Goal: Task Accomplishment & Management: Complete application form

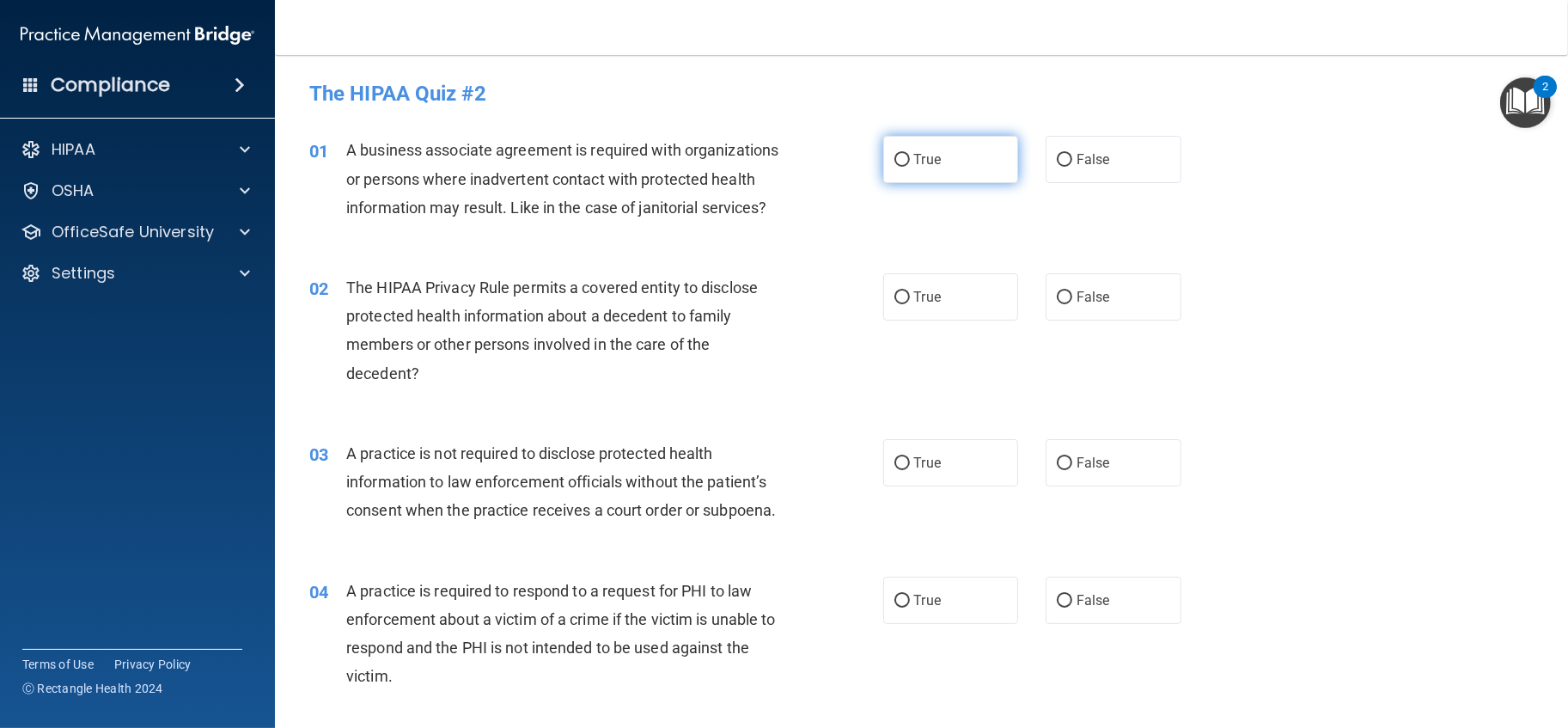
click at [907, 169] on label "True" at bounding box center [950, 159] width 135 height 48
click at [907, 167] on input "True" at bounding box center [902, 160] width 15 height 13
radio input "true"
click at [1092, 315] on label "False" at bounding box center [1113, 297] width 135 height 48
click at [1072, 304] on input "False" at bounding box center [1064, 298] width 15 height 13
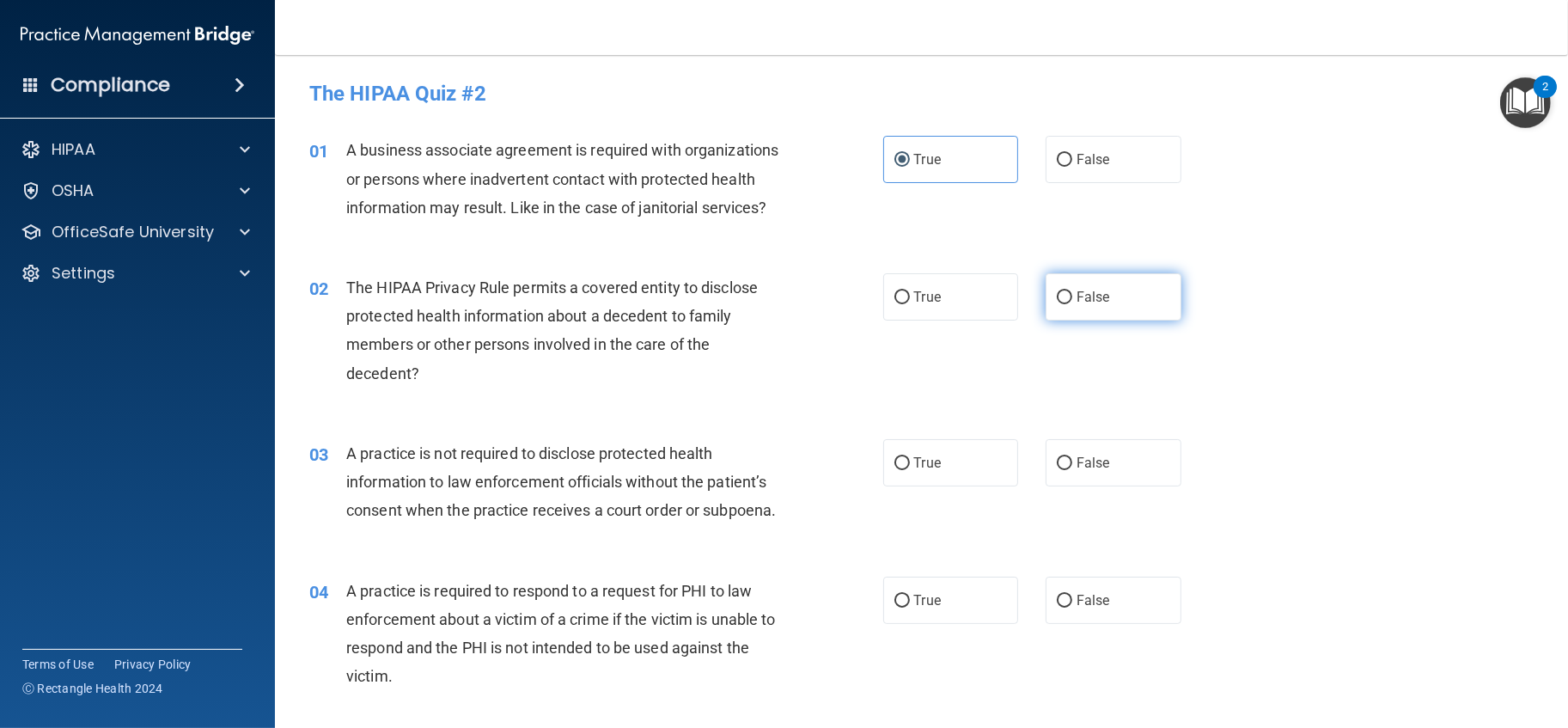
radio input "true"
drag, startPoint x: 940, startPoint y: 493, endPoint x: 1003, endPoint y: 535, distance: 75.7
click at [940, 487] on label "True" at bounding box center [950, 463] width 135 height 48
click at [910, 470] on input "True" at bounding box center [902, 464] width 15 height 13
radio input "true"
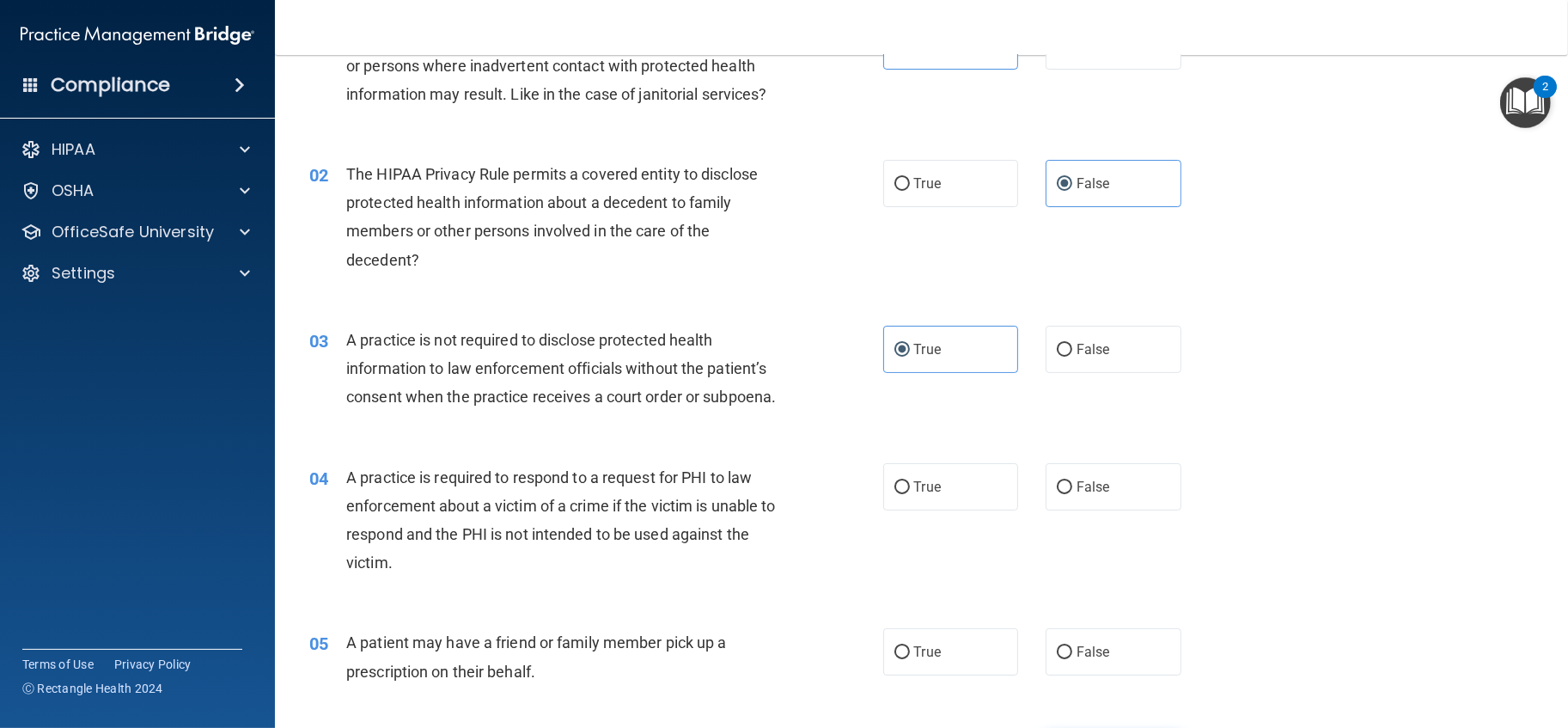
scroll to position [382, 0]
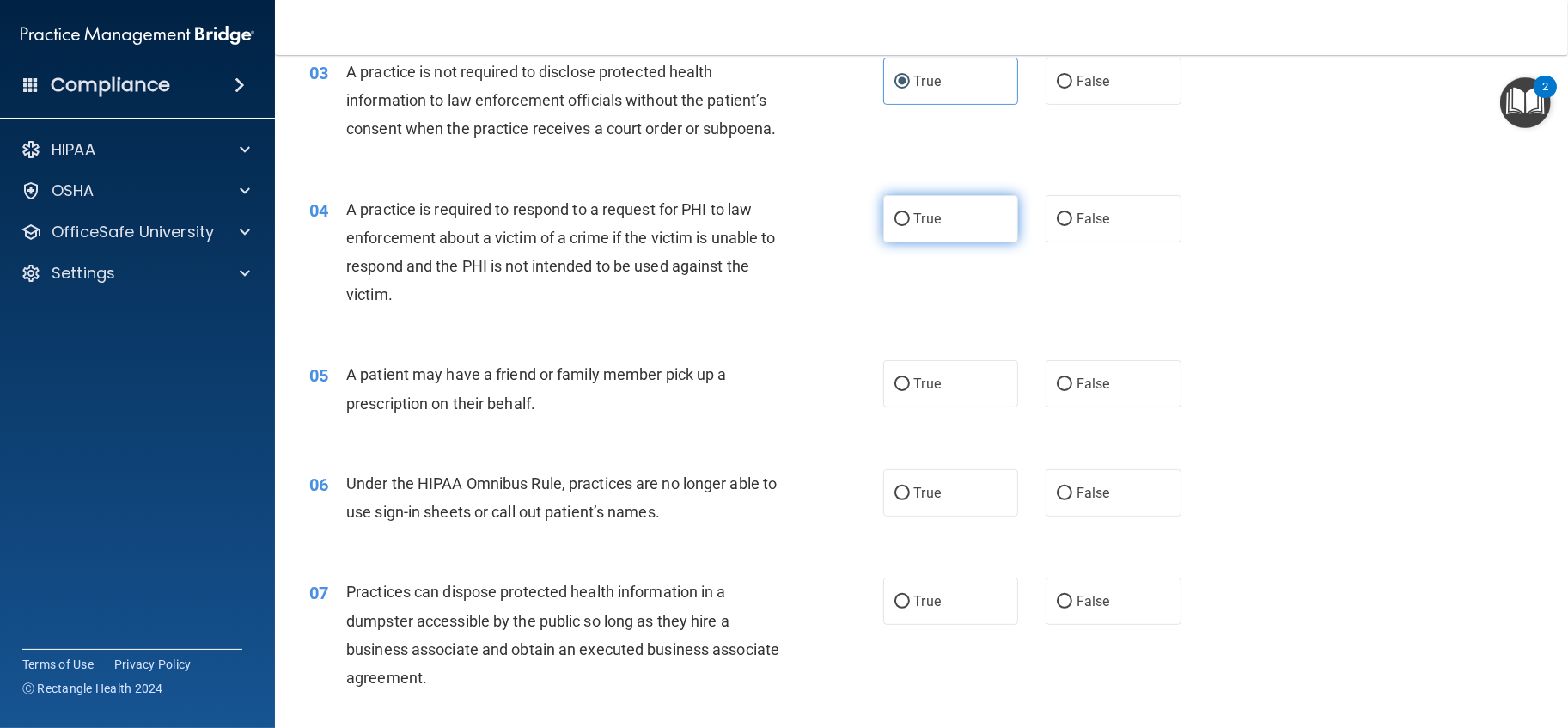
click at [920, 227] on span "True" at bounding box center [928, 219] width 27 height 16
click at [910, 226] on input "True" at bounding box center [902, 220] width 15 height 13
radio input "true"
click at [910, 414] on div "05 A patient may have a friend or family member pick up a prescription on their…" at bounding box center [922, 393] width 1251 height 108
click at [910, 407] on label "True" at bounding box center [950, 384] width 135 height 48
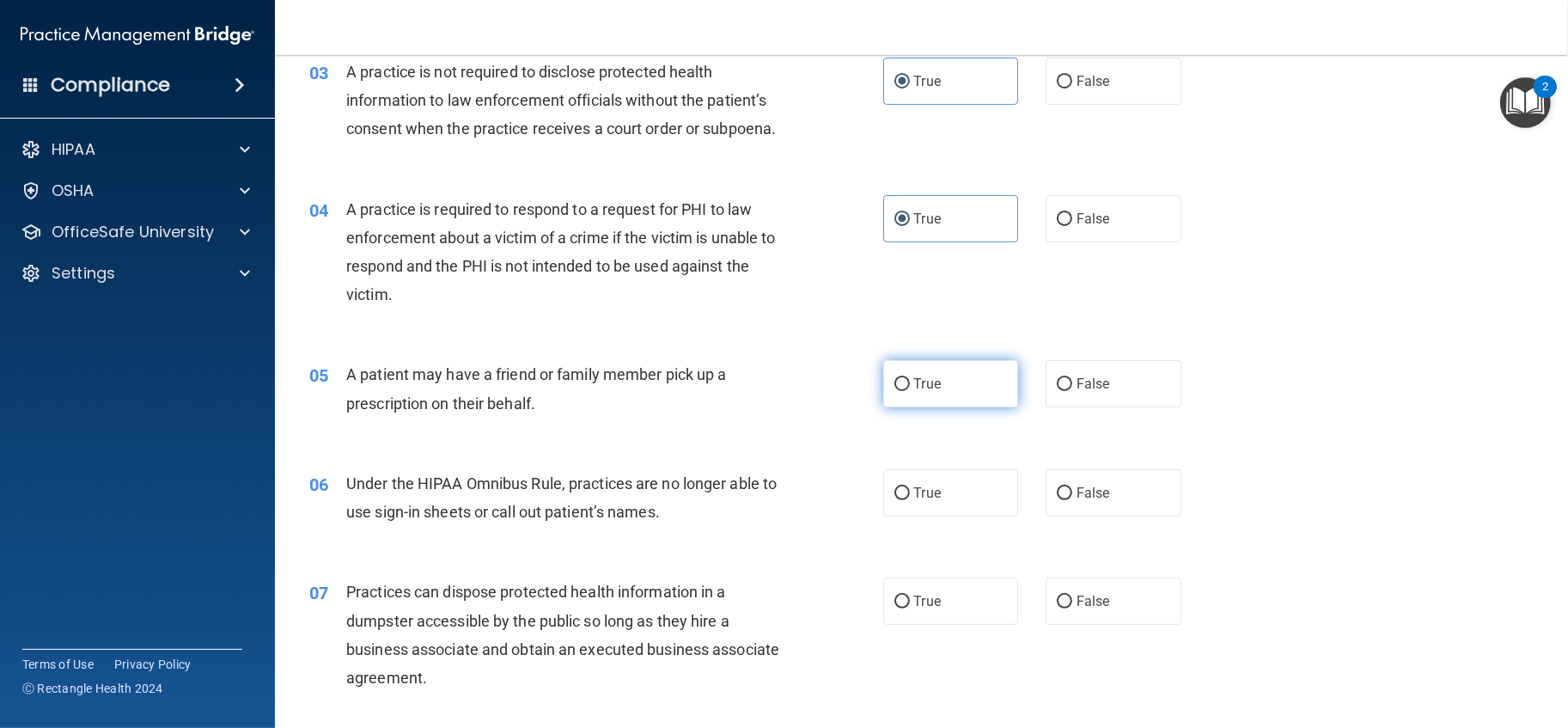
click at [910, 391] on input "True" at bounding box center [902, 385] width 15 height 13
radio input "true"
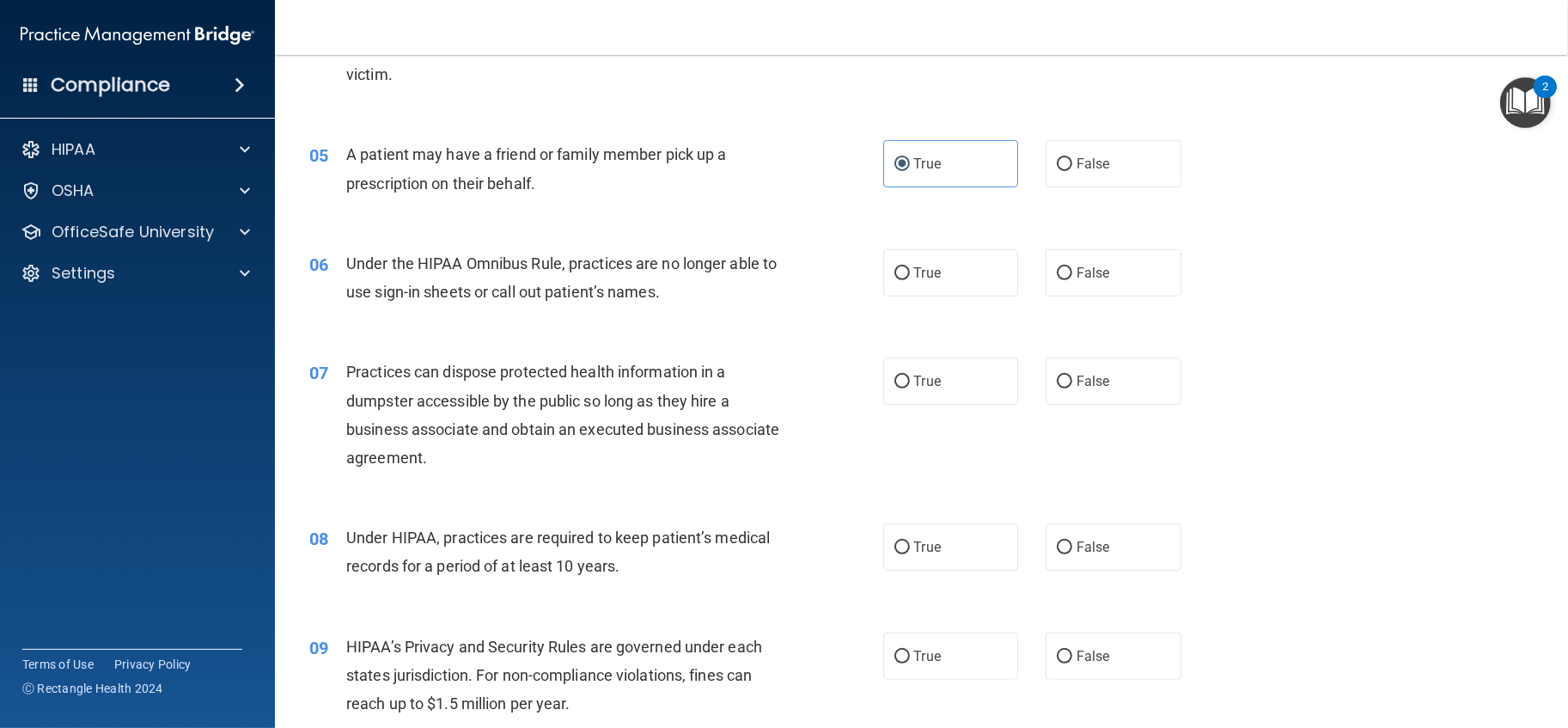
scroll to position [860, 0]
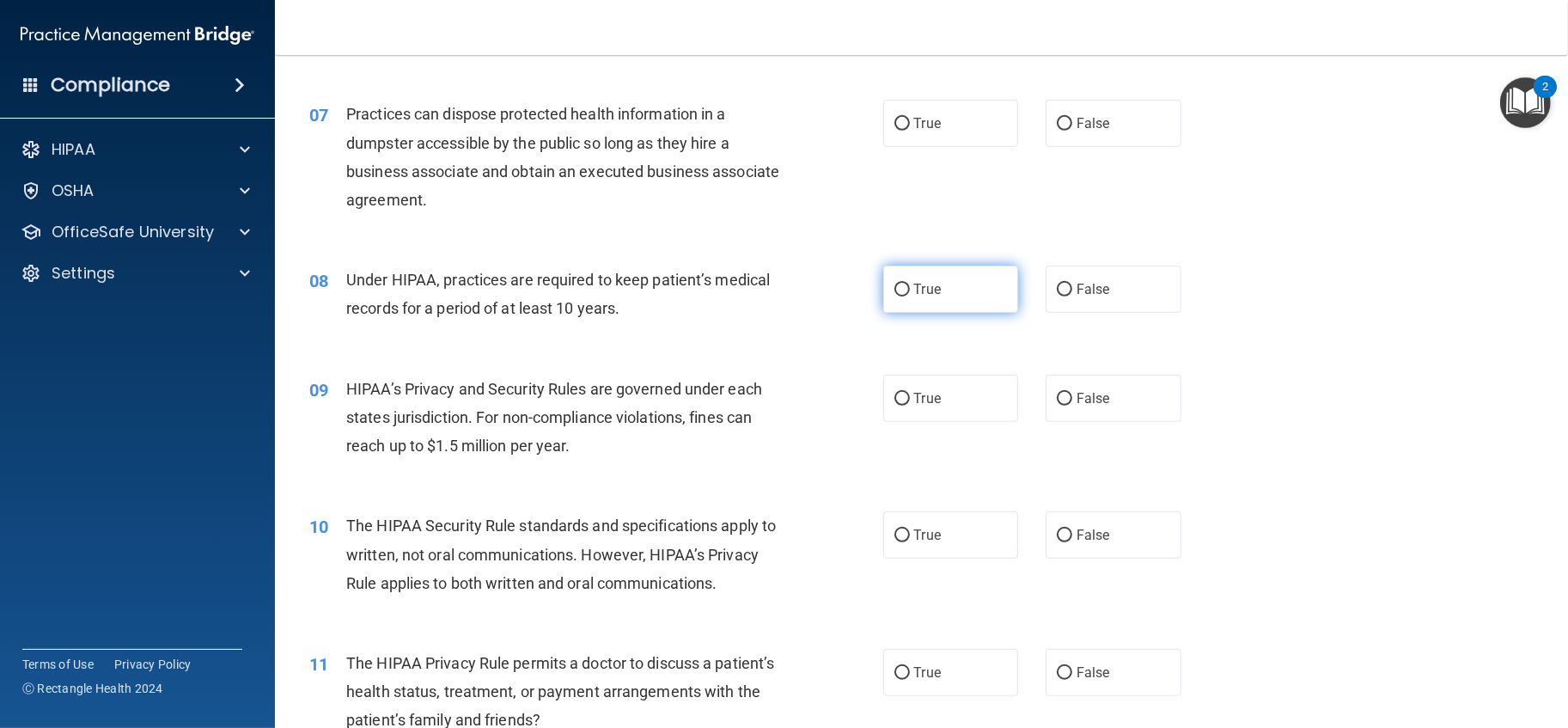
click at [922, 298] on span "True" at bounding box center [928, 289] width 27 height 16
click at [910, 297] on input "True" at bounding box center [902, 290] width 15 height 13
radio input "true"
click at [1058, 147] on label "False" at bounding box center [1113, 123] width 135 height 48
click at [1058, 131] on input "False" at bounding box center [1064, 124] width 15 height 13
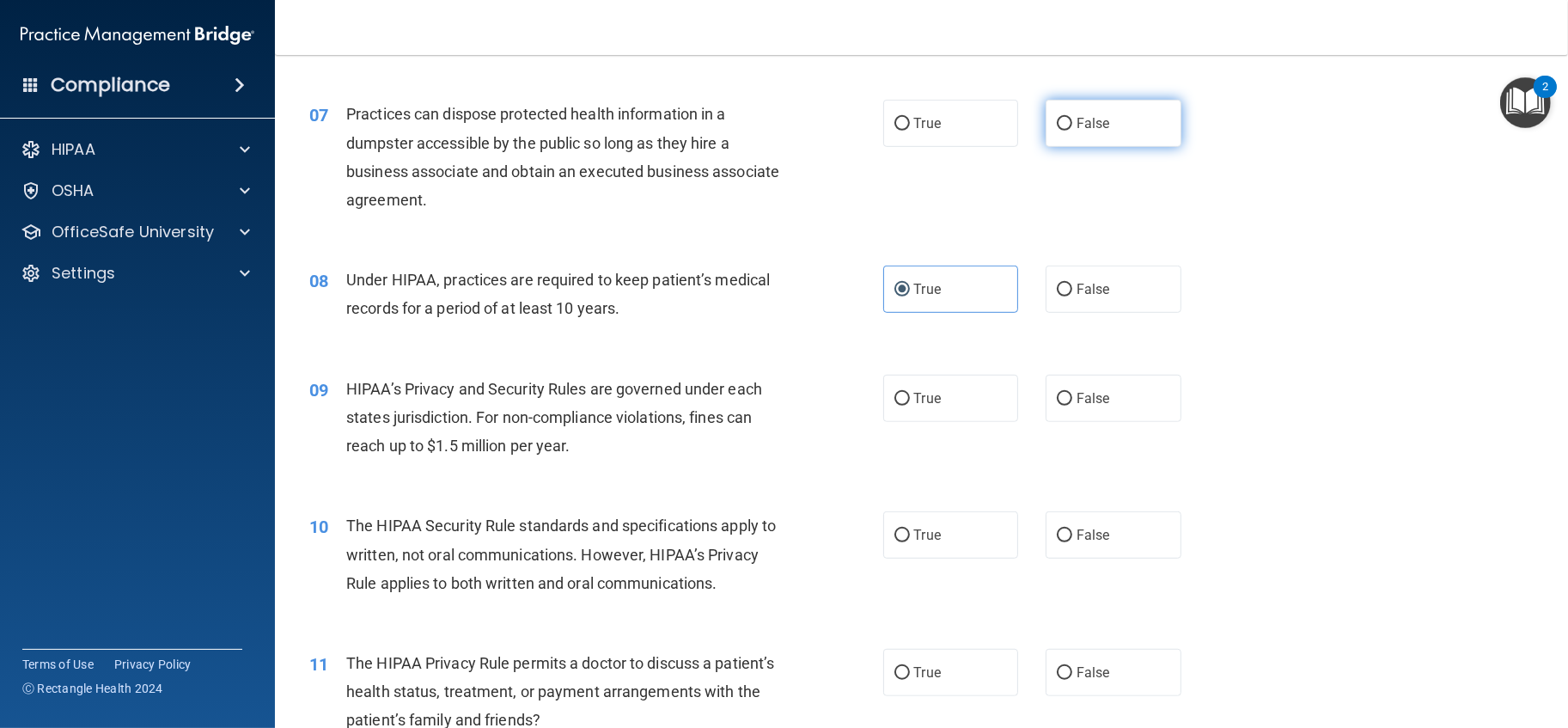
radio input "true"
click at [1079, 313] on label "False" at bounding box center [1113, 289] width 135 height 48
click at [1072, 297] on input "False" at bounding box center [1064, 290] width 15 height 13
radio input "true"
radio input "false"
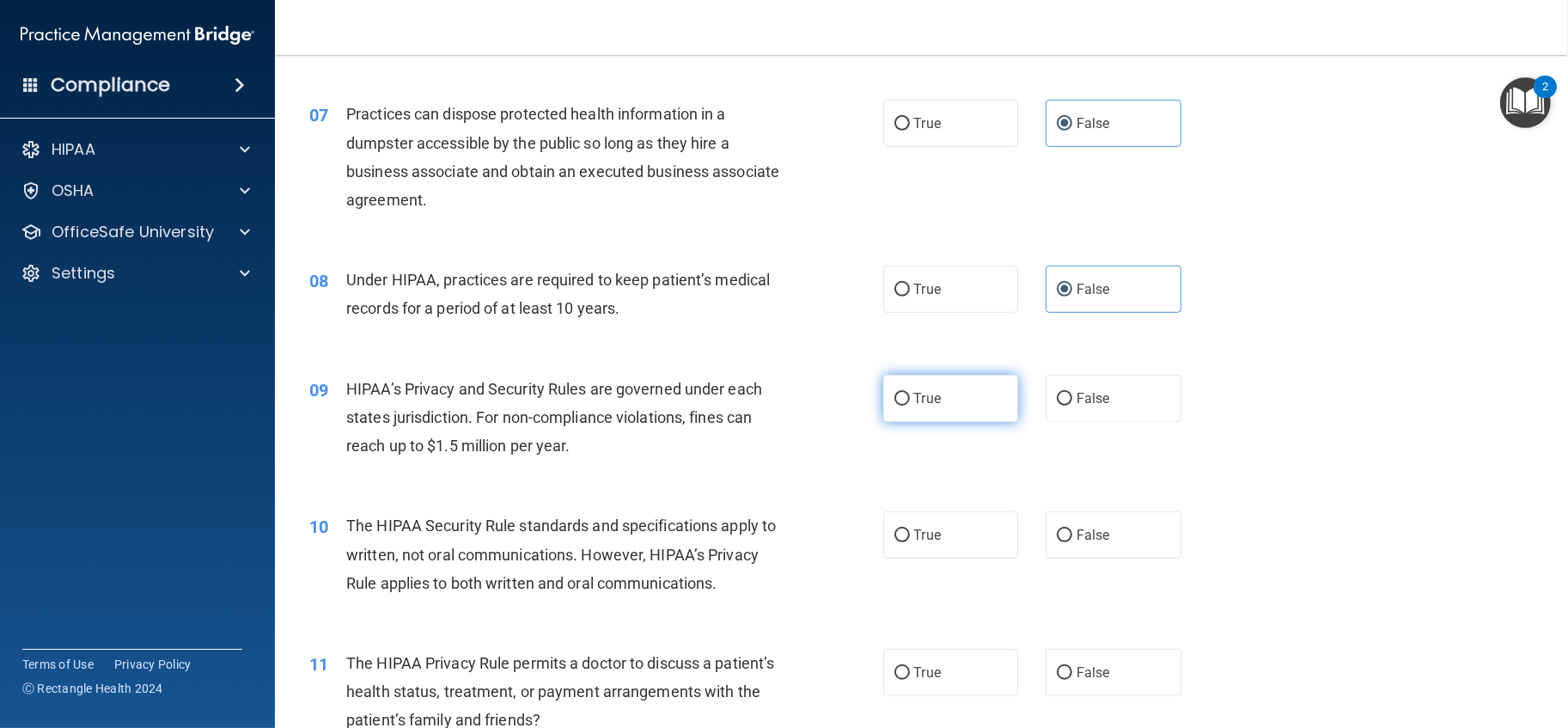
click at [947, 422] on label "True" at bounding box center [950, 398] width 135 height 48
click at [910, 405] on input "True" at bounding box center [902, 399] width 15 height 13
radio input "true"
click at [928, 559] on label "True" at bounding box center [950, 534] width 135 height 48
click at [910, 542] on input "True" at bounding box center [902, 535] width 15 height 13
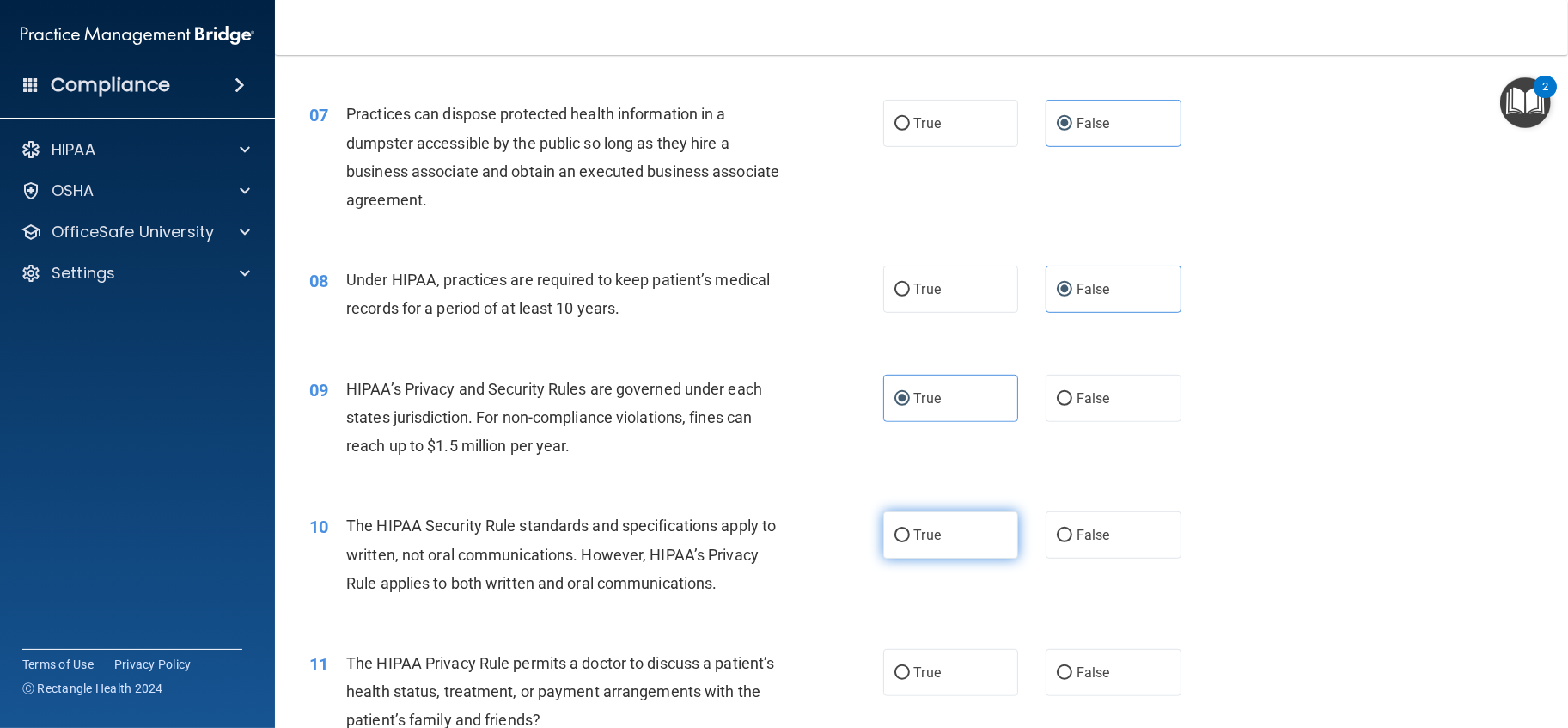
radio input "true"
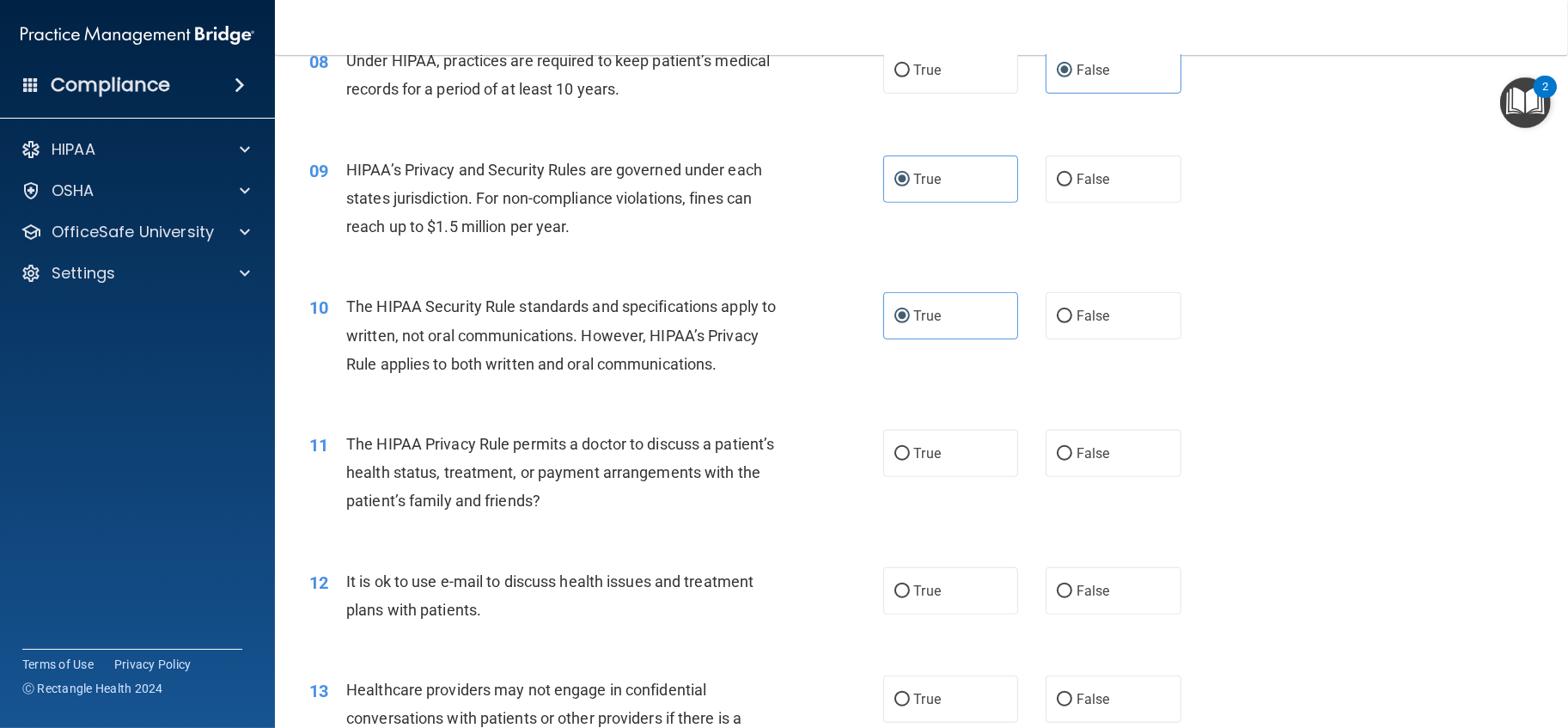
scroll to position [1241, 0]
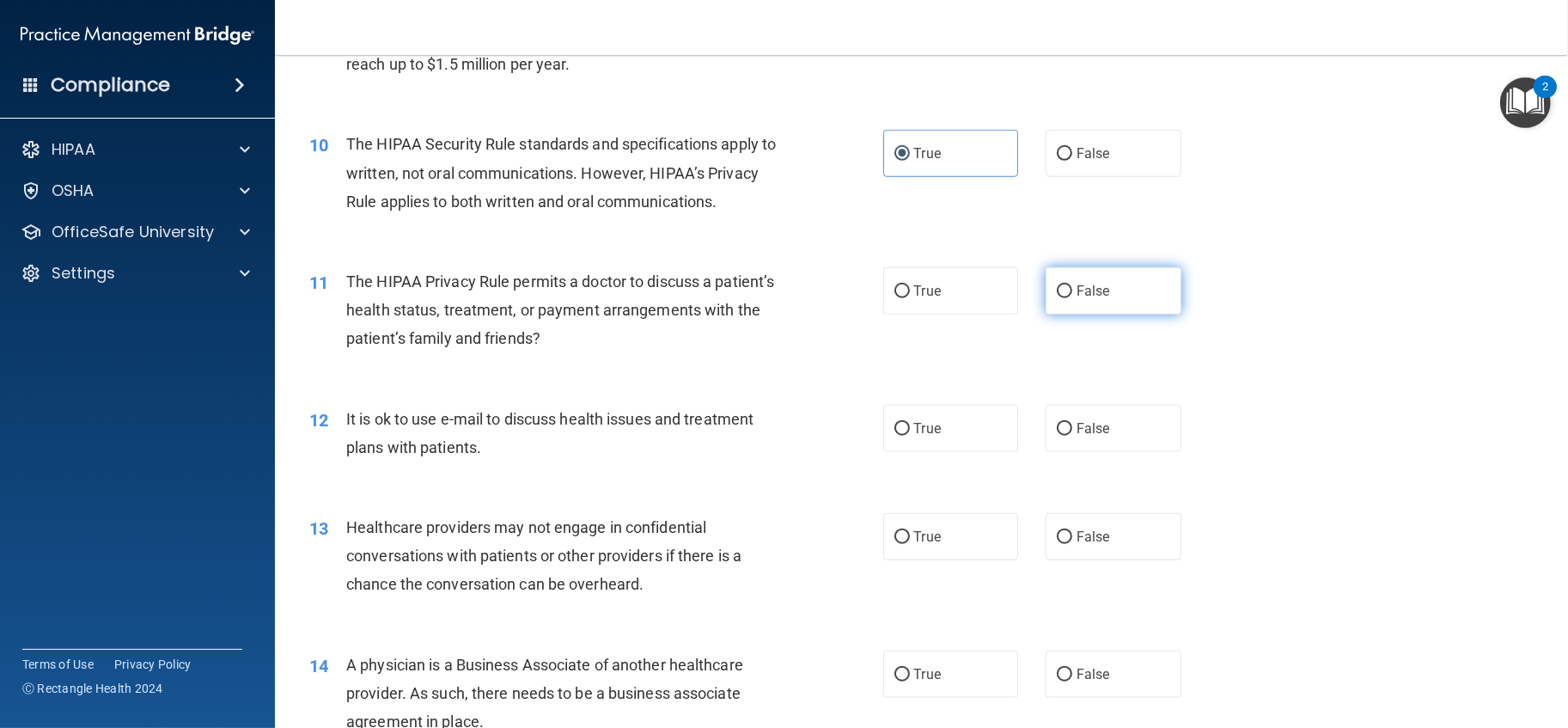
click at [1057, 299] on input "False" at bounding box center [1064, 291] width 15 height 13
radio input "true"
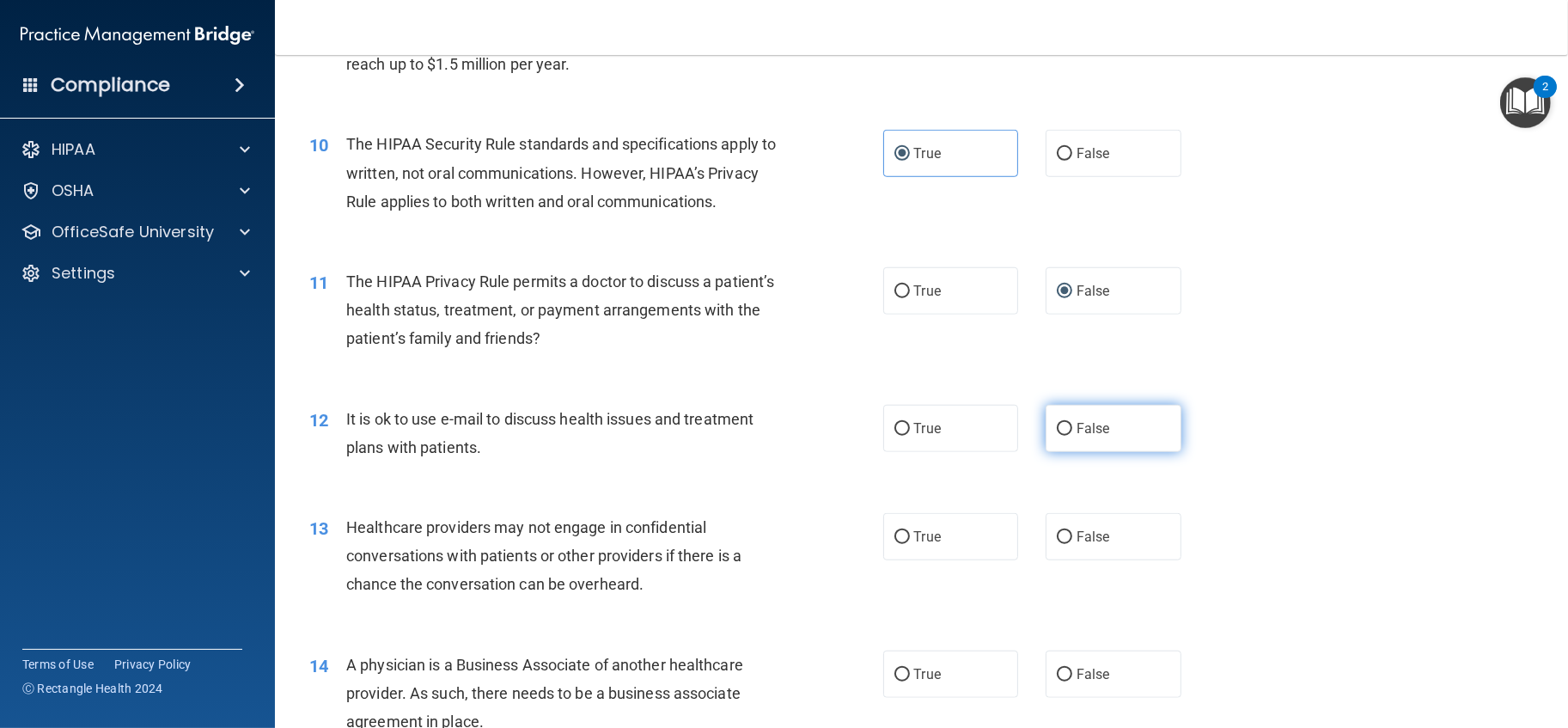
click at [1104, 452] on label "False" at bounding box center [1113, 428] width 135 height 48
click at [1072, 436] on input "False" at bounding box center [1064, 429] width 15 height 13
radio input "true"
click at [1108, 560] on label "False" at bounding box center [1113, 536] width 135 height 48
click at [1072, 544] on input "False" at bounding box center [1064, 537] width 15 height 13
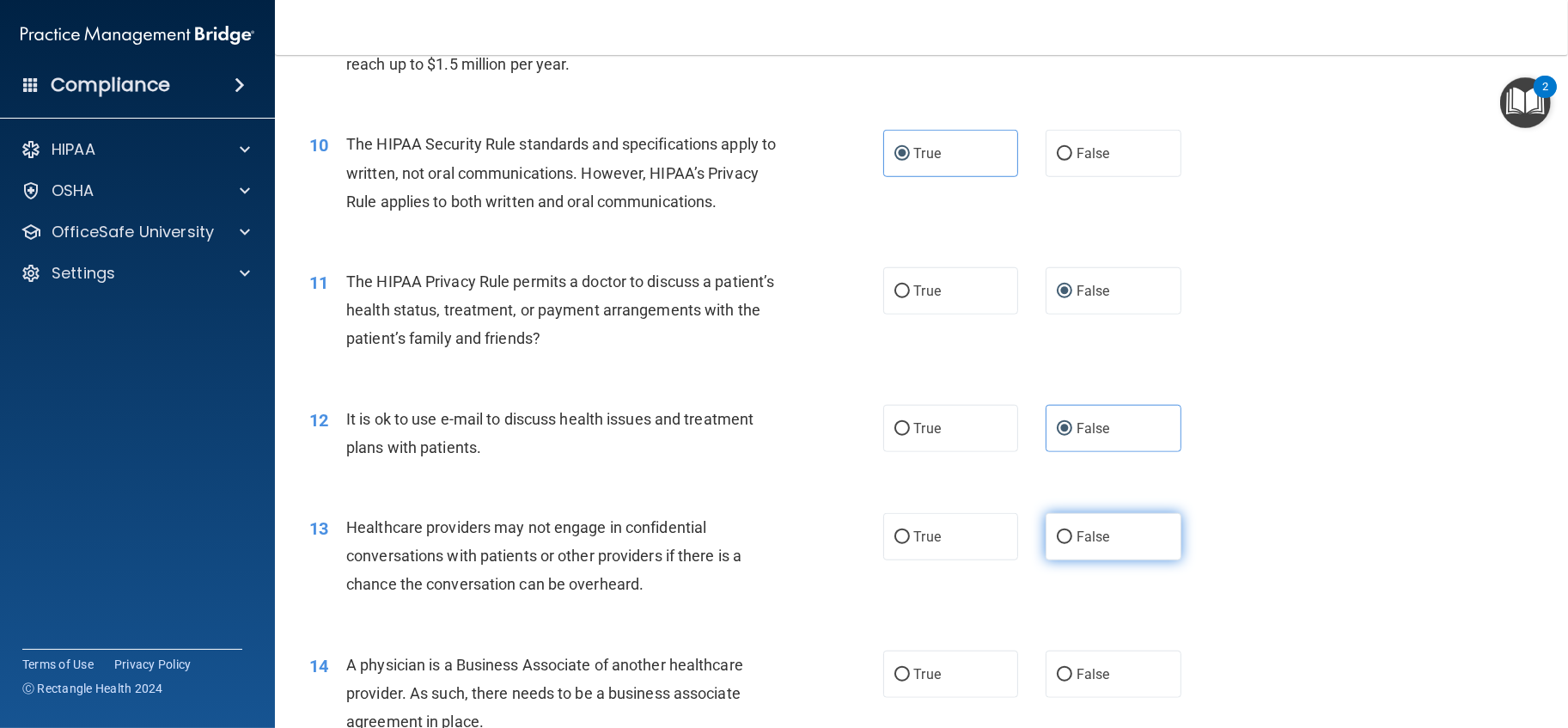
radio input "true"
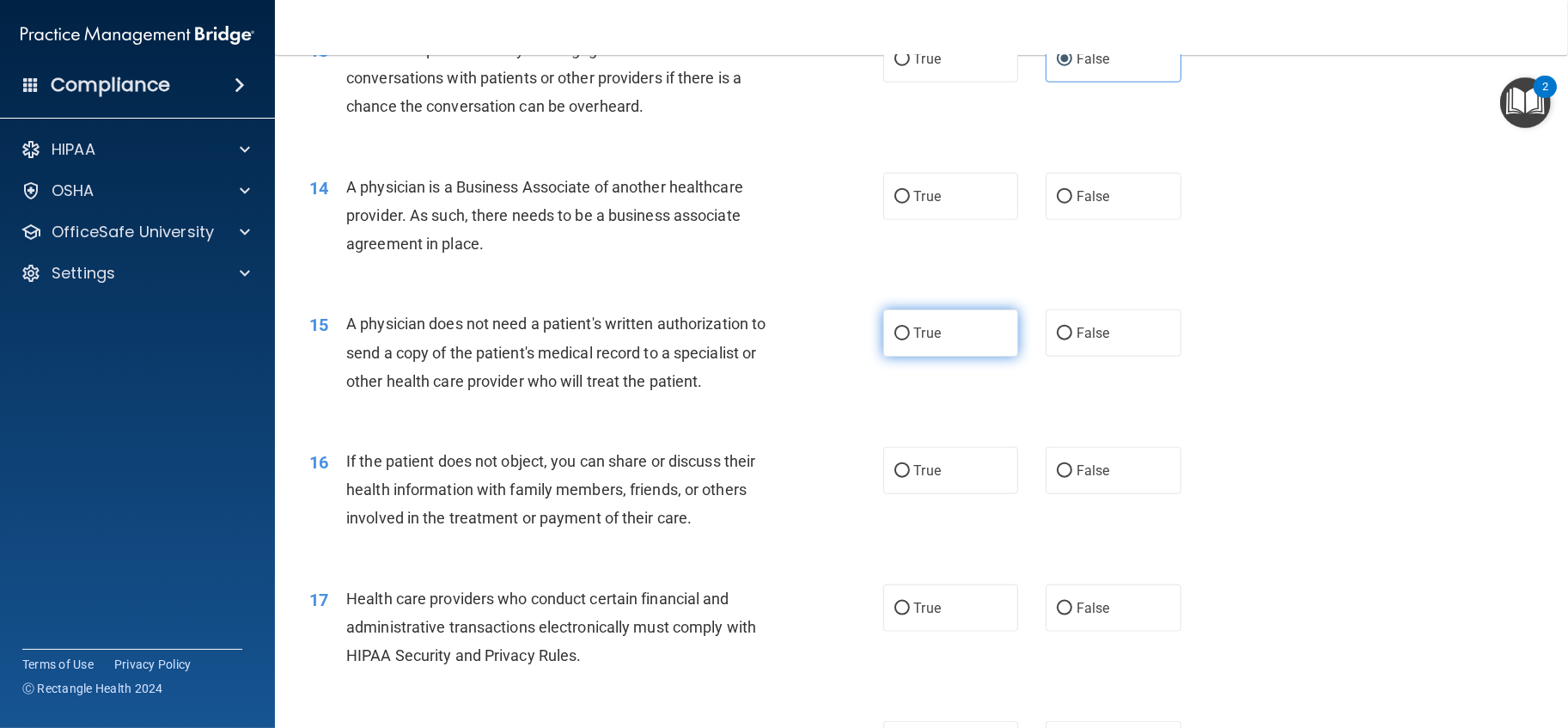
click at [962, 357] on label "True" at bounding box center [950, 333] width 135 height 48
click at [910, 341] on input "True" at bounding box center [902, 334] width 15 height 13
radio input "true"
click at [997, 494] on label "True" at bounding box center [950, 470] width 135 height 48
click at [910, 478] on input "True" at bounding box center [902, 472] width 15 height 13
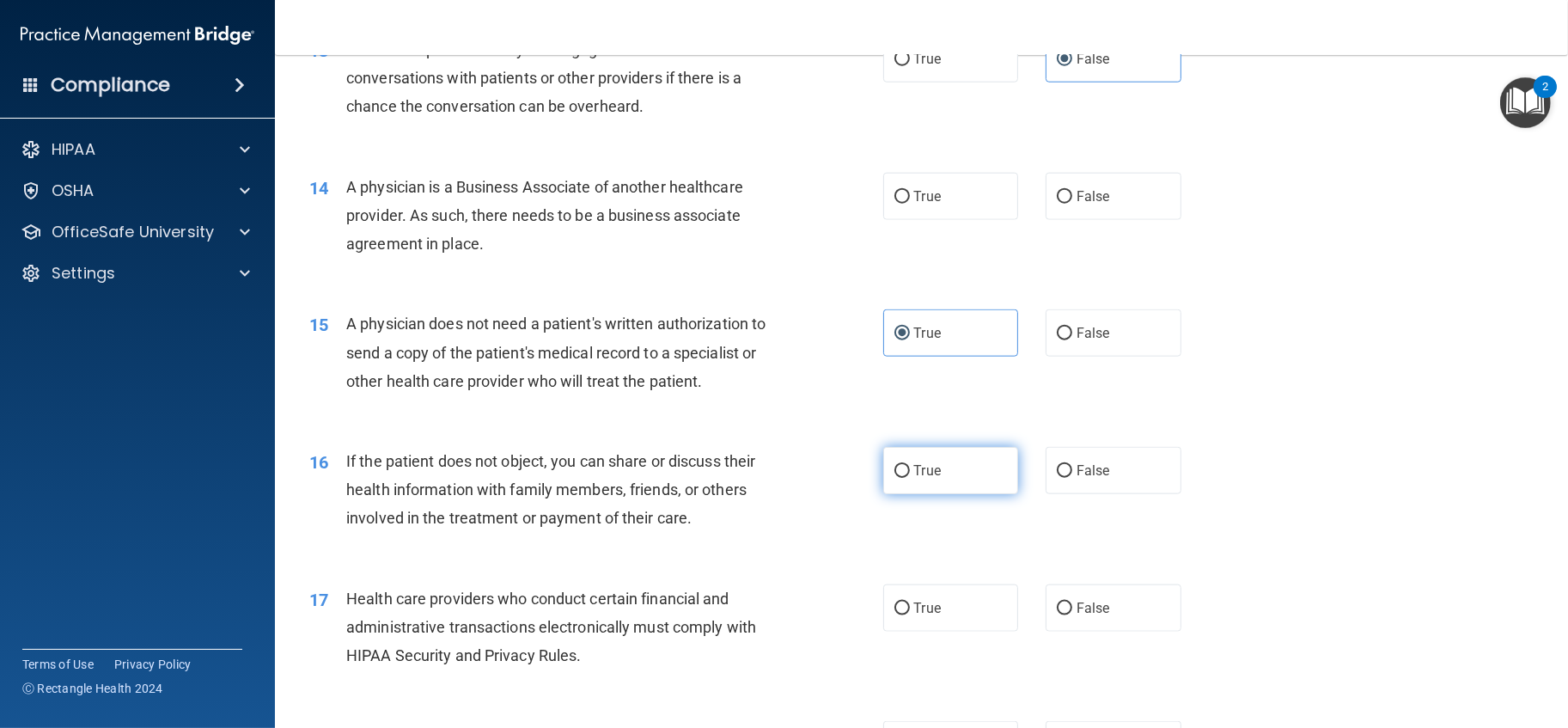
radio input "true"
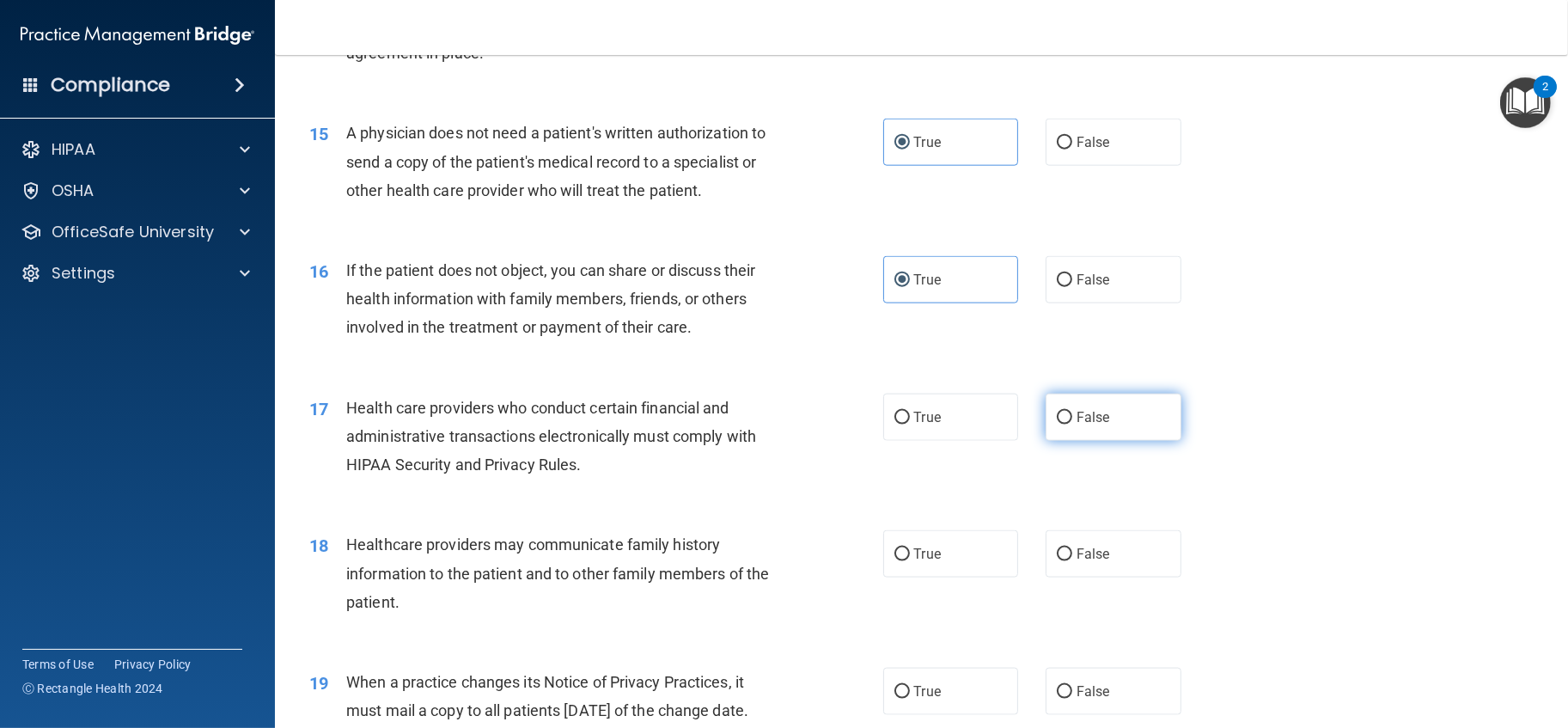
click at [1082, 441] on label "False" at bounding box center [1113, 417] width 135 height 48
click at [1072, 425] on input "False" at bounding box center [1064, 418] width 15 height 13
radio input "true"
click at [962, 577] on label "True" at bounding box center [950, 553] width 135 height 48
click at [910, 561] on input "True" at bounding box center [902, 555] width 15 height 13
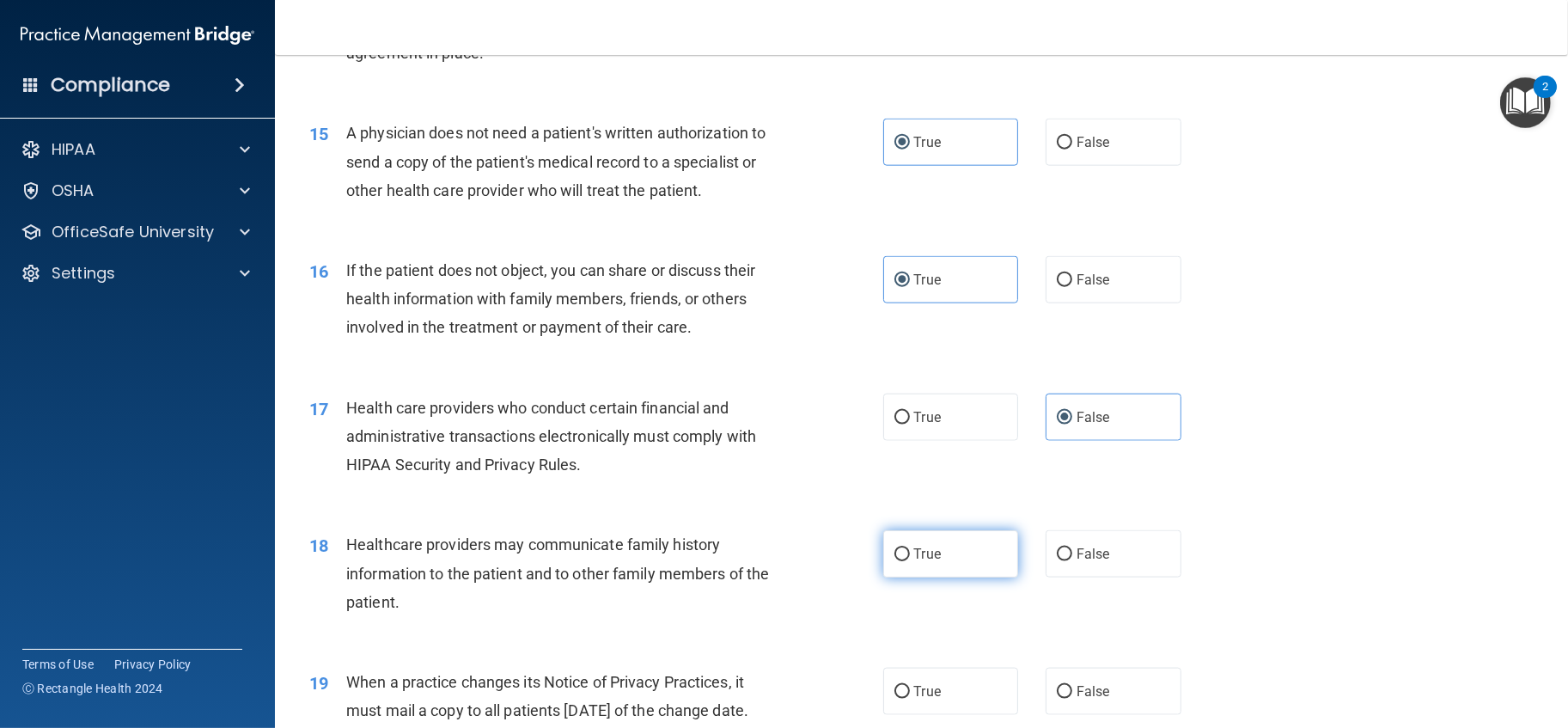
radio input "true"
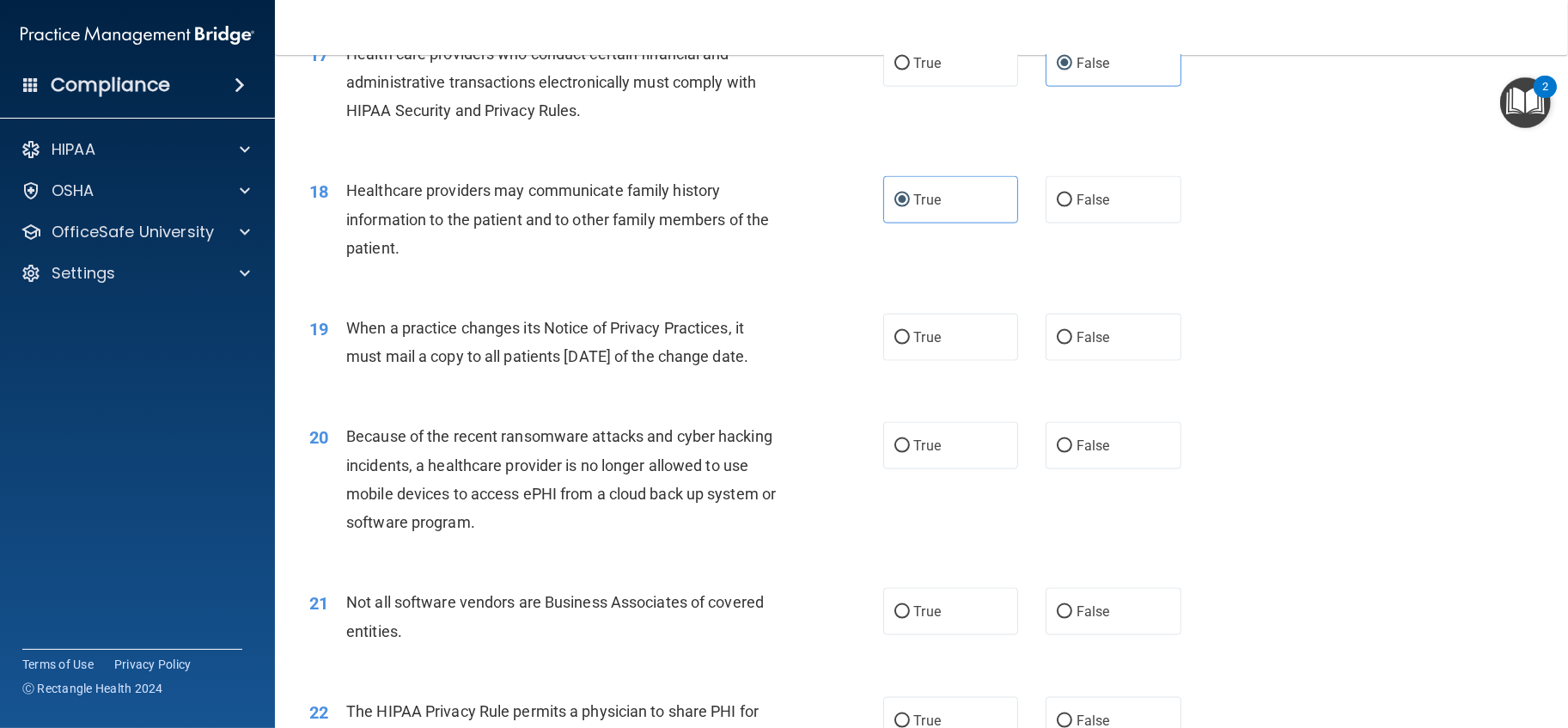
scroll to position [2291, 0]
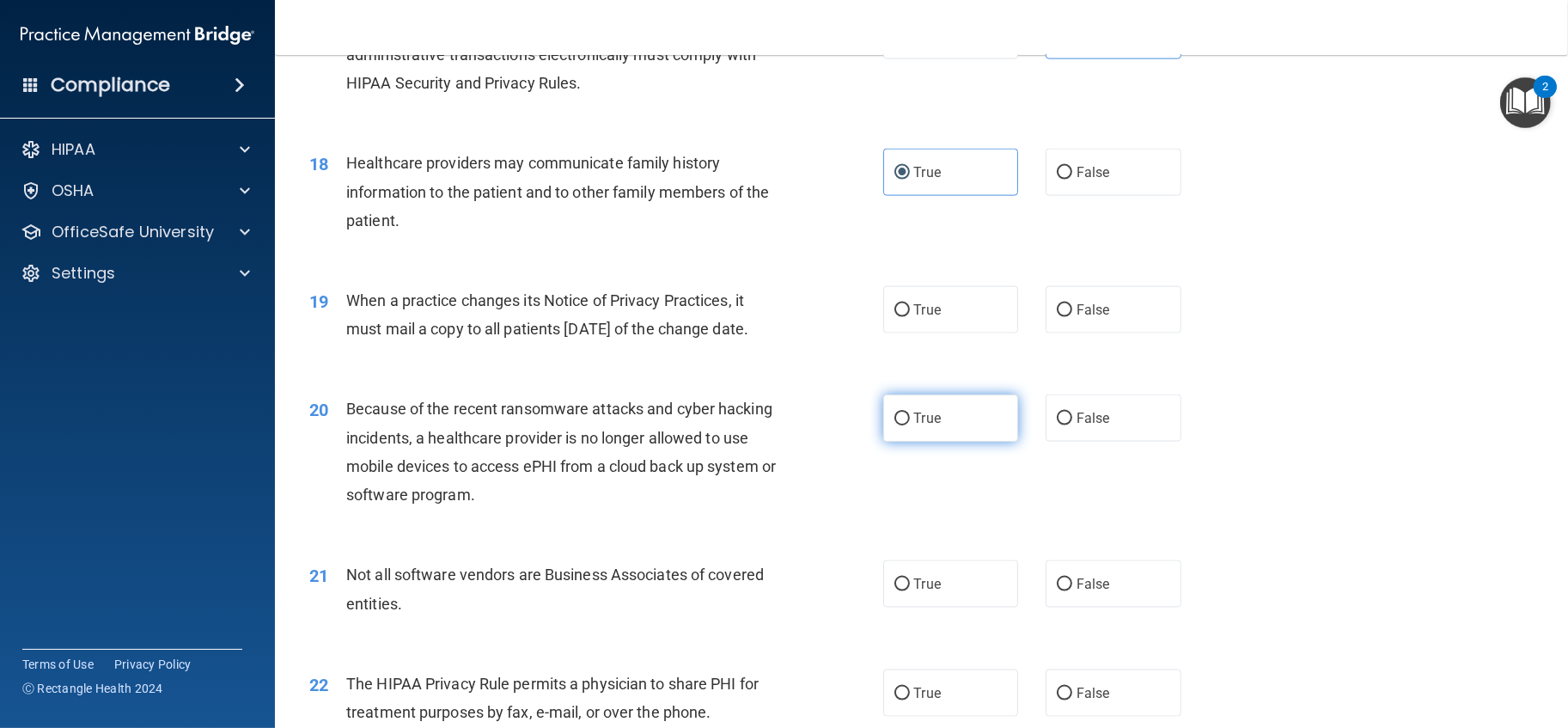
drag, startPoint x: 986, startPoint y: 512, endPoint x: 949, endPoint y: 409, distance: 109.4
click at [986, 442] on label "True" at bounding box center [950, 418] width 135 height 48
click at [910, 425] on input "True" at bounding box center [902, 419] width 15 height 13
radio input "true"
click at [942, 334] on label "True" at bounding box center [950, 309] width 135 height 48
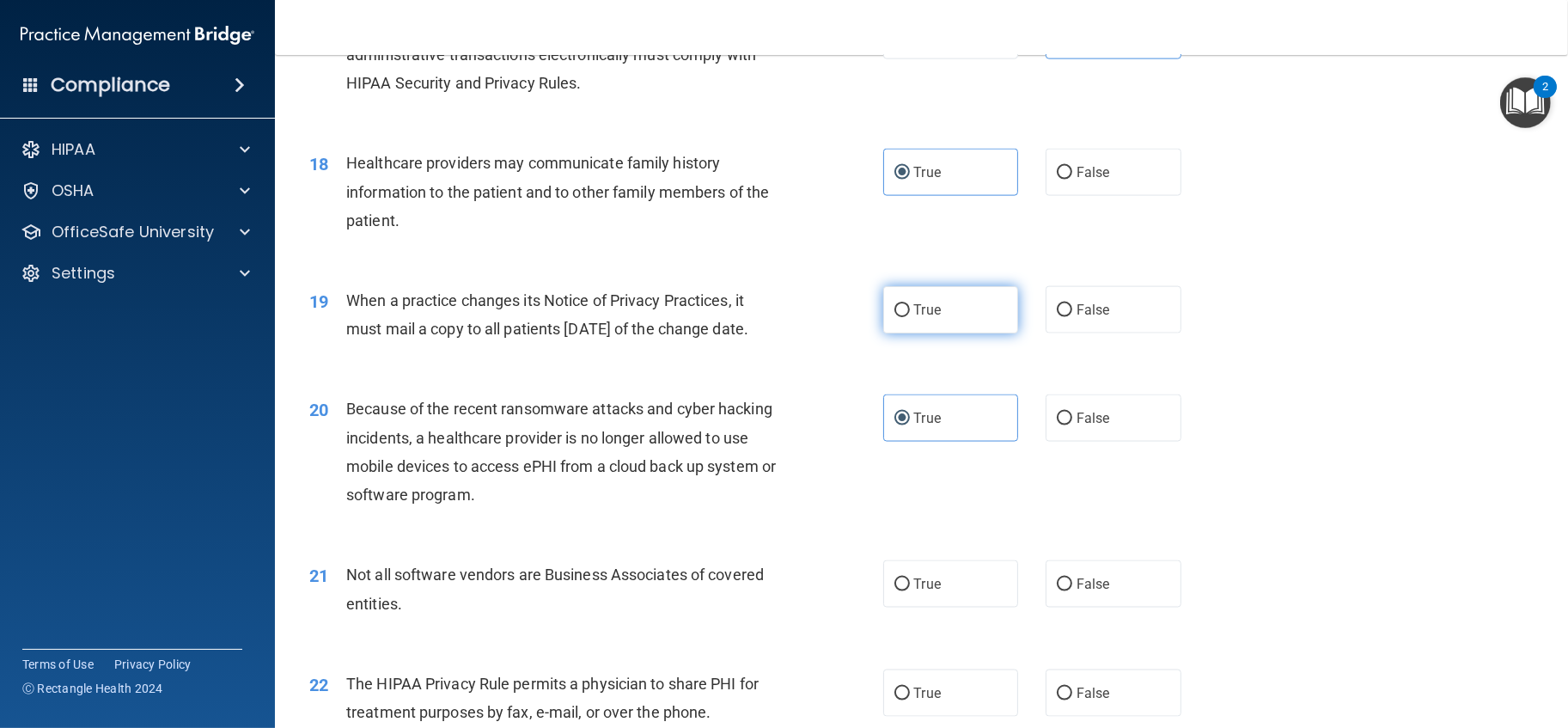
click at [910, 317] on input "True" at bounding box center [902, 310] width 15 height 13
radio input "true"
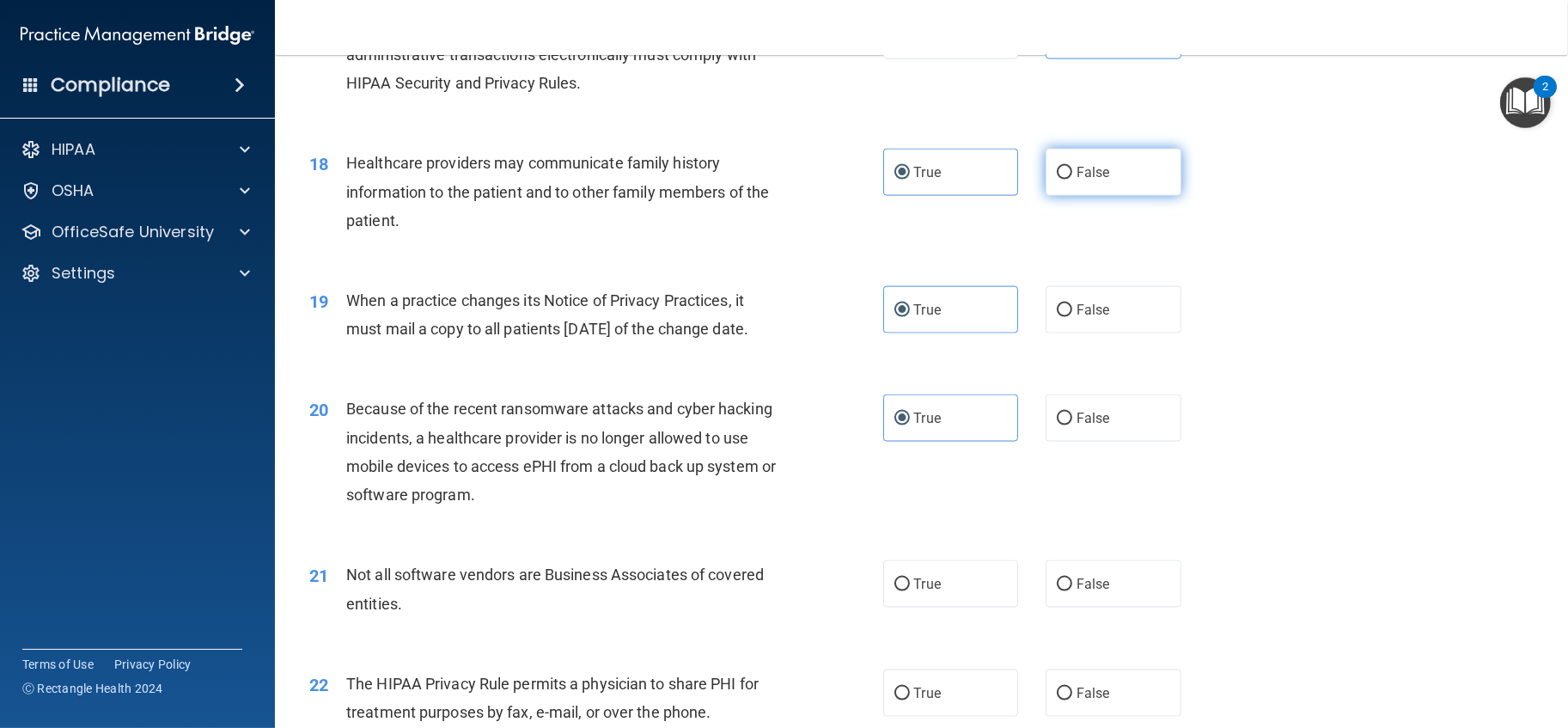
click at [1090, 180] on span "False" at bounding box center [1093, 172] width 33 height 16
click at [1072, 179] on input "False" at bounding box center [1064, 173] width 15 height 13
radio input "true"
radio input "false"
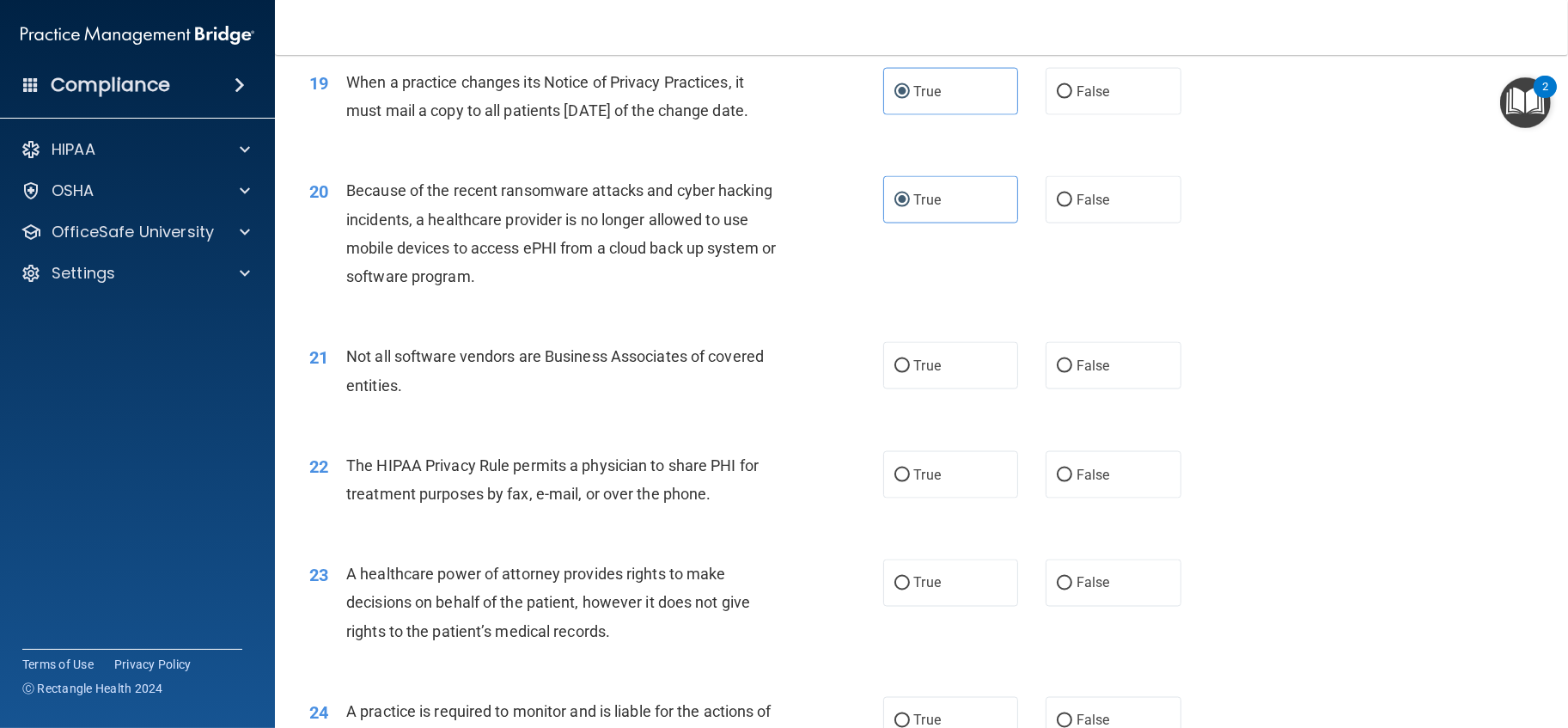
scroll to position [2578, 0]
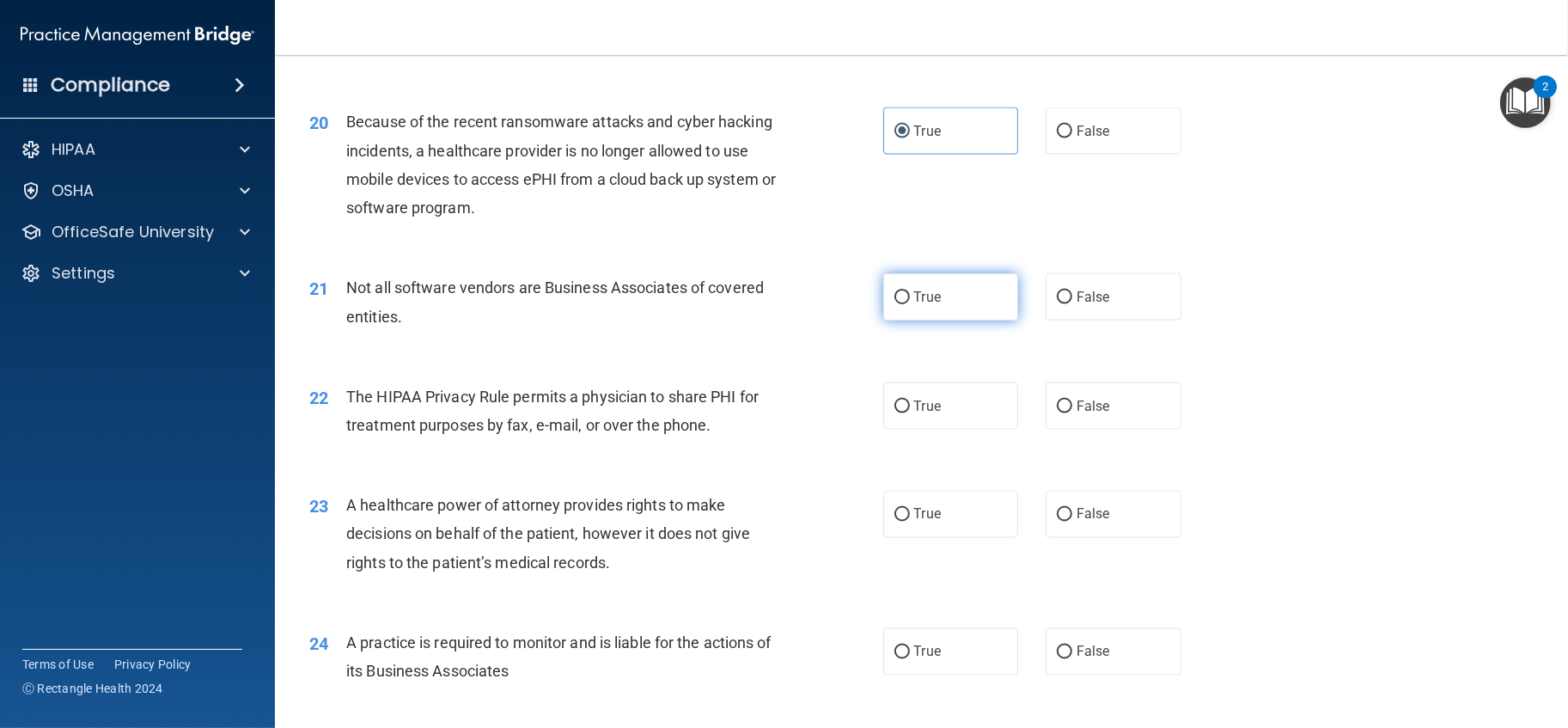
drag, startPoint x: 932, startPoint y: 367, endPoint x: 932, endPoint y: 384, distance: 17.0
click at [932, 321] on label "True" at bounding box center [950, 297] width 135 height 48
click at [910, 304] on input "True" at bounding box center [902, 298] width 15 height 13
radio input "true"
click at [933, 429] on label "True" at bounding box center [950, 406] width 135 height 48
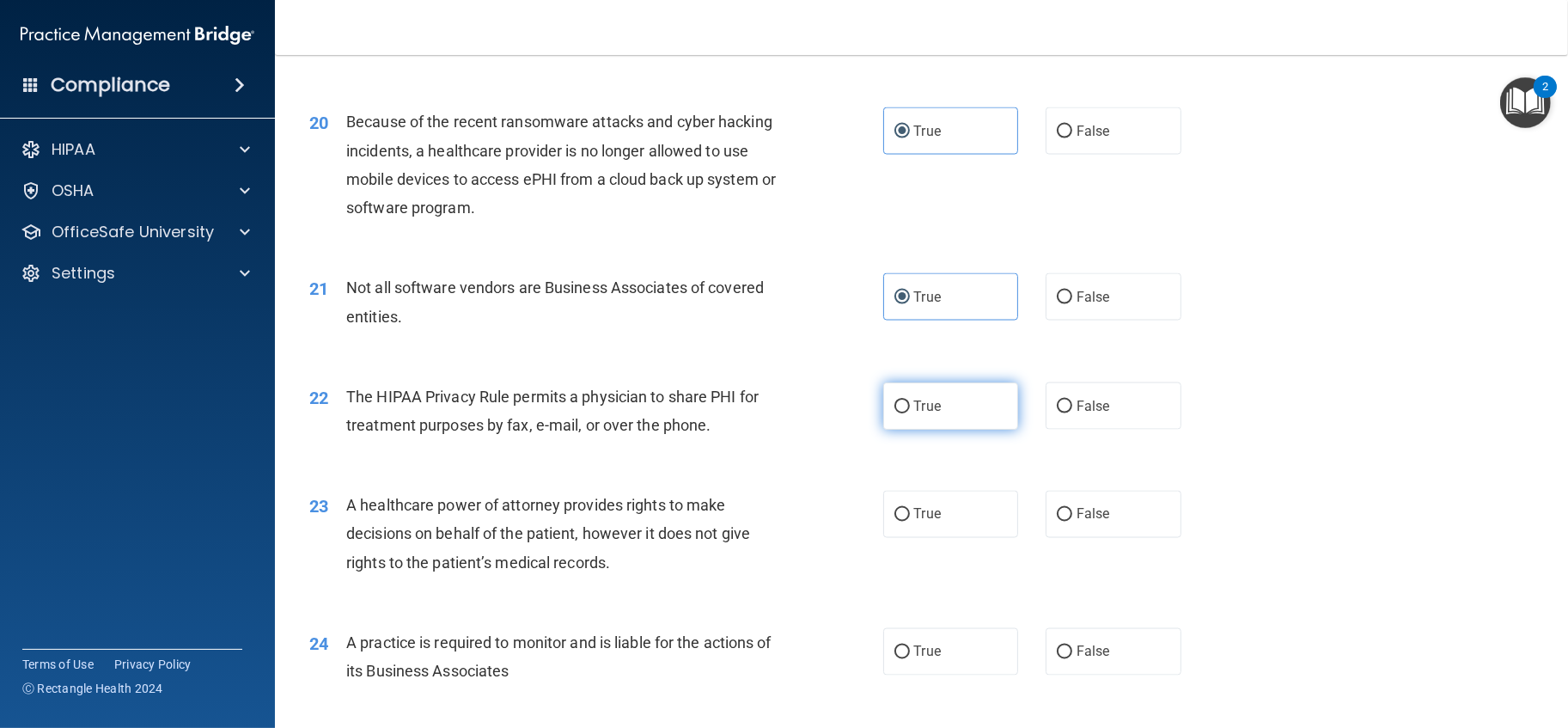
click at [910, 413] on input "True" at bounding box center [902, 407] width 15 height 13
radio input "true"
click at [1103, 574] on div "23 A healthcare power of attorney provides rights to make decisions on behalf o…" at bounding box center [922, 537] width 1251 height 137
click at [1098, 523] on span "False" at bounding box center [1093, 515] width 33 height 16
click at [1072, 522] on input "False" at bounding box center [1064, 515] width 15 height 13
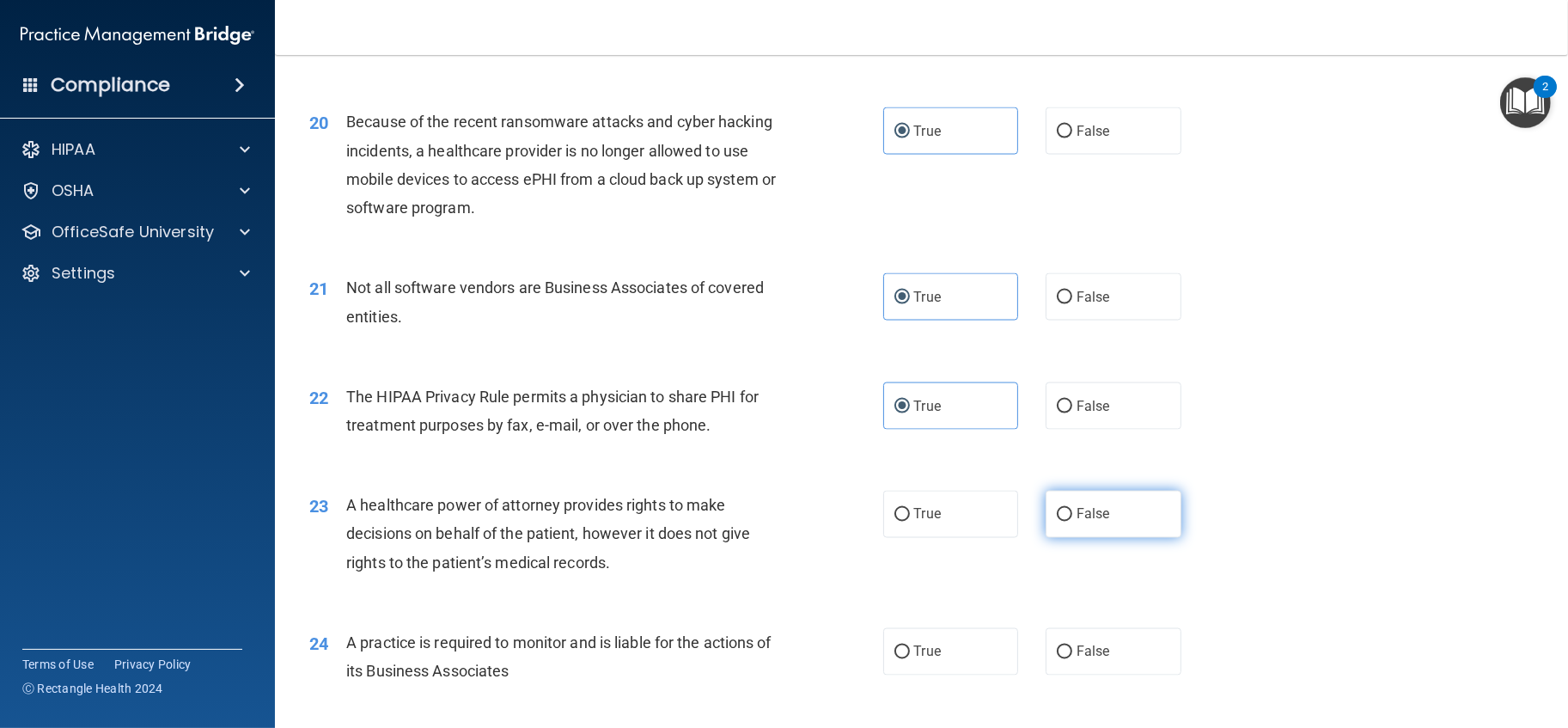
radio input "true"
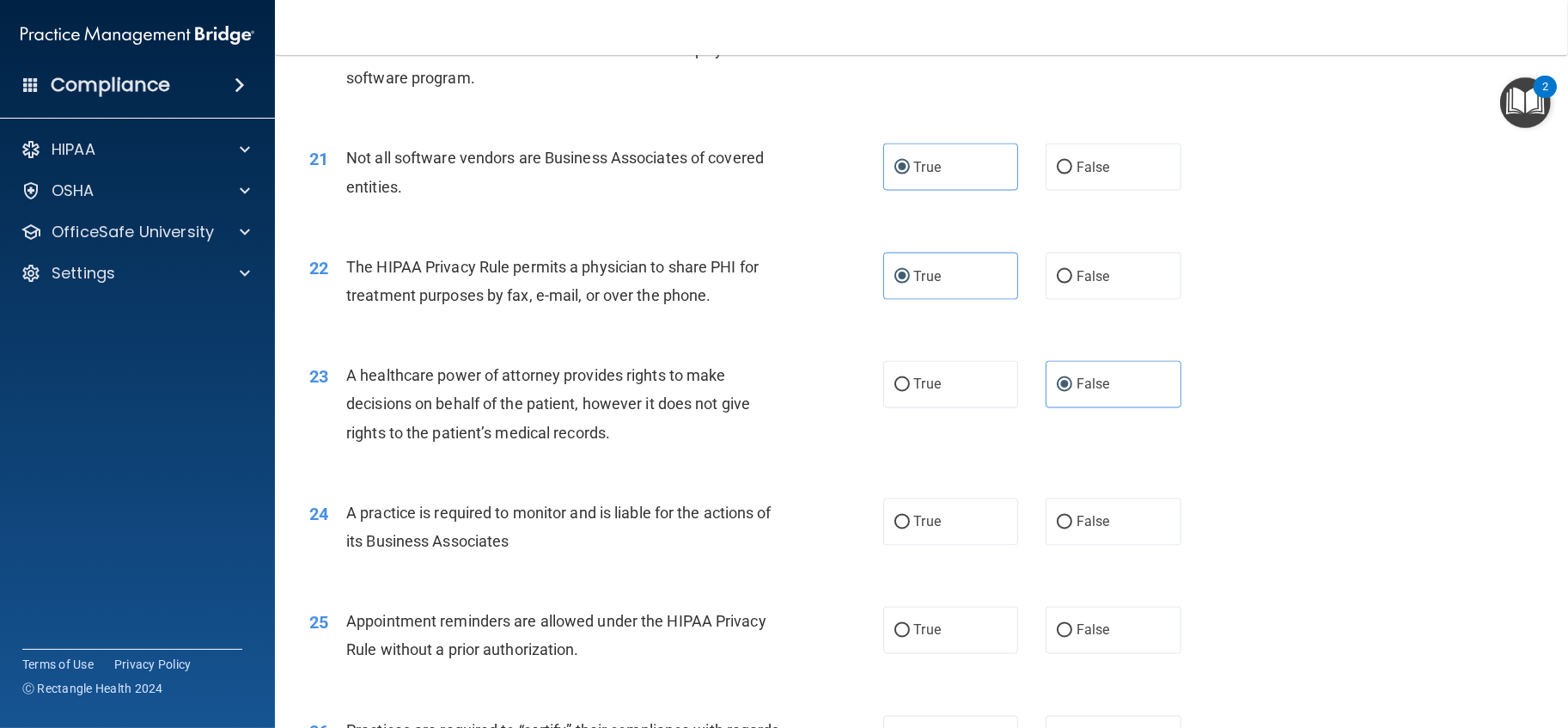
scroll to position [2864, 0]
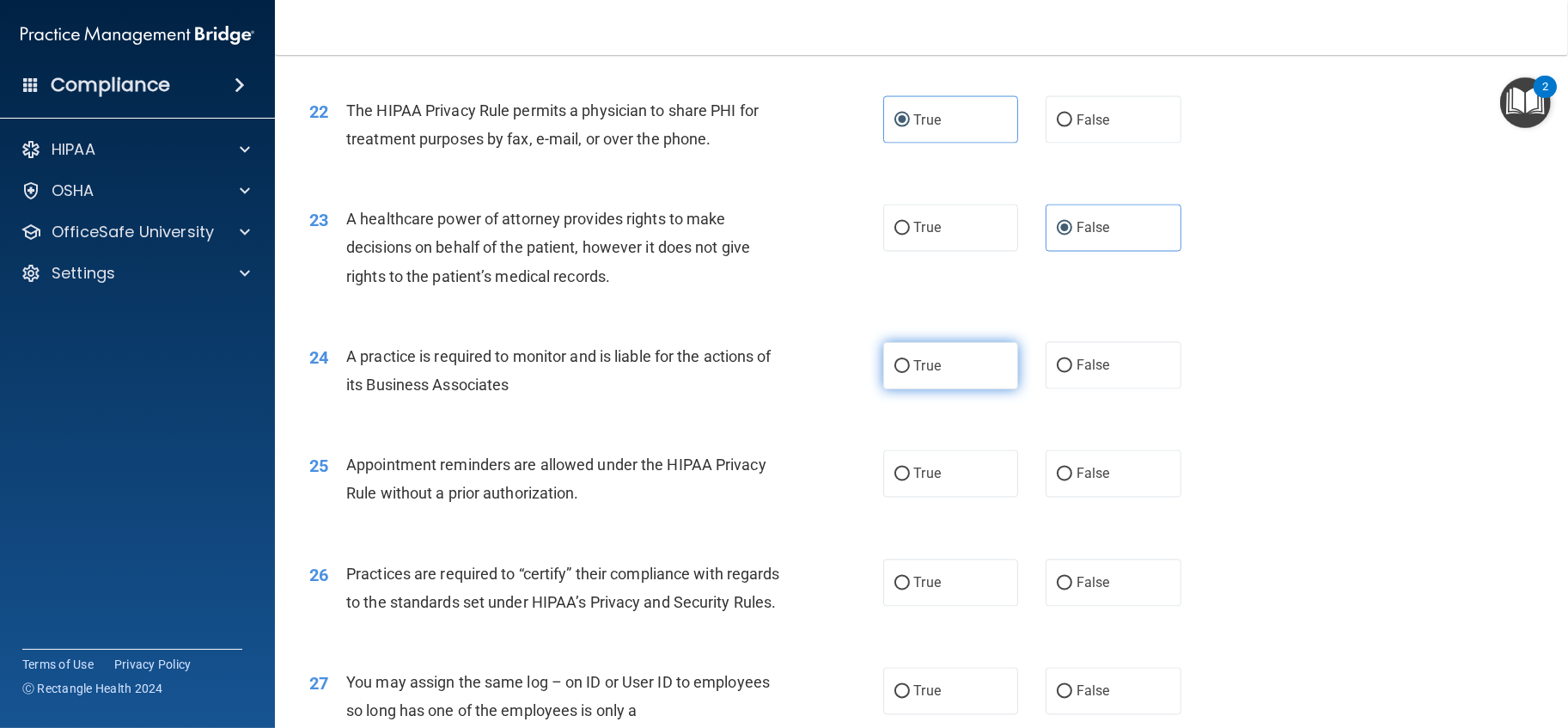
drag, startPoint x: 960, startPoint y: 456, endPoint x: 1076, endPoint y: 458, distance: 116.0
click at [961, 389] on label "True" at bounding box center [950, 365] width 135 height 48
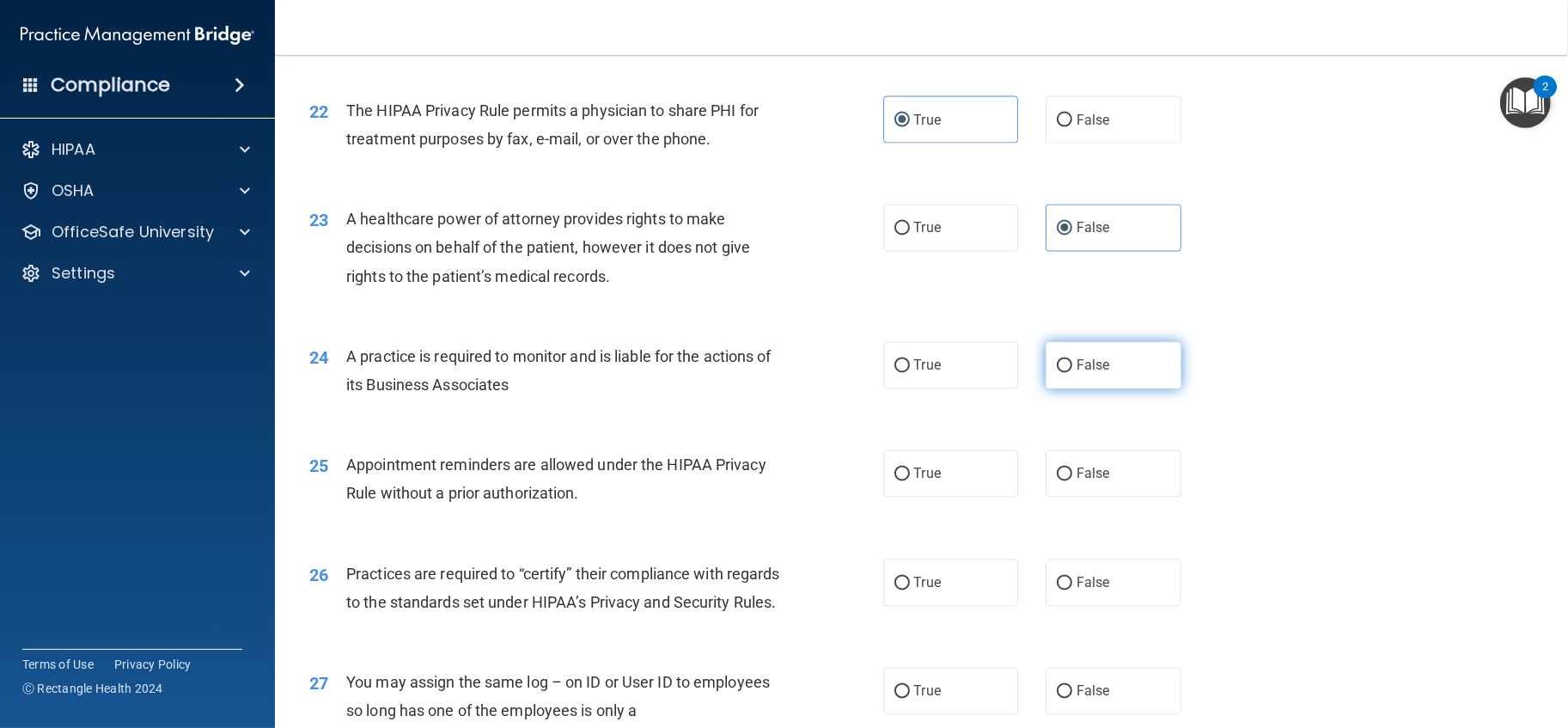
click at [910, 373] on input "True" at bounding box center [902, 367] width 15 height 13
radio input "true"
click at [1077, 374] on span "False" at bounding box center [1093, 366] width 33 height 16
click at [1072, 373] on input "False" at bounding box center [1064, 367] width 15 height 13
radio input "true"
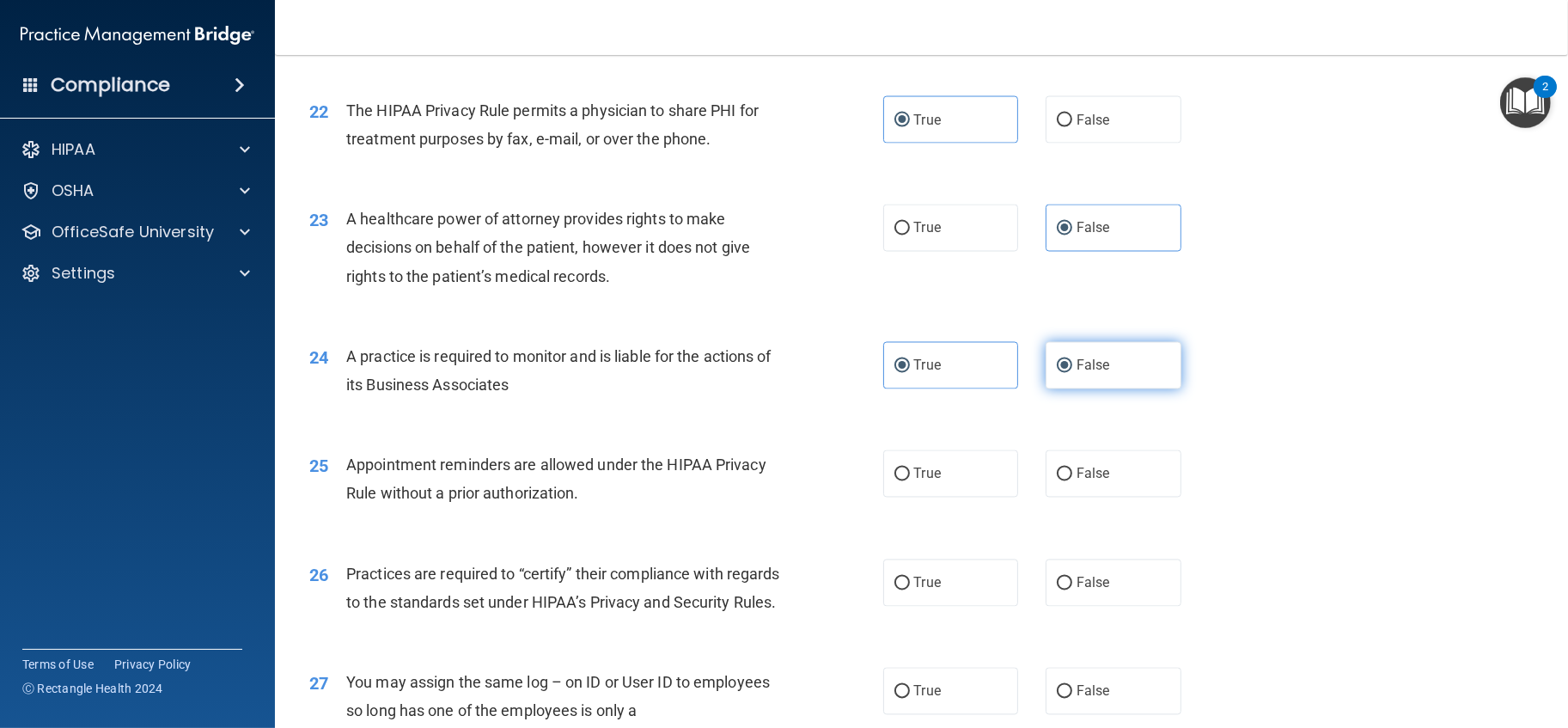
radio input "false"
click at [969, 498] on label "True" at bounding box center [950, 473] width 135 height 48
click at [910, 481] on input "True" at bounding box center [902, 474] width 15 height 13
radio input "true"
drag, startPoint x: 999, startPoint y: 673, endPoint x: 1009, endPoint y: 670, distance: 10.4
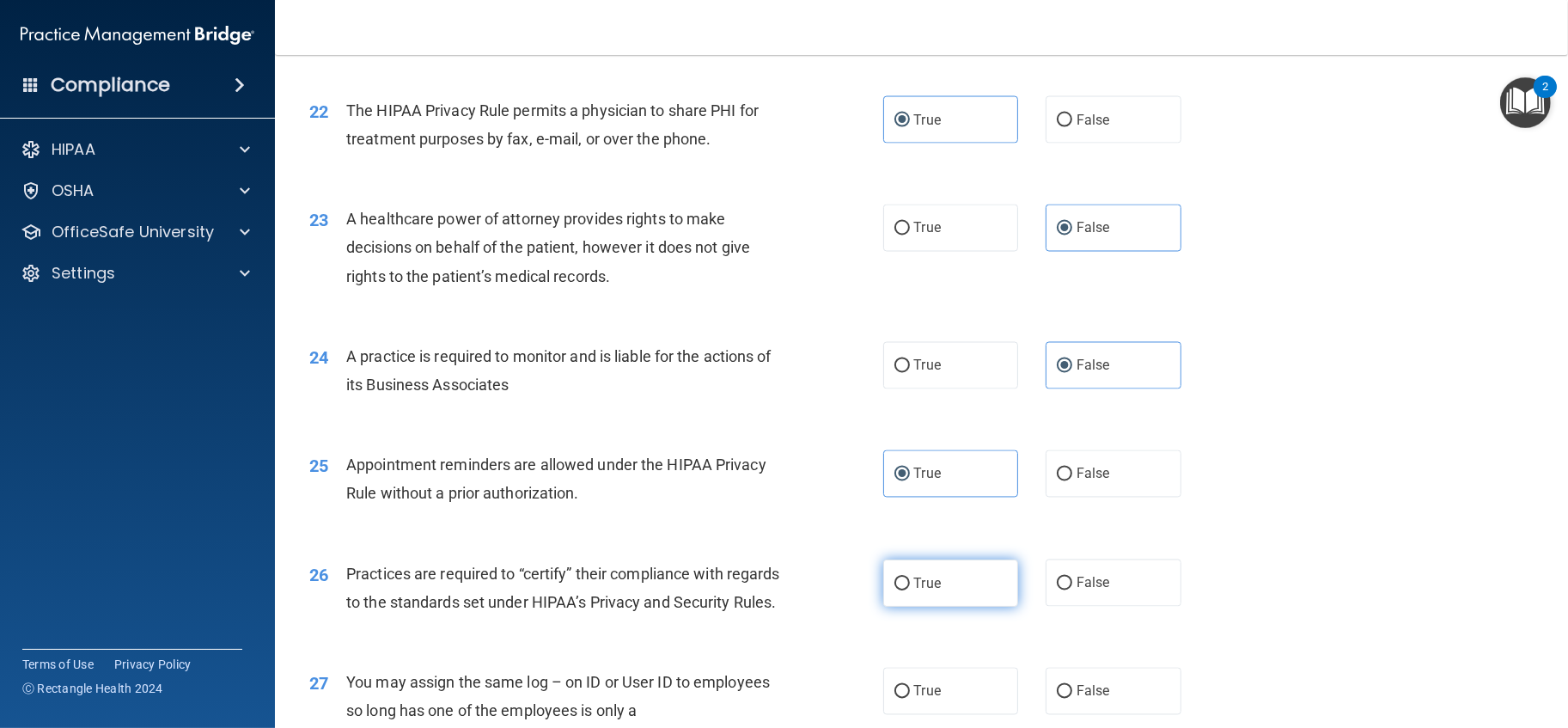
click at [999, 607] on label "True" at bounding box center [950, 583] width 135 height 48
click at [910, 590] on input "True" at bounding box center [902, 584] width 15 height 13
radio input "true"
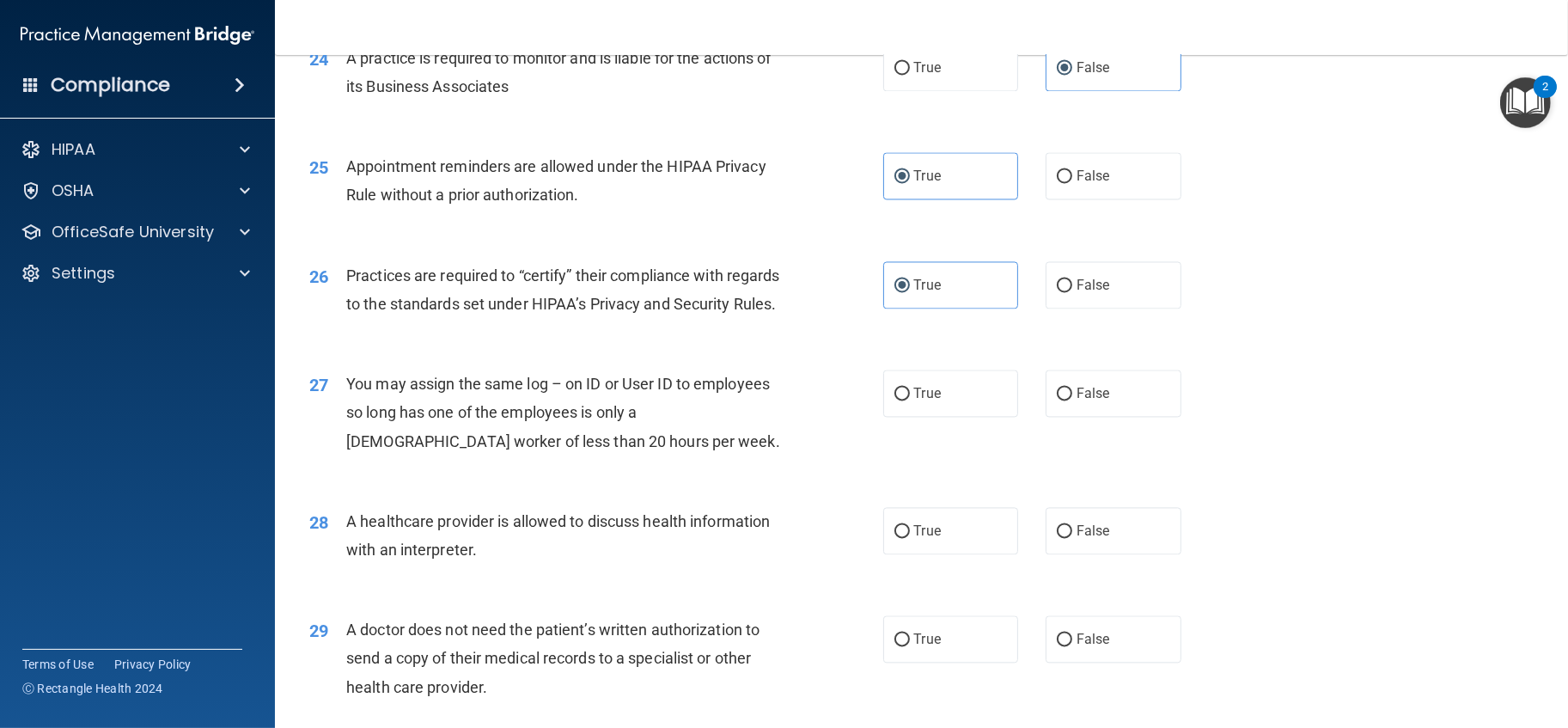
scroll to position [3341, 0]
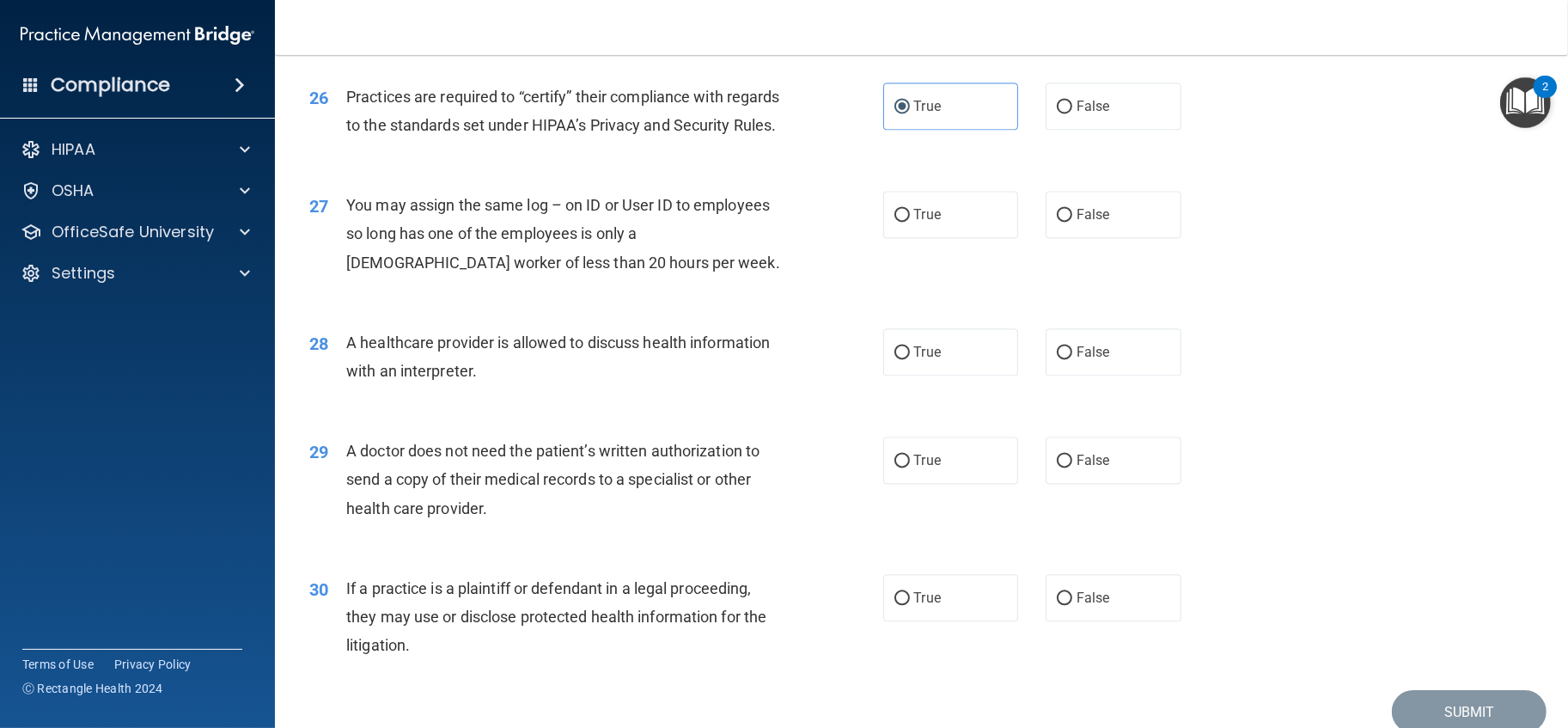
drag, startPoint x: 943, startPoint y: 344, endPoint x: 1030, endPoint y: 412, distance: 110.4
click at [963, 307] on div "27 You may assign the same log – on ID or User ID to employees so long has one …" at bounding box center [922, 238] width 1251 height 137
click at [1102, 376] on label "False" at bounding box center [1113, 351] width 135 height 48
click at [1072, 360] on input "False" at bounding box center [1064, 352] width 15 height 13
radio input "true"
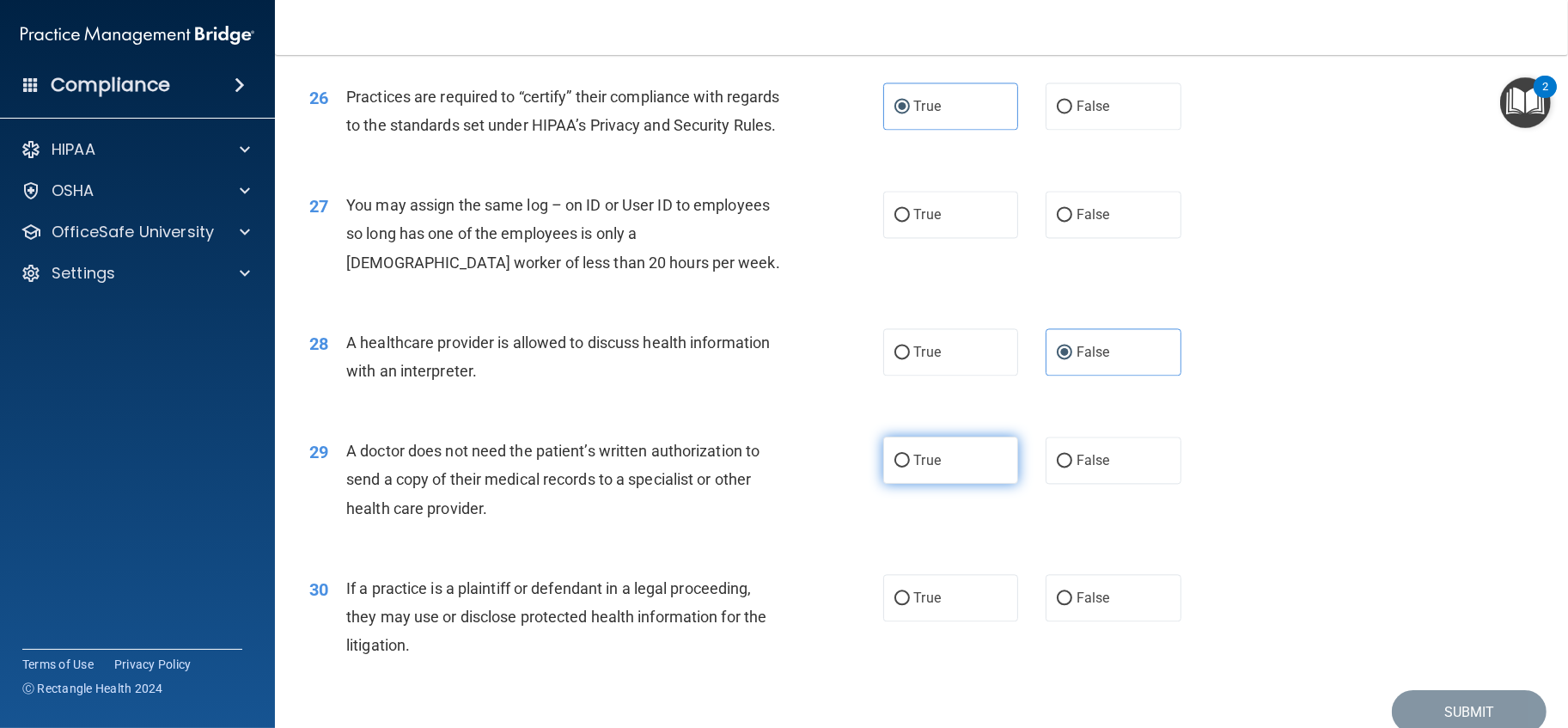
click at [946, 484] on label "True" at bounding box center [950, 460] width 135 height 48
click at [910, 467] on input "True" at bounding box center [902, 461] width 15 height 13
radio input "true"
click at [946, 621] on label "True" at bounding box center [950, 597] width 135 height 48
click at [910, 605] on input "True" at bounding box center [902, 598] width 15 height 13
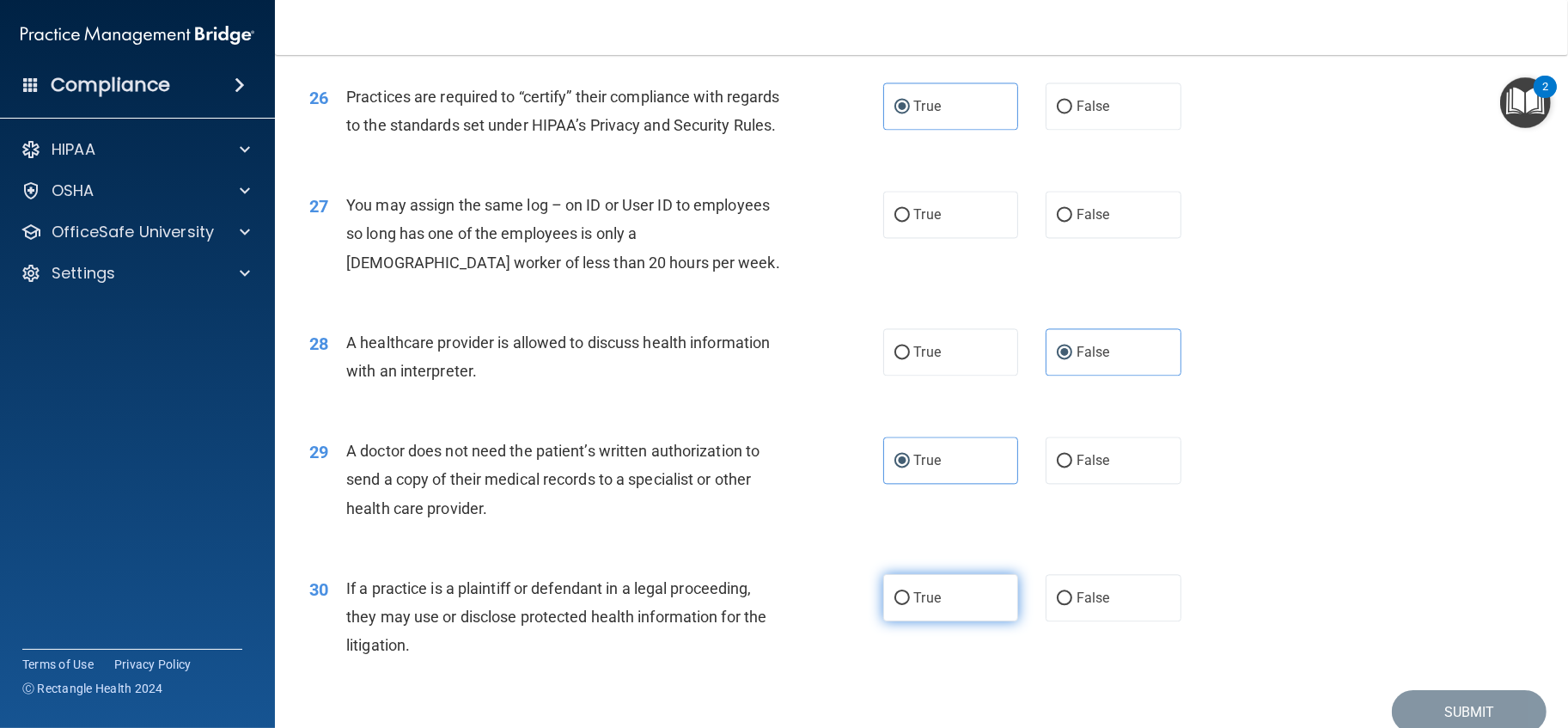
radio input "true"
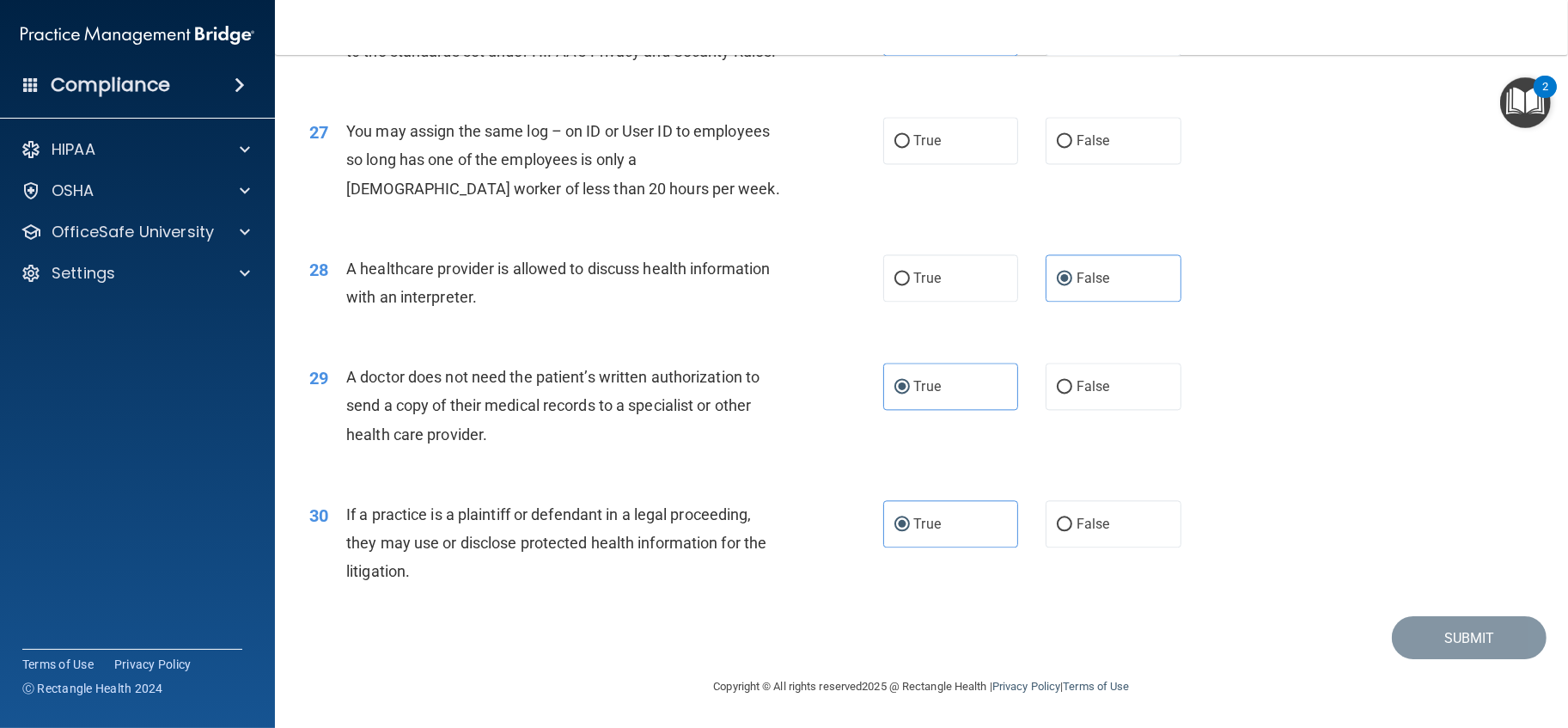
scroll to position [3528, 0]
click at [966, 164] on label "True" at bounding box center [950, 140] width 135 height 48
click at [910, 148] on input "True" at bounding box center [902, 141] width 15 height 13
radio input "true"
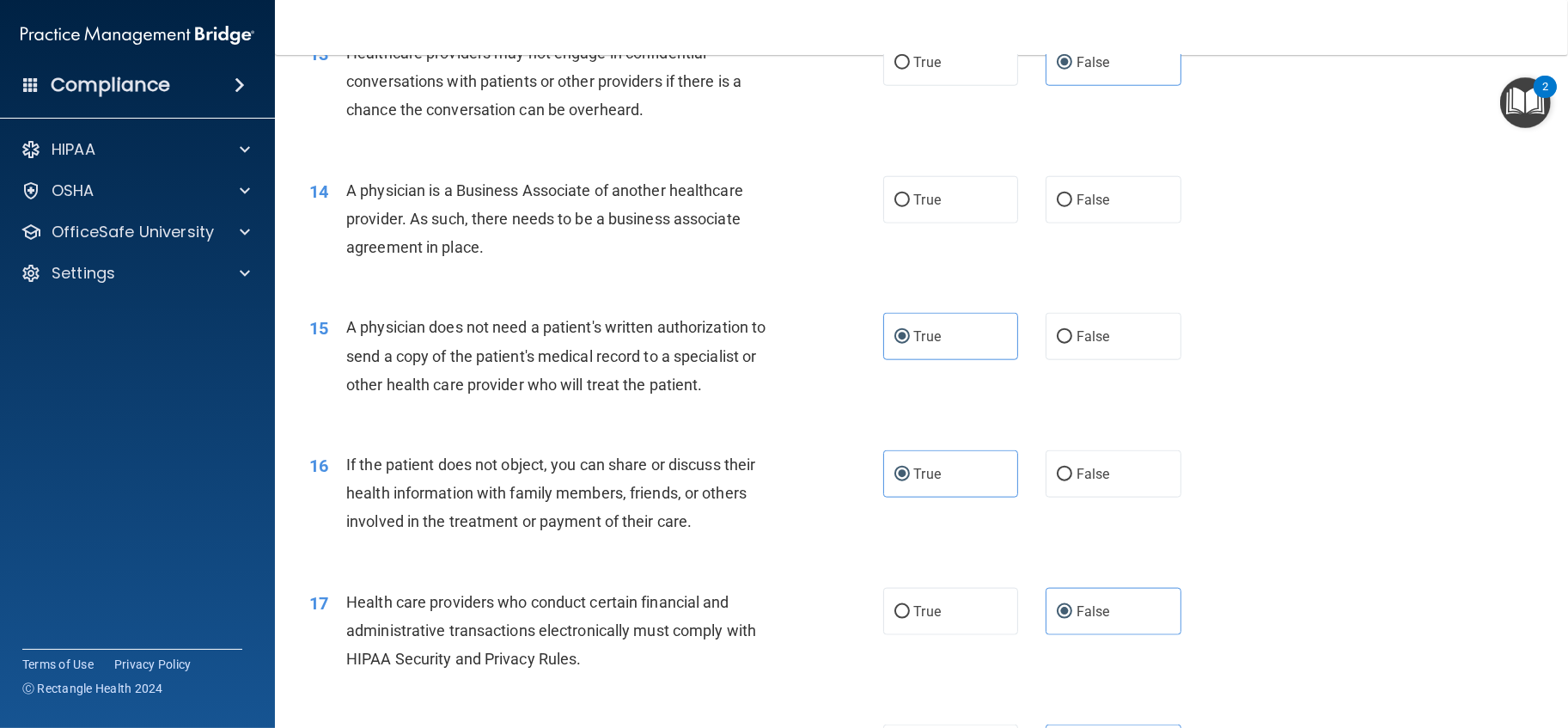
scroll to position [1713, 0]
click at [1096, 225] on label "False" at bounding box center [1113, 201] width 135 height 48
click at [1072, 209] on input "False" at bounding box center [1064, 203] width 15 height 13
radio input "true"
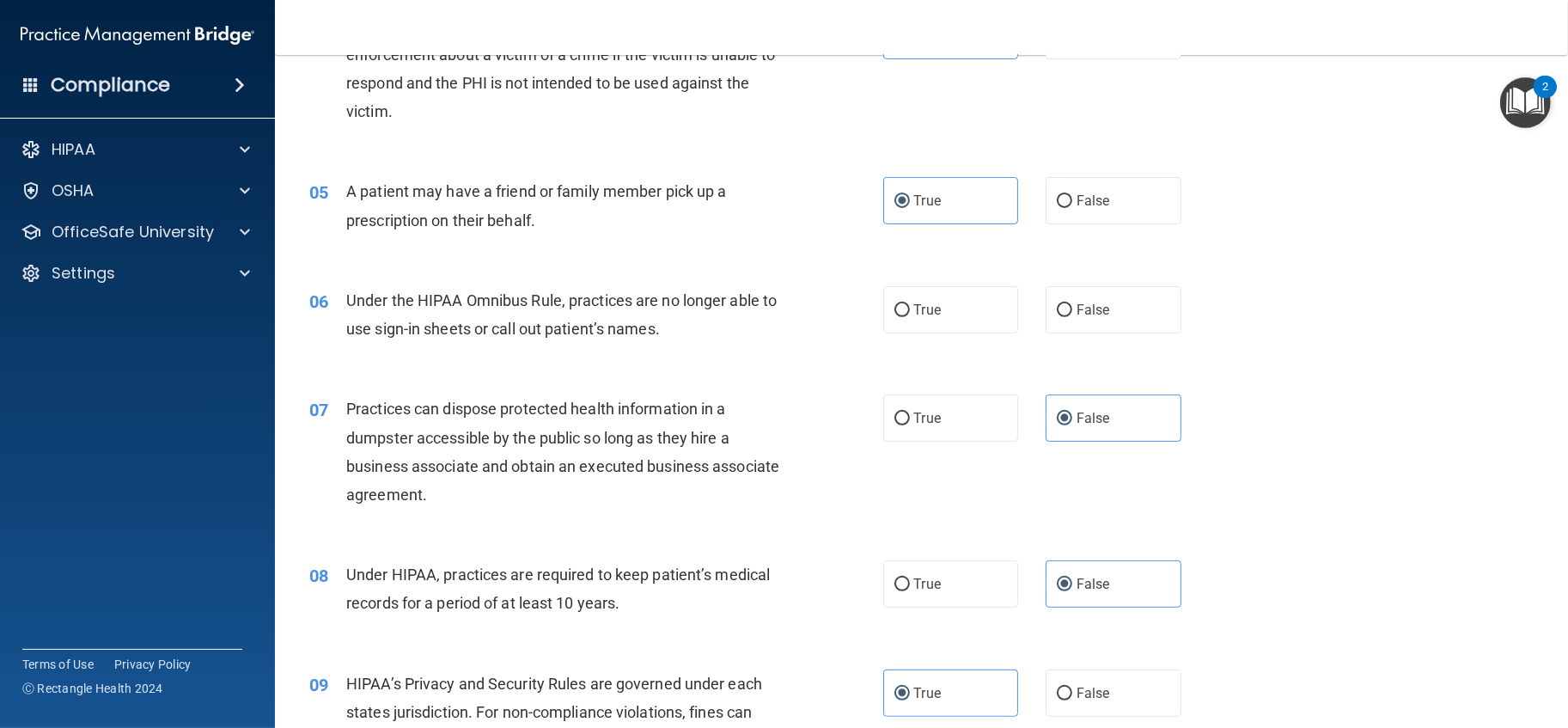
scroll to position [572, 0]
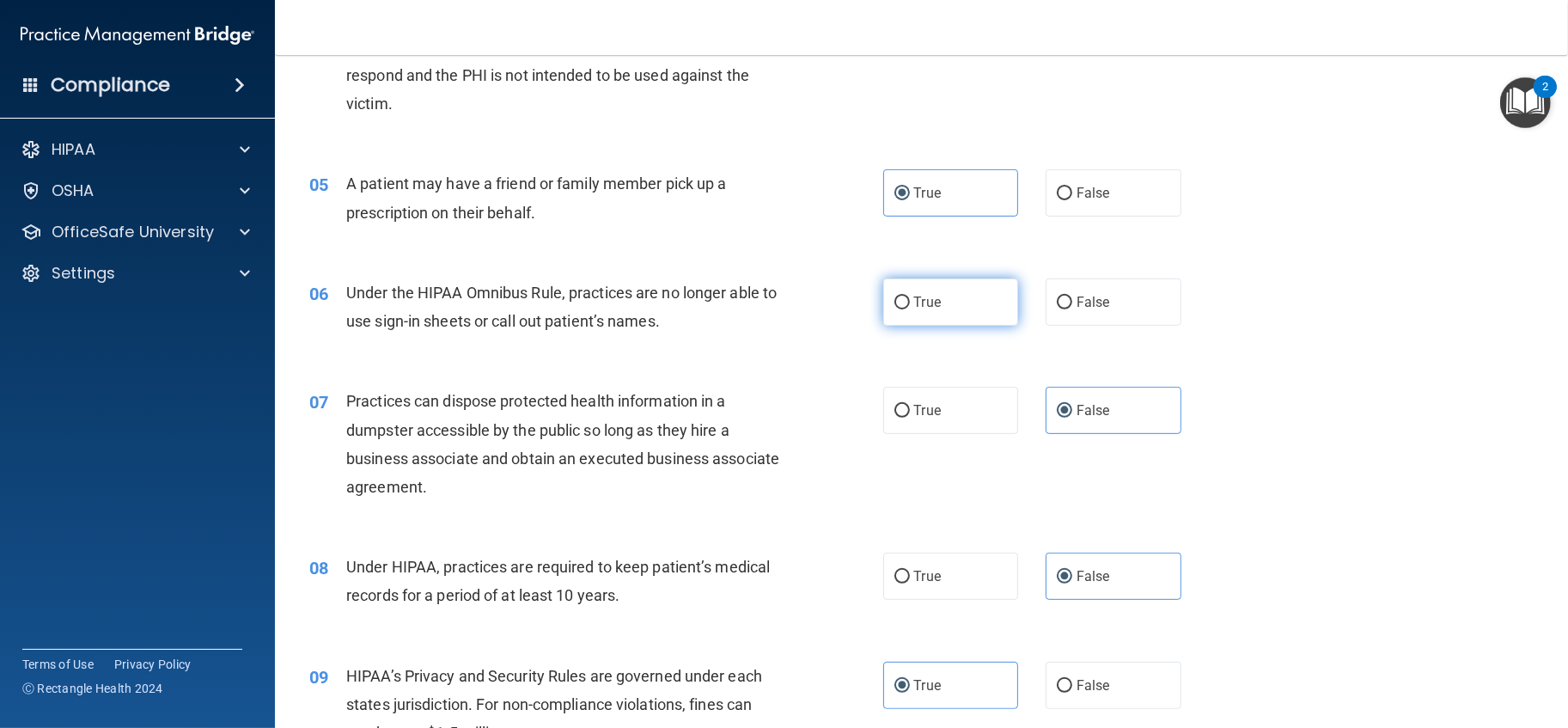
click at [883, 325] on label "True" at bounding box center [950, 302] width 135 height 48
click at [895, 309] on input "True" at bounding box center [902, 303] width 15 height 13
radio input "true"
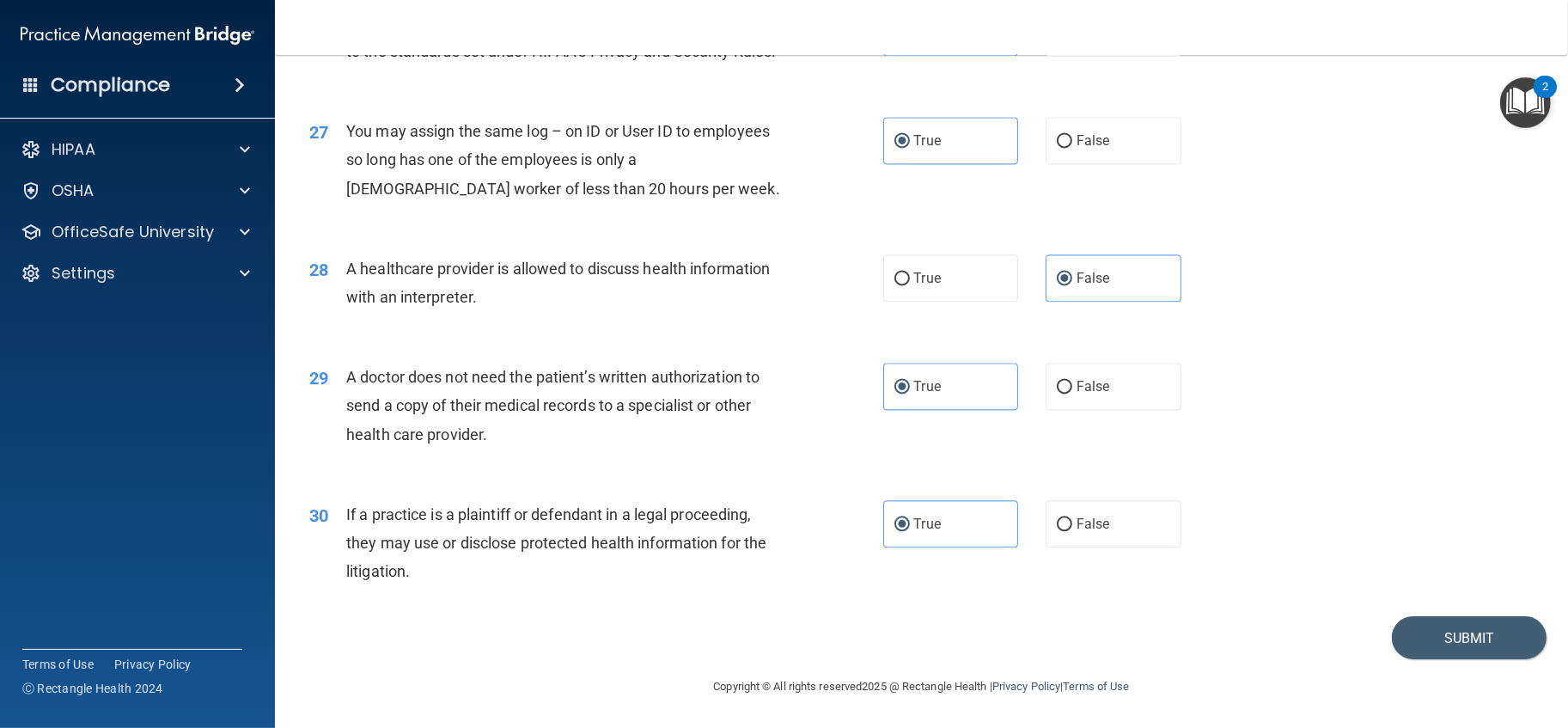
scroll to position [3528, 0]
click at [1442, 623] on button "Submit" at bounding box center [1469, 637] width 155 height 44
click at [1438, 636] on button "Submit" at bounding box center [1469, 637] width 155 height 44
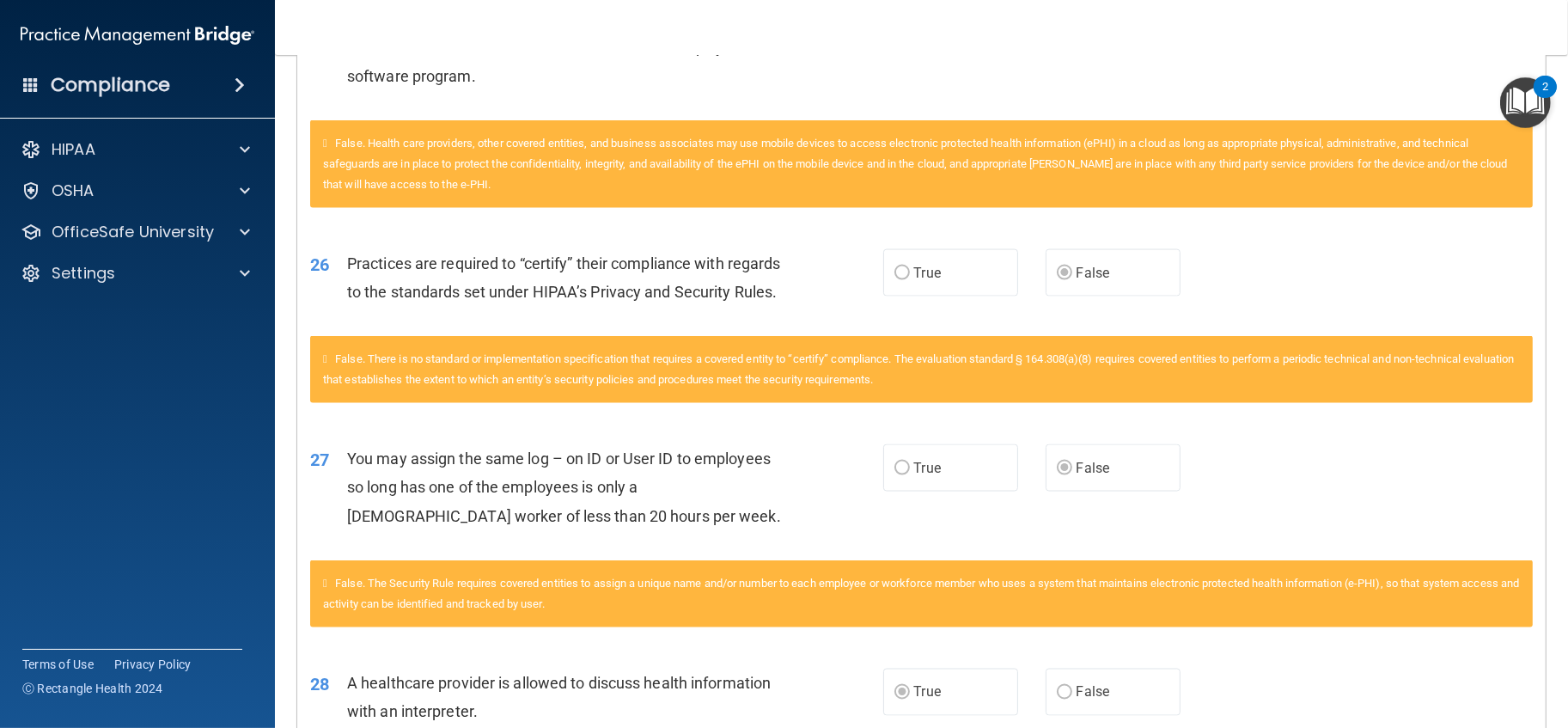
scroll to position [2045, 0]
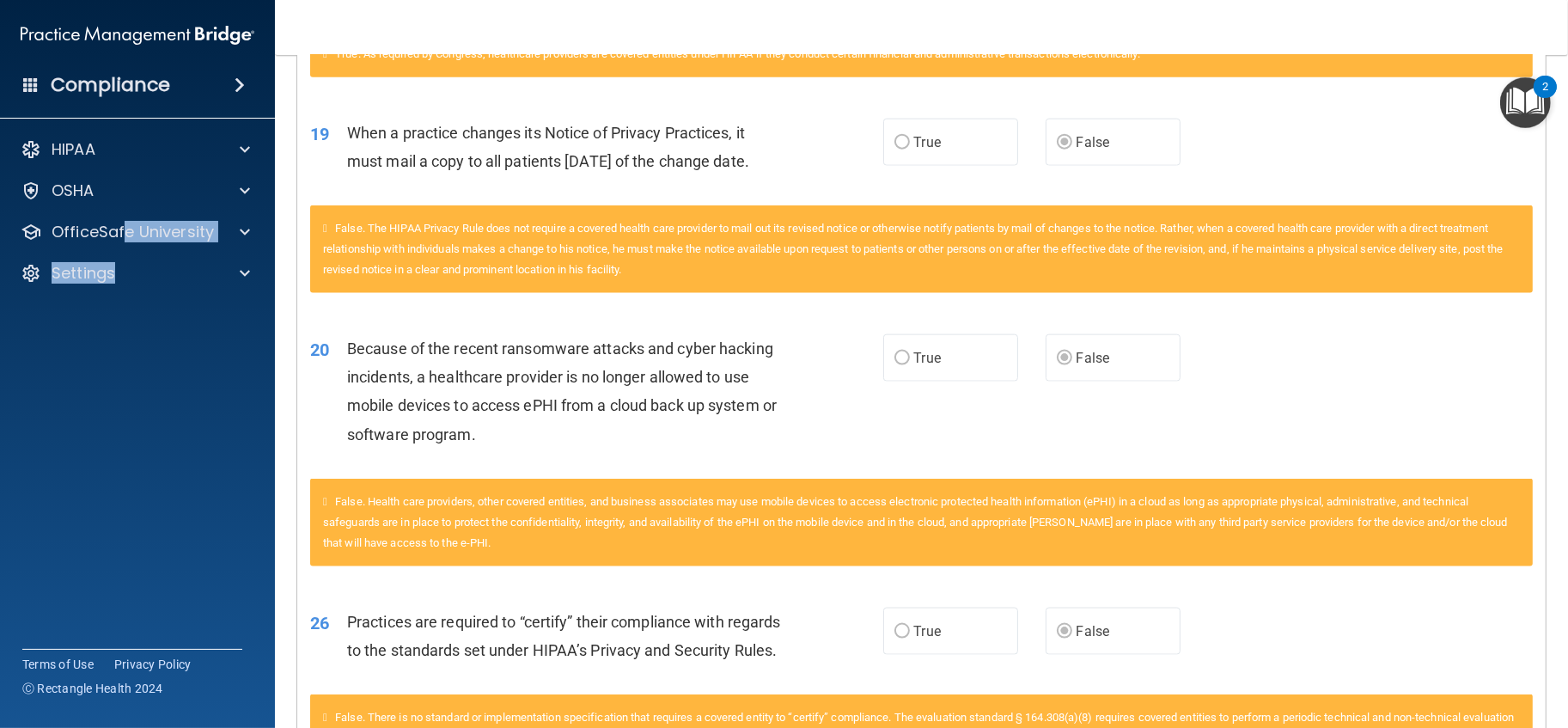
click at [120, 249] on div "HIPAA Documents and Policies Report an Incident Business Associates Emergency P…" at bounding box center [138, 214] width 276 height 178
click at [121, 275] on div "Settings" at bounding box center [115, 273] width 213 height 21
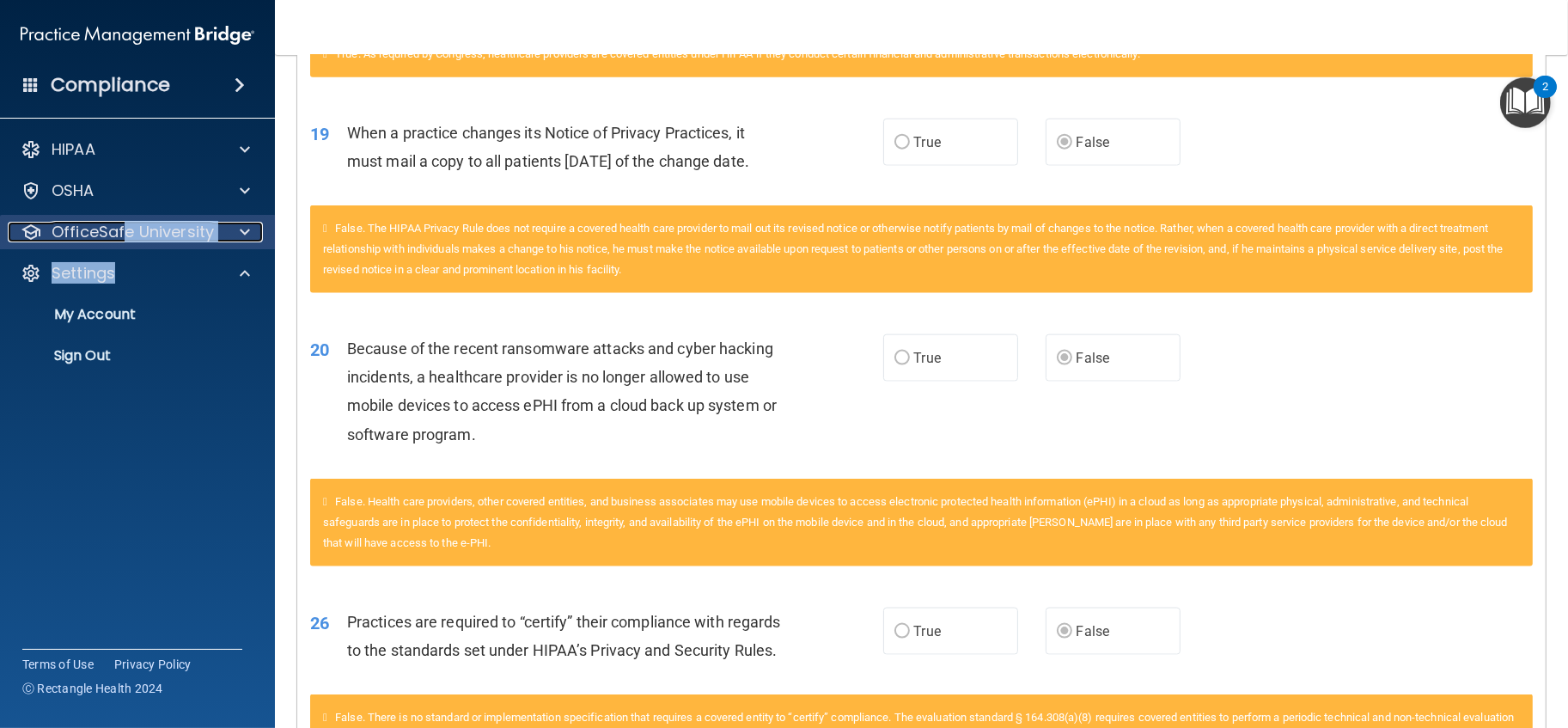
click at [133, 241] on p "OfficeSafe University" at bounding box center [133, 231] width 162 height 21
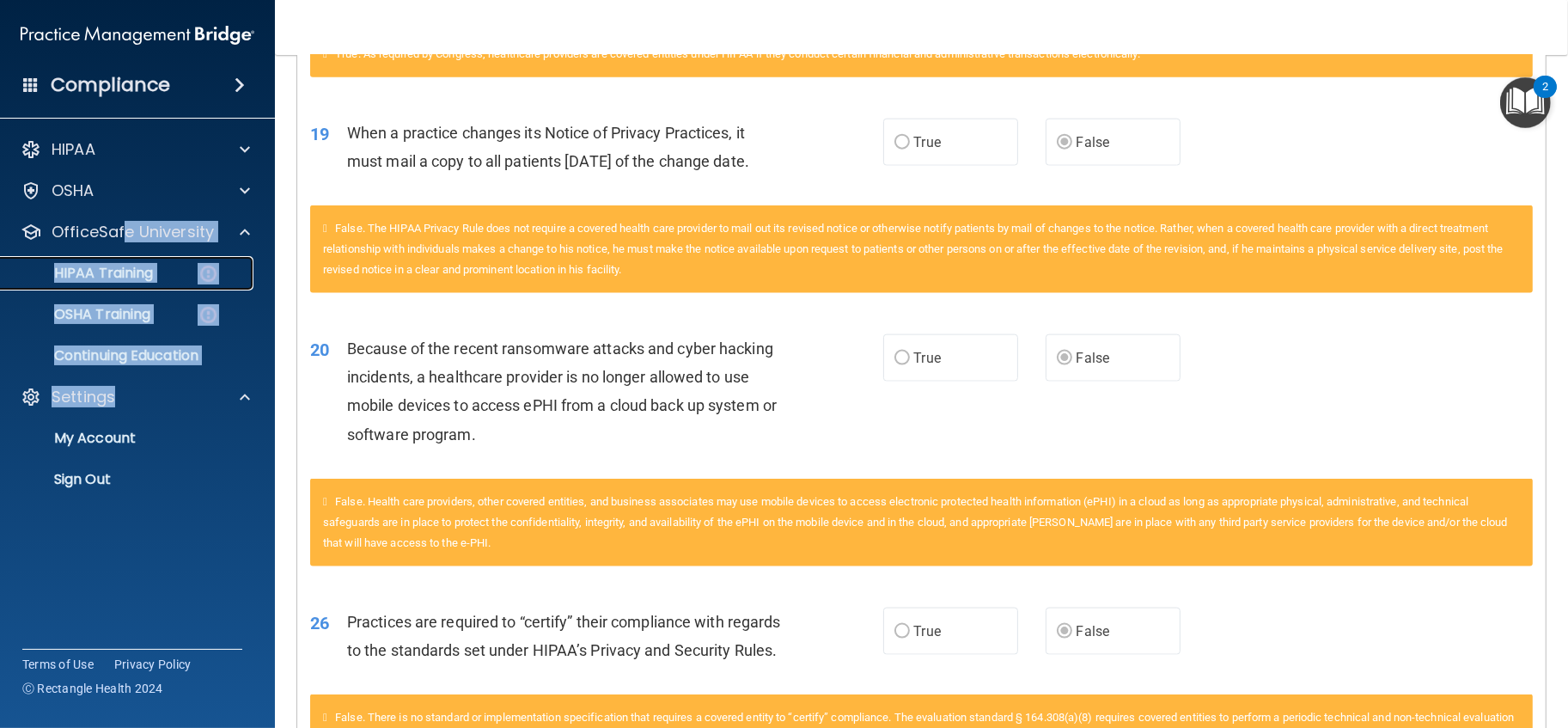
click at [122, 281] on p "HIPAA Training" at bounding box center [82, 273] width 142 height 17
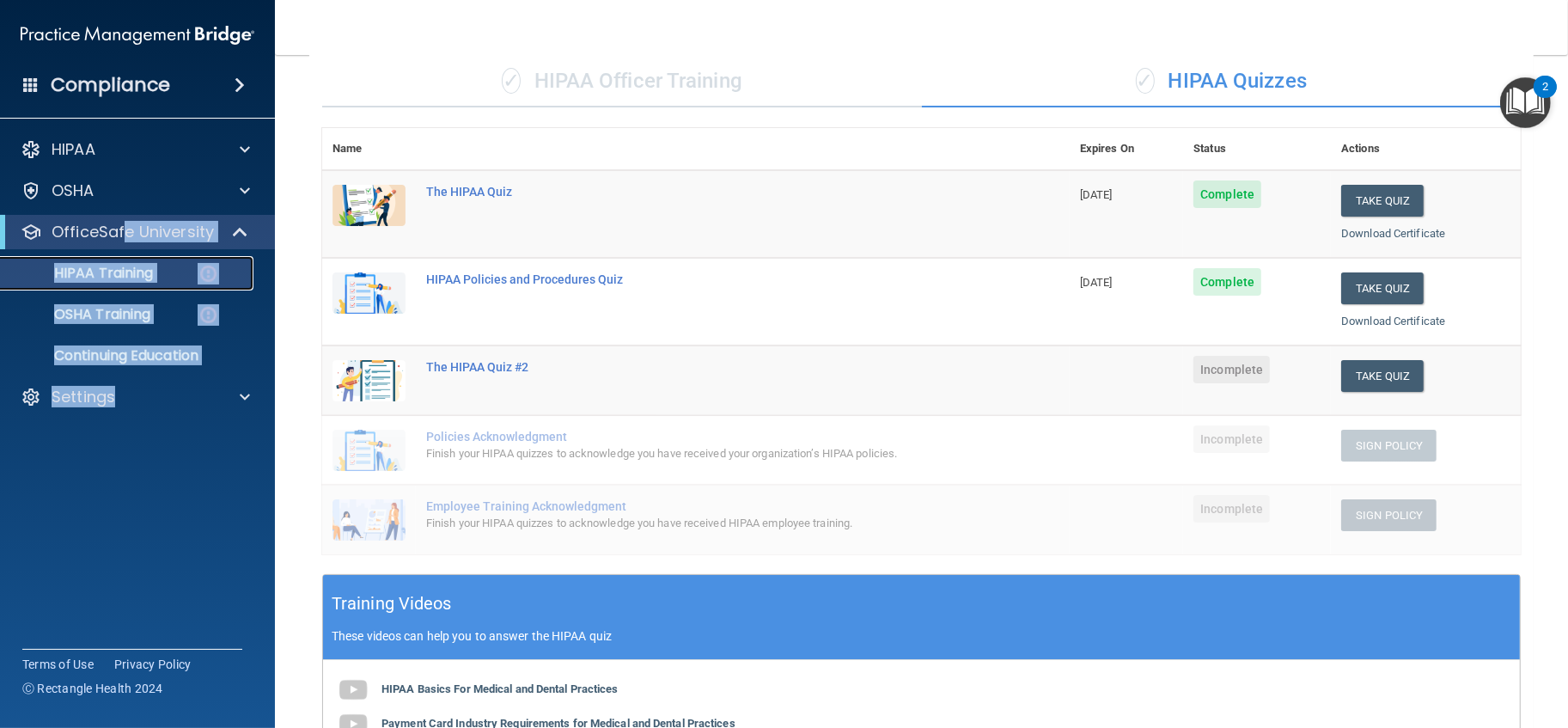
scroll to position [128, 0]
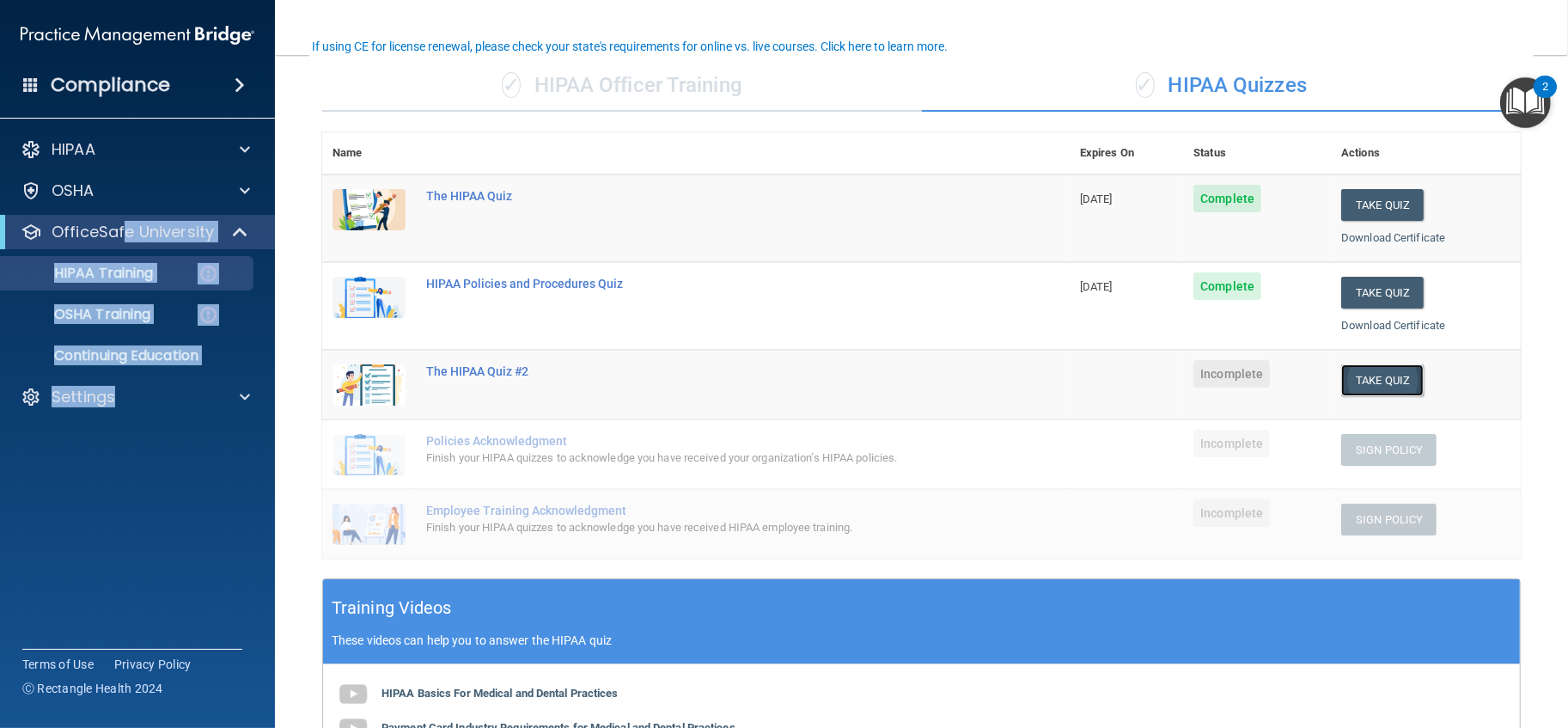
click at [1348, 376] on button "Take Quiz" at bounding box center [1382, 379] width 82 height 31
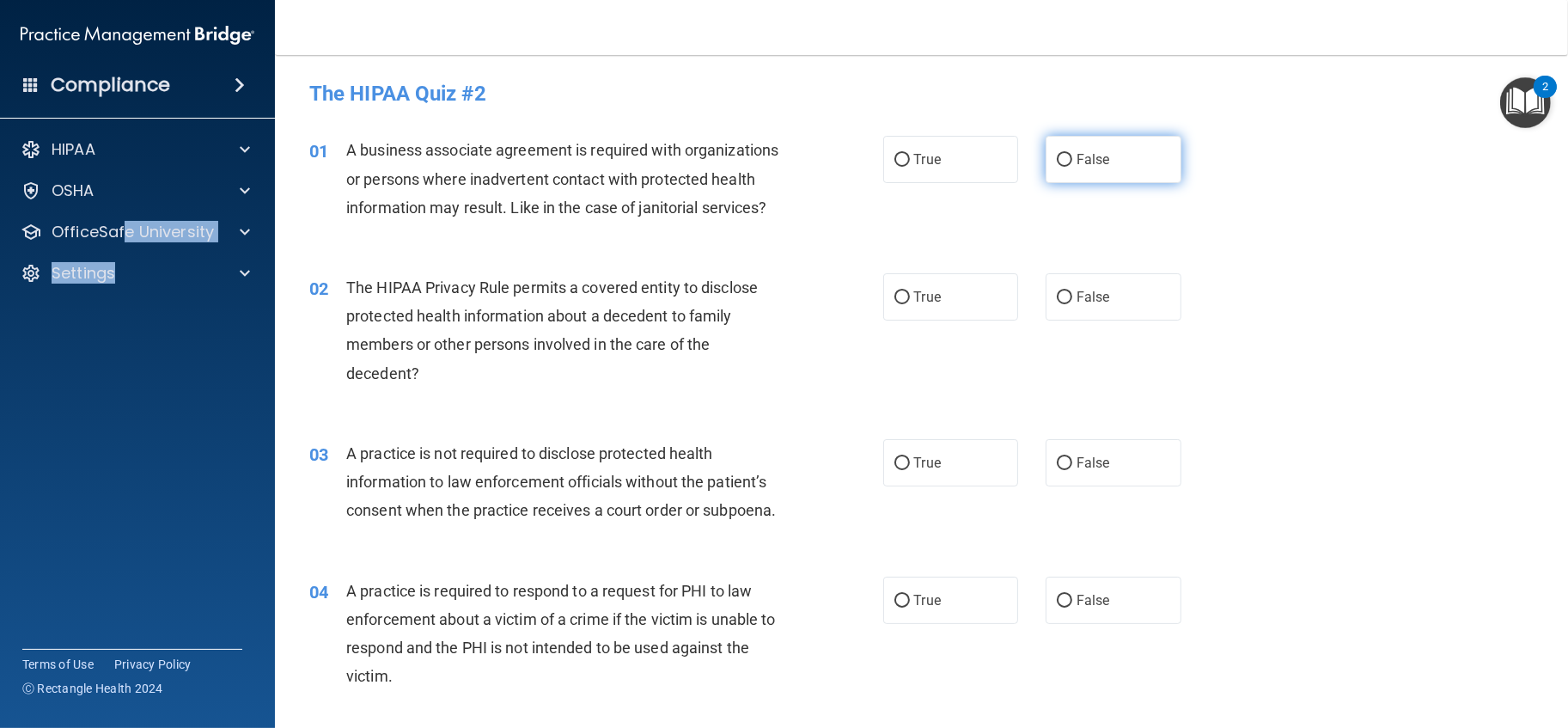
click at [1057, 159] on input "False" at bounding box center [1064, 160] width 15 height 13
radio input "true"
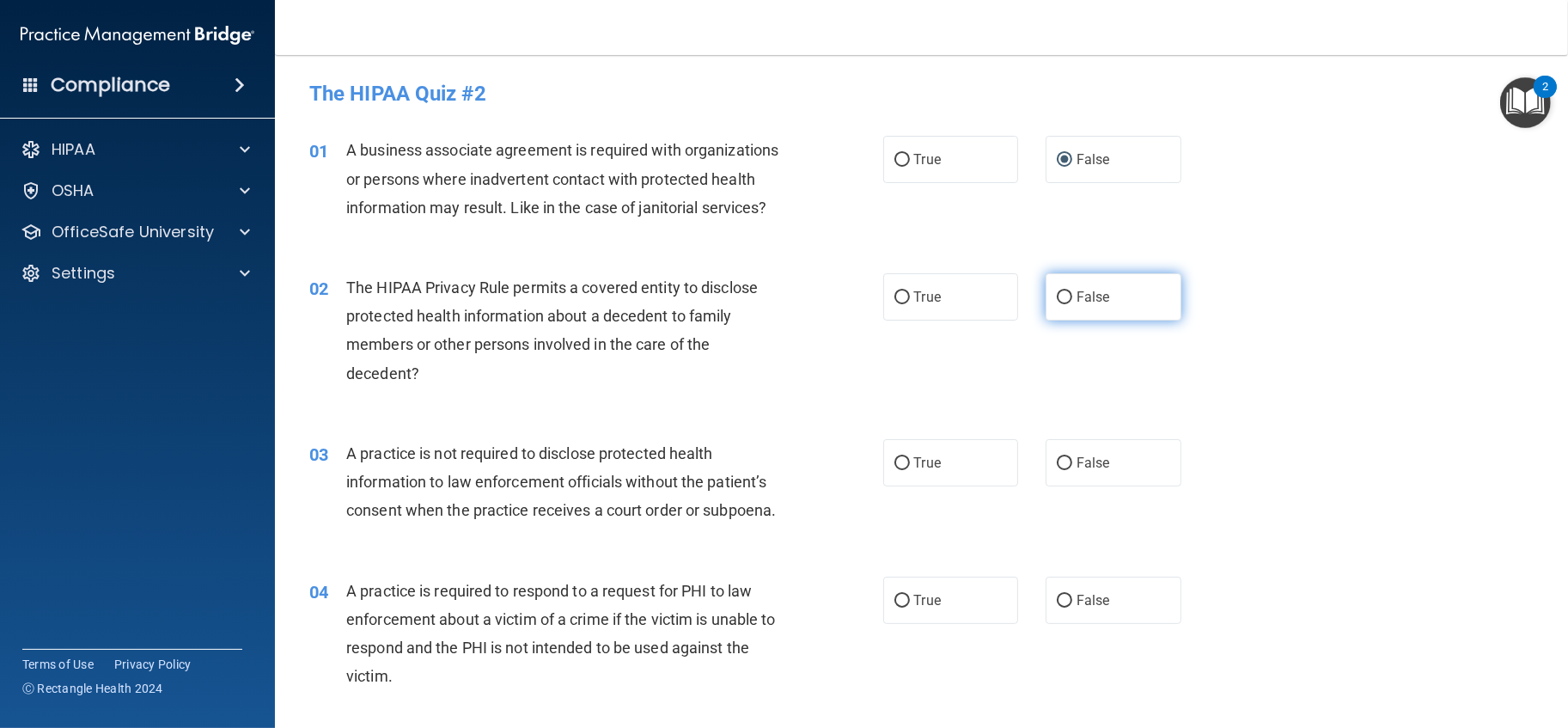
click at [1066, 321] on label "False" at bounding box center [1113, 297] width 135 height 48
click at [1066, 304] on input "False" at bounding box center [1064, 298] width 15 height 13
radio input "true"
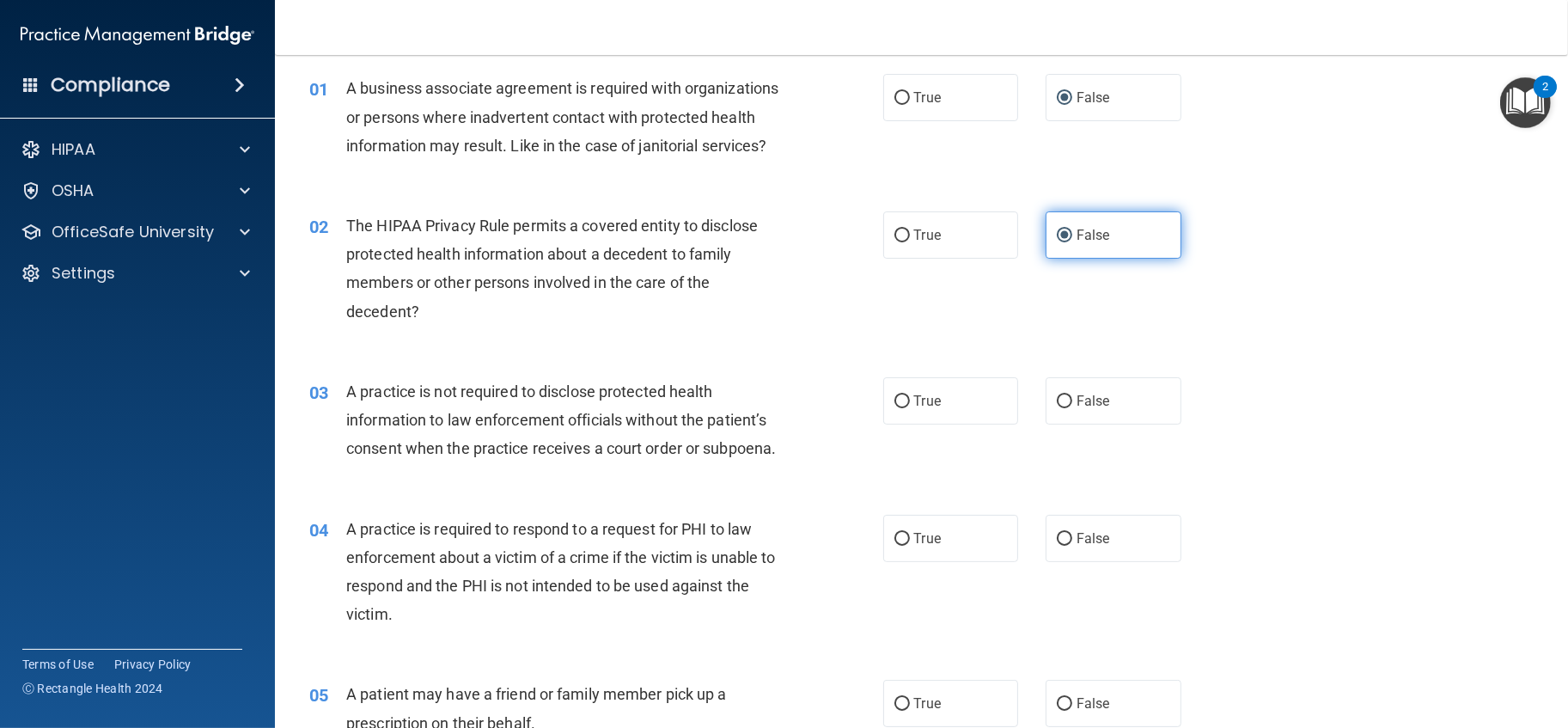
scroll to position [95, 0]
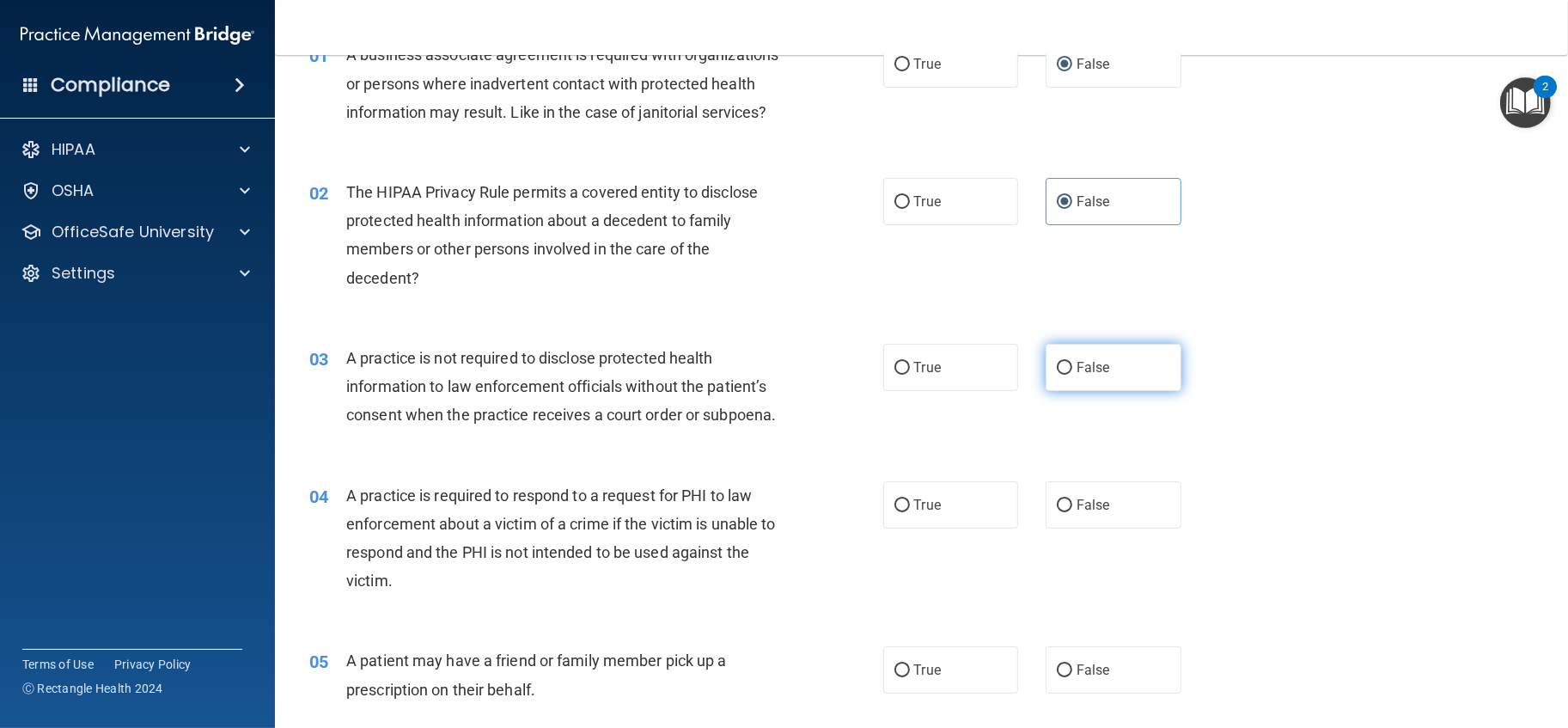
click at [1050, 383] on label "False" at bounding box center [1113, 367] width 135 height 48
click at [1057, 375] on input "False" at bounding box center [1064, 368] width 15 height 13
radio input "true"
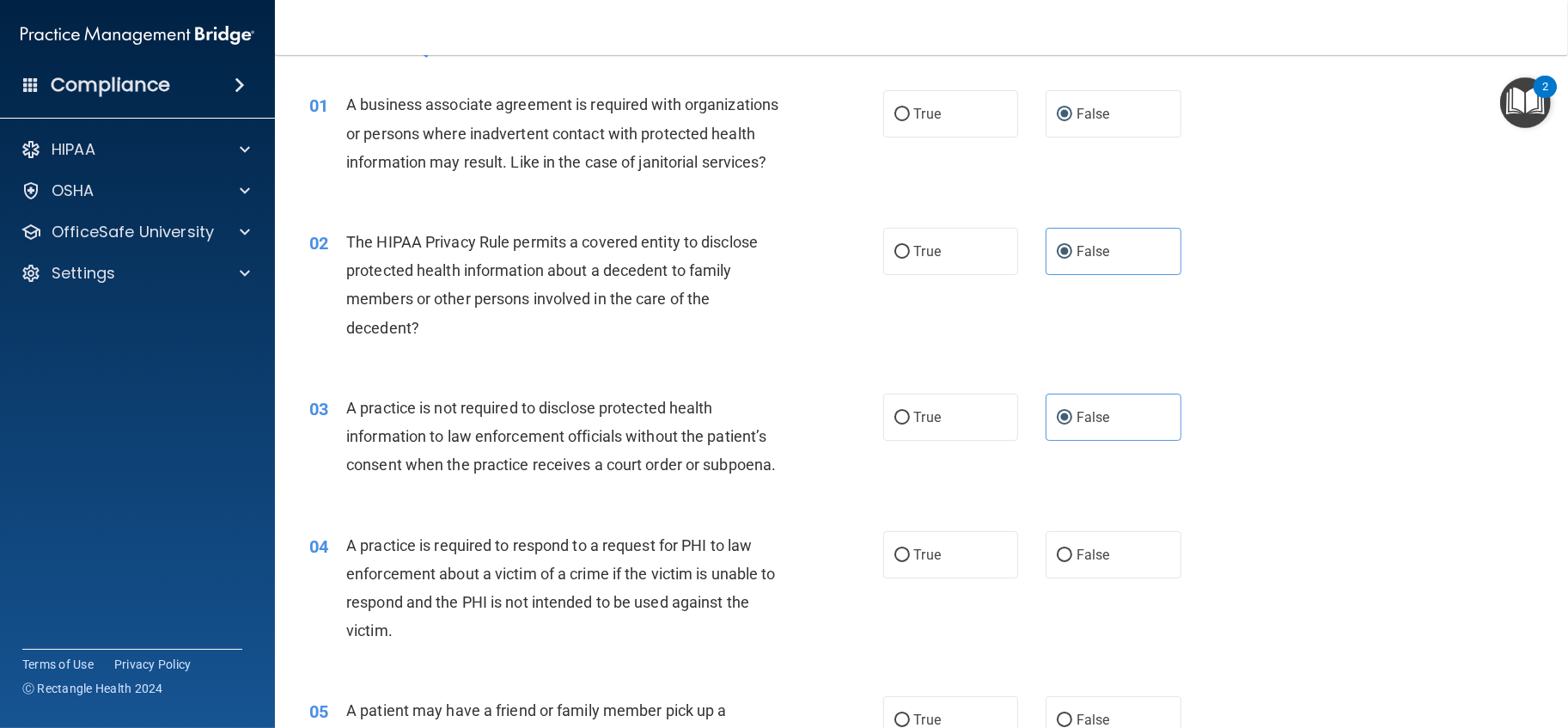
scroll to position [0, 0]
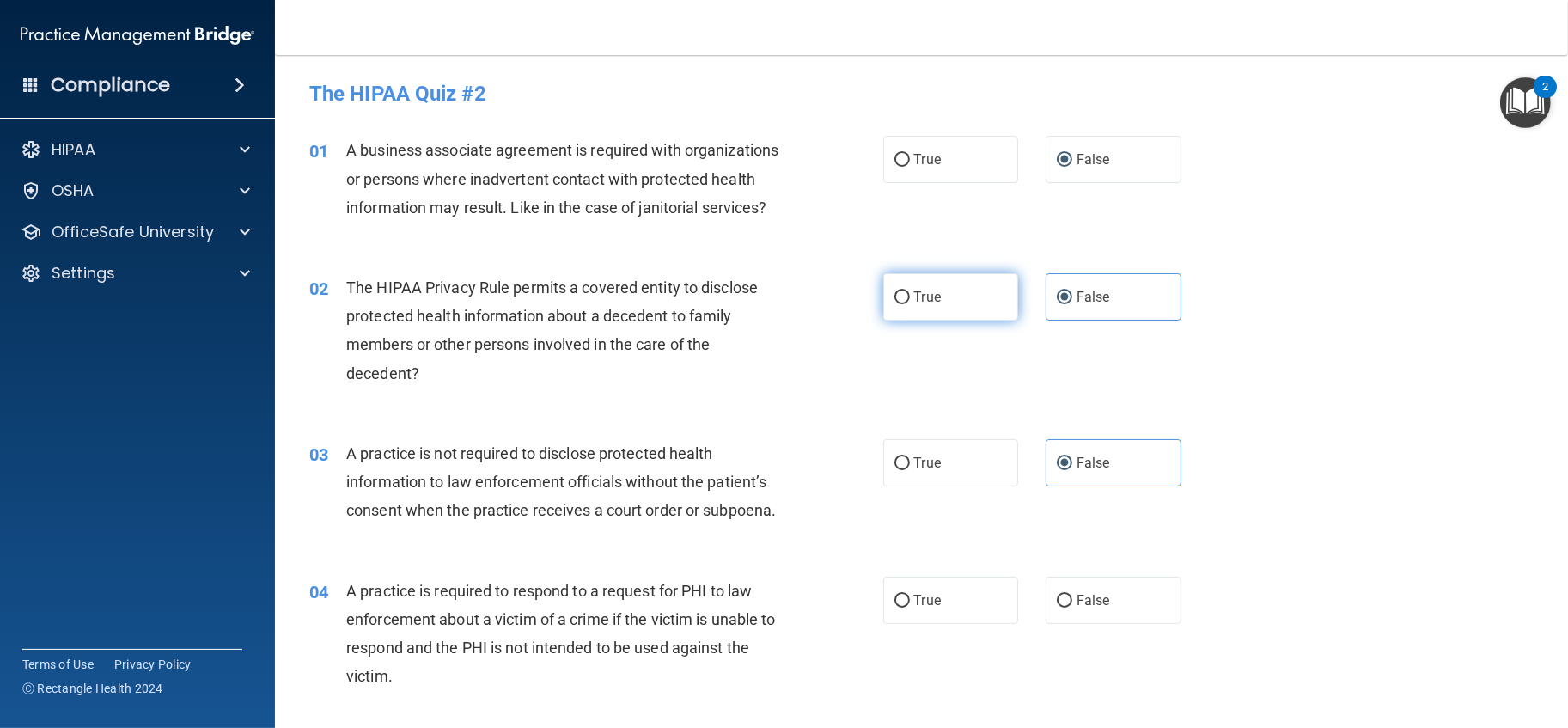
click at [914, 305] on span "True" at bounding box center [928, 297] width 27 height 16
click at [910, 304] on input "True" at bounding box center [902, 298] width 15 height 13
radio input "true"
radio input "false"
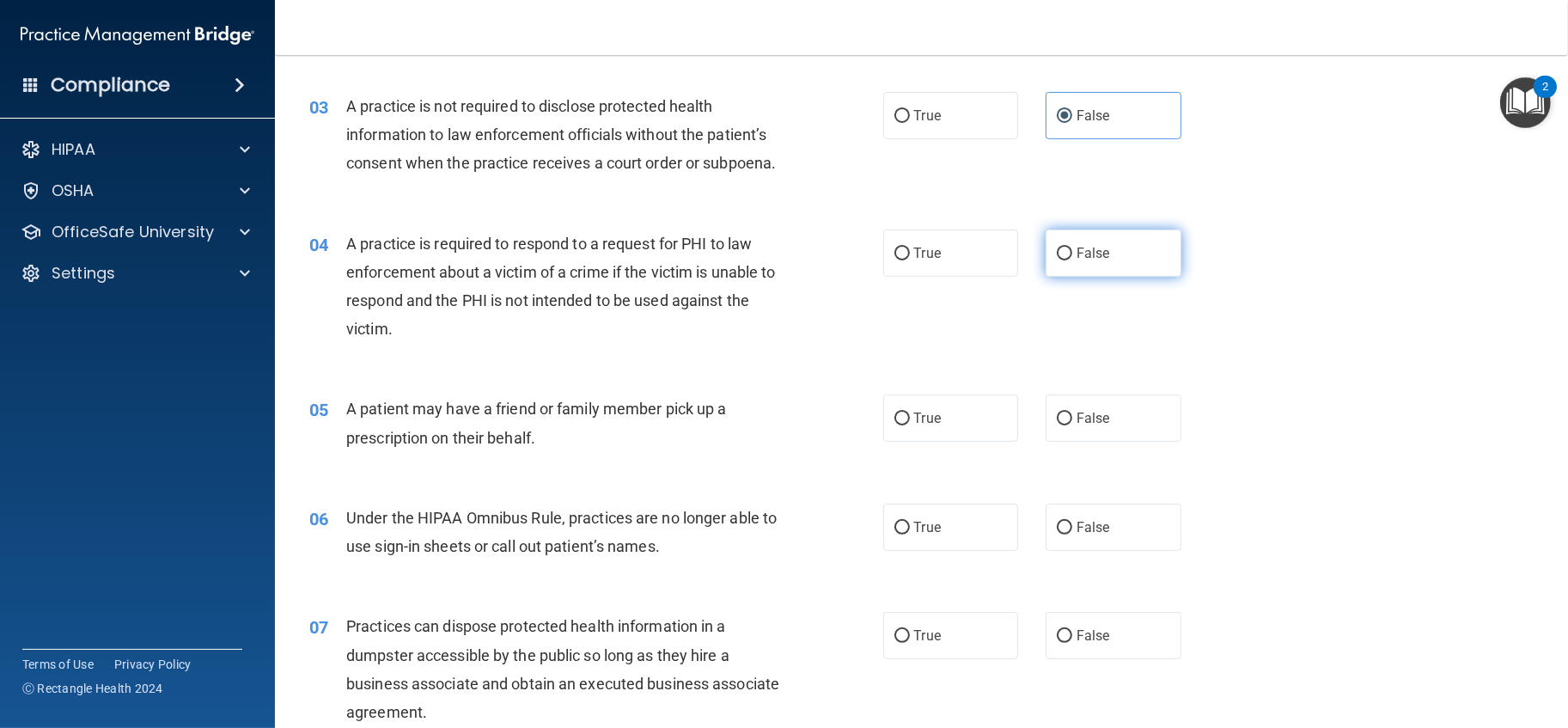
scroll to position [477, 0]
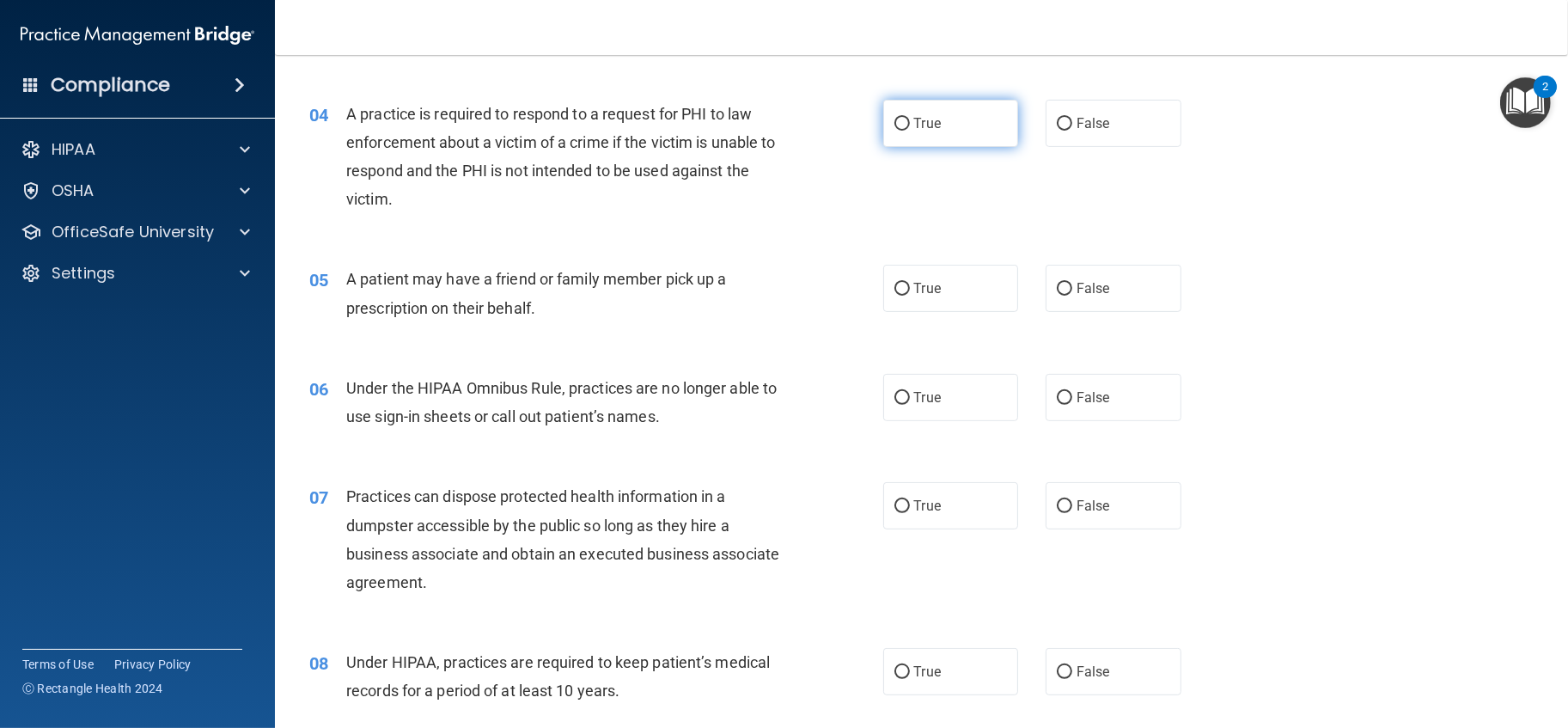
click at [923, 132] on span "True" at bounding box center [928, 123] width 27 height 16
click at [910, 131] on input "True" at bounding box center [902, 124] width 15 height 13
radio input "true"
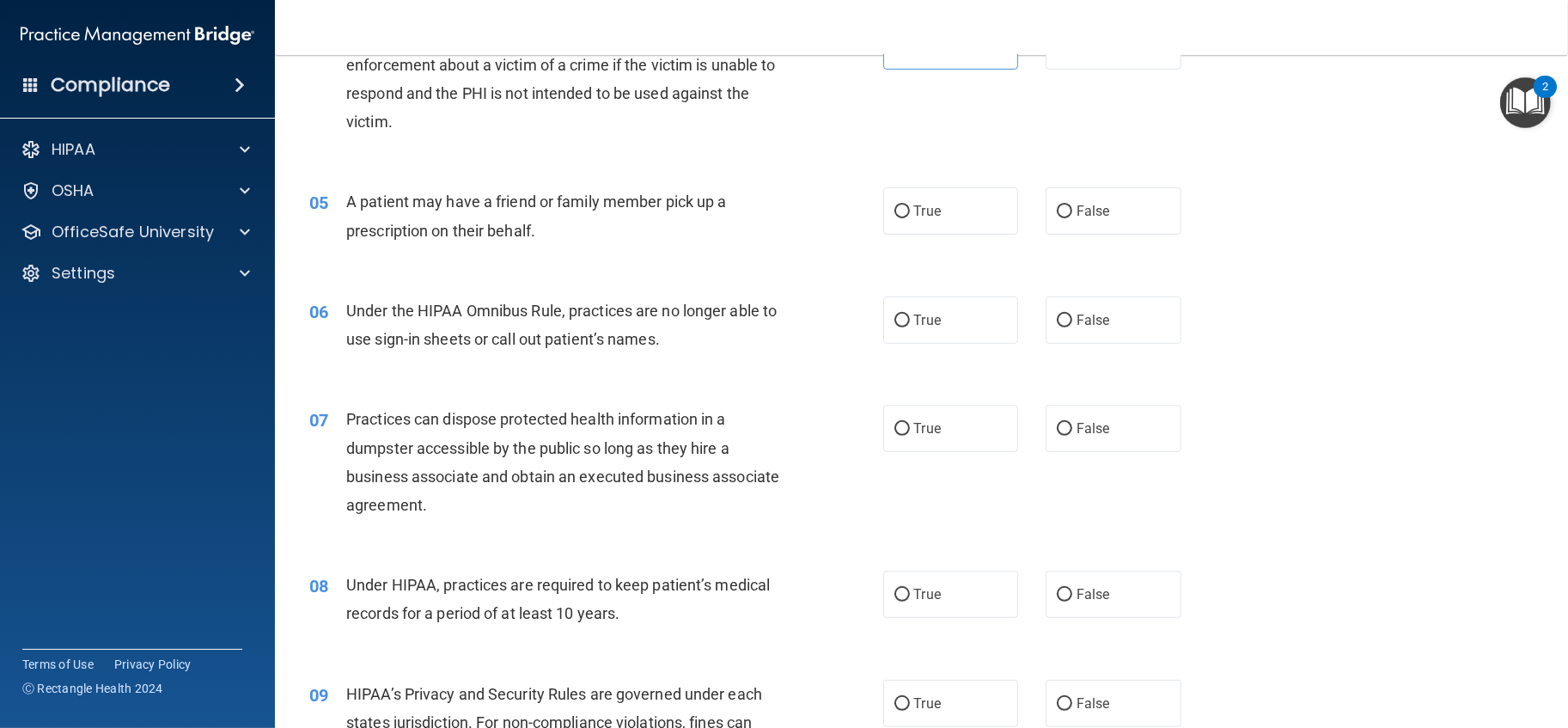
scroll to position [668, 0]
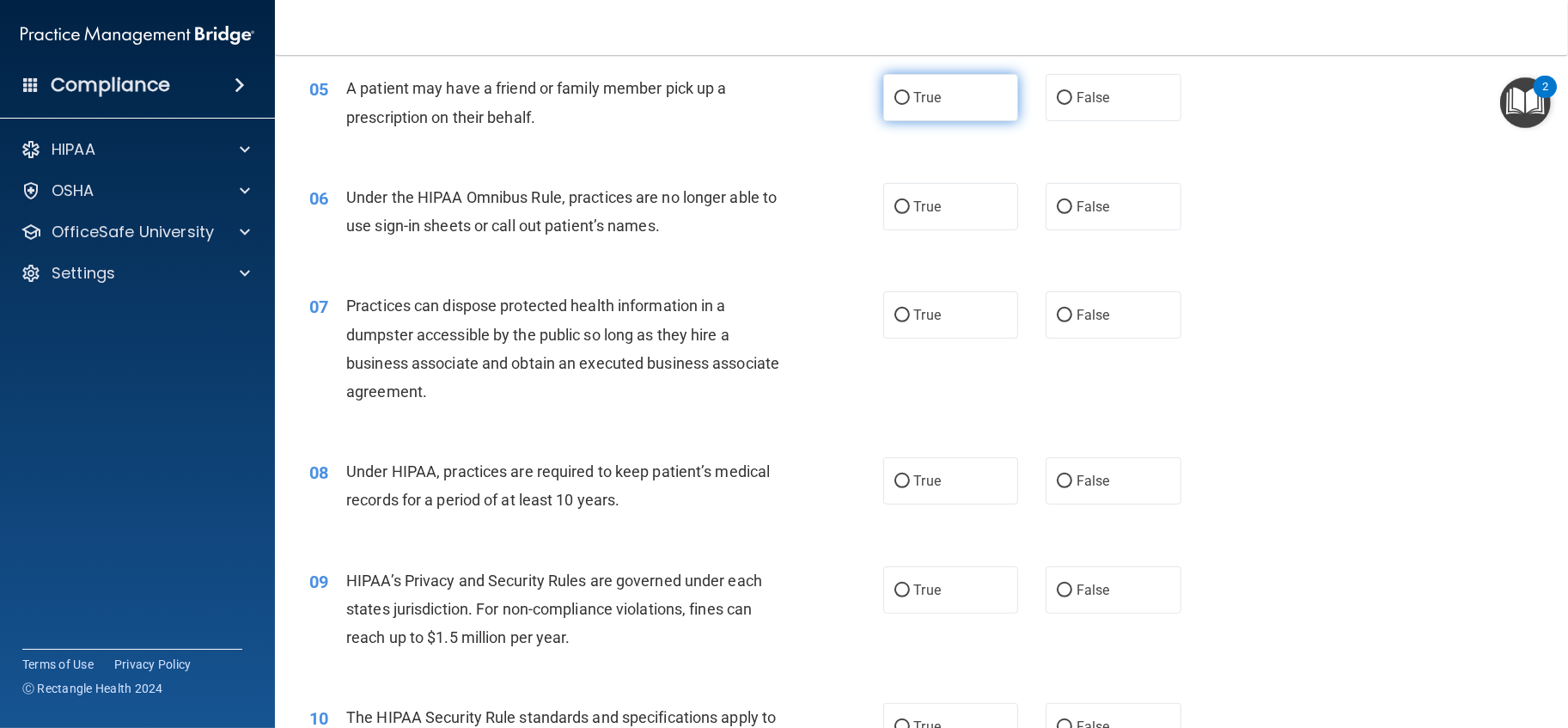
click at [957, 121] on label "True" at bounding box center [950, 97] width 135 height 48
click at [910, 105] on input "True" at bounding box center [902, 99] width 15 height 13
radio input "true"
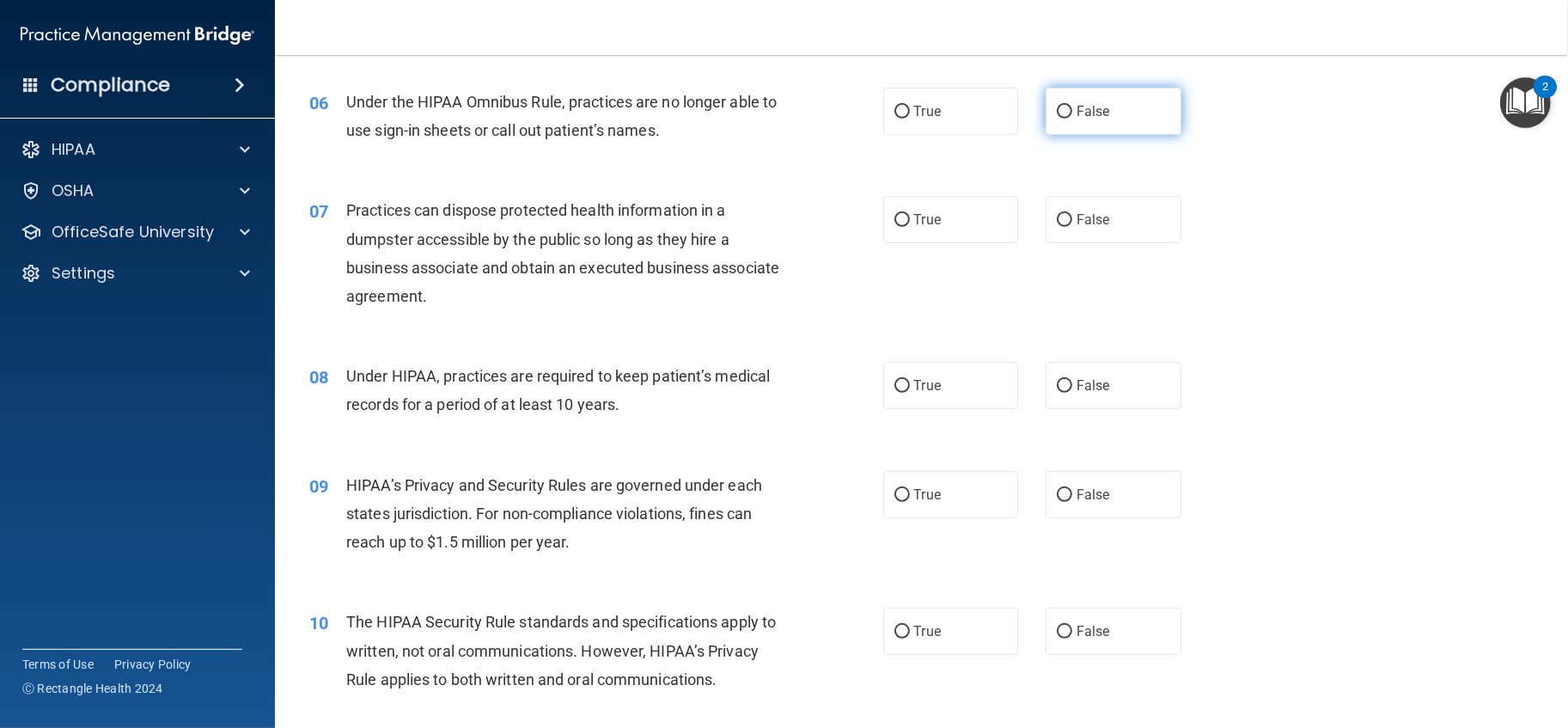
click at [1079, 134] on label "False" at bounding box center [1113, 111] width 135 height 48
click at [1072, 118] on input "False" at bounding box center [1064, 112] width 15 height 13
radio input "true"
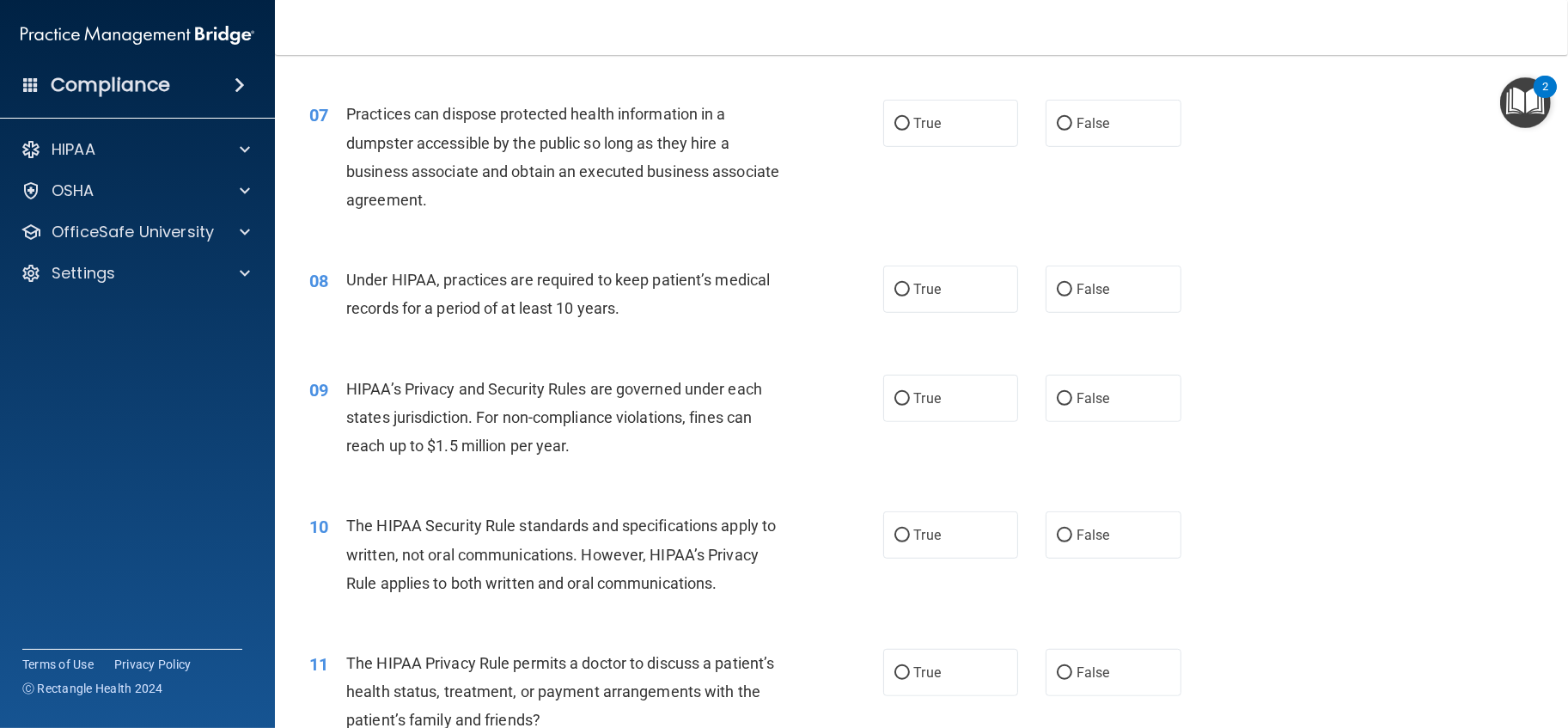
scroll to position [955, 0]
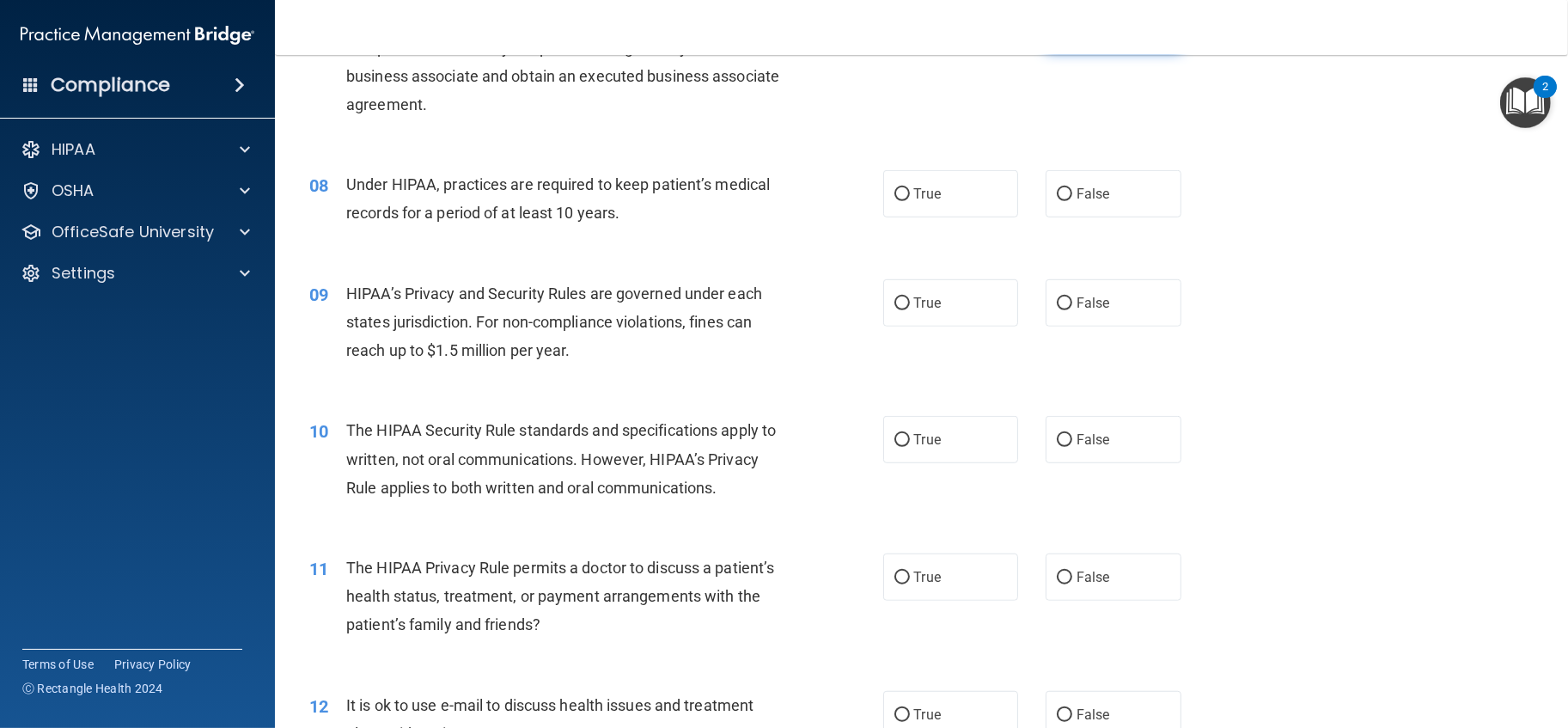
click at [1048, 52] on label "False" at bounding box center [1113, 28] width 135 height 48
click at [1057, 35] on input "False" at bounding box center [1064, 29] width 15 height 13
radio input "true"
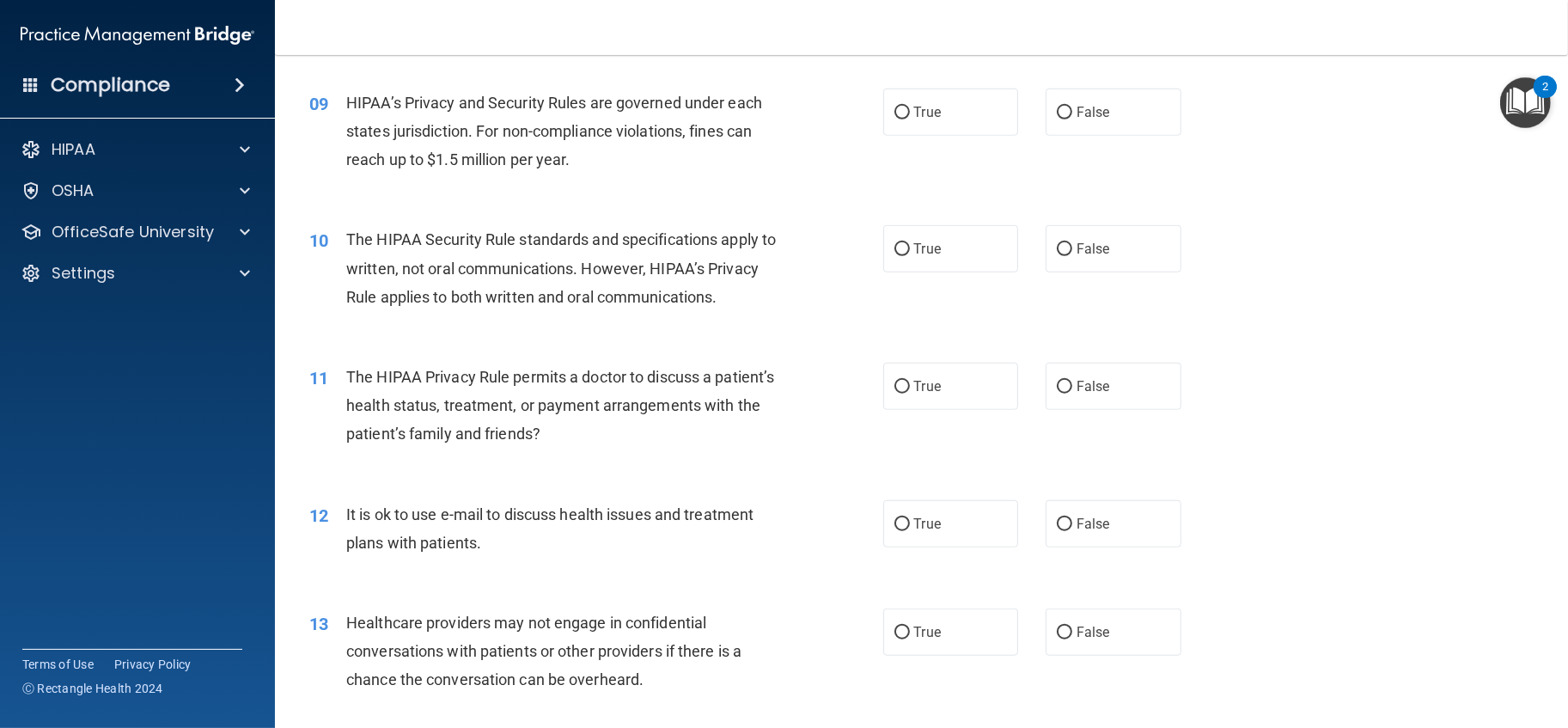
scroll to position [1050, 0]
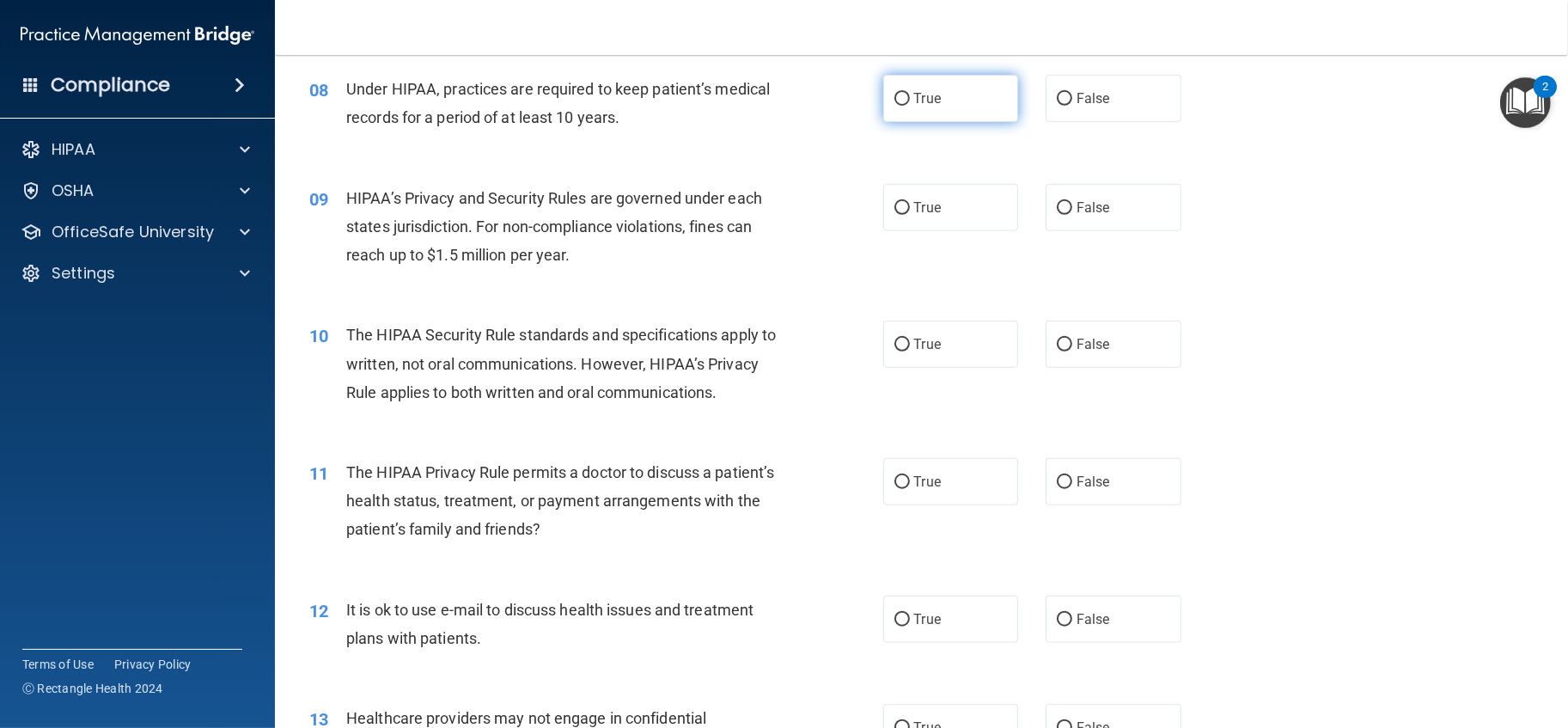
click at [966, 122] on label "True" at bounding box center [950, 98] width 135 height 48
click at [910, 106] on input "True" at bounding box center [902, 100] width 15 height 13
radio input "true"
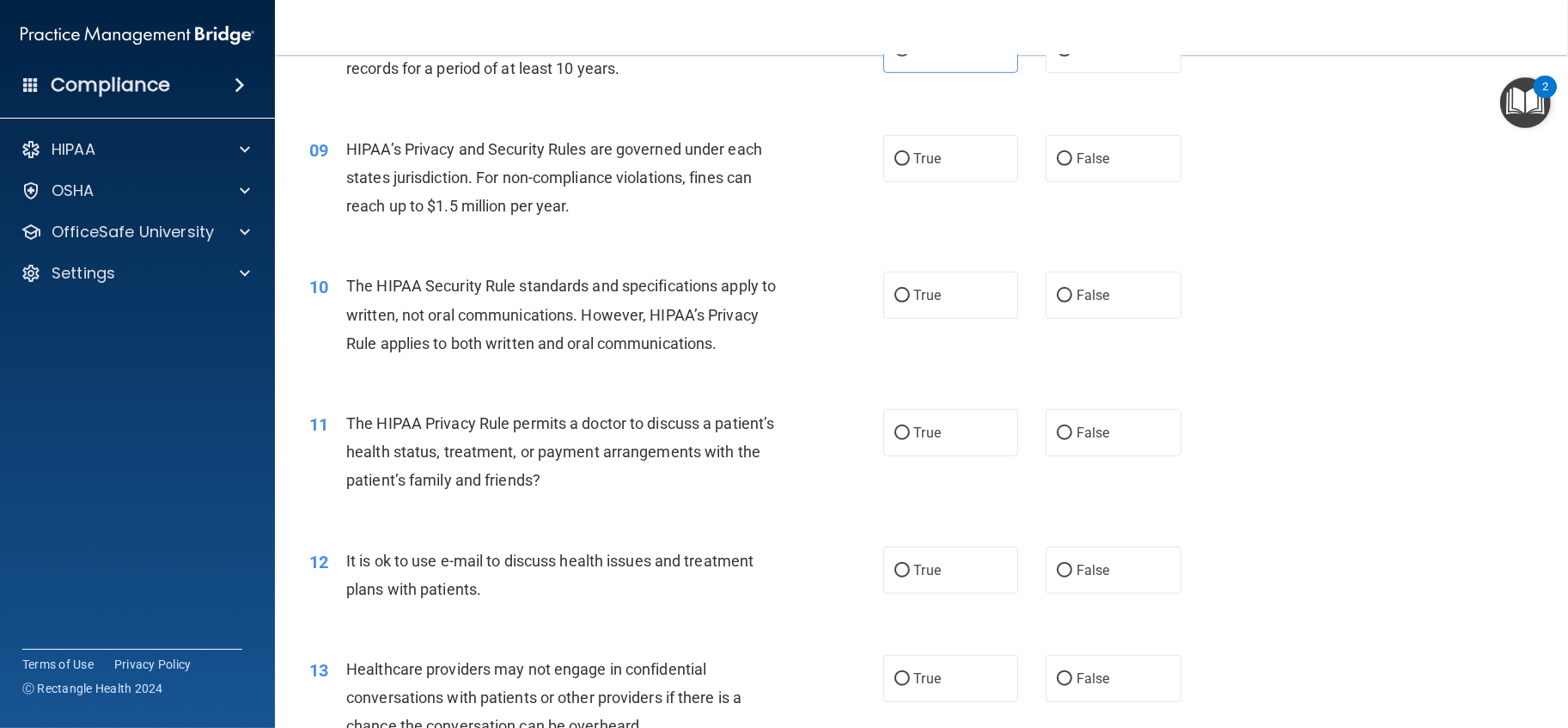
scroll to position [1146, 0]
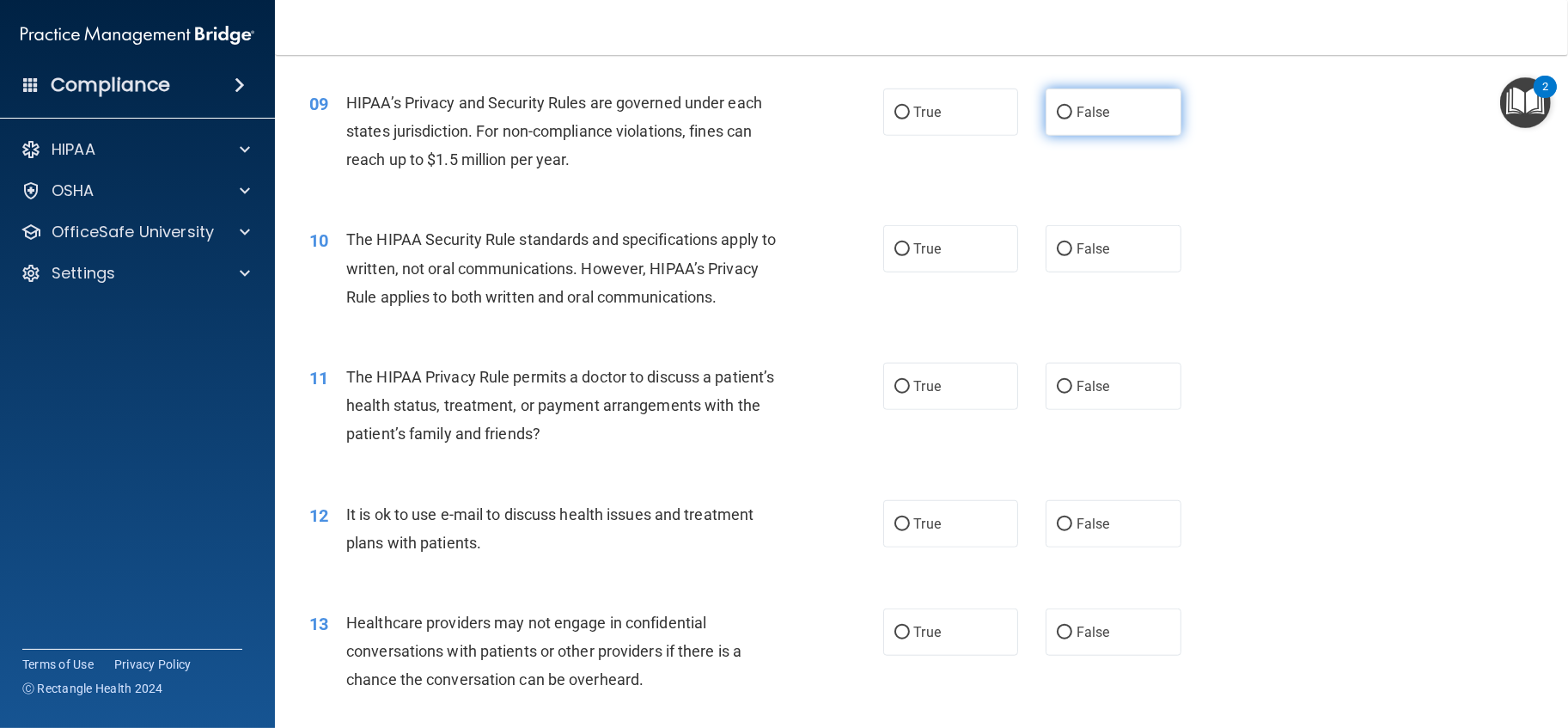
click at [1057, 119] on input "False" at bounding box center [1064, 113] width 15 height 13
radio input "true"
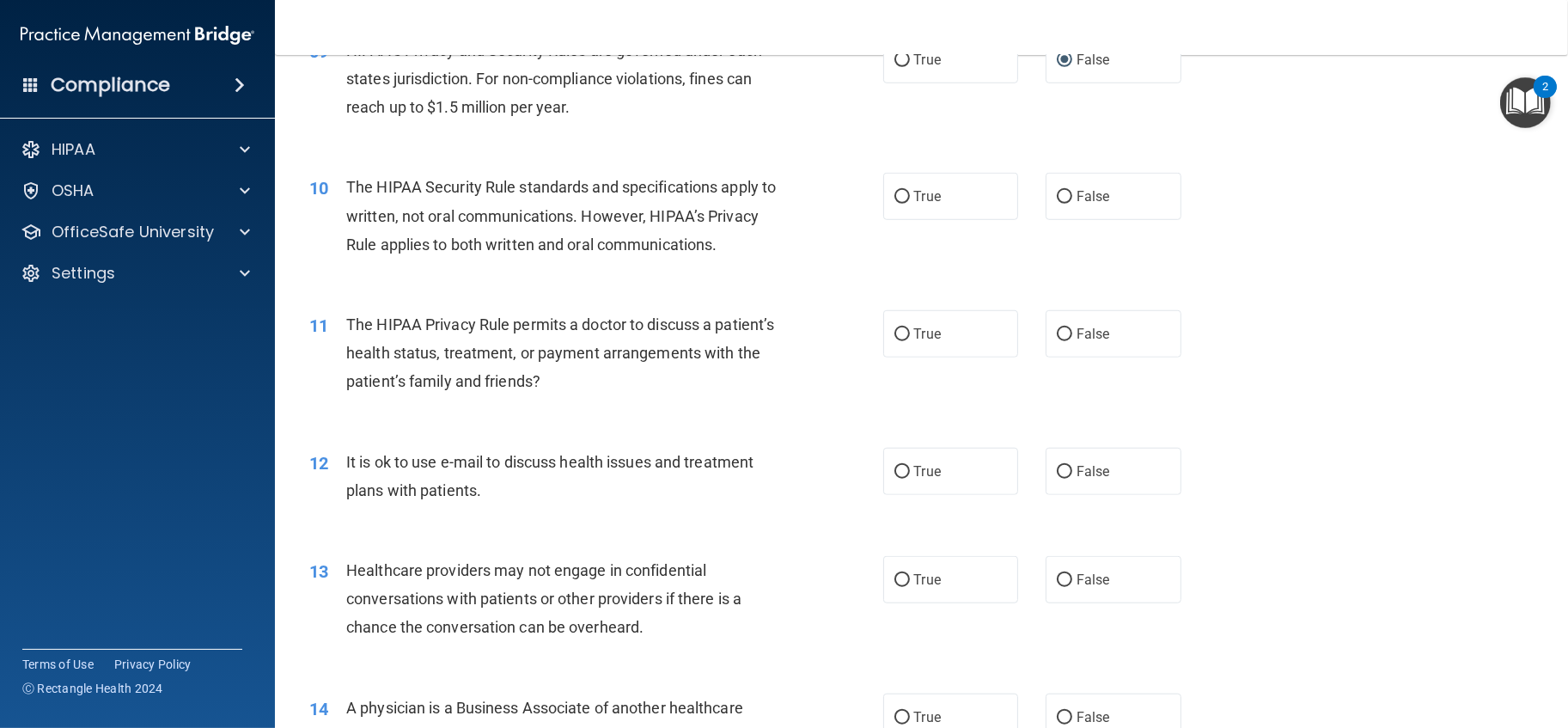
scroll to position [1241, 0]
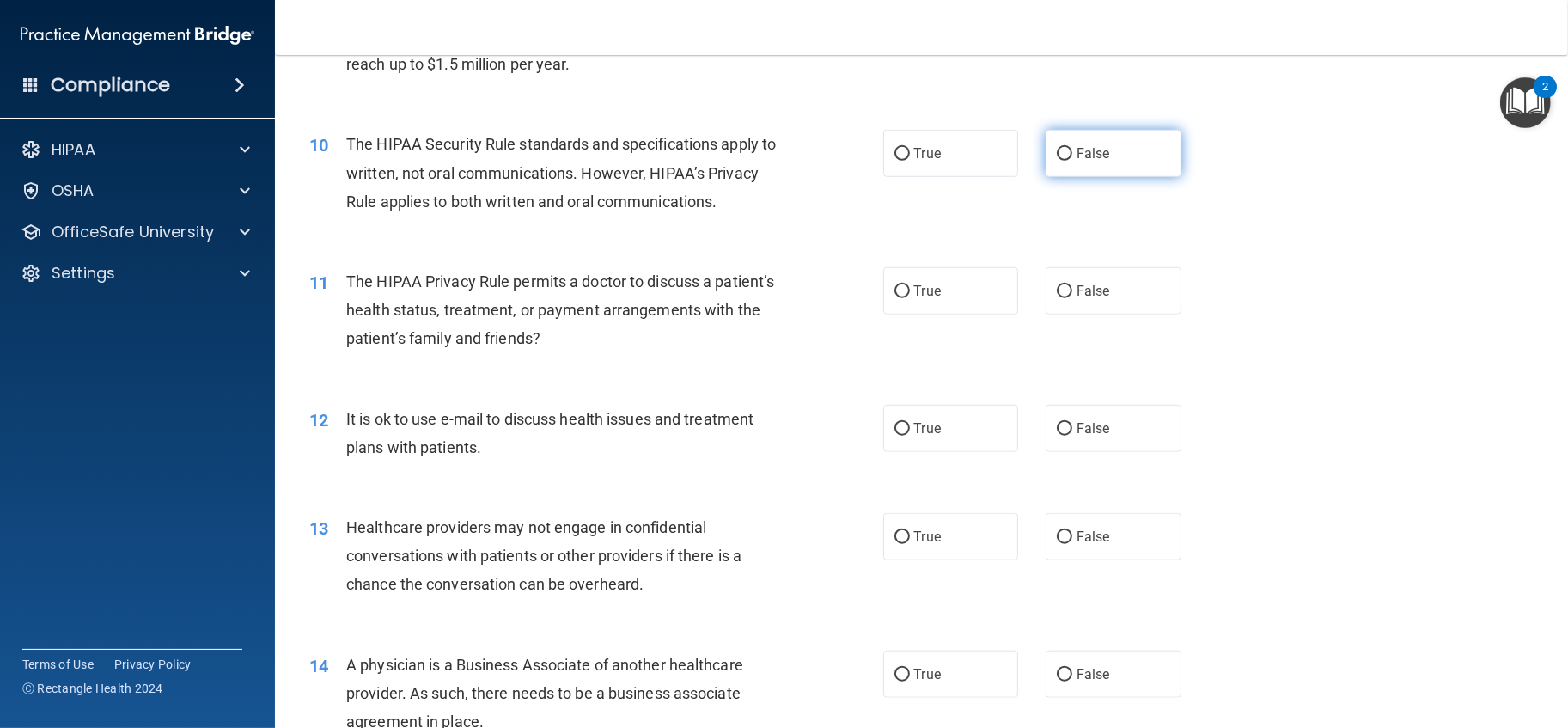
click at [1070, 177] on label "False" at bounding box center [1113, 153] width 135 height 48
click at [1070, 160] on input "False" at bounding box center [1064, 154] width 15 height 13
radio input "true"
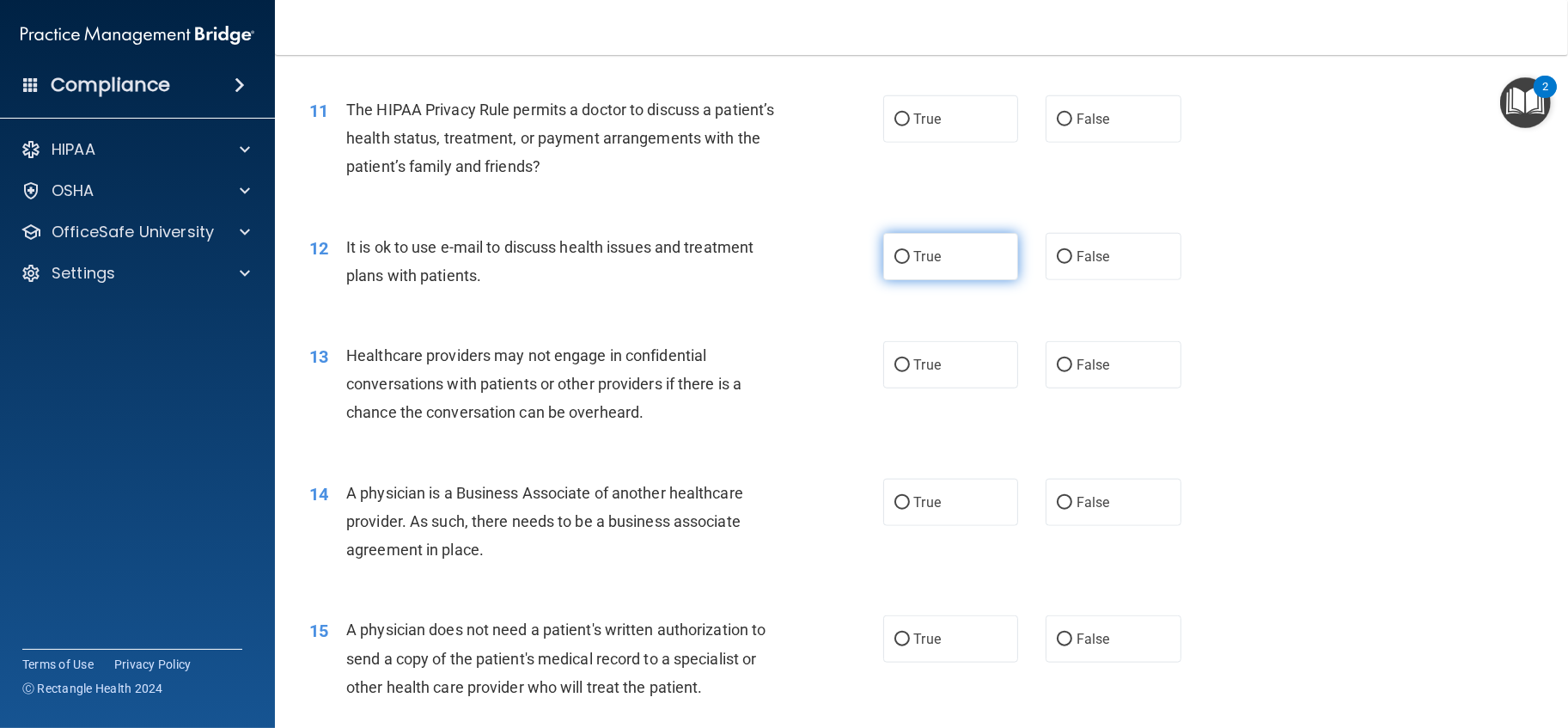
scroll to position [1432, 0]
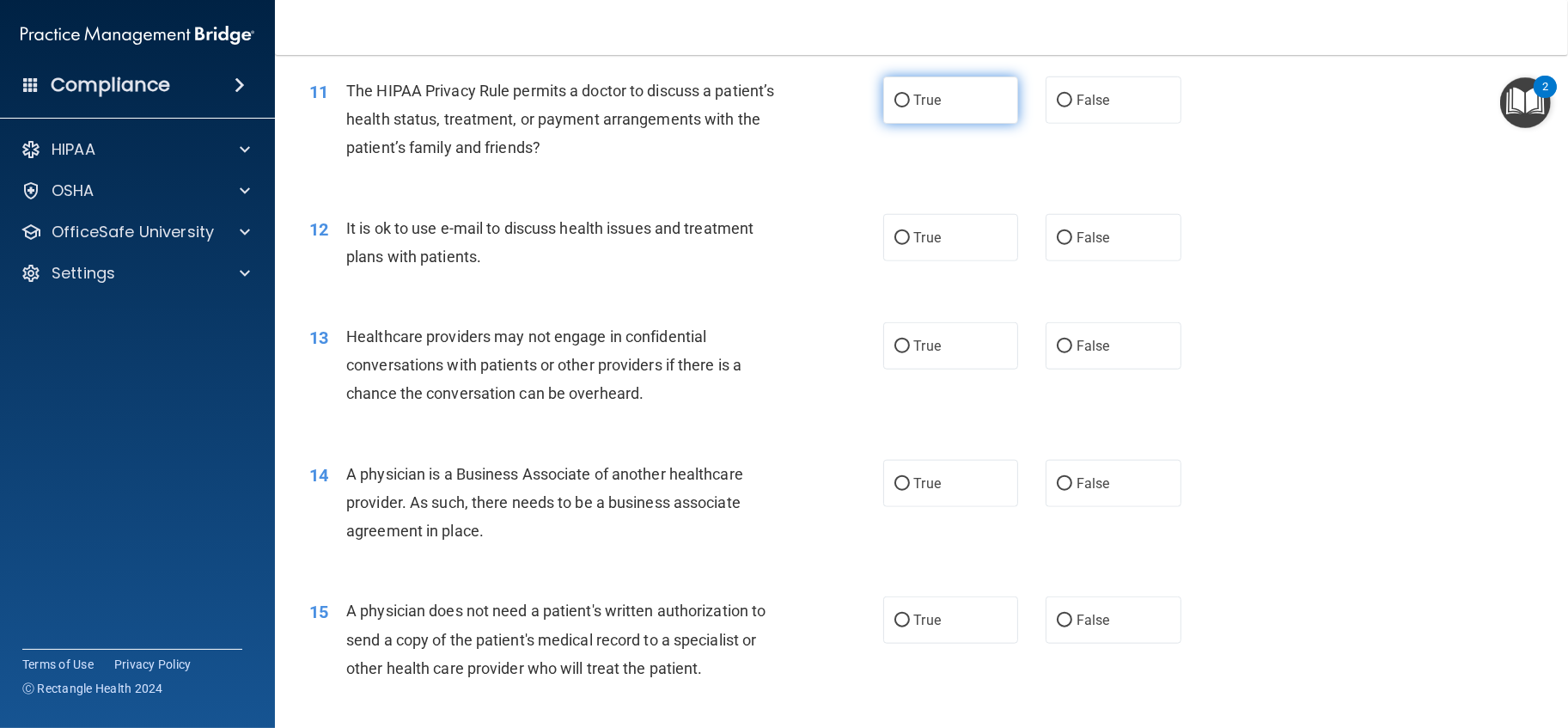
click at [923, 108] on span "True" at bounding box center [928, 100] width 27 height 16
click at [910, 108] on input "True" at bounding box center [902, 100] width 15 height 13
radio input "true"
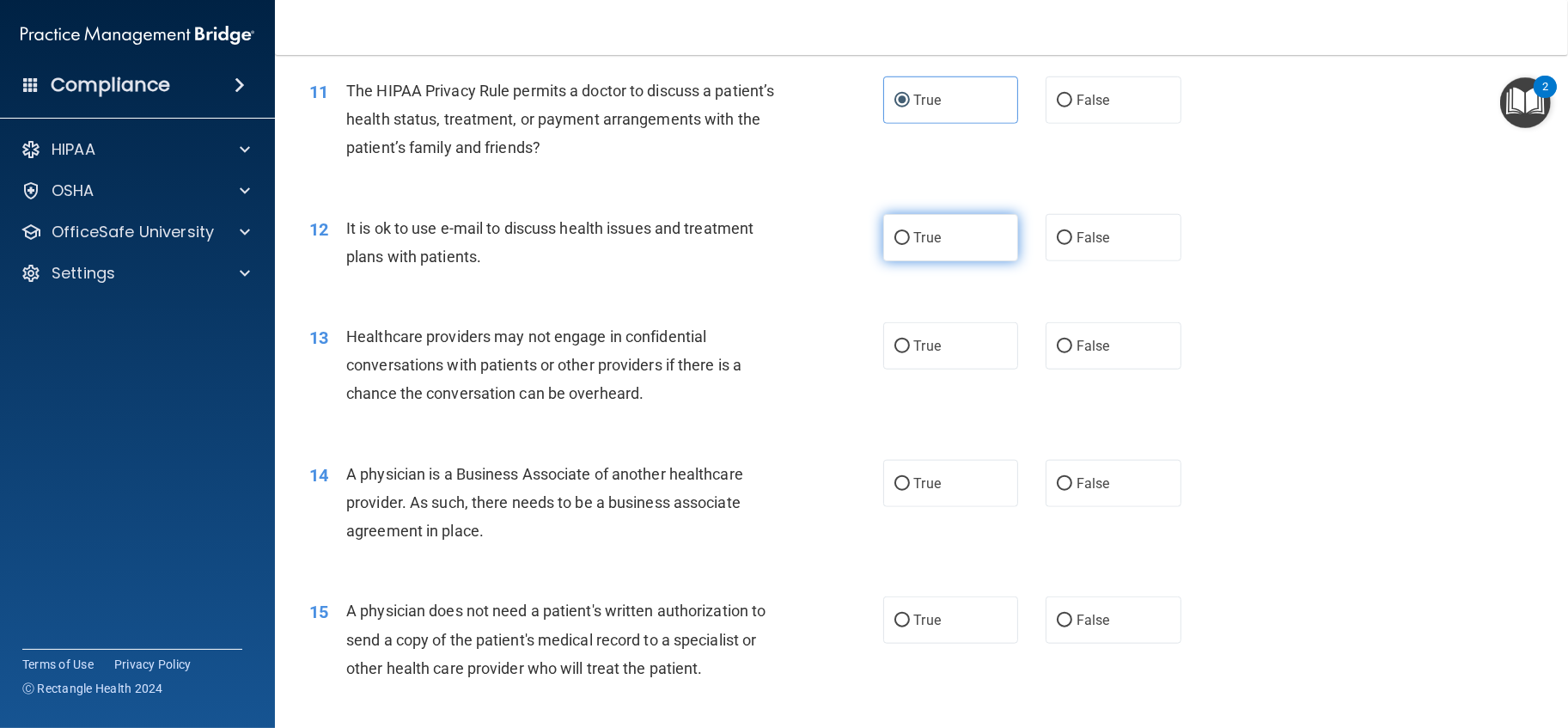
click at [915, 261] on label "True" at bounding box center [950, 238] width 135 height 48
click at [910, 245] on input "True" at bounding box center [902, 238] width 15 height 13
radio input "true"
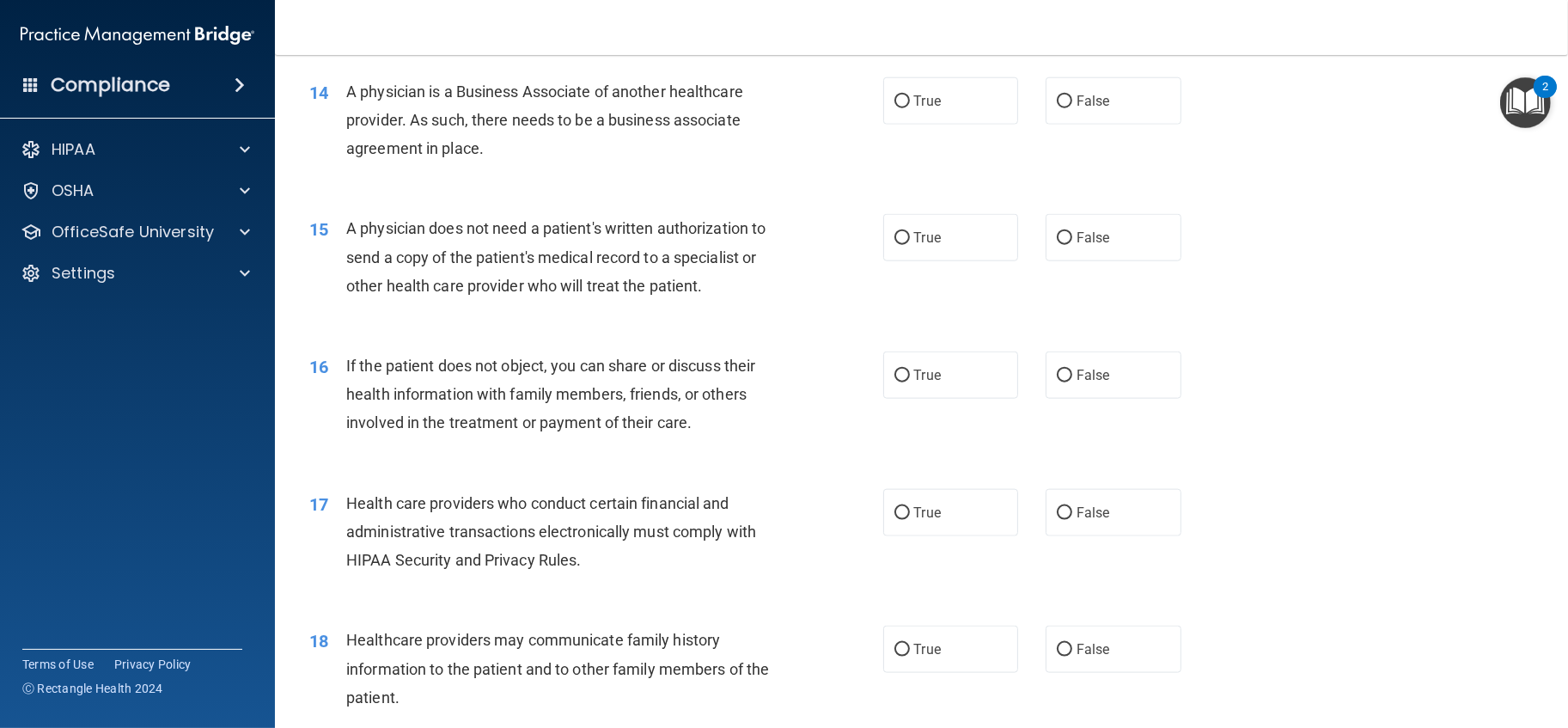
scroll to position [1719, 0]
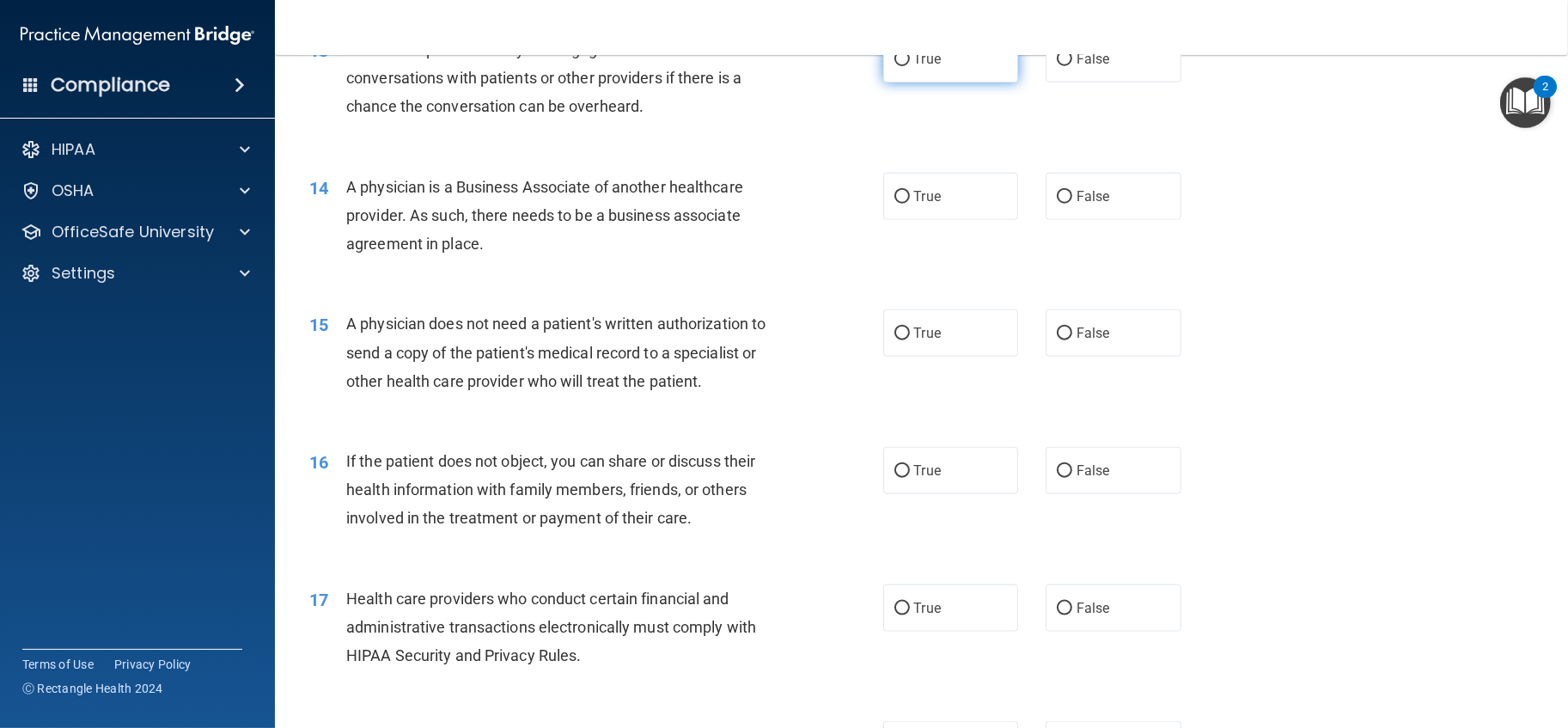
click at [922, 67] on span "True" at bounding box center [928, 59] width 27 height 16
click at [910, 66] on input "True" at bounding box center [902, 59] width 15 height 13
radio input "true"
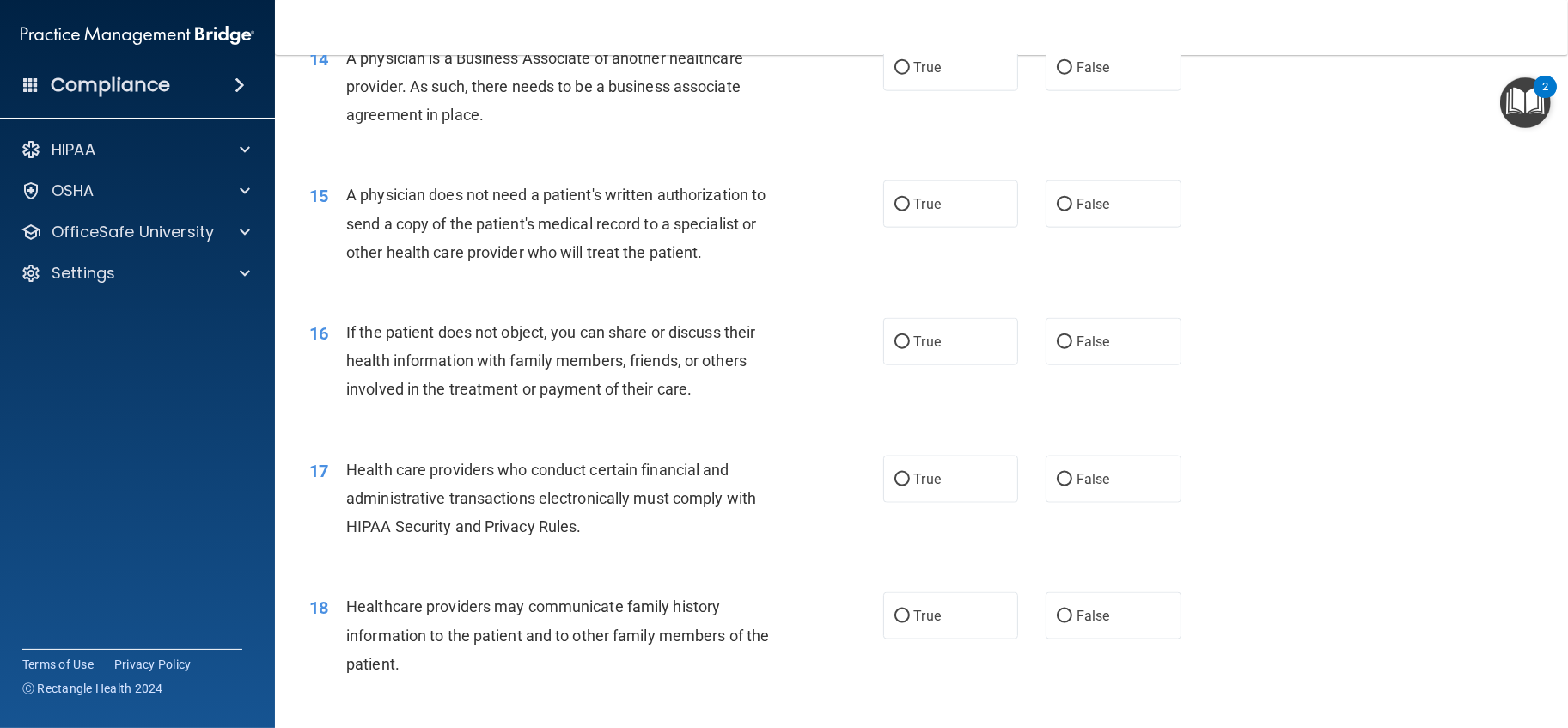
scroll to position [1814, 0]
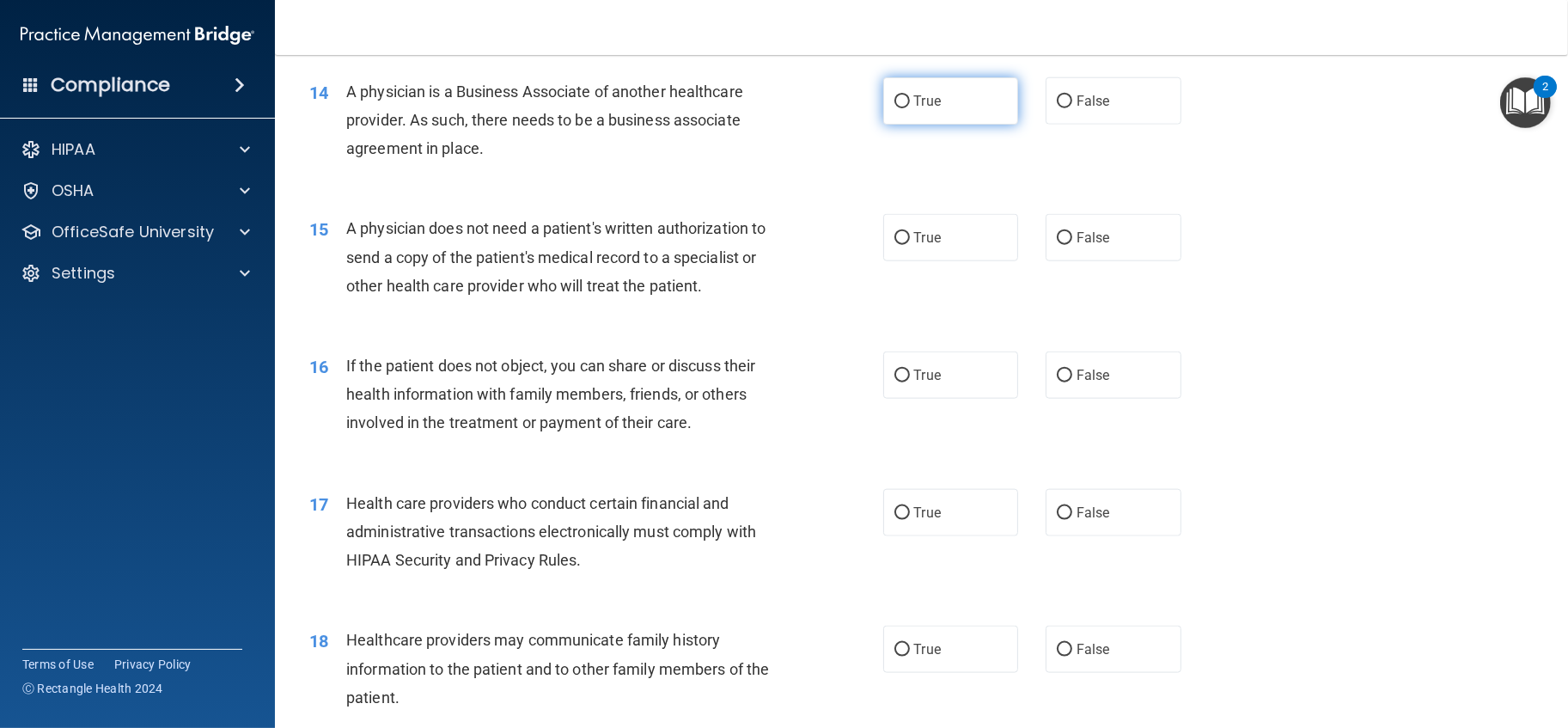
click at [951, 125] on label "True" at bounding box center [950, 100] width 135 height 48
click at [910, 108] on input "True" at bounding box center [902, 101] width 15 height 13
radio input "true"
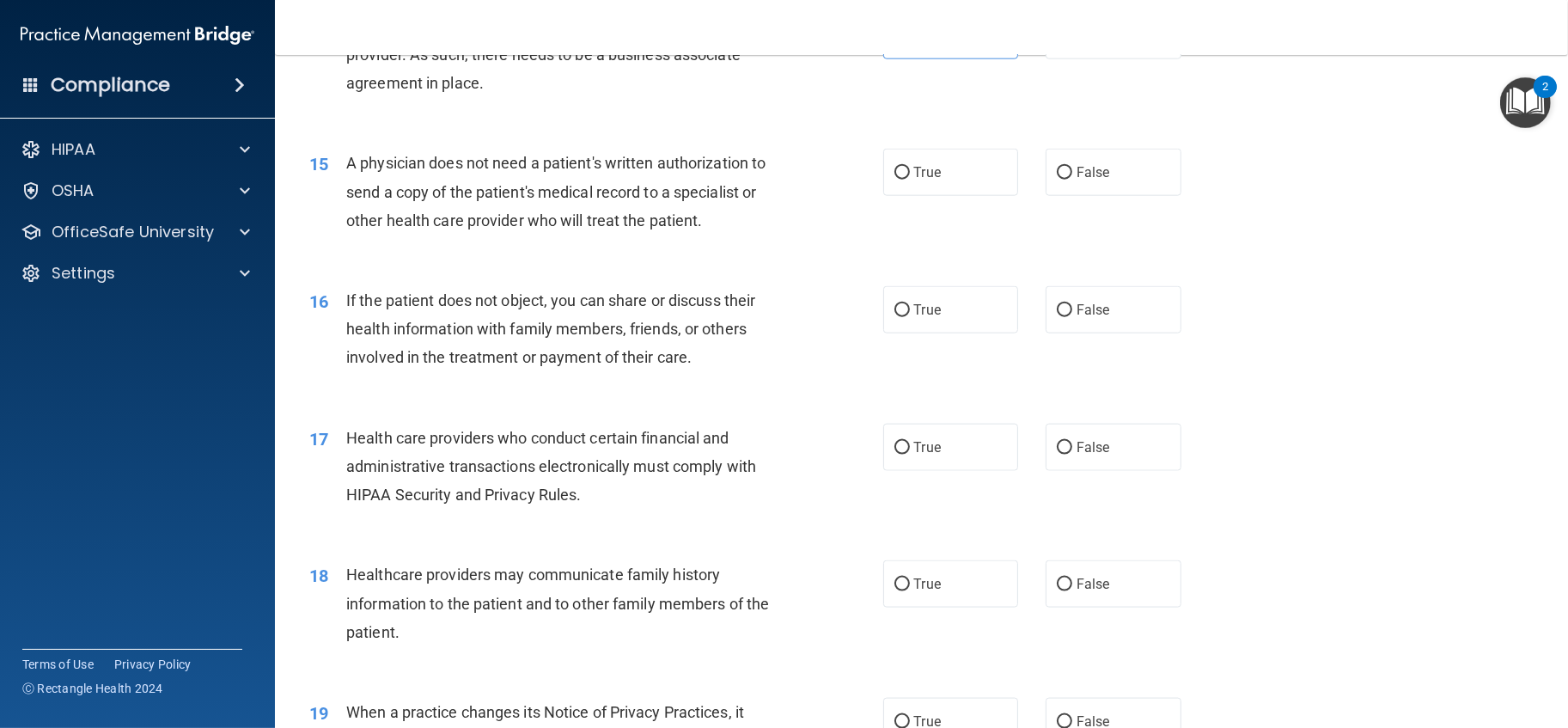
scroll to position [1910, 0]
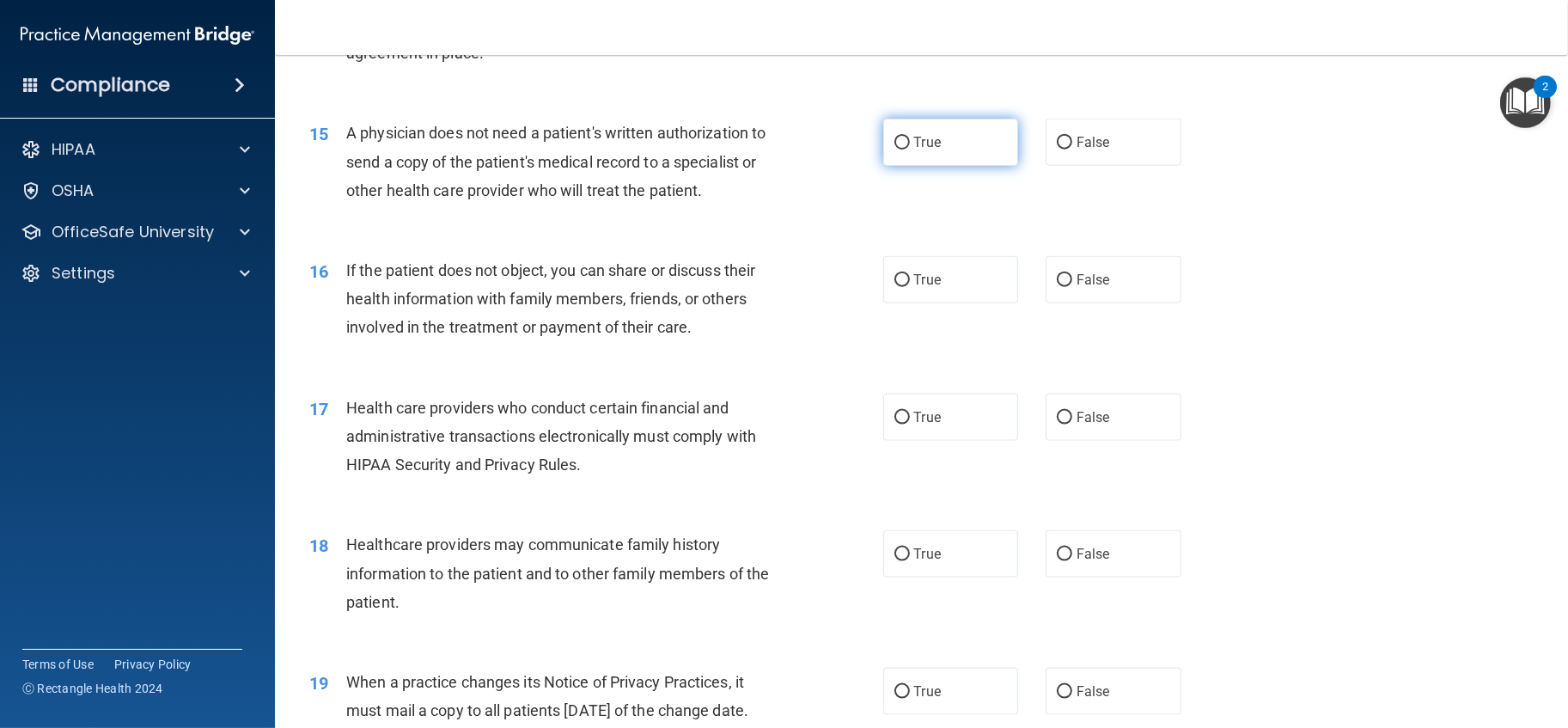
click at [982, 166] on label "True" at bounding box center [950, 142] width 135 height 48
click at [910, 150] on input "True" at bounding box center [902, 143] width 15 height 13
radio input "true"
click at [1049, 166] on label "False" at bounding box center [1113, 142] width 135 height 48
click at [1057, 150] on input "False" at bounding box center [1064, 143] width 15 height 13
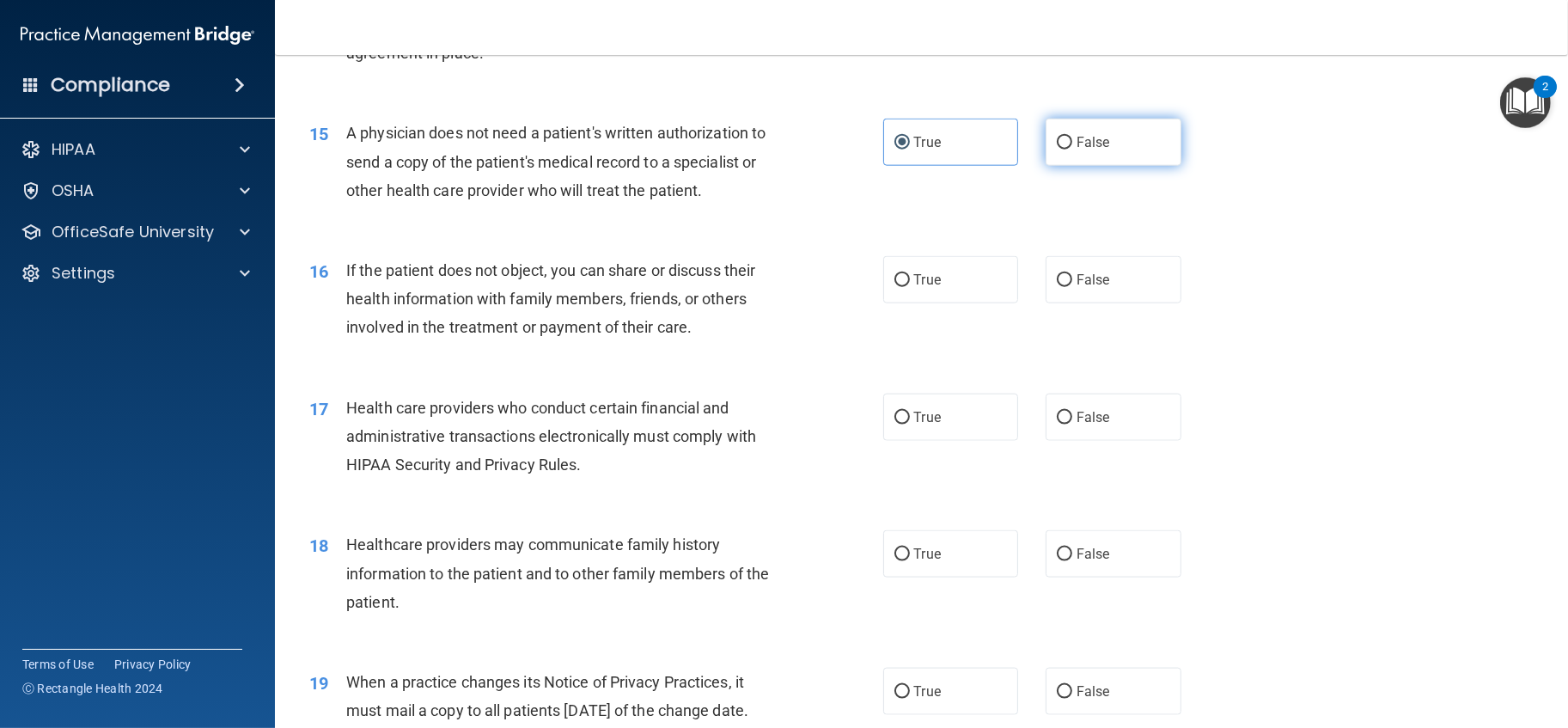
radio input "true"
radio input "false"
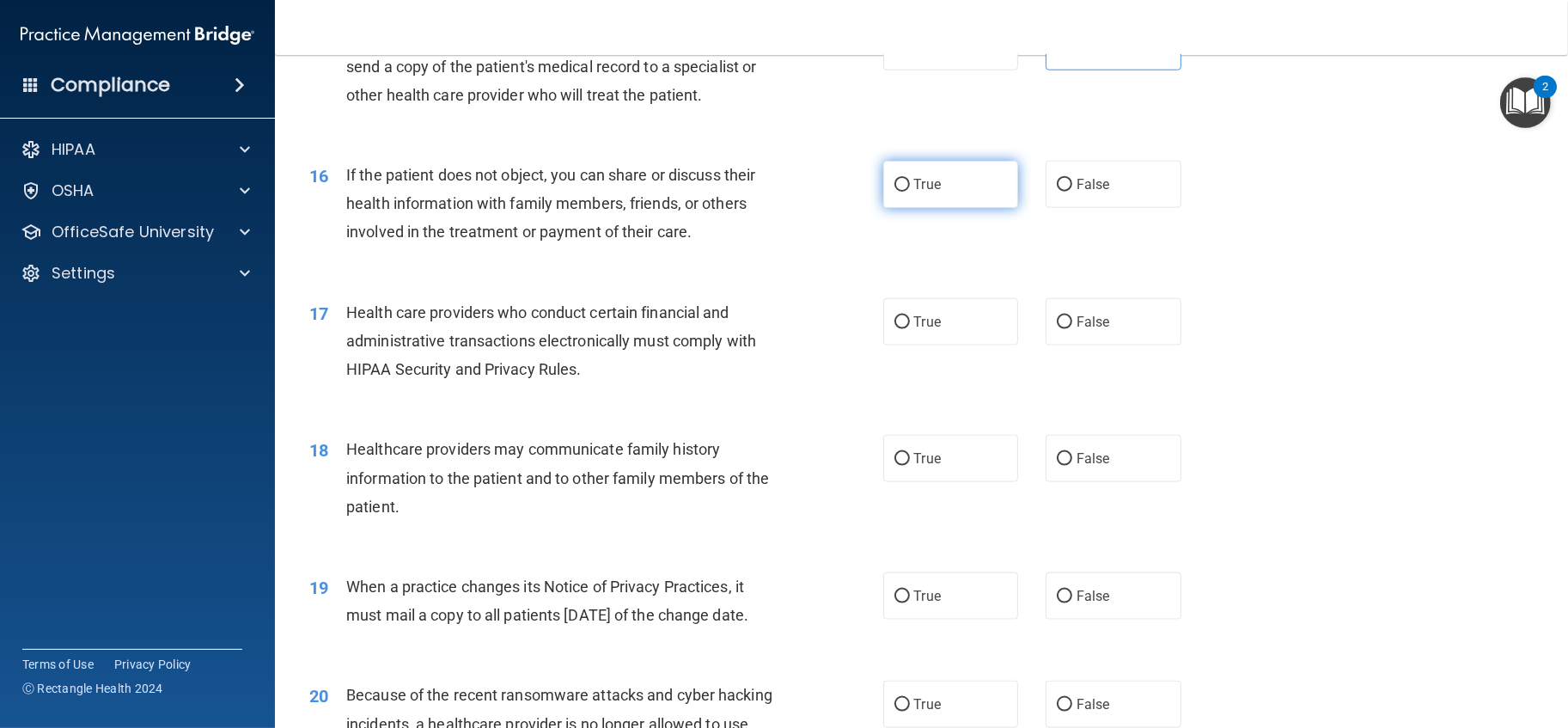
click at [935, 208] on label "True" at bounding box center [950, 184] width 135 height 48
click at [910, 192] on input "True" at bounding box center [902, 185] width 15 height 13
radio input "true"
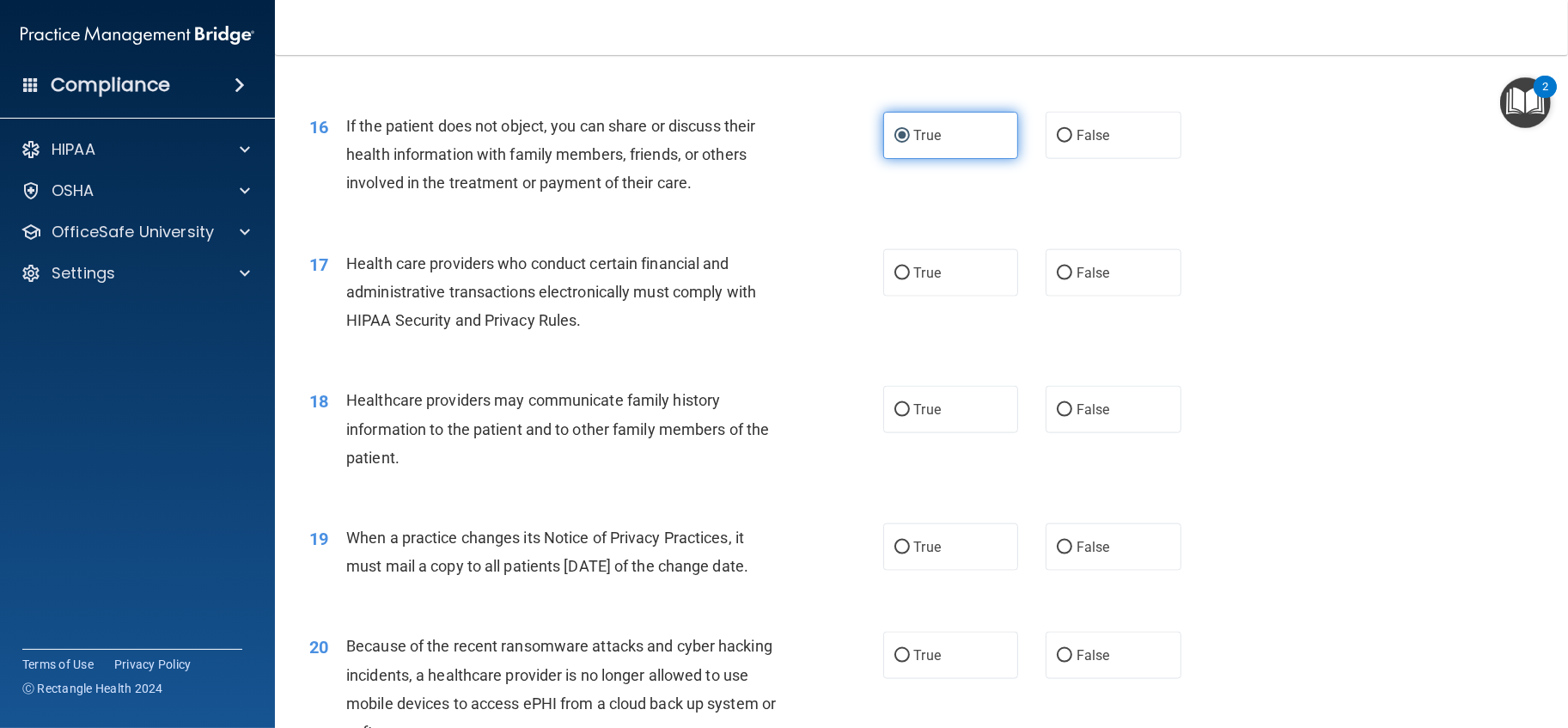
scroll to position [2101, 0]
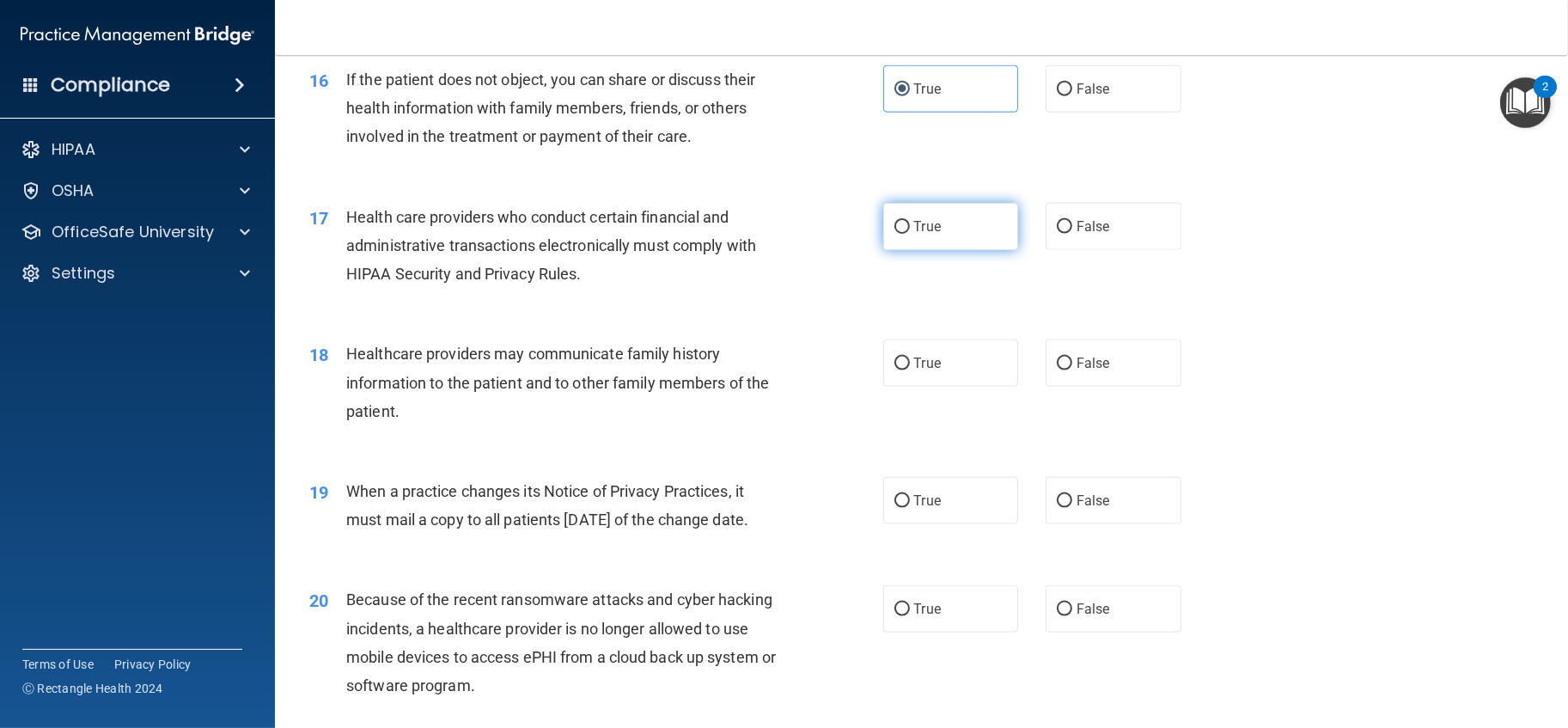
click at [895, 234] on input "True" at bounding box center [902, 227] width 15 height 13
radio input "true"
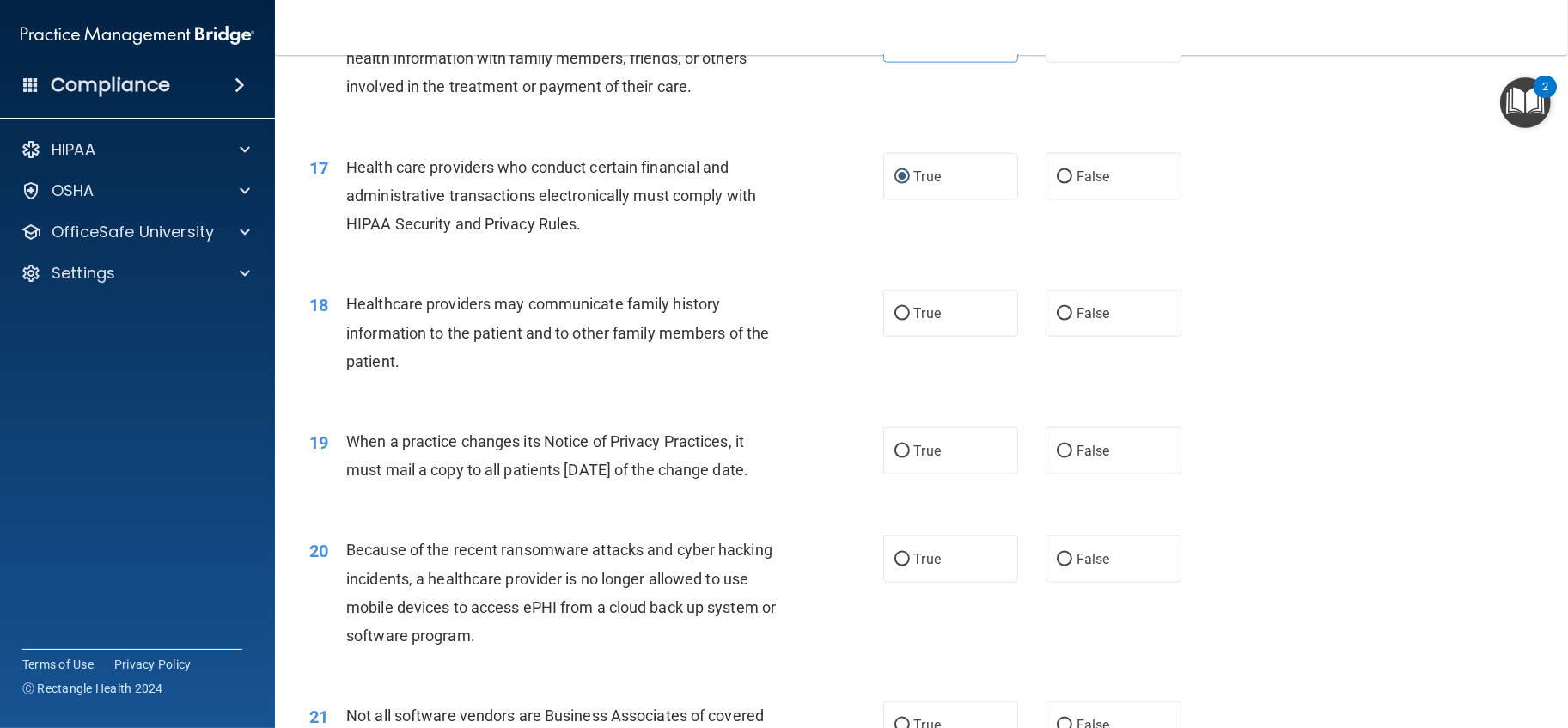
scroll to position [2196, 0]
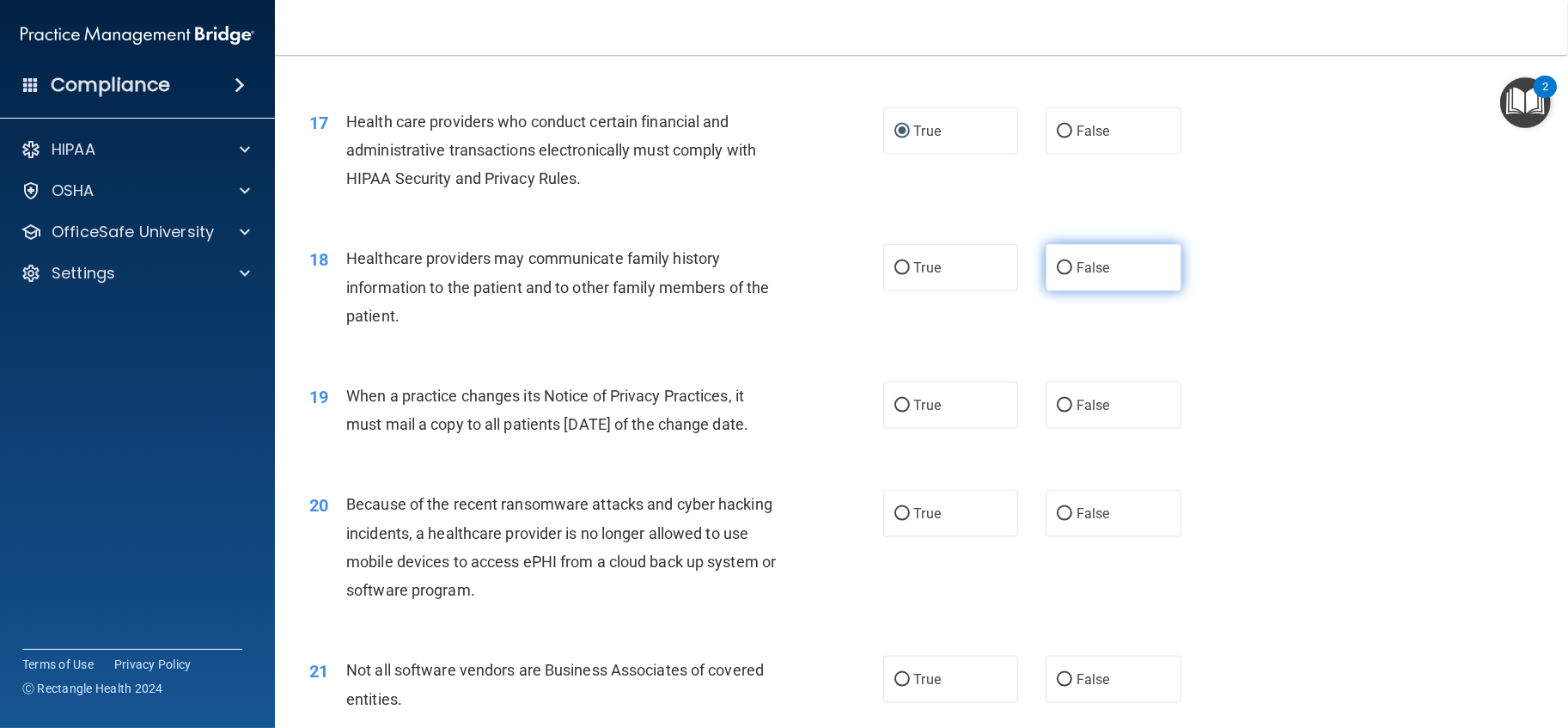
click at [1123, 291] on label "False" at bounding box center [1113, 267] width 135 height 48
click at [1072, 275] on input "False" at bounding box center [1064, 268] width 15 height 13
radio input "true"
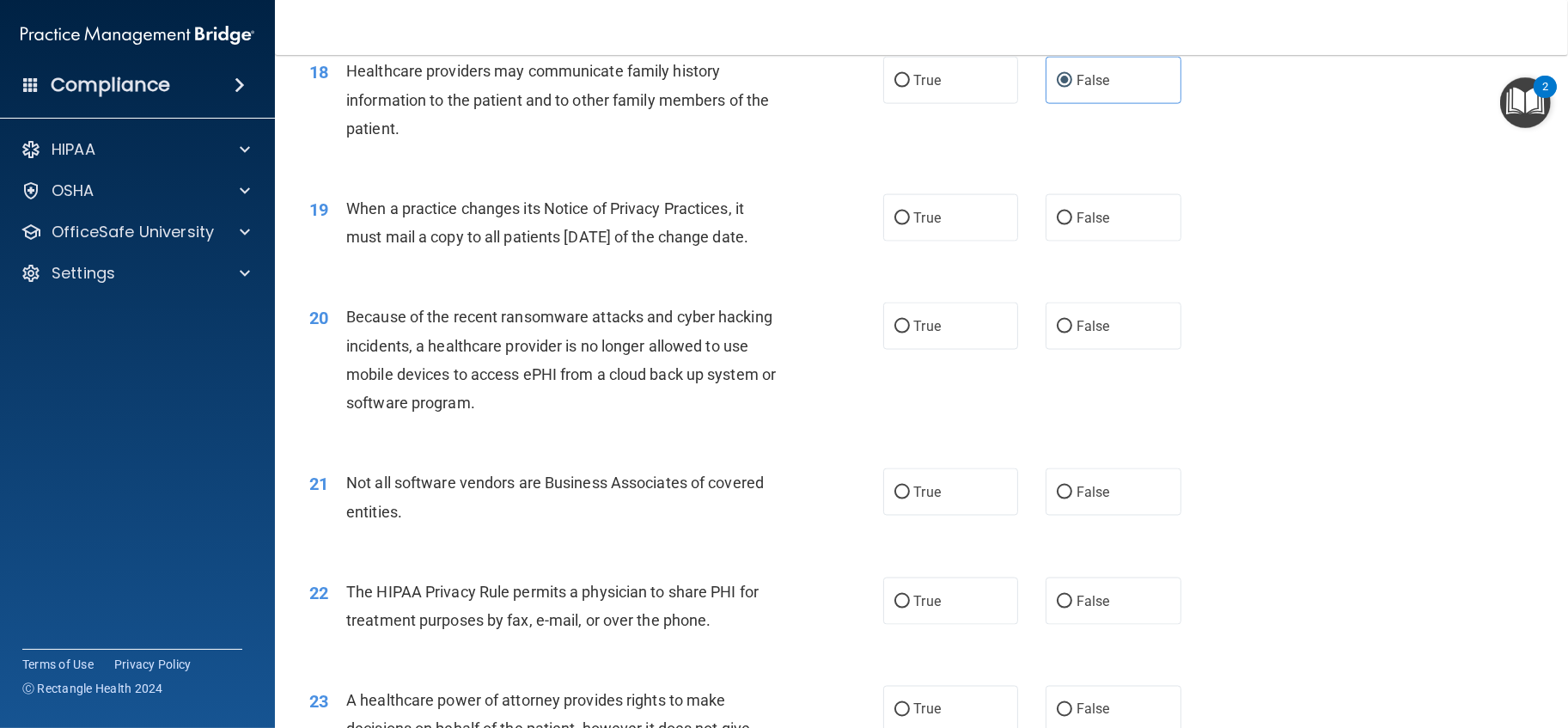
scroll to position [2387, 0]
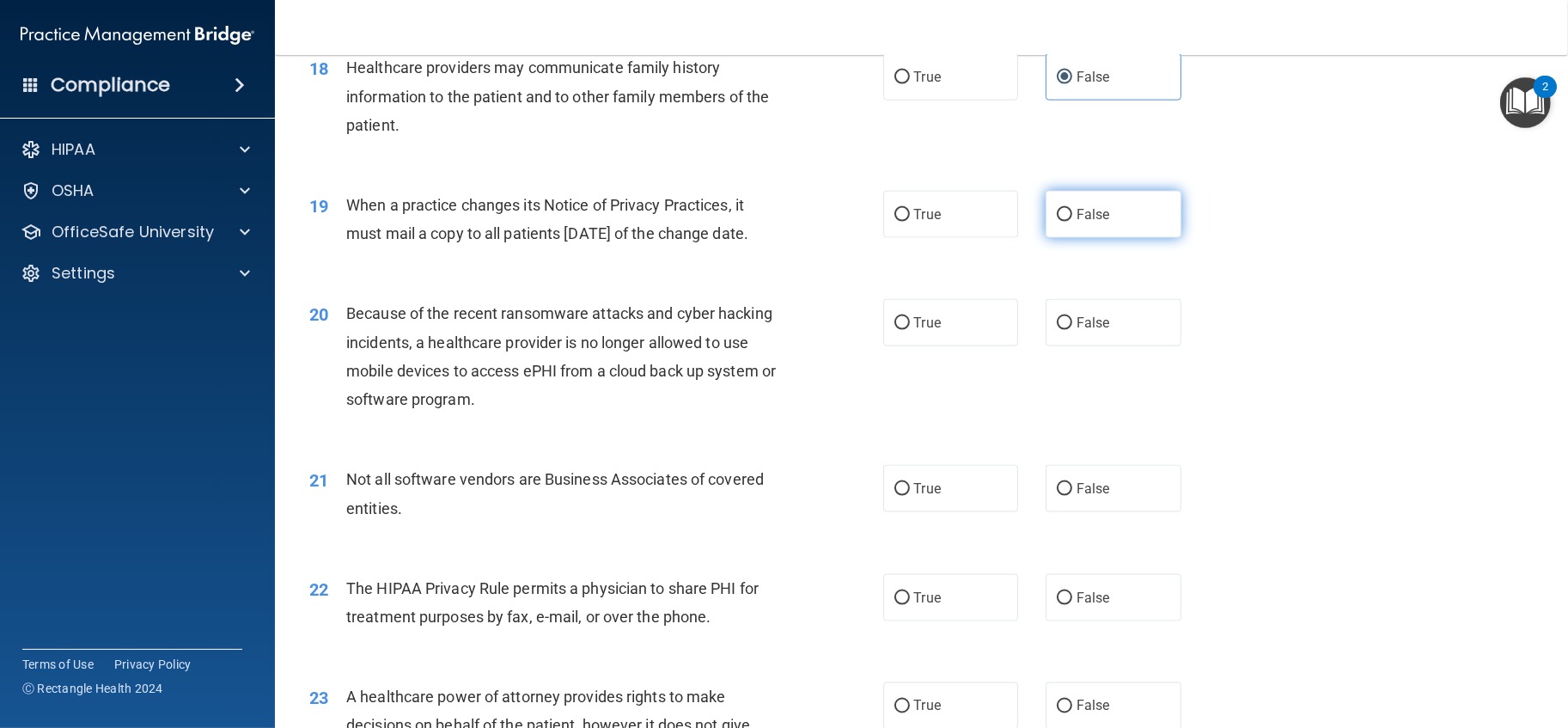
click at [1045, 238] on label "False" at bounding box center [1113, 214] width 135 height 48
click at [1057, 221] on input "False" at bounding box center [1064, 215] width 15 height 13
radio input "true"
click at [1057, 330] on input "False" at bounding box center [1064, 324] width 15 height 13
radio input "true"
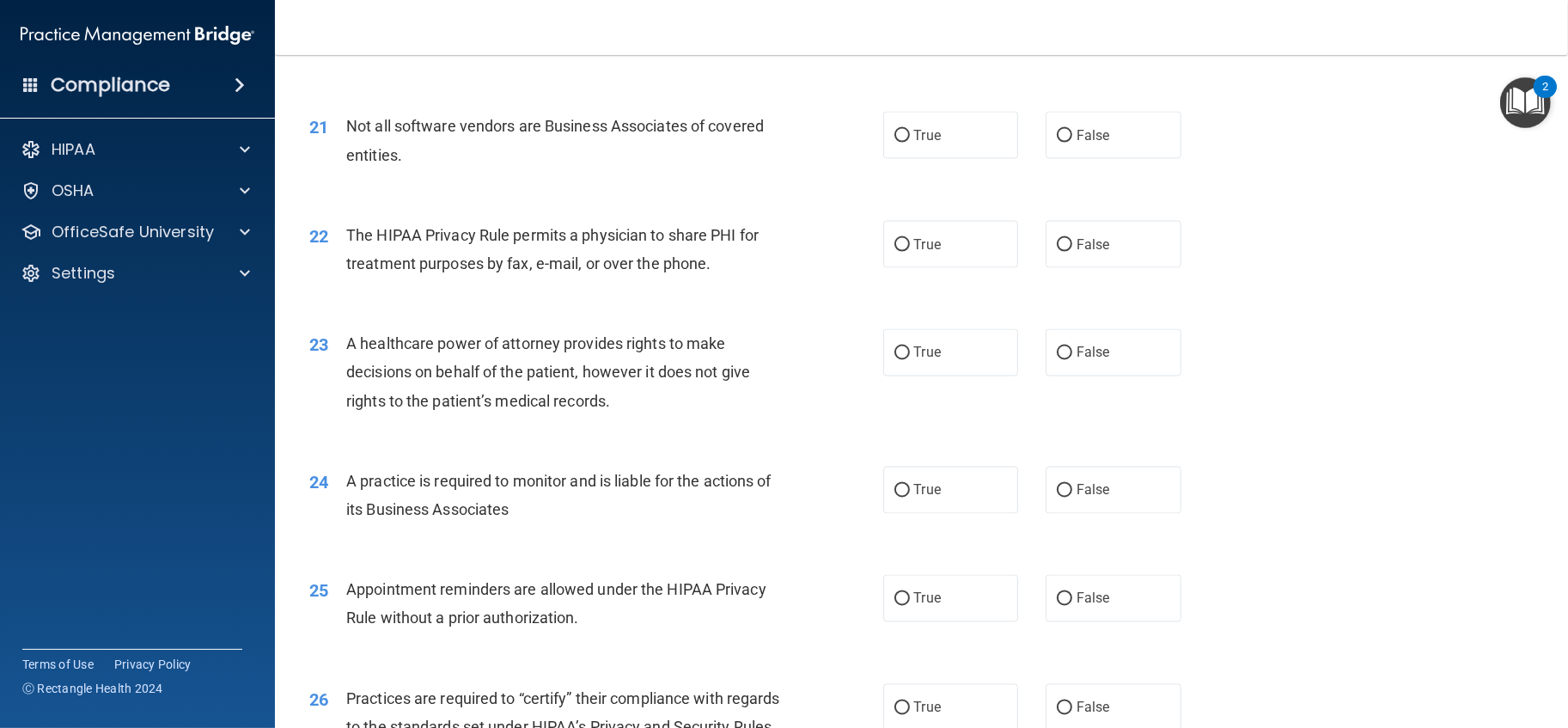
scroll to position [2769, 0]
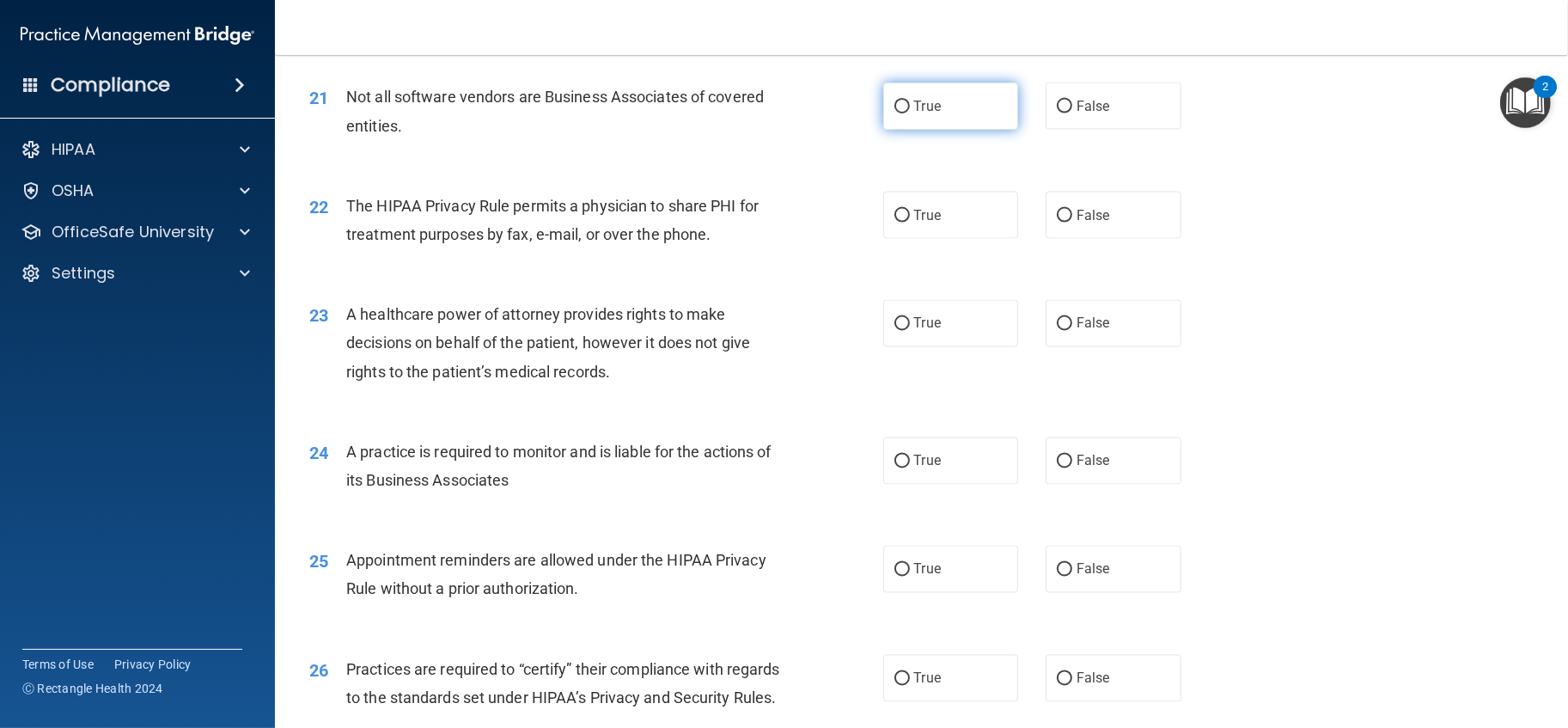
click at [905, 130] on label "True" at bounding box center [950, 106] width 135 height 48
click at [905, 114] on input "True" at bounding box center [902, 107] width 15 height 13
radio input "true"
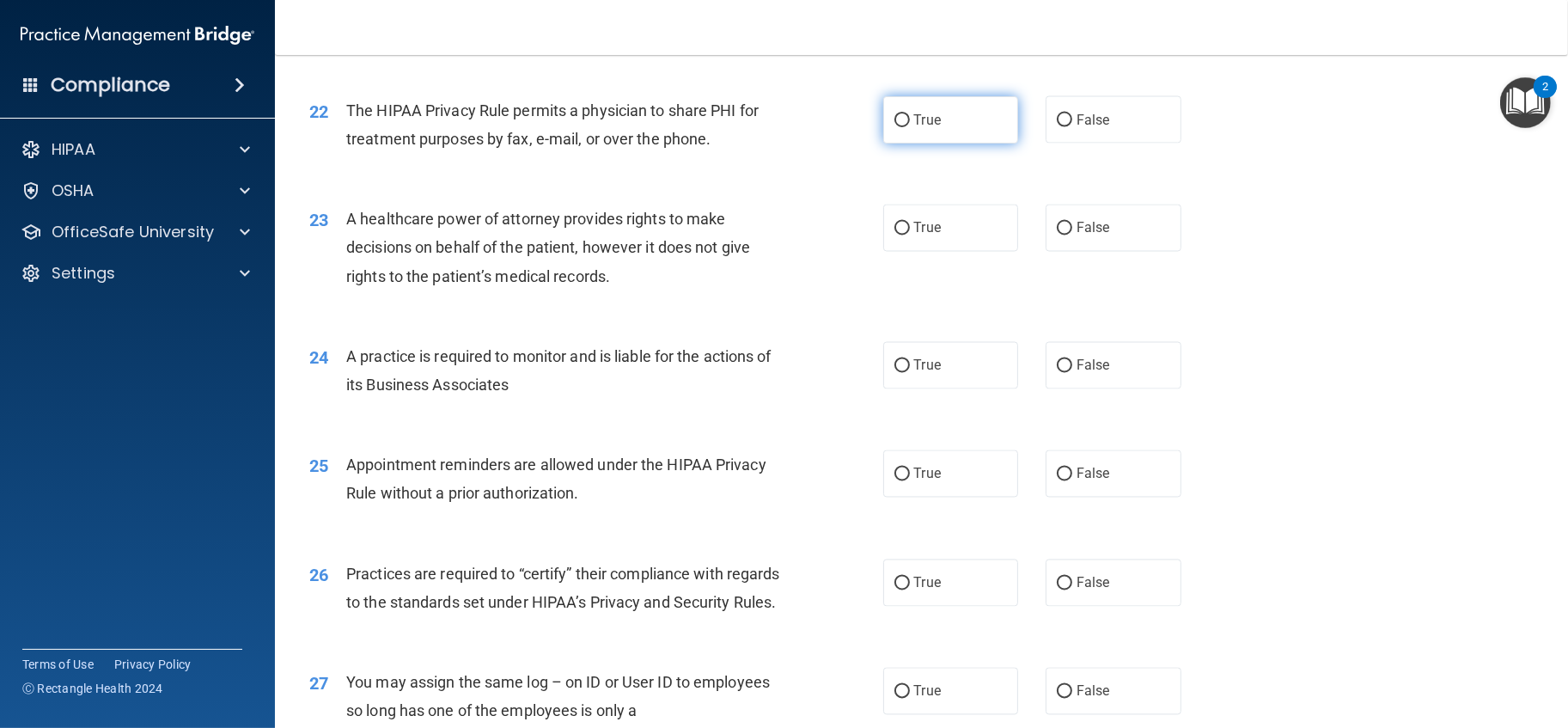
click at [981, 143] on label "True" at bounding box center [950, 119] width 135 height 48
click at [910, 127] on input "True" at bounding box center [902, 120] width 15 height 13
radio input "true"
click at [1063, 143] on label "False" at bounding box center [1113, 119] width 135 height 48
click at [1063, 127] on input "False" at bounding box center [1064, 120] width 15 height 13
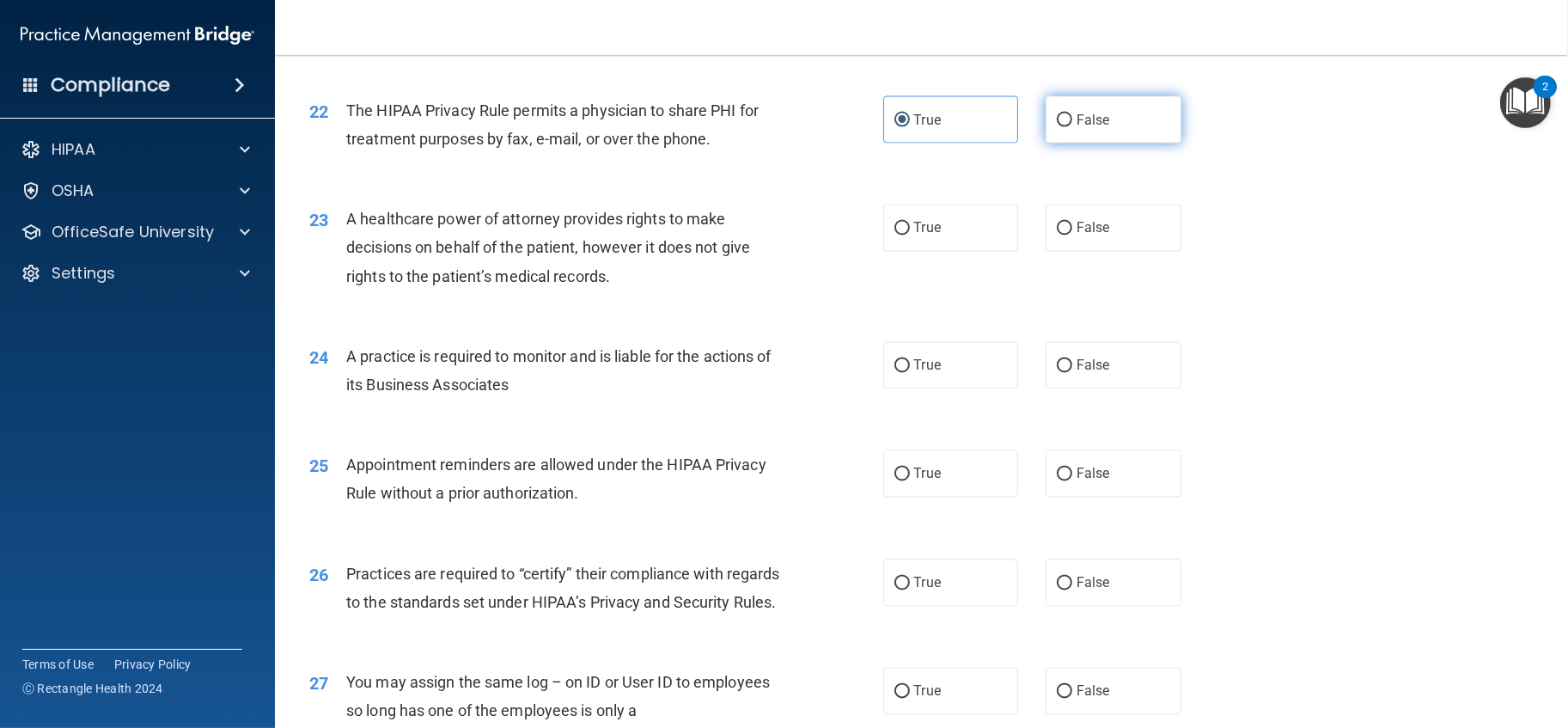
radio input "true"
radio input "false"
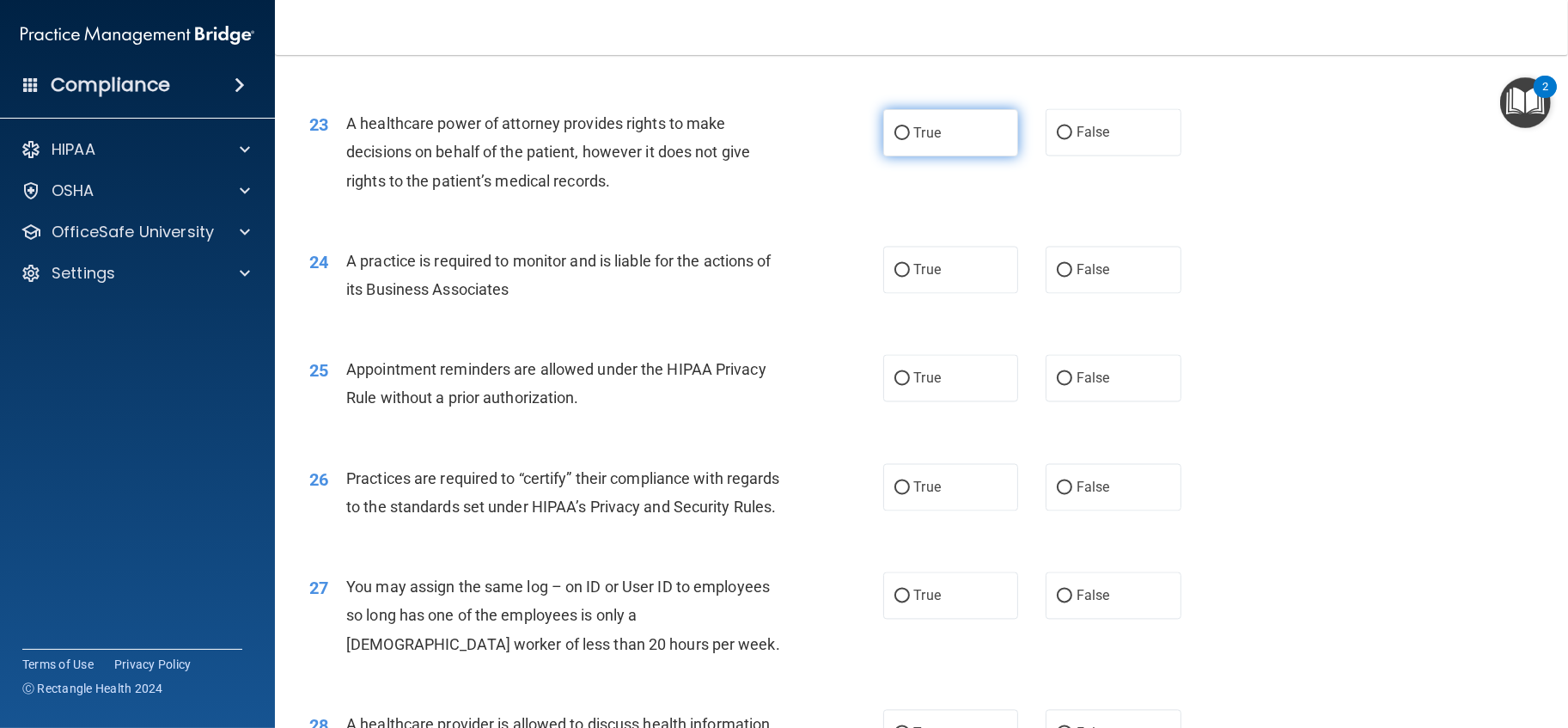
click at [928, 156] on label "True" at bounding box center [950, 133] width 135 height 48
click at [910, 140] on input "True" at bounding box center [902, 134] width 15 height 13
radio input "true"
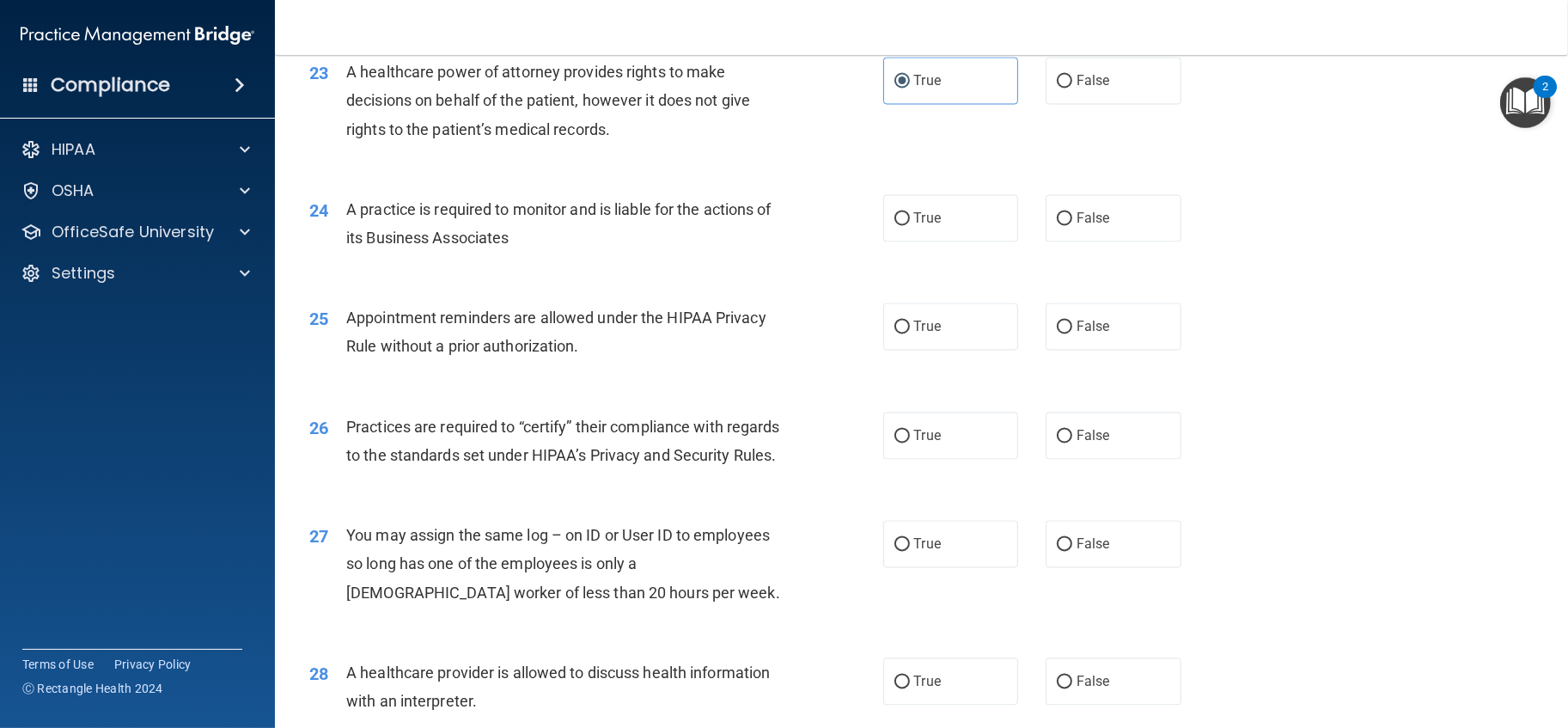
scroll to position [3055, 0]
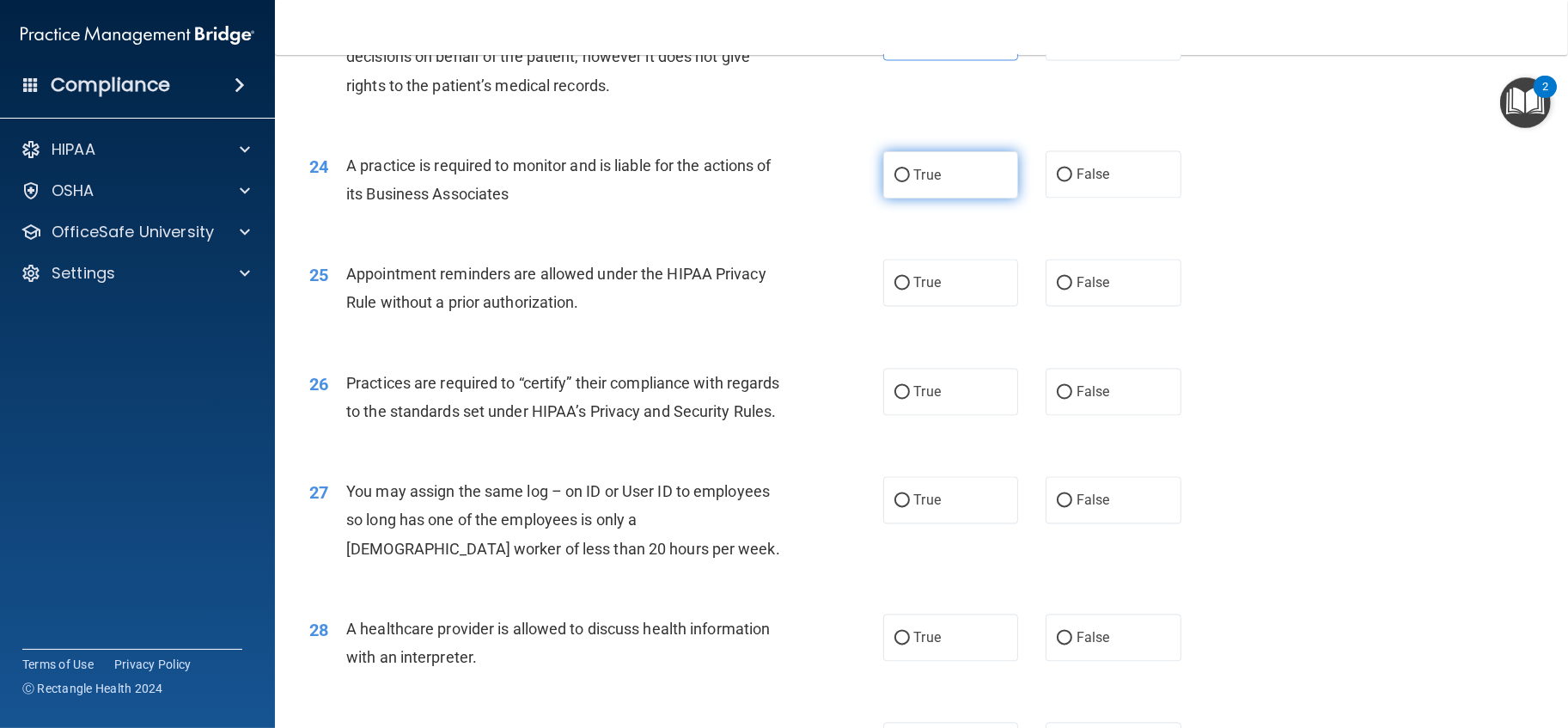
click at [956, 198] on label "True" at bounding box center [950, 175] width 135 height 48
click at [910, 182] on input "True" at bounding box center [902, 176] width 15 height 13
radio input "true"
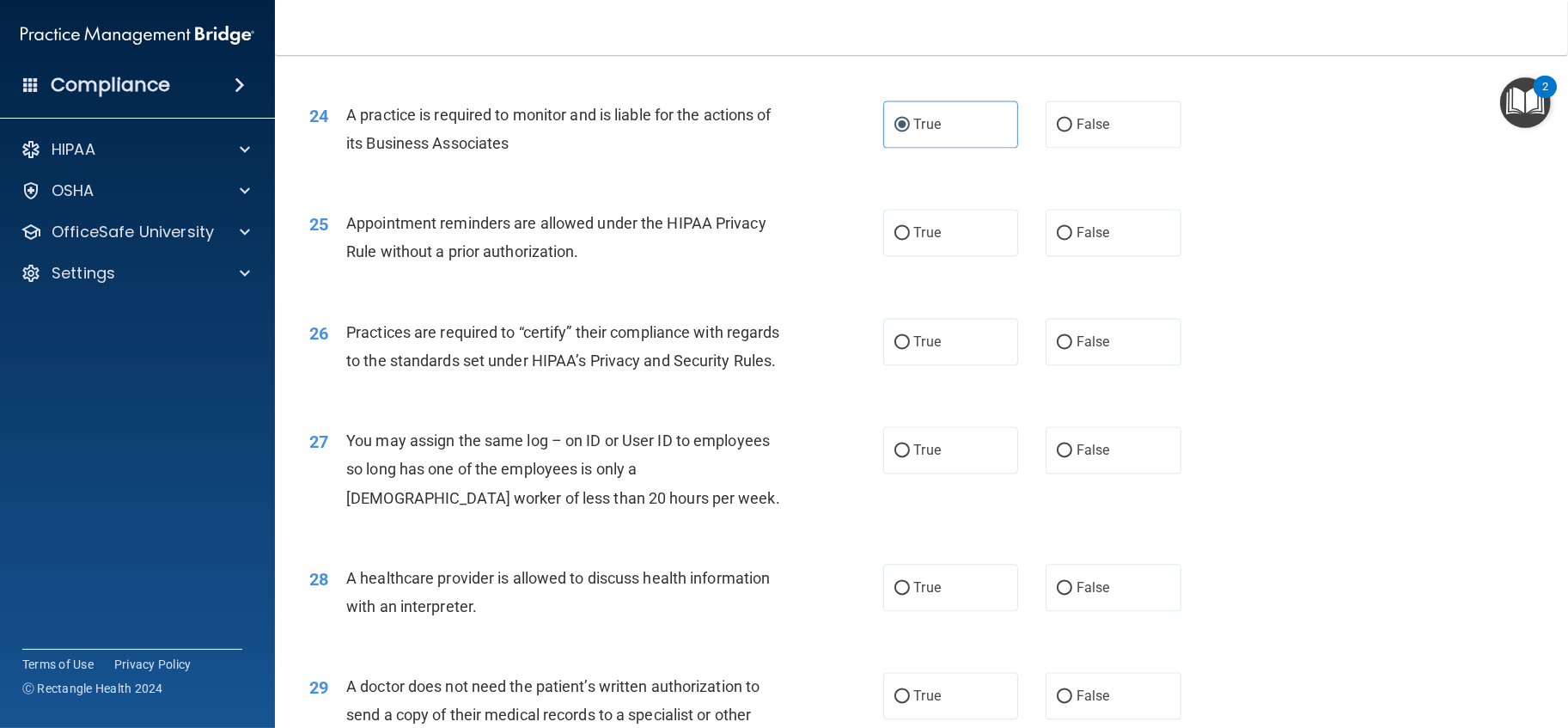
scroll to position [3150, 0]
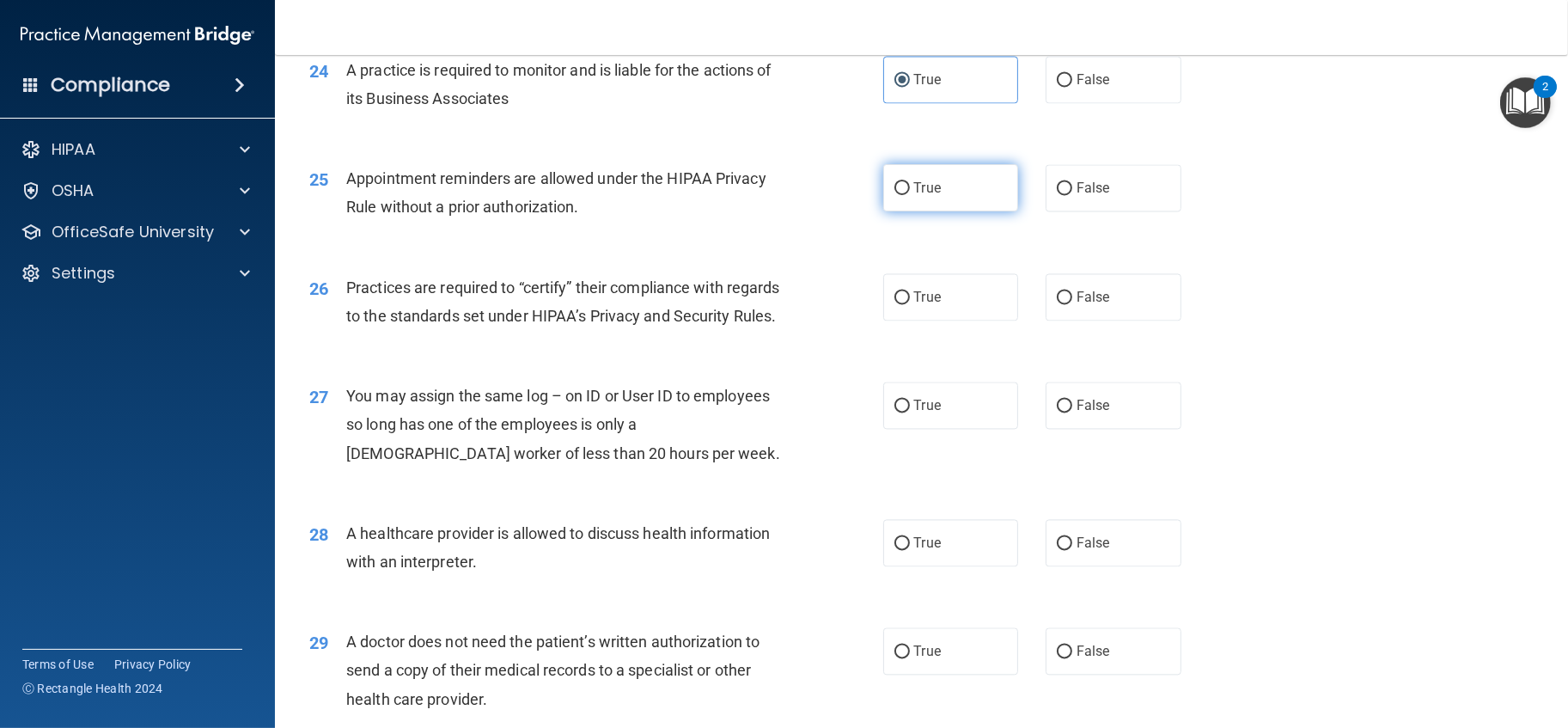
click at [883, 212] on label "True" at bounding box center [950, 187] width 135 height 48
click at [895, 195] on input "True" at bounding box center [902, 188] width 15 height 13
radio input "true"
click at [1122, 321] on label "False" at bounding box center [1113, 297] width 135 height 48
click at [1072, 304] on input "False" at bounding box center [1064, 298] width 15 height 13
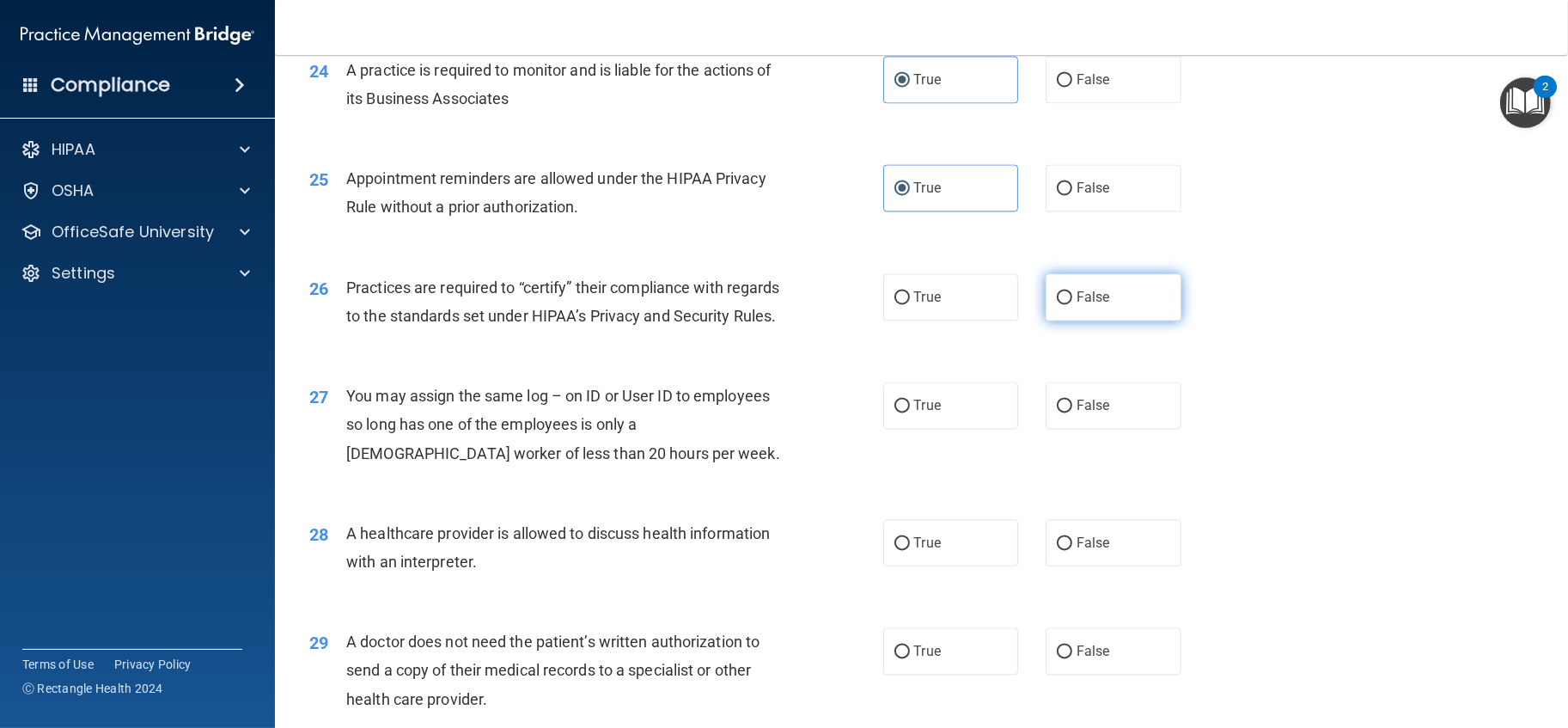
radio input "true"
click at [1058, 412] on input "False" at bounding box center [1064, 406] width 15 height 13
radio input "true"
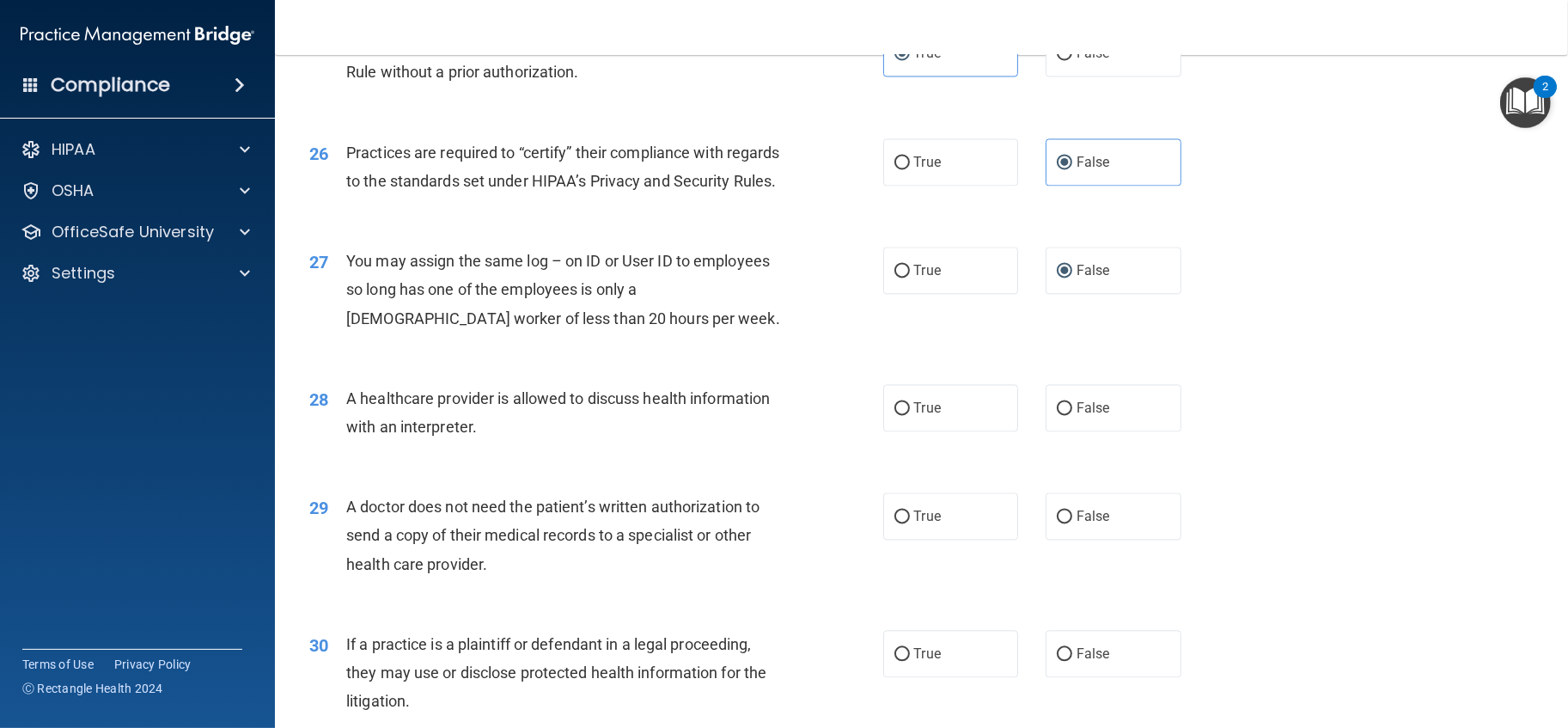
scroll to position [3437, 0]
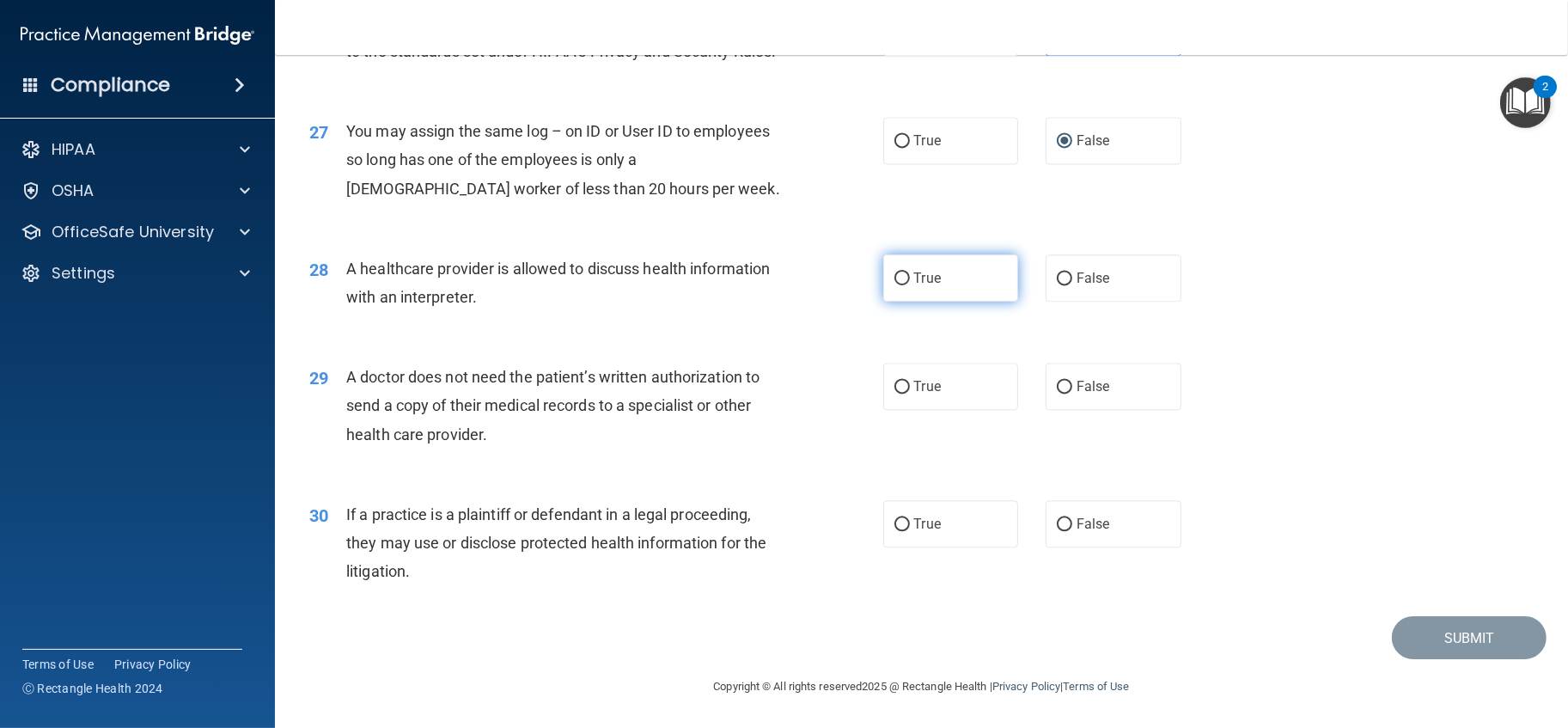
click at [914, 286] on span "True" at bounding box center [928, 278] width 27 height 16
click at [910, 285] on input "True" at bounding box center [902, 279] width 15 height 13
radio input "true"
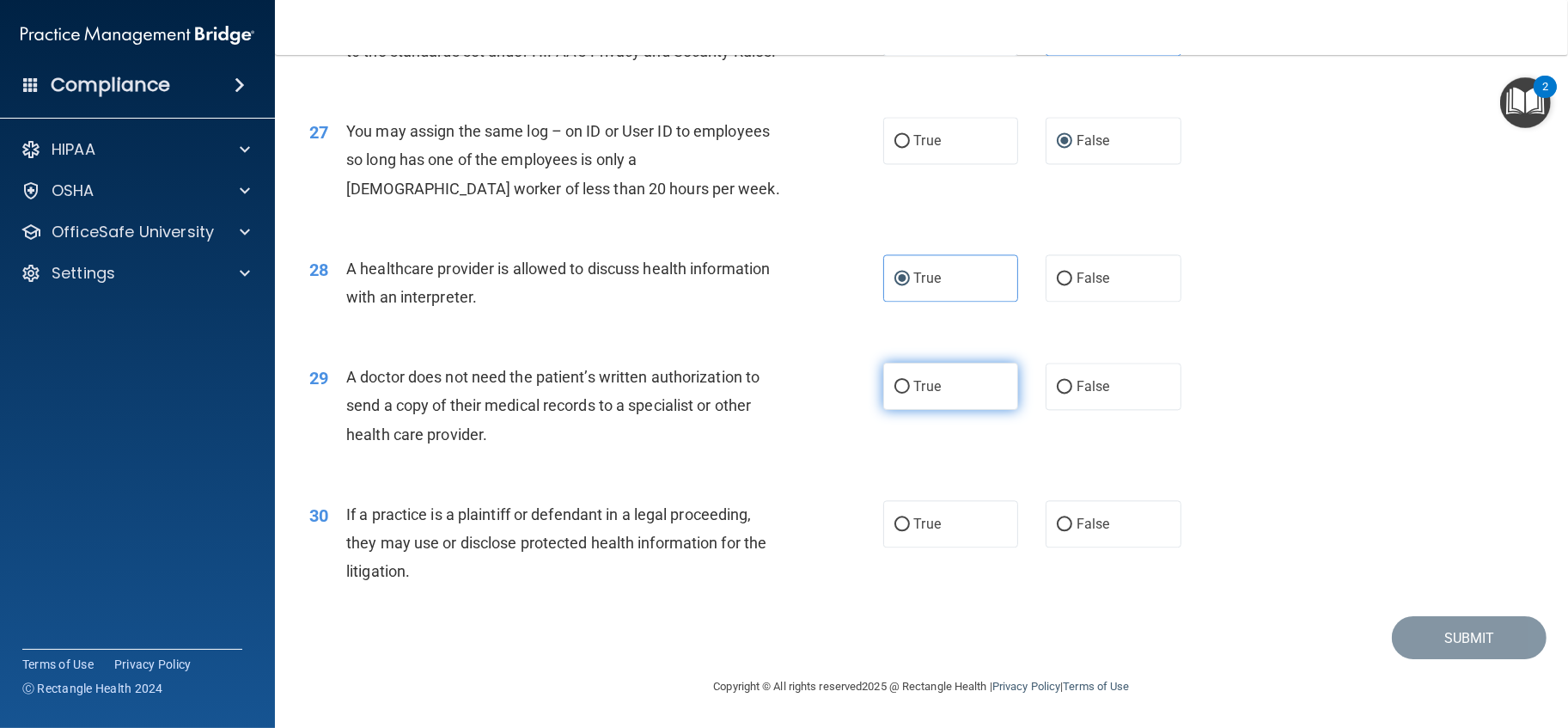
click at [914, 391] on span "True" at bounding box center [928, 386] width 27 height 16
click at [908, 391] on input "True" at bounding box center [902, 387] width 15 height 13
radio input "true"
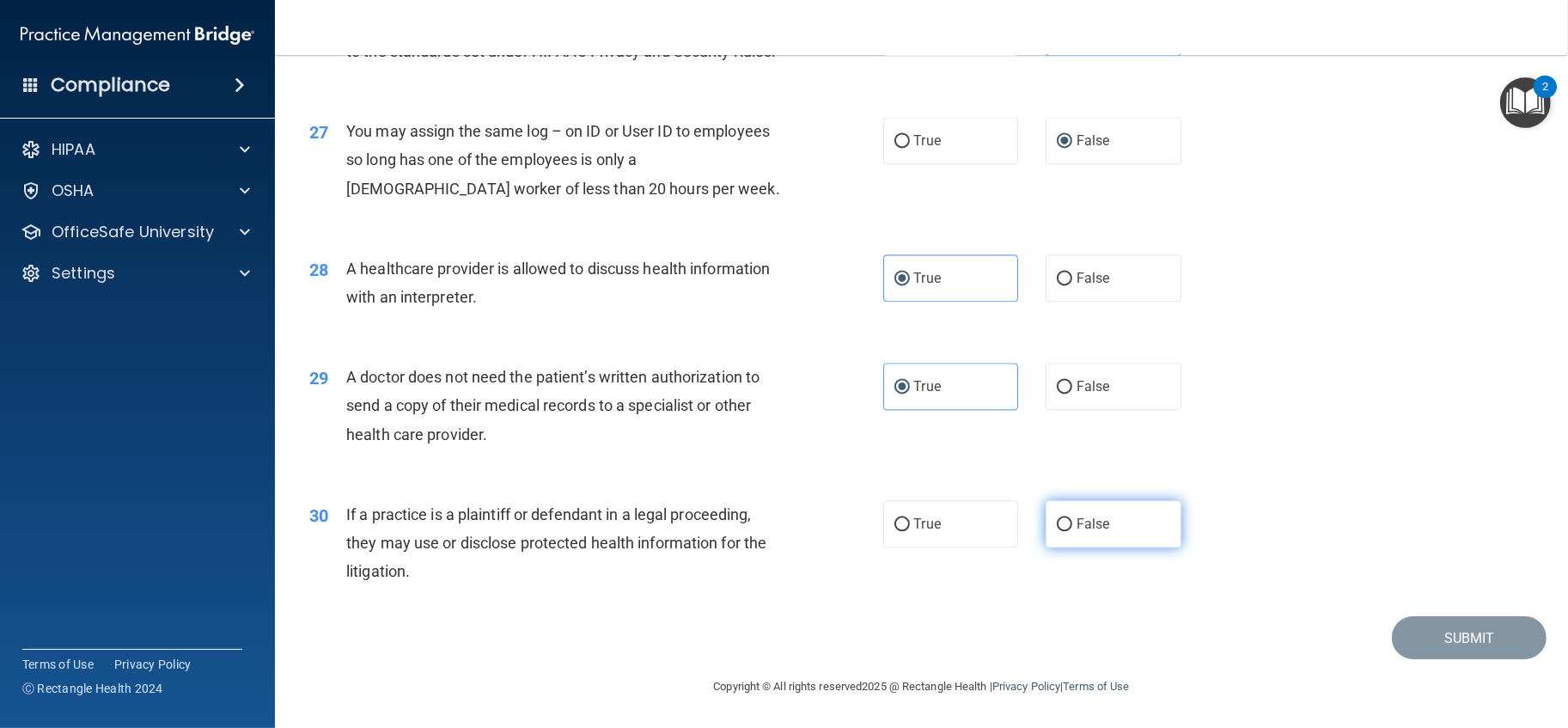
drag, startPoint x: 1054, startPoint y: 526, endPoint x: 1132, endPoint y: 520, distance: 78.2
click at [1064, 525] on label "False" at bounding box center [1113, 524] width 135 height 48
click at [1064, 525] on input "False" at bounding box center [1064, 524] width 15 height 13
radio input "true"
click at [1442, 624] on button "Submit" at bounding box center [1469, 637] width 155 height 44
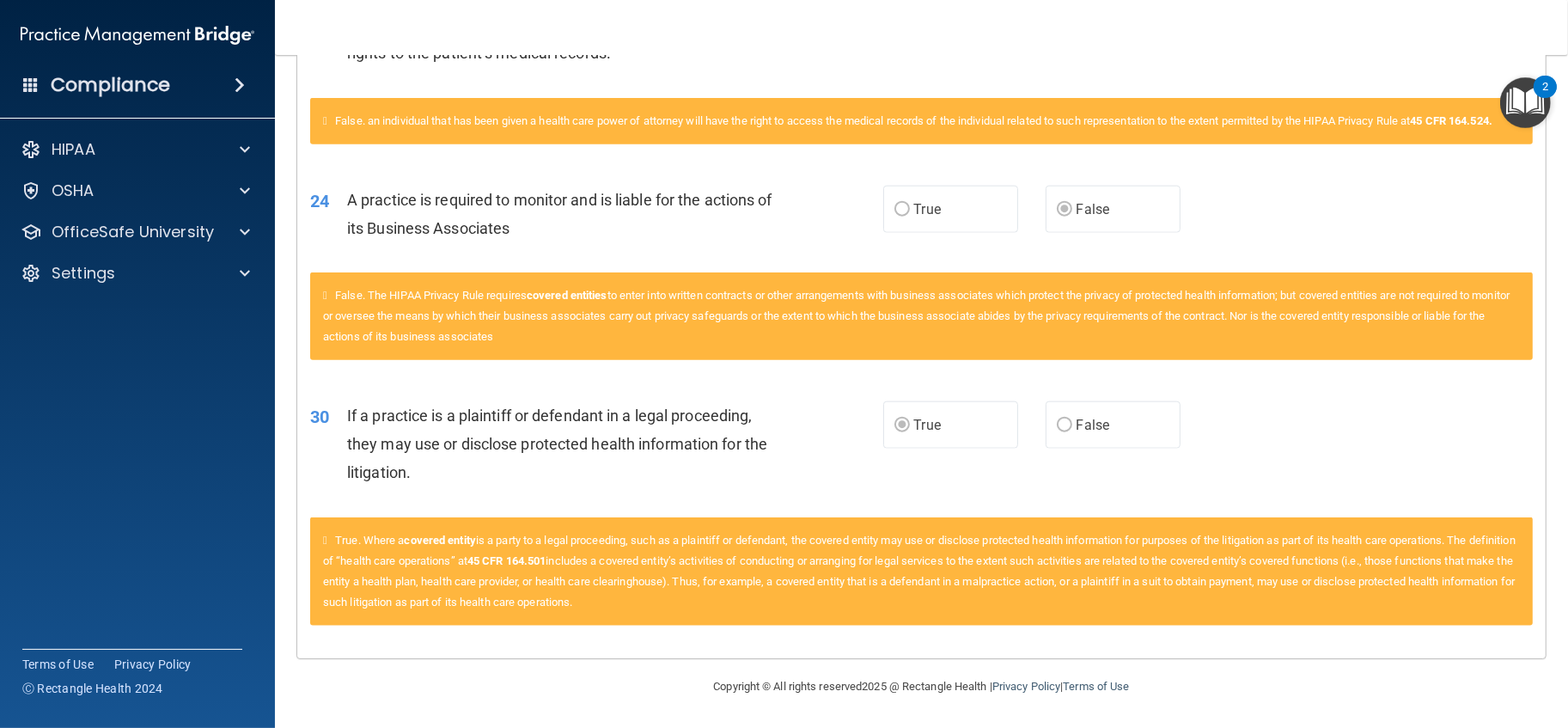
scroll to position [1657, 0]
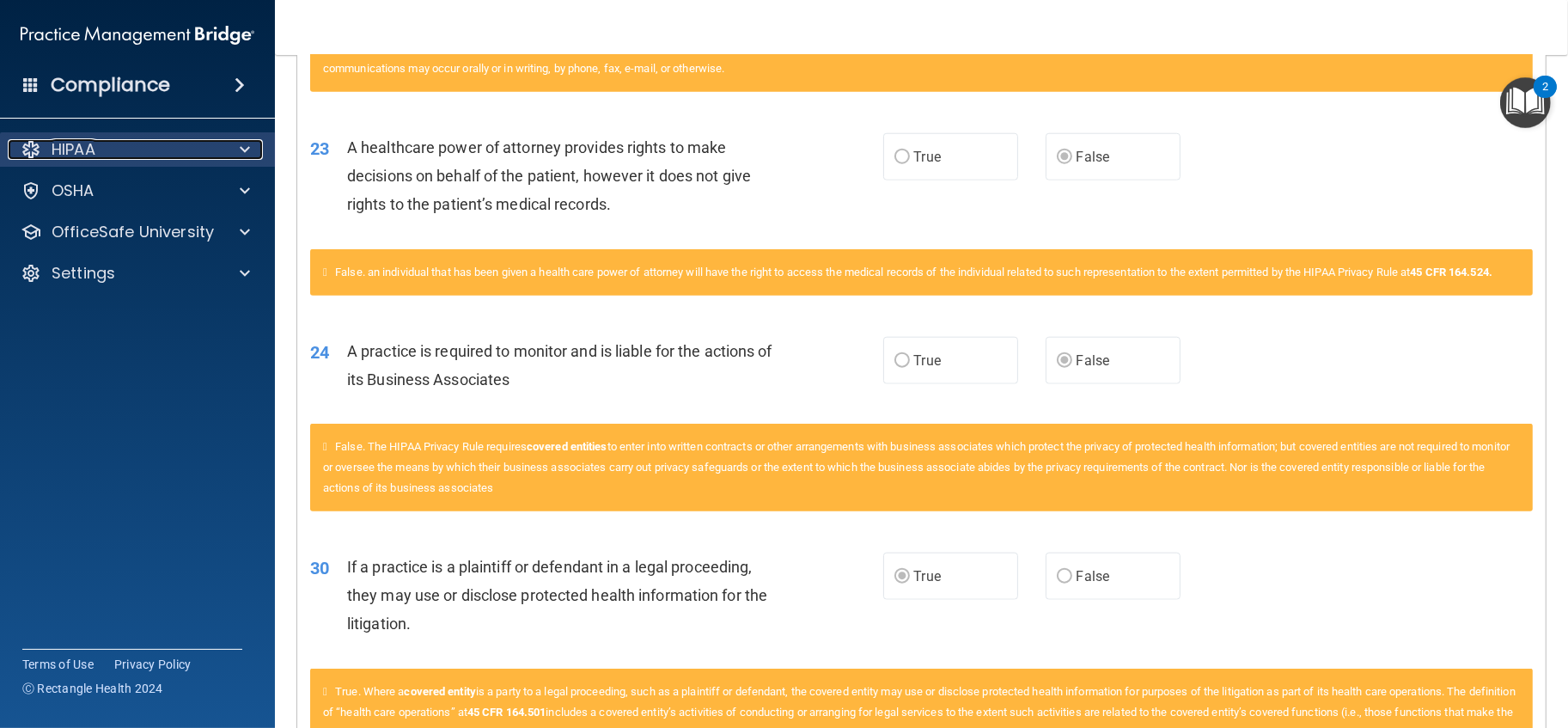
click at [142, 144] on div "HIPAA" at bounding box center [115, 149] width 213 height 21
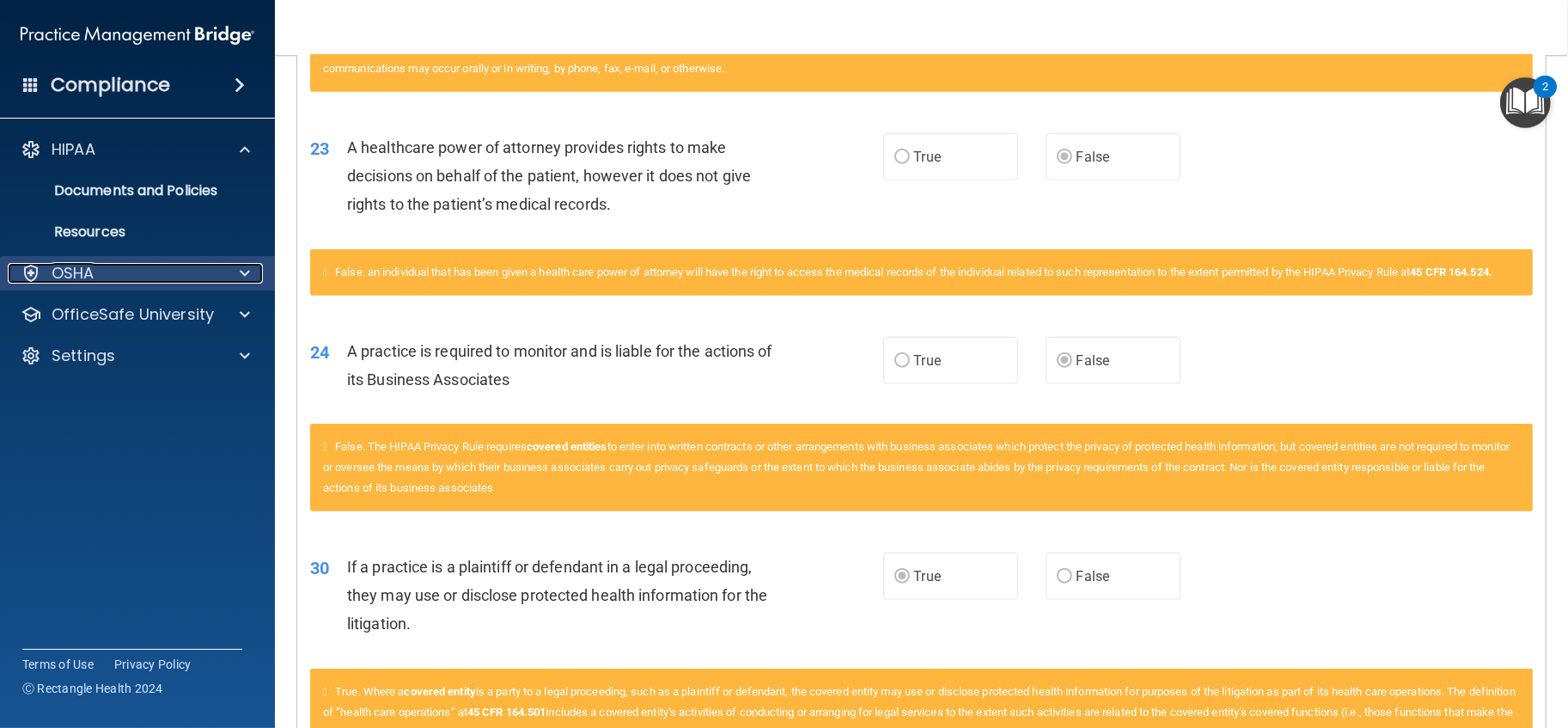
click at [126, 270] on div "OSHA" at bounding box center [115, 273] width 213 height 21
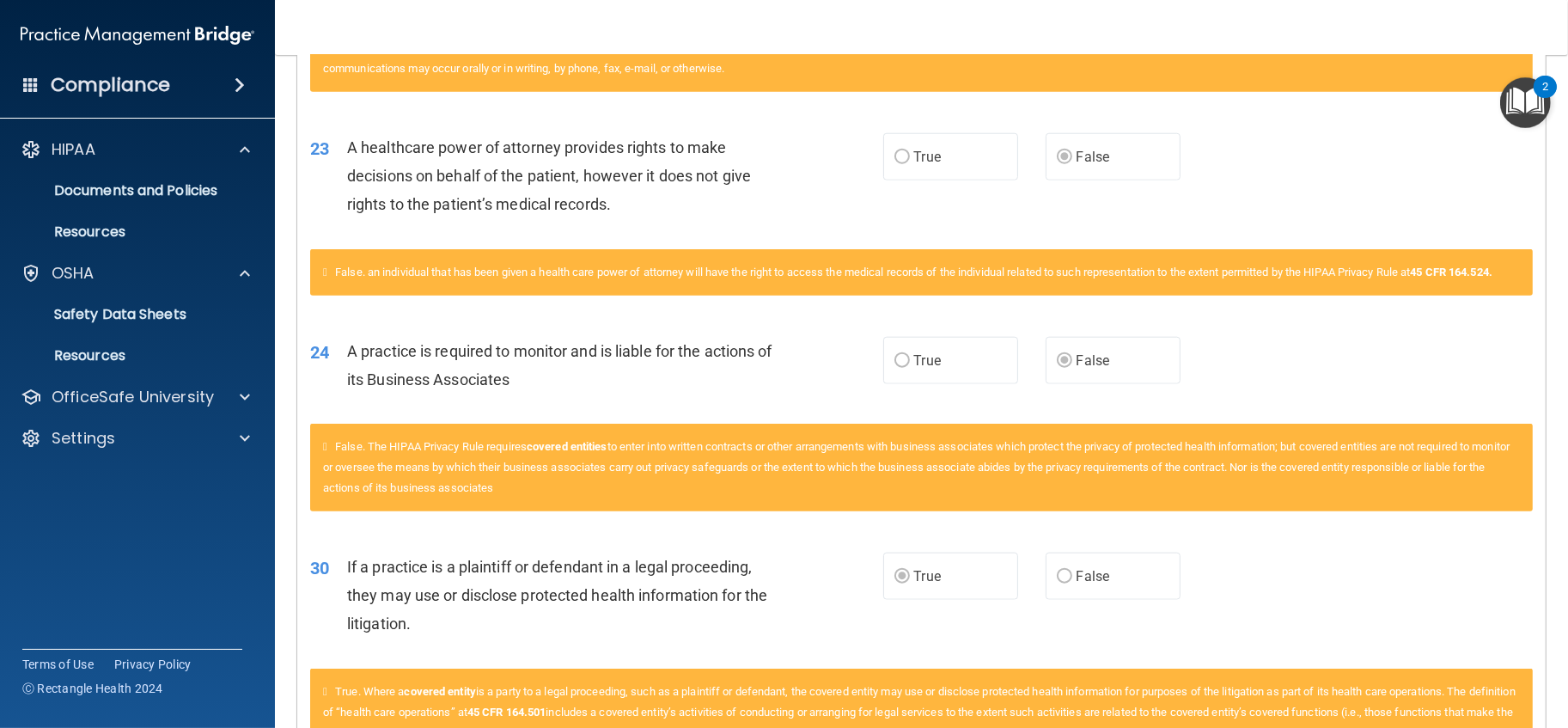
click at [108, 413] on div "HIPAA Documents and Policies Report an Incident Business Associates Emergency P…" at bounding box center [138, 297] width 276 height 343
click at [115, 402] on p "OfficeSafe University" at bounding box center [133, 396] width 162 height 21
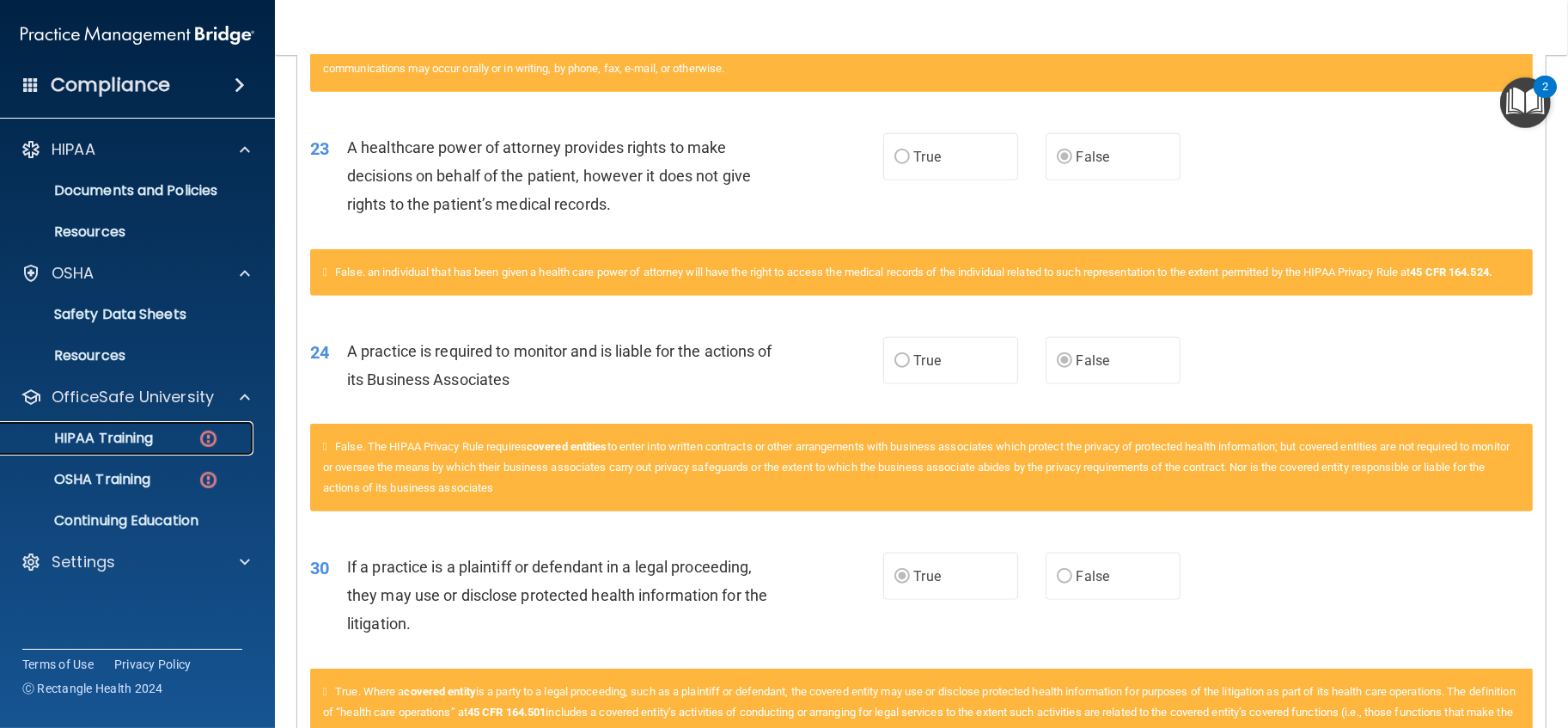
click at [171, 426] on link "HIPAA Training" at bounding box center [118, 438] width 271 height 34
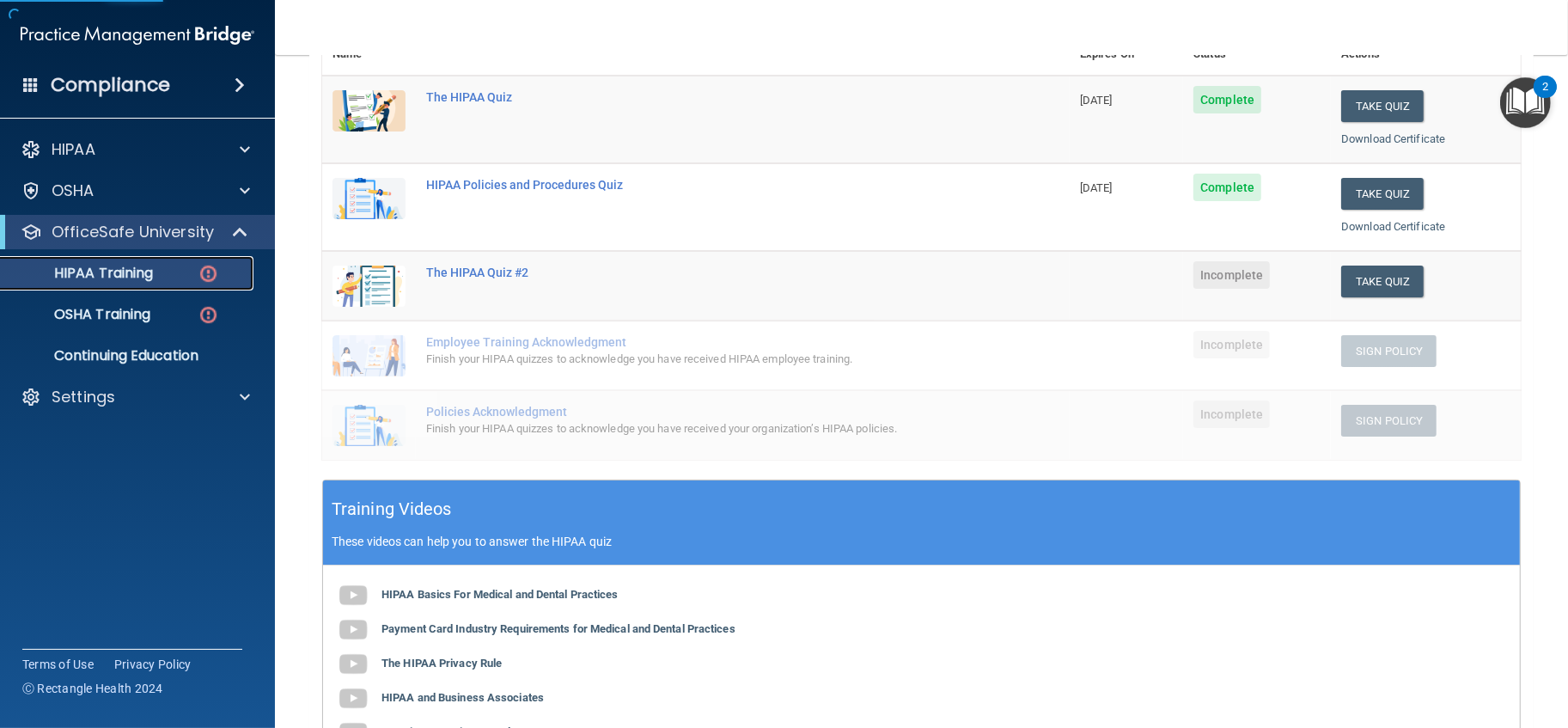
scroll to position [223, 0]
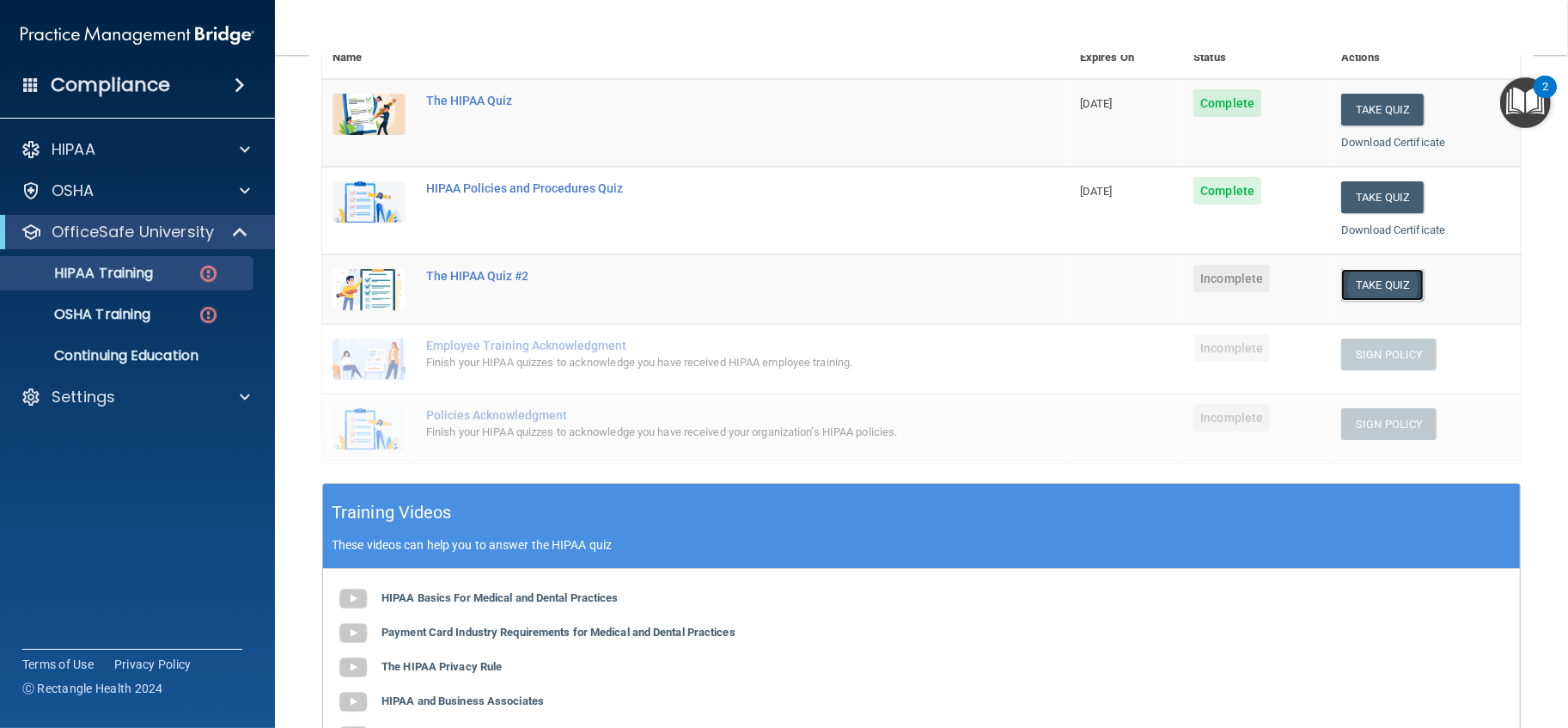
click at [1373, 285] on button "Take Quiz" at bounding box center [1382, 284] width 82 height 31
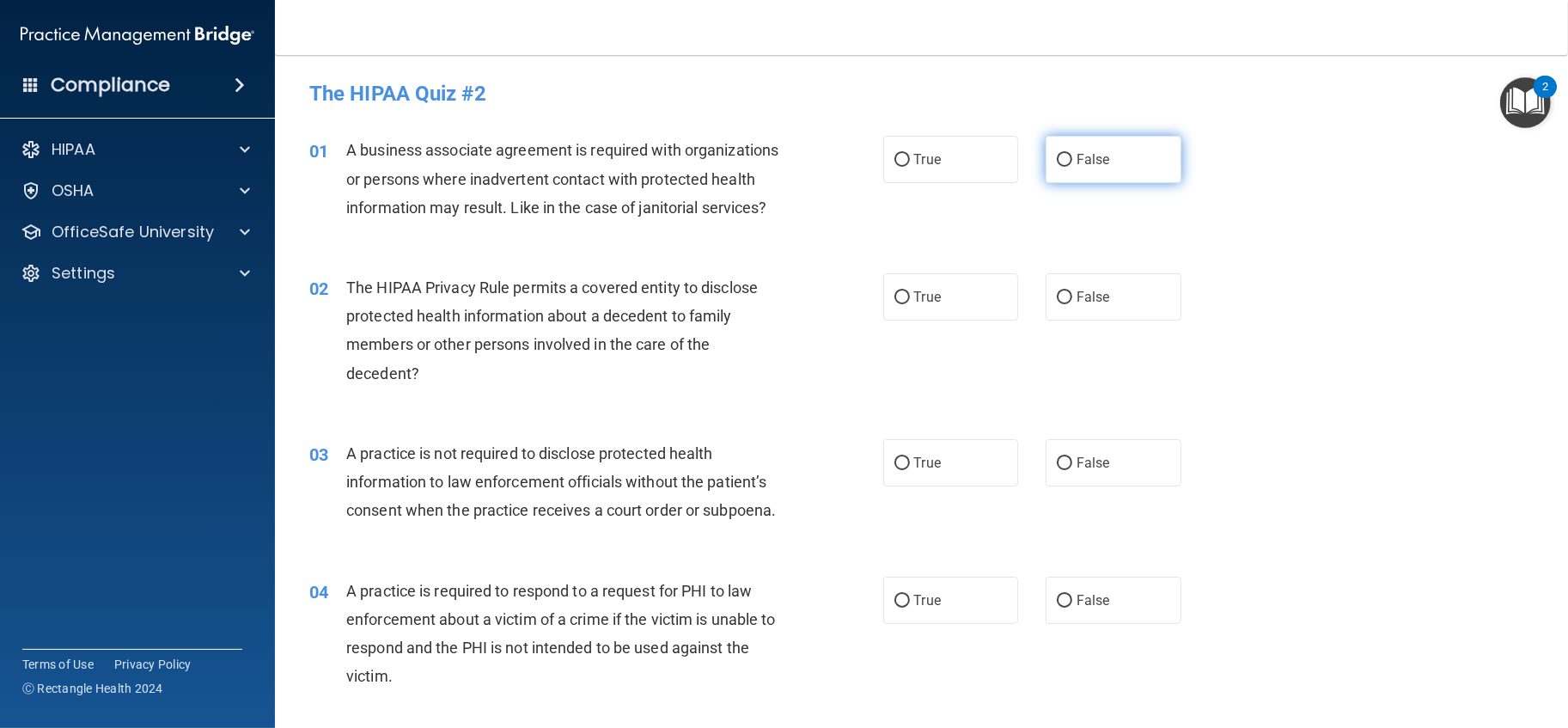
click at [1064, 160] on label "False" at bounding box center [1113, 159] width 135 height 48
click at [1064, 160] on input "False" at bounding box center [1064, 160] width 15 height 13
radio input "true"
click at [895, 304] on input "True" at bounding box center [902, 298] width 15 height 13
radio input "true"
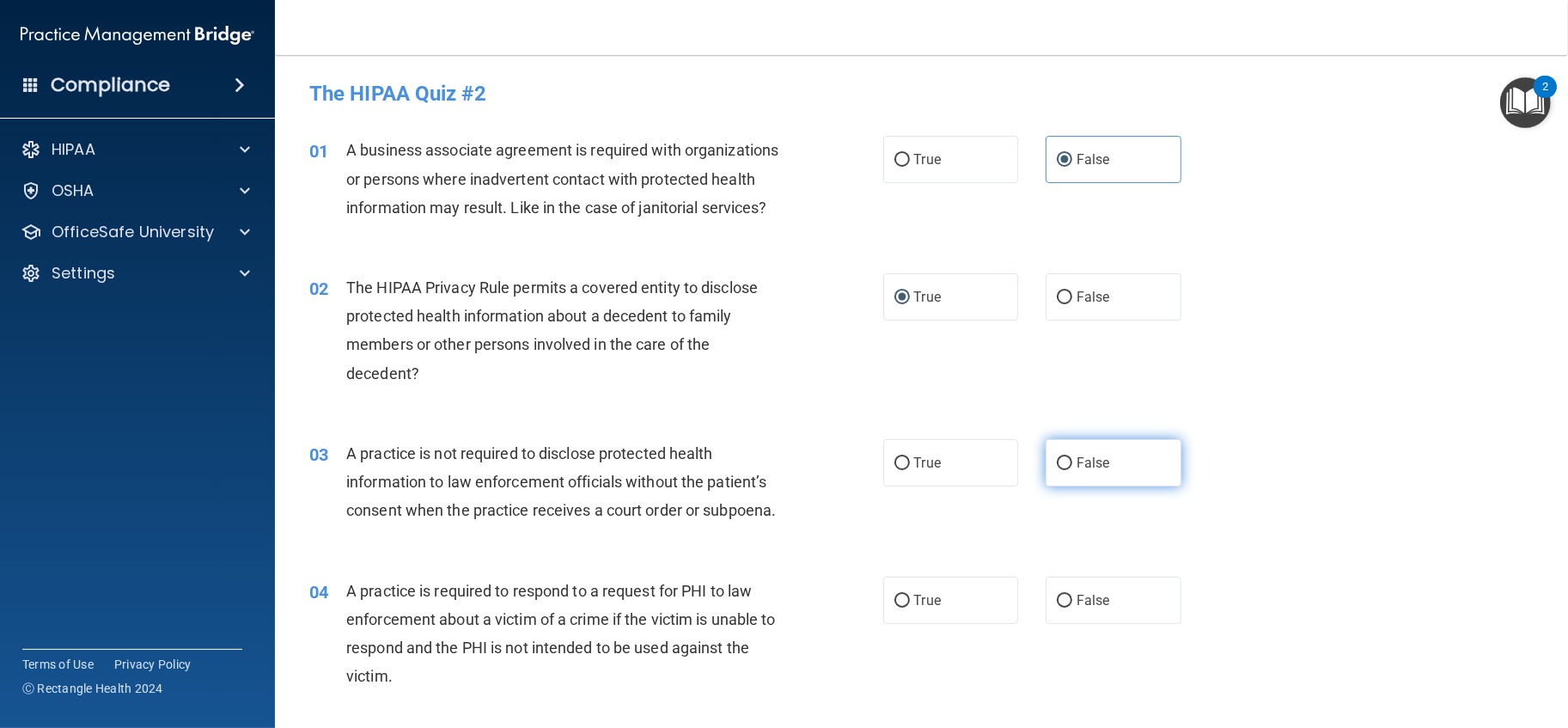
click at [1057, 470] on input "False" at bounding box center [1064, 464] width 15 height 13
radio input "true"
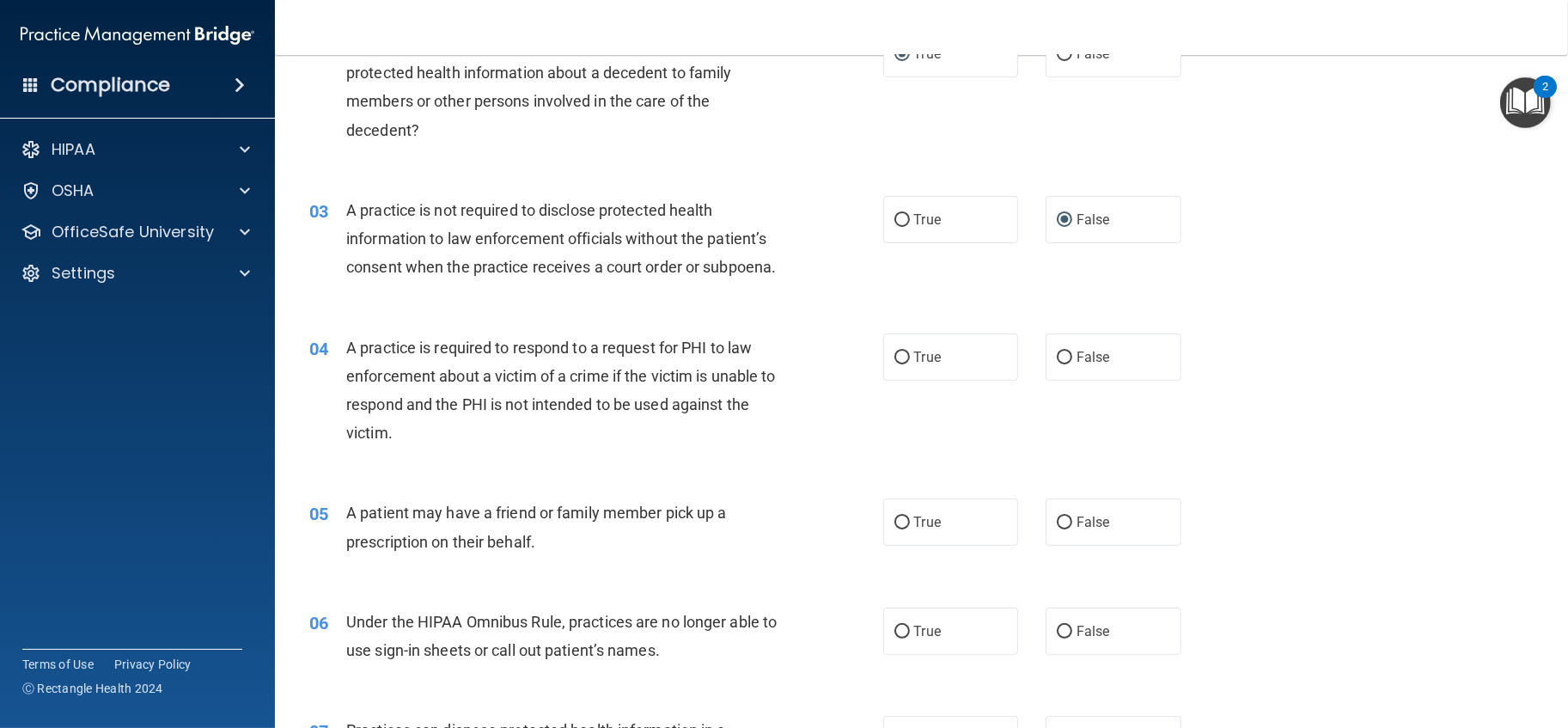
scroll to position [382, 0]
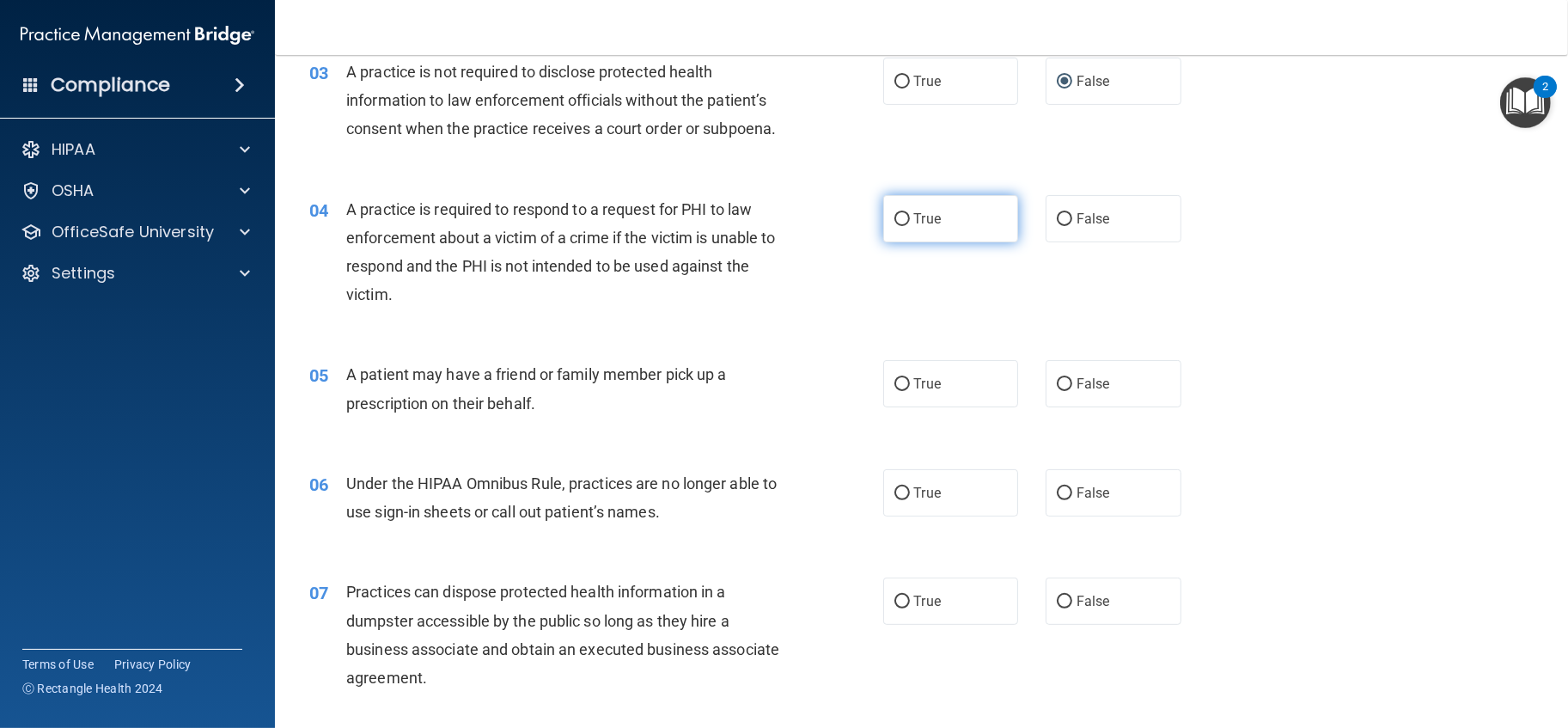
click at [976, 242] on label "True" at bounding box center [950, 219] width 135 height 48
click at [910, 226] on input "True" at bounding box center [902, 220] width 15 height 13
radio input "true"
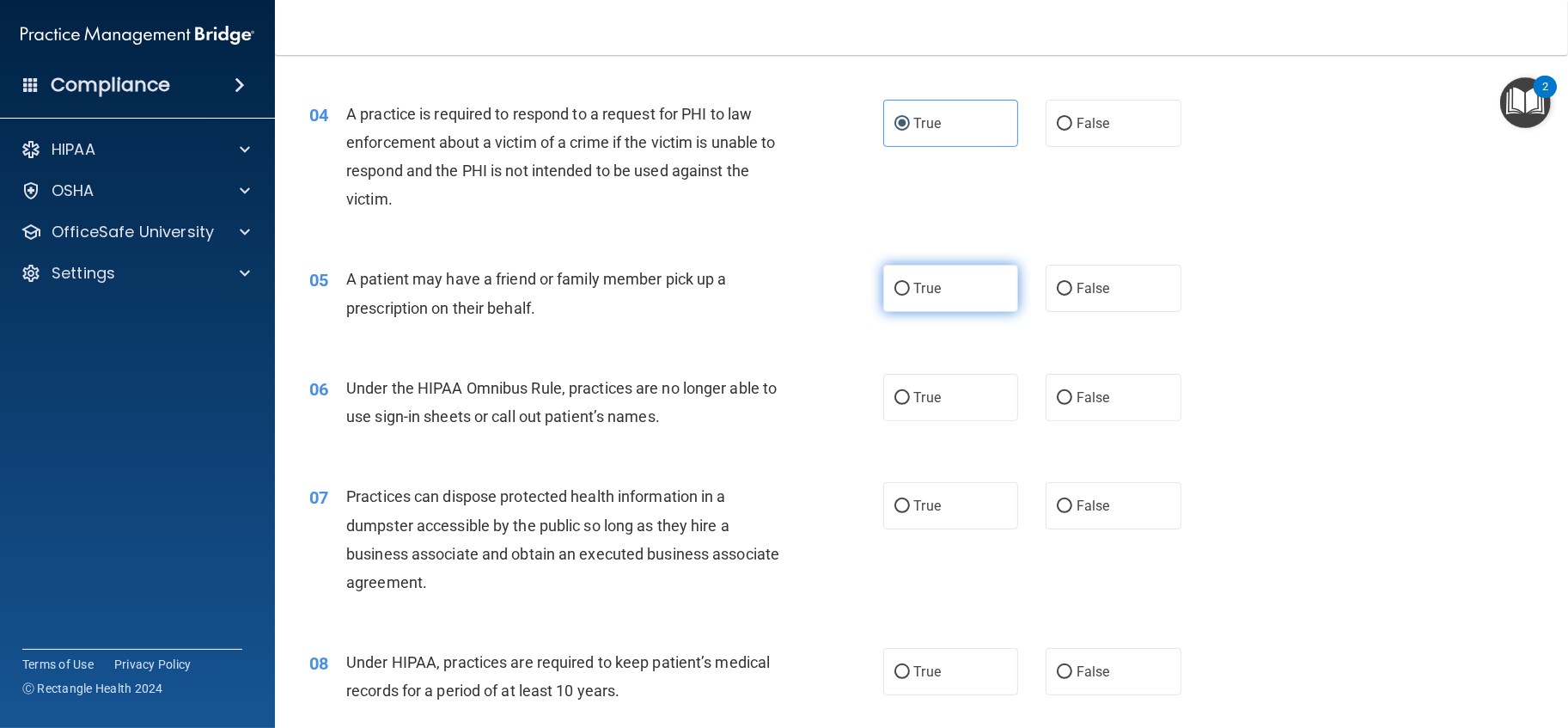
click at [920, 297] on span "True" at bounding box center [928, 288] width 27 height 16
click at [910, 296] on input "True" at bounding box center [902, 289] width 15 height 13
radio input "true"
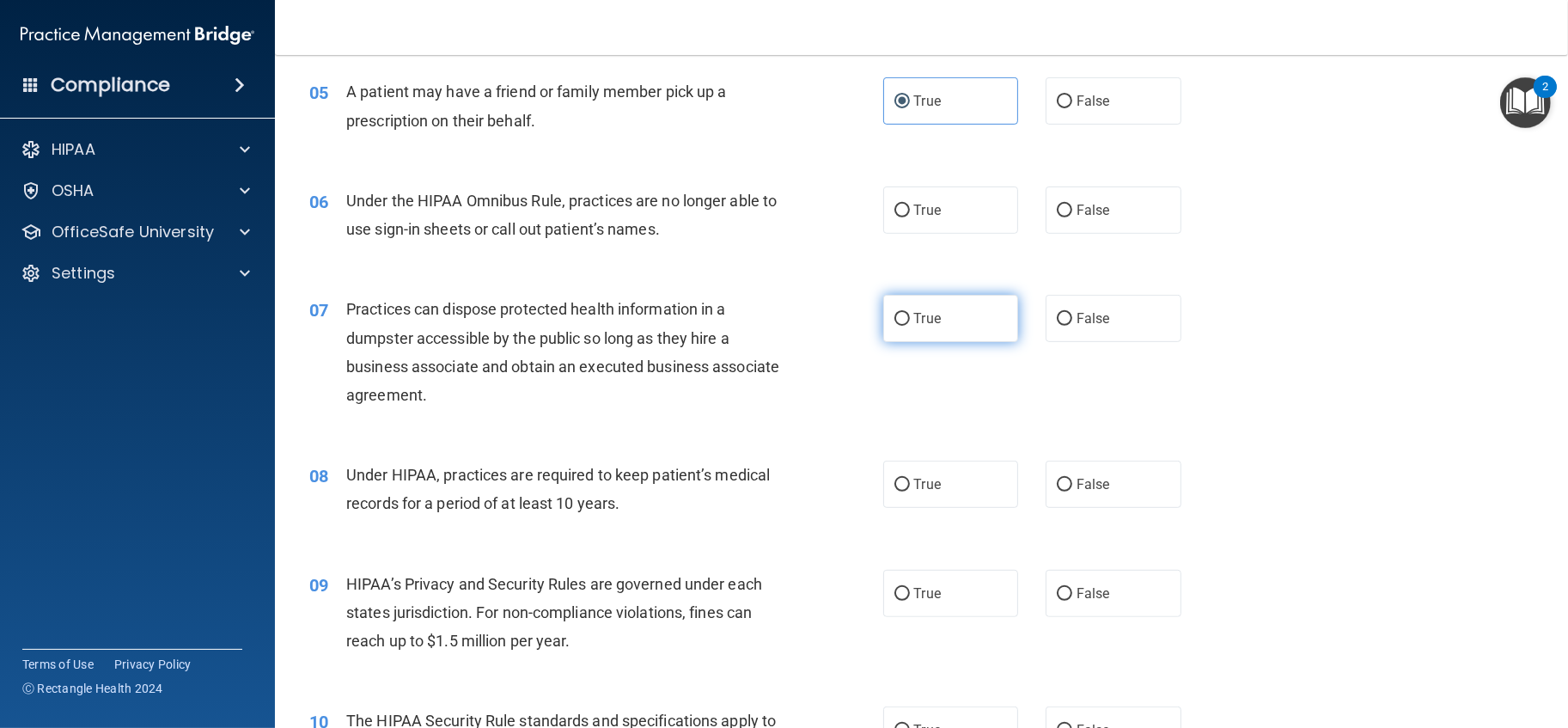
scroll to position [668, 0]
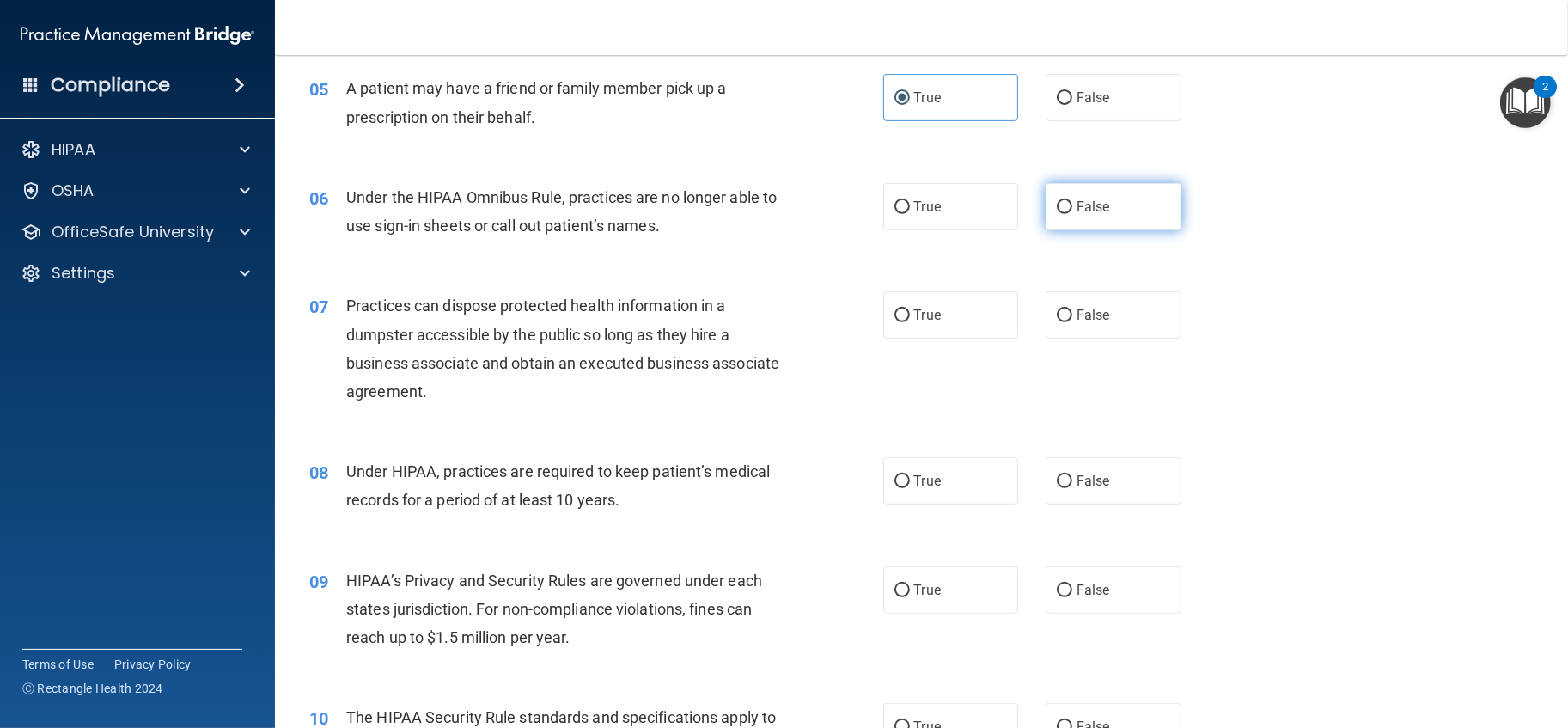
click at [1057, 214] on input "False" at bounding box center [1064, 207] width 15 height 13
radio input "true"
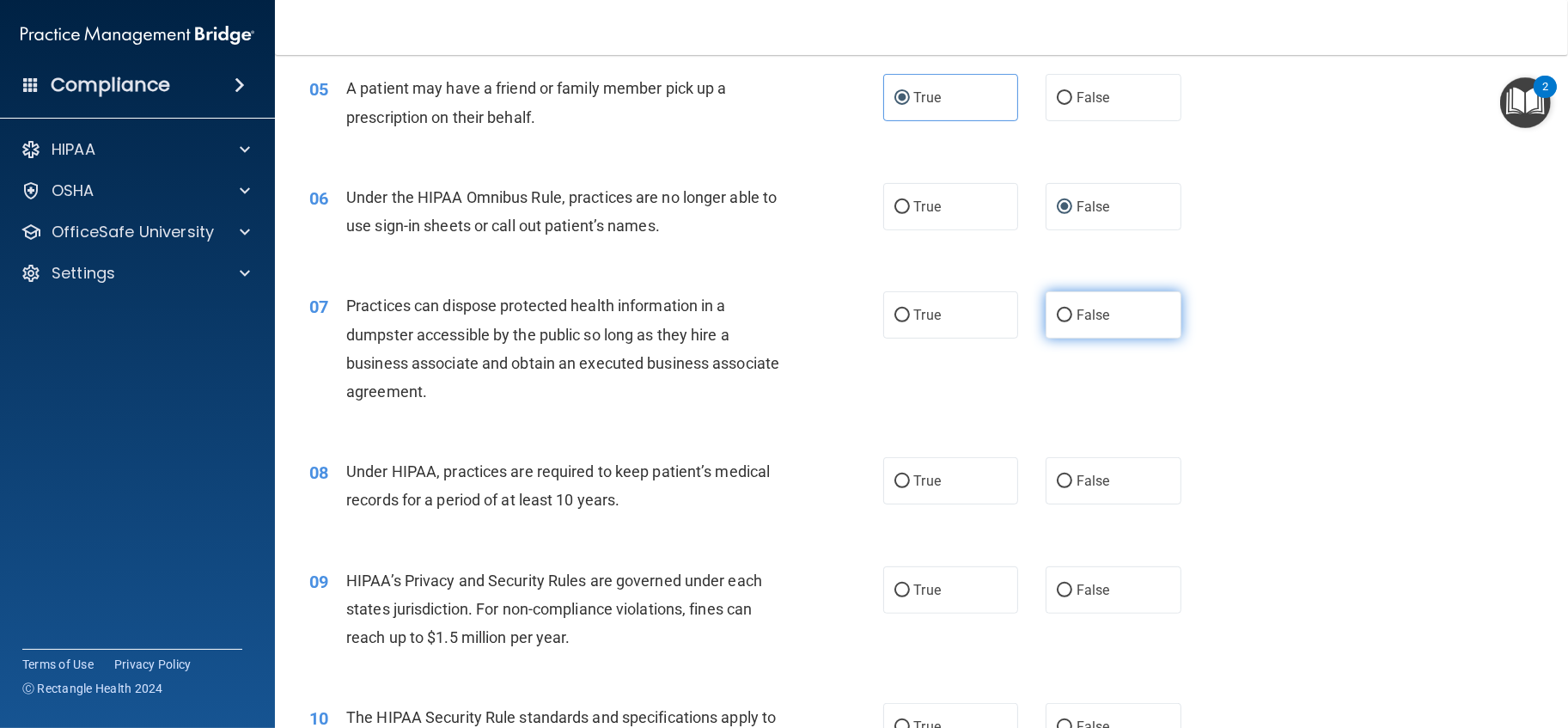
click at [1122, 339] on label "False" at bounding box center [1113, 315] width 135 height 48
click at [1072, 322] on input "False" at bounding box center [1064, 316] width 15 height 13
radio input "true"
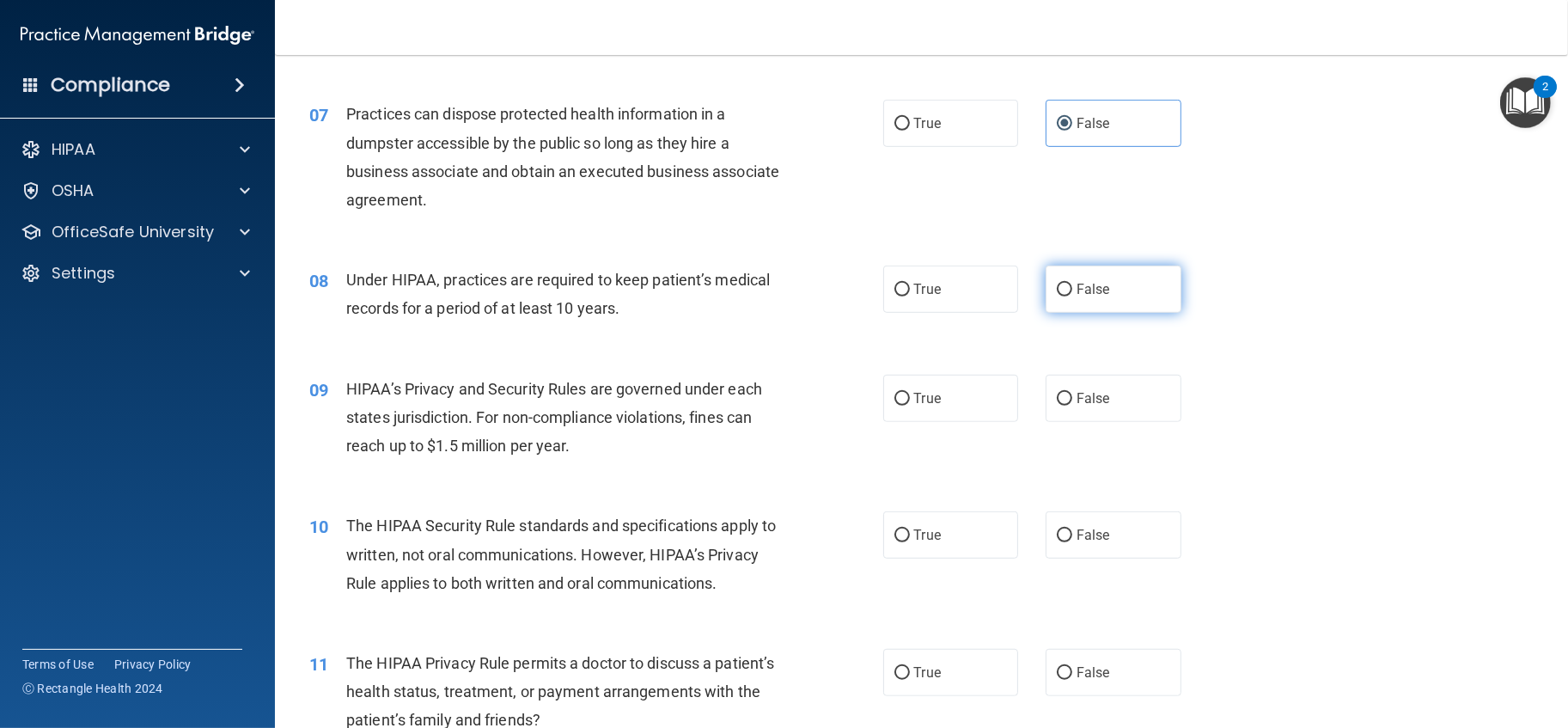
click at [1072, 313] on label "False" at bounding box center [1113, 289] width 135 height 48
click at [1072, 297] on input "False" at bounding box center [1064, 290] width 15 height 13
radio input "true"
click at [1094, 406] on span "False" at bounding box center [1093, 398] width 33 height 16
click at [1072, 405] on input "False" at bounding box center [1064, 399] width 15 height 13
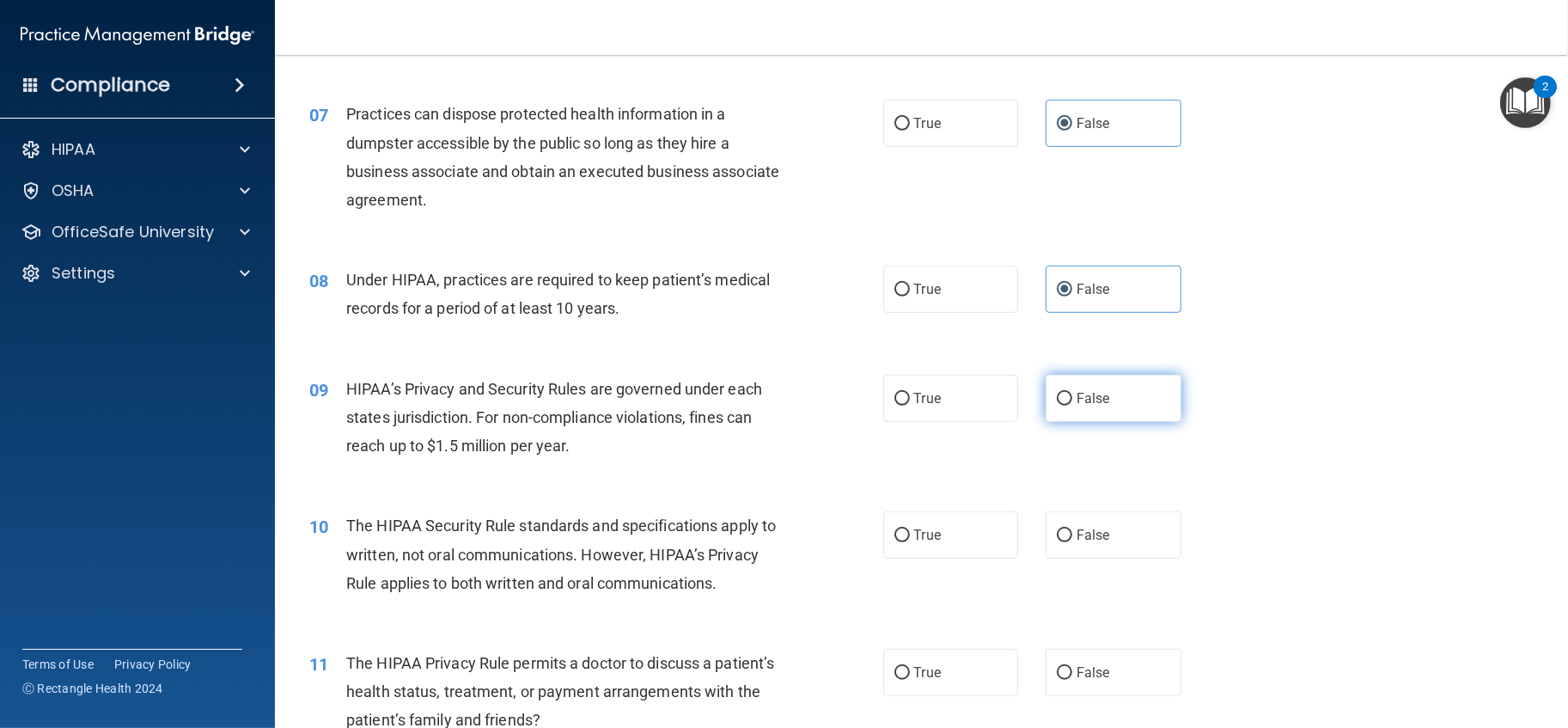
radio input "true"
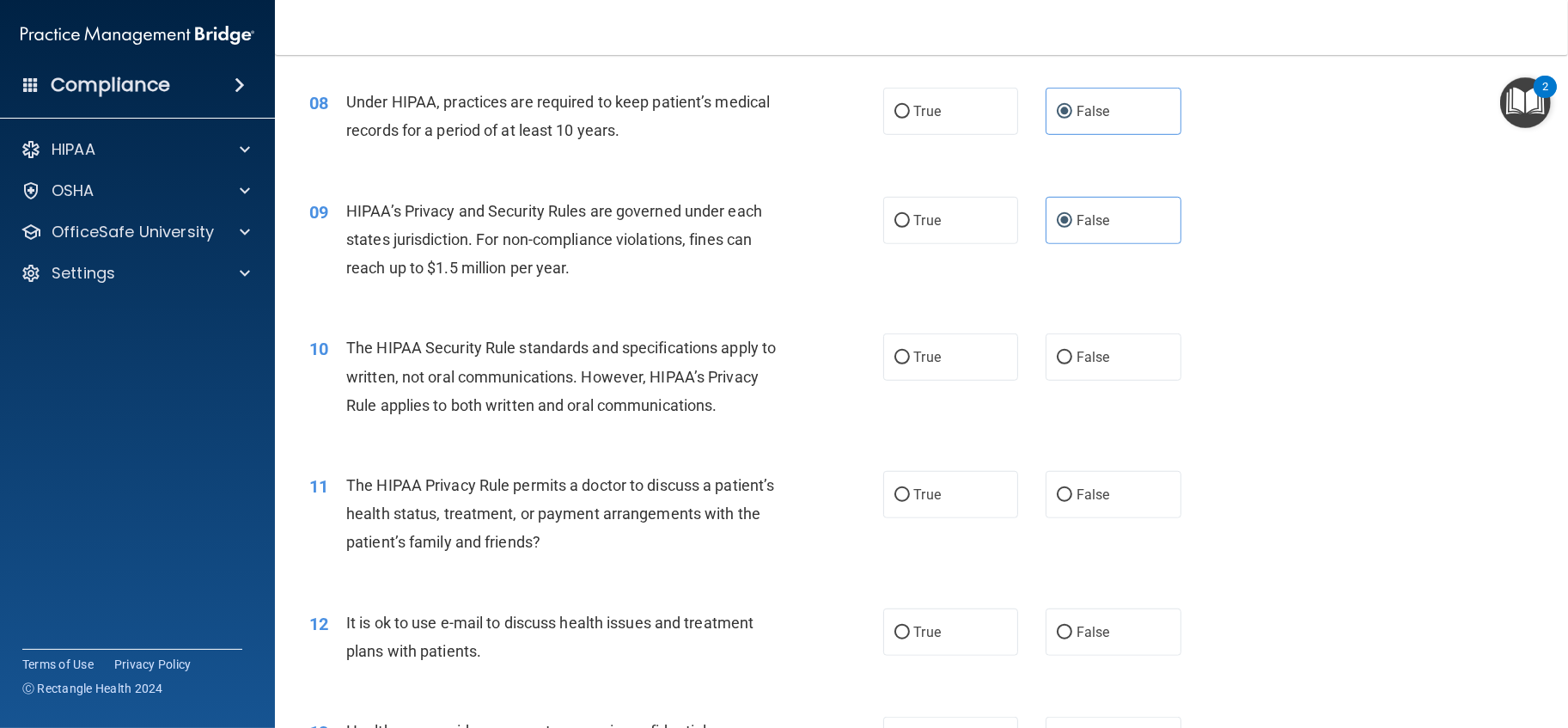
scroll to position [1050, 0]
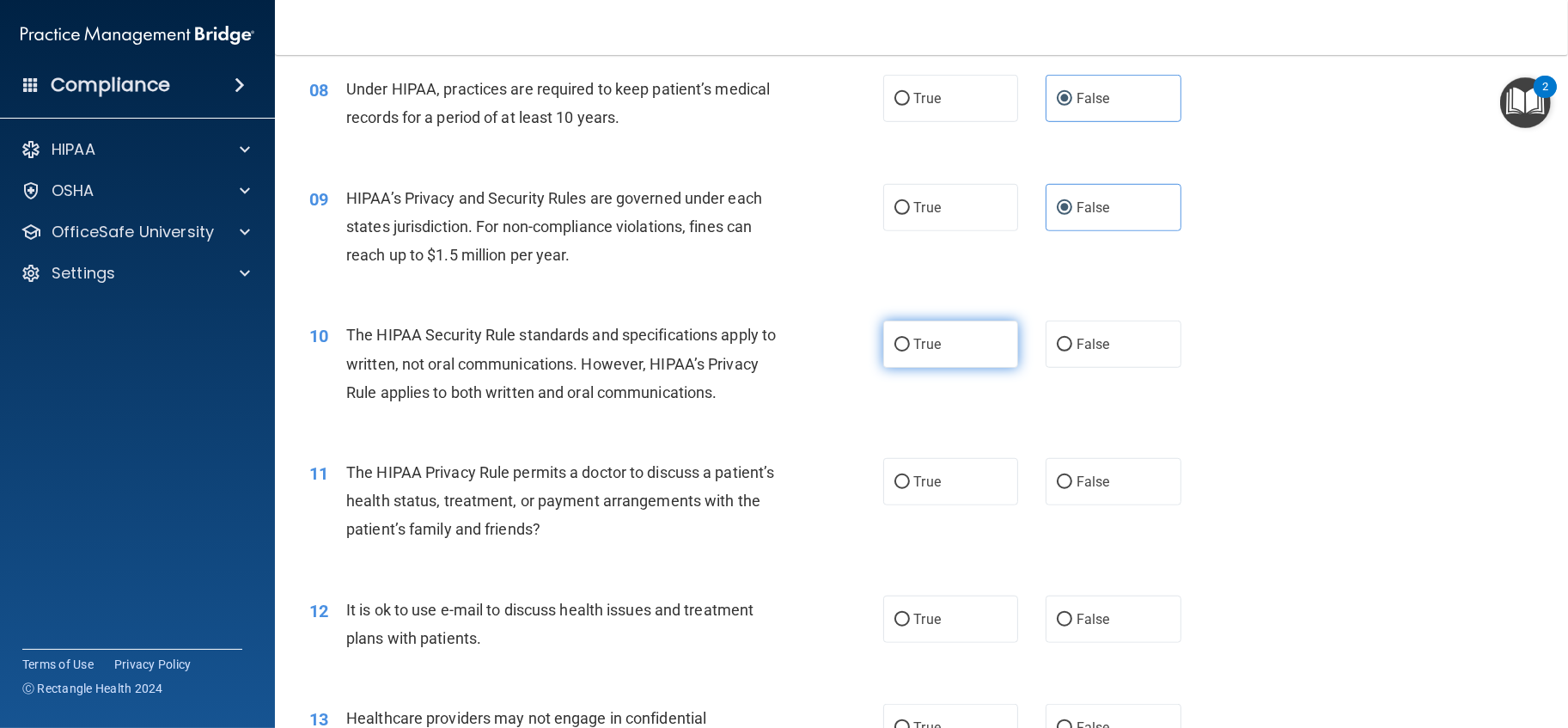
click at [923, 368] on label "True" at bounding box center [950, 344] width 135 height 48
click at [910, 351] on input "True" at bounding box center [902, 345] width 15 height 13
radio input "true"
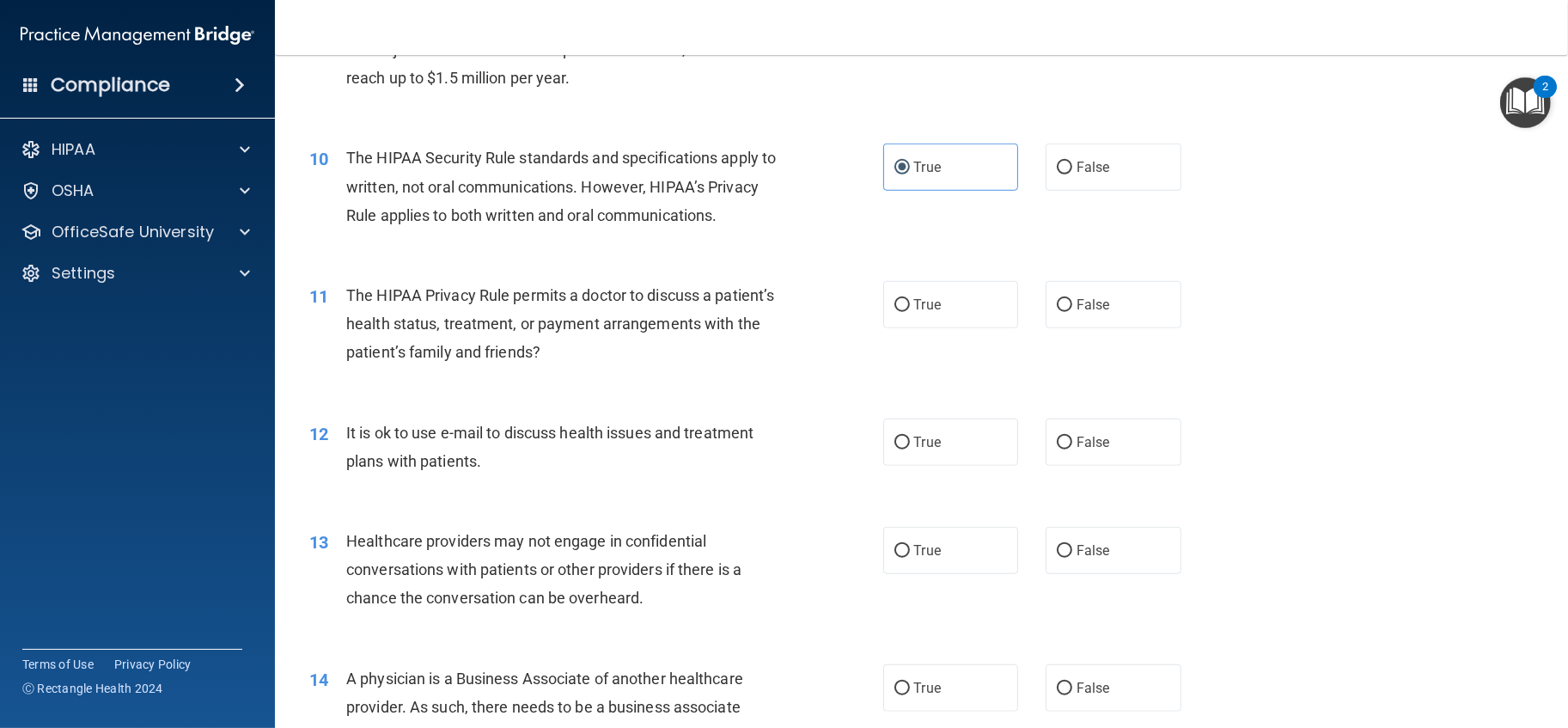
scroll to position [1241, 0]
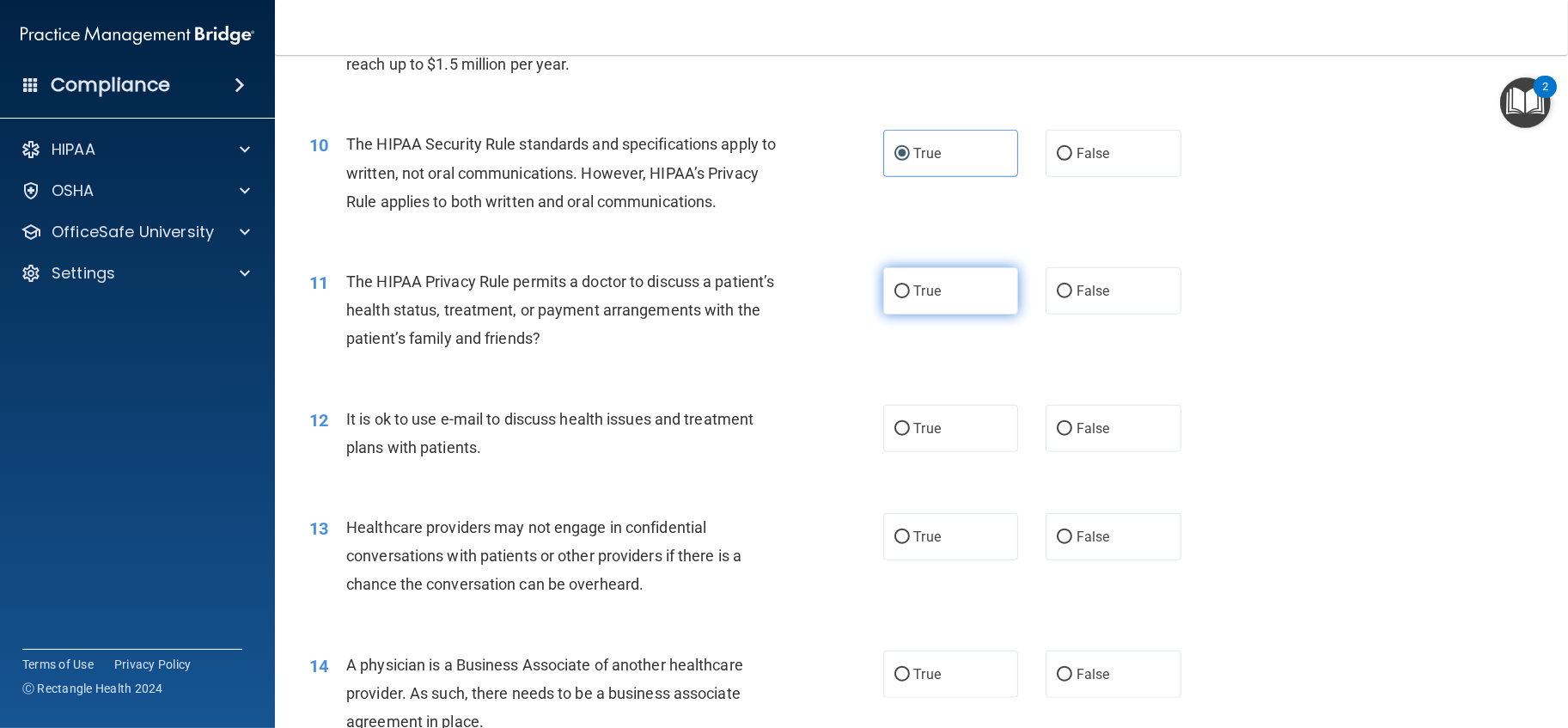
click at [918, 315] on label "True" at bounding box center [950, 290] width 135 height 48
click at [910, 299] on input "True" at bounding box center [902, 291] width 15 height 13
radio input "true"
click at [927, 452] on label "True" at bounding box center [950, 428] width 135 height 48
click at [910, 436] on input "True" at bounding box center [902, 429] width 15 height 13
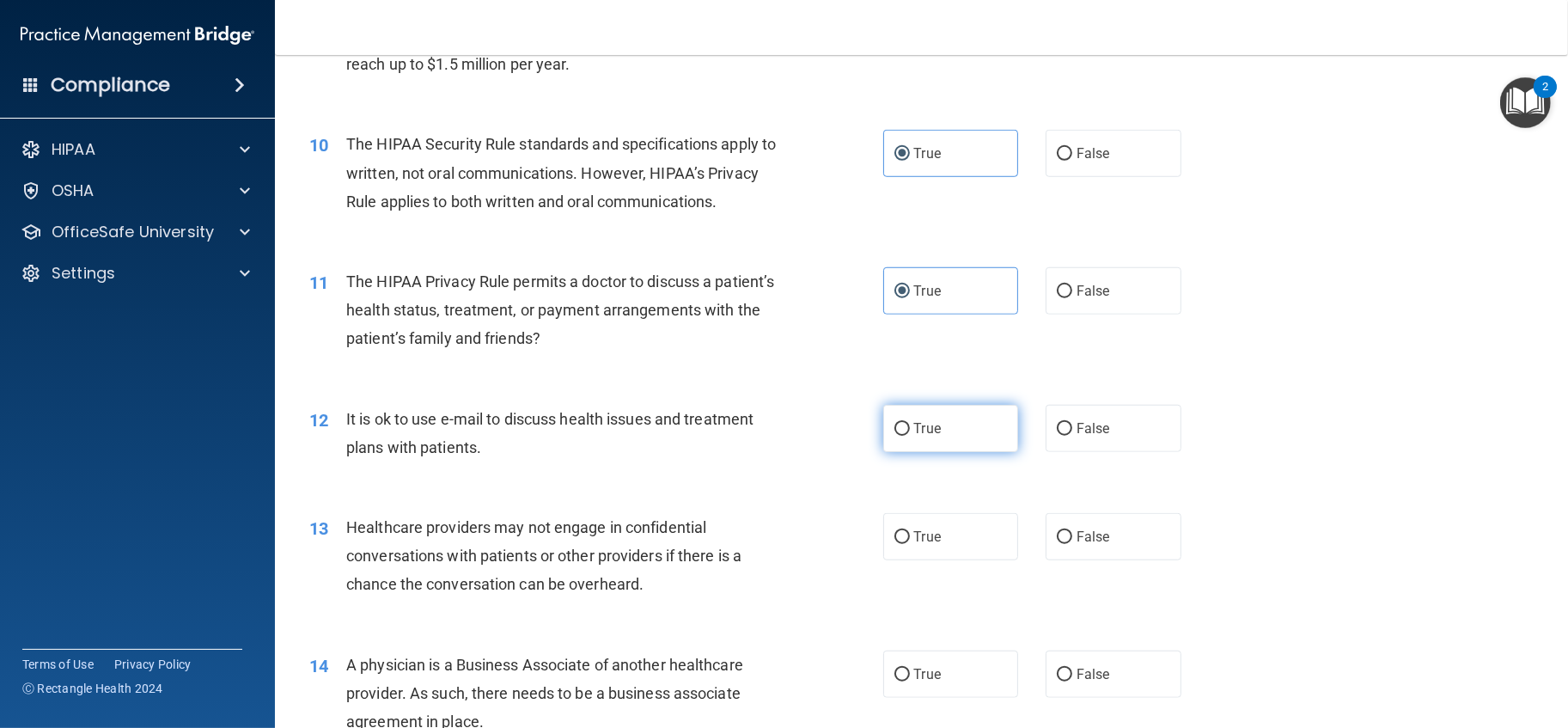
radio input "true"
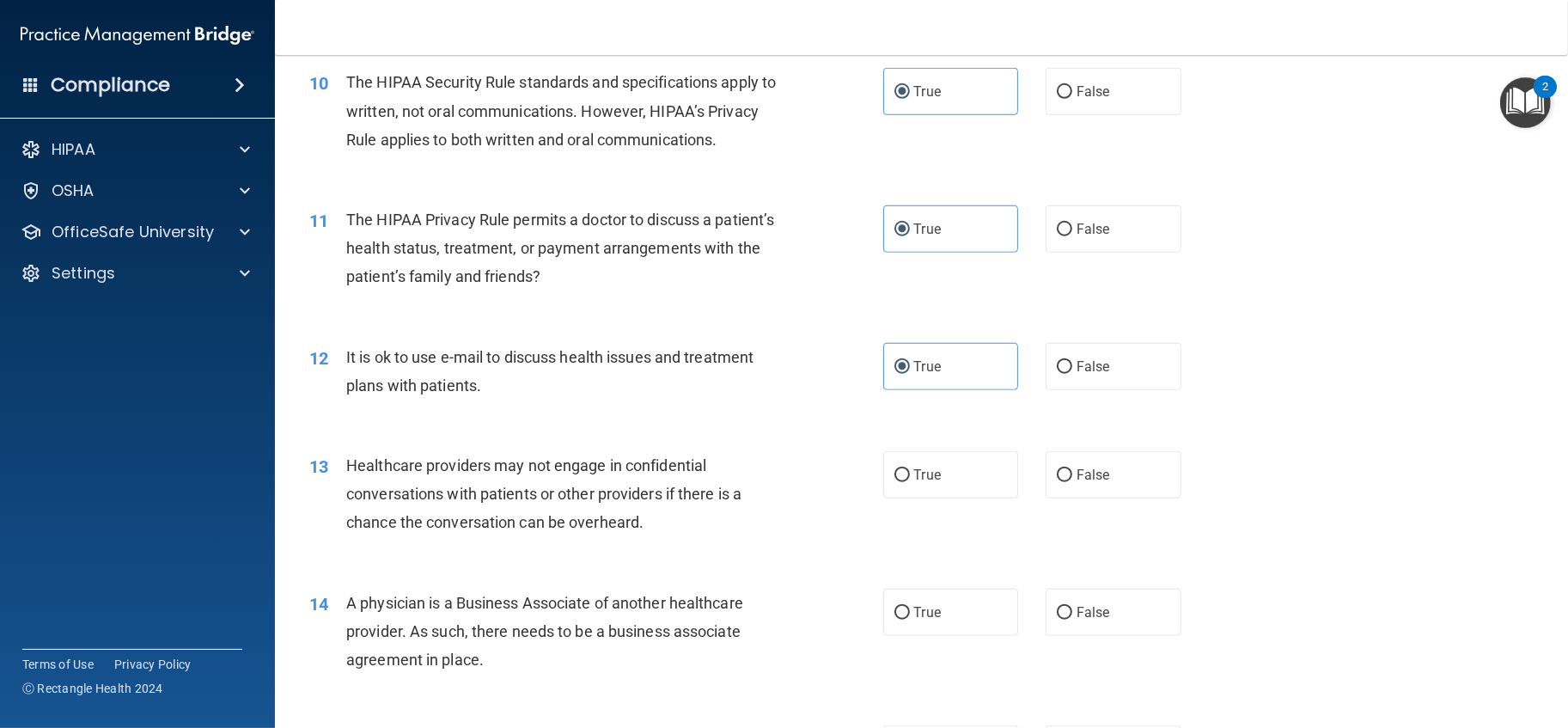
scroll to position [1336, 0]
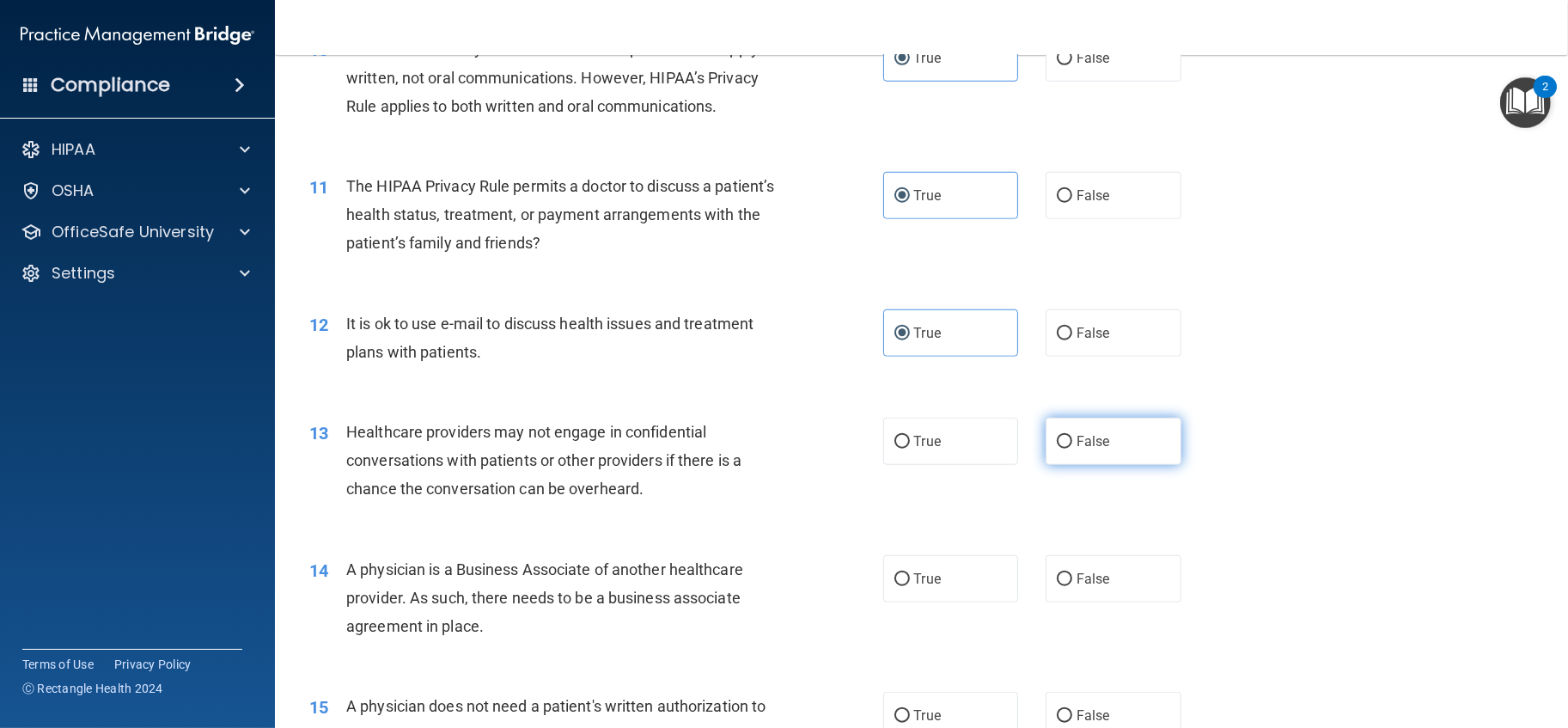
click at [1099, 449] on span "False" at bounding box center [1093, 441] width 33 height 16
click at [1072, 448] on input "False" at bounding box center [1064, 442] width 15 height 13
radio input "true"
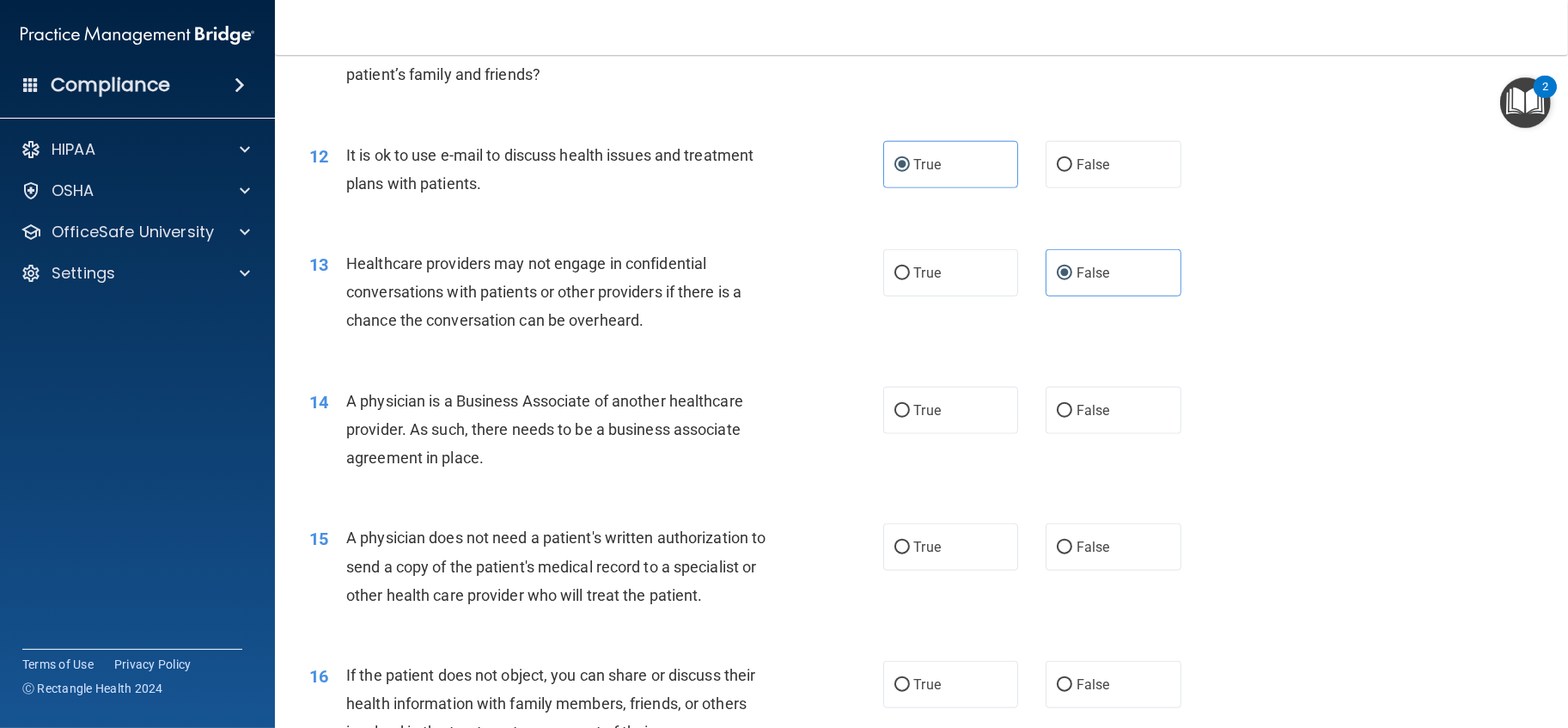
scroll to position [1527, 0]
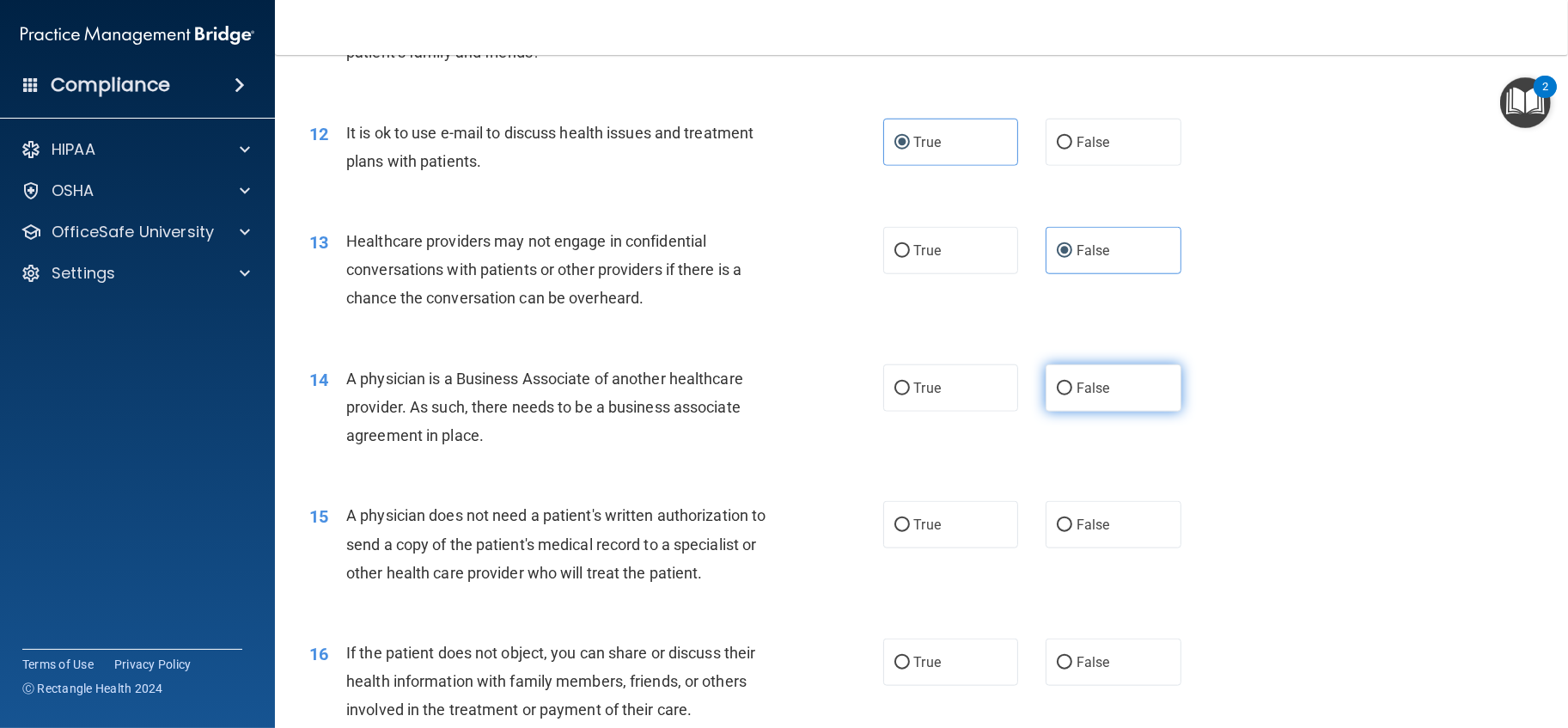
click at [1085, 396] on span "False" at bounding box center [1093, 388] width 33 height 16
click at [1072, 395] on input "False" at bounding box center [1064, 389] width 15 height 13
radio input "true"
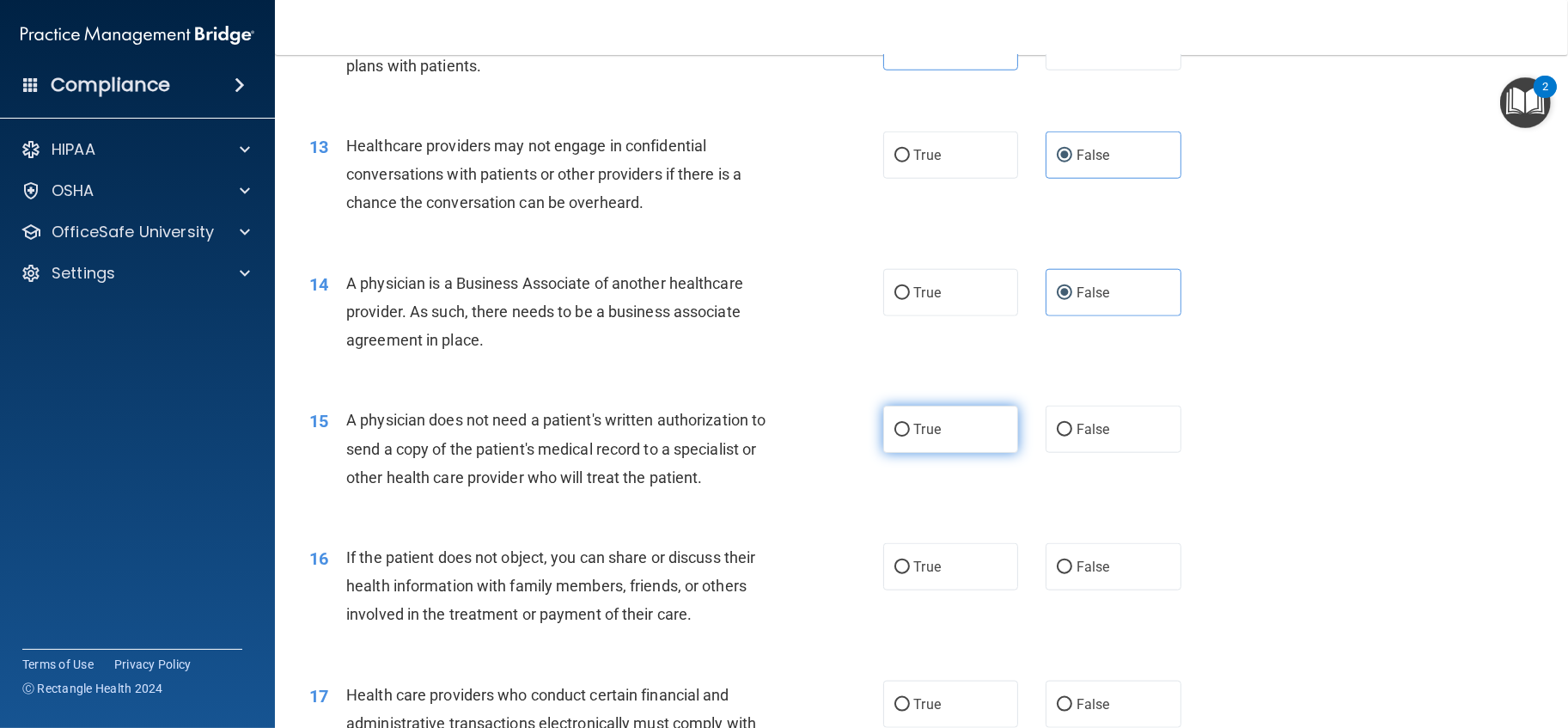
click at [914, 438] on span "True" at bounding box center [928, 429] width 27 height 16
click at [910, 437] on input "True" at bounding box center [902, 430] width 15 height 13
radio input "true"
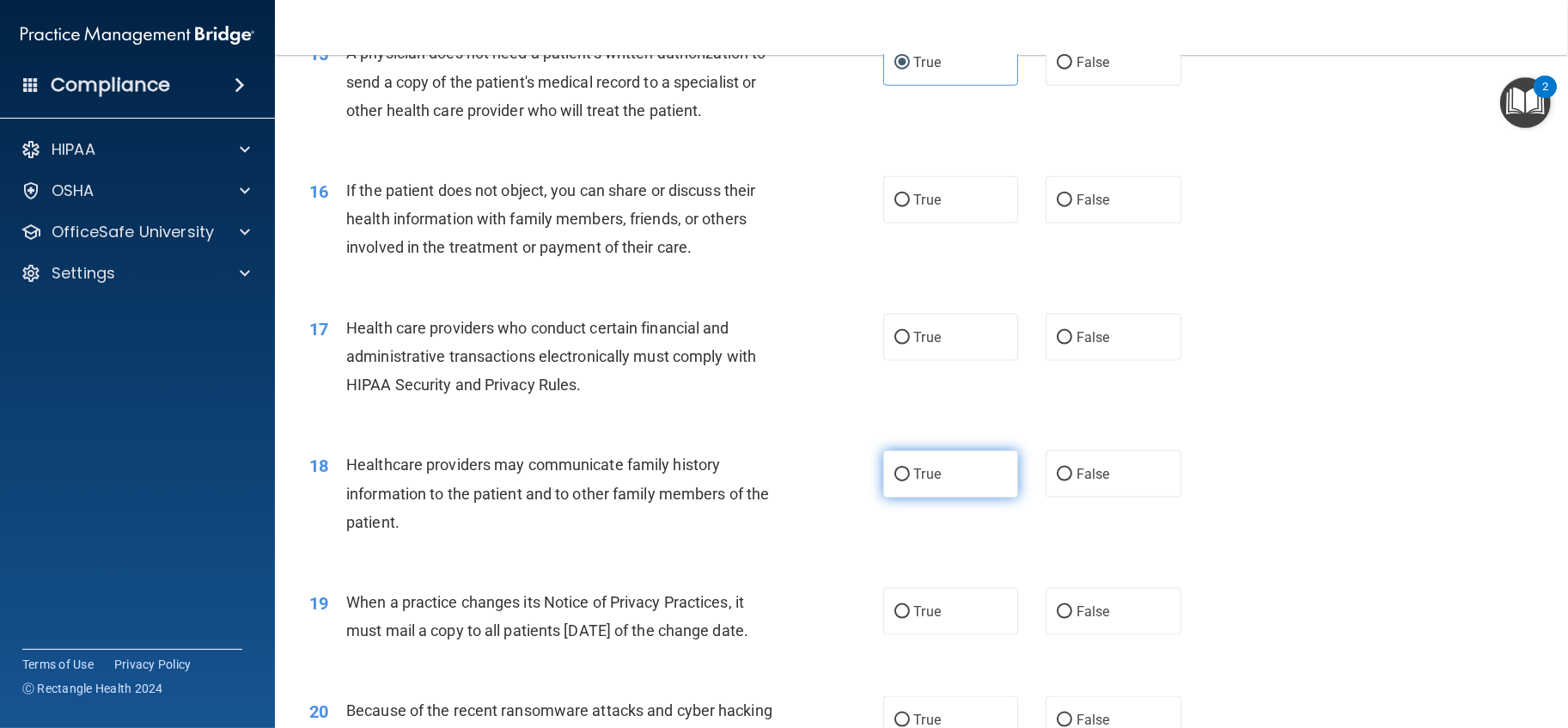
scroll to position [2005, 0]
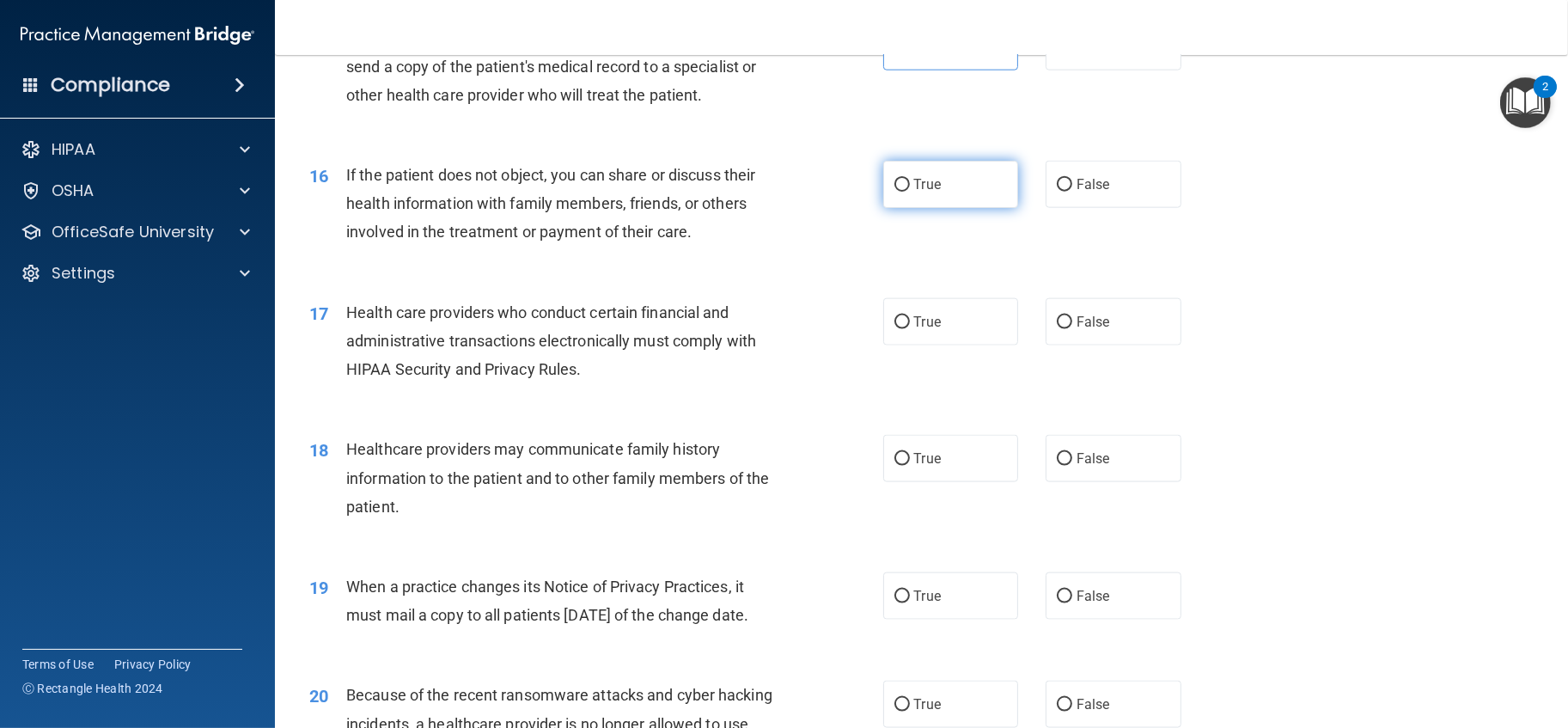
click at [957, 208] on label "True" at bounding box center [950, 184] width 135 height 48
click at [910, 192] on input "True" at bounding box center [902, 185] width 15 height 13
radio input "true"
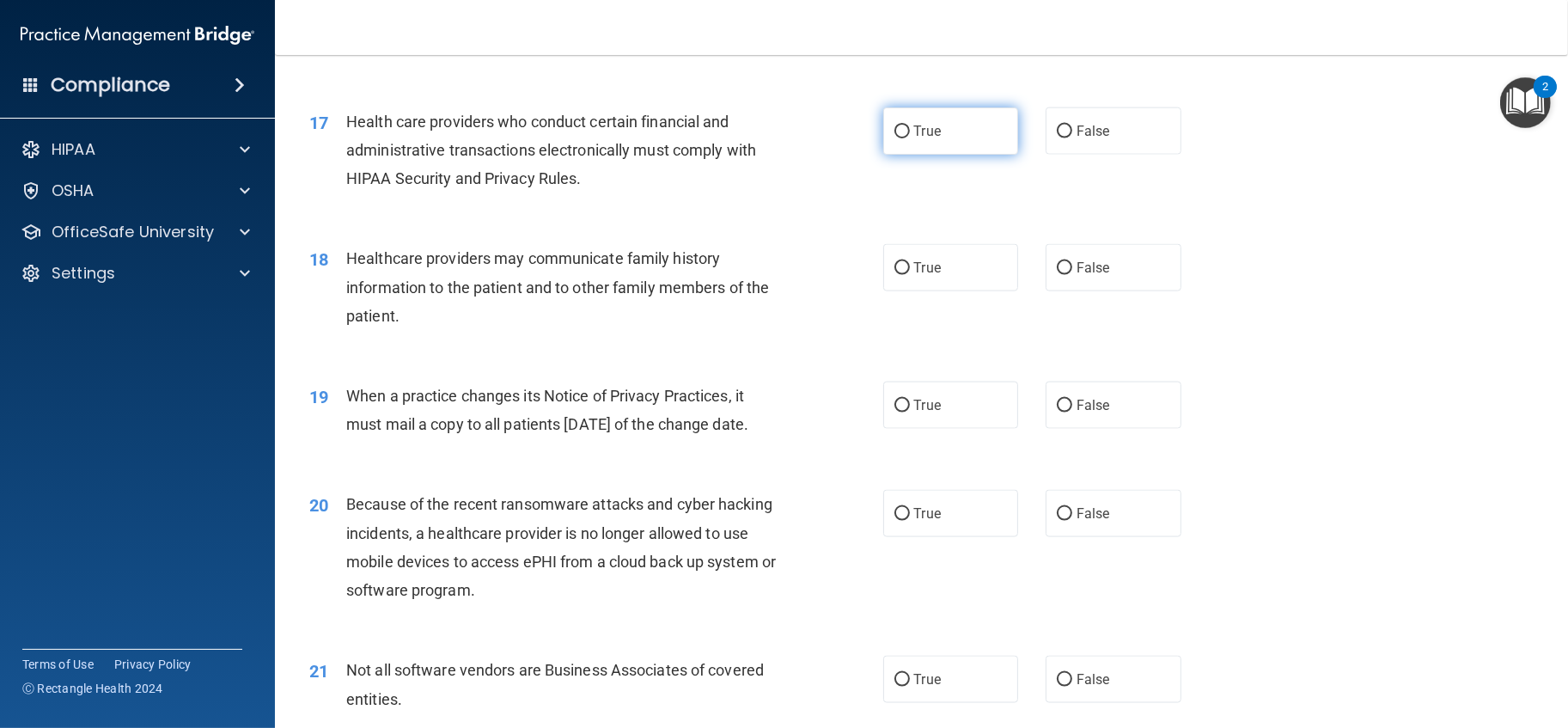
click at [898, 155] on label "True" at bounding box center [950, 131] width 135 height 48
click at [898, 138] on input "True" at bounding box center [902, 132] width 15 height 13
radio input "true"
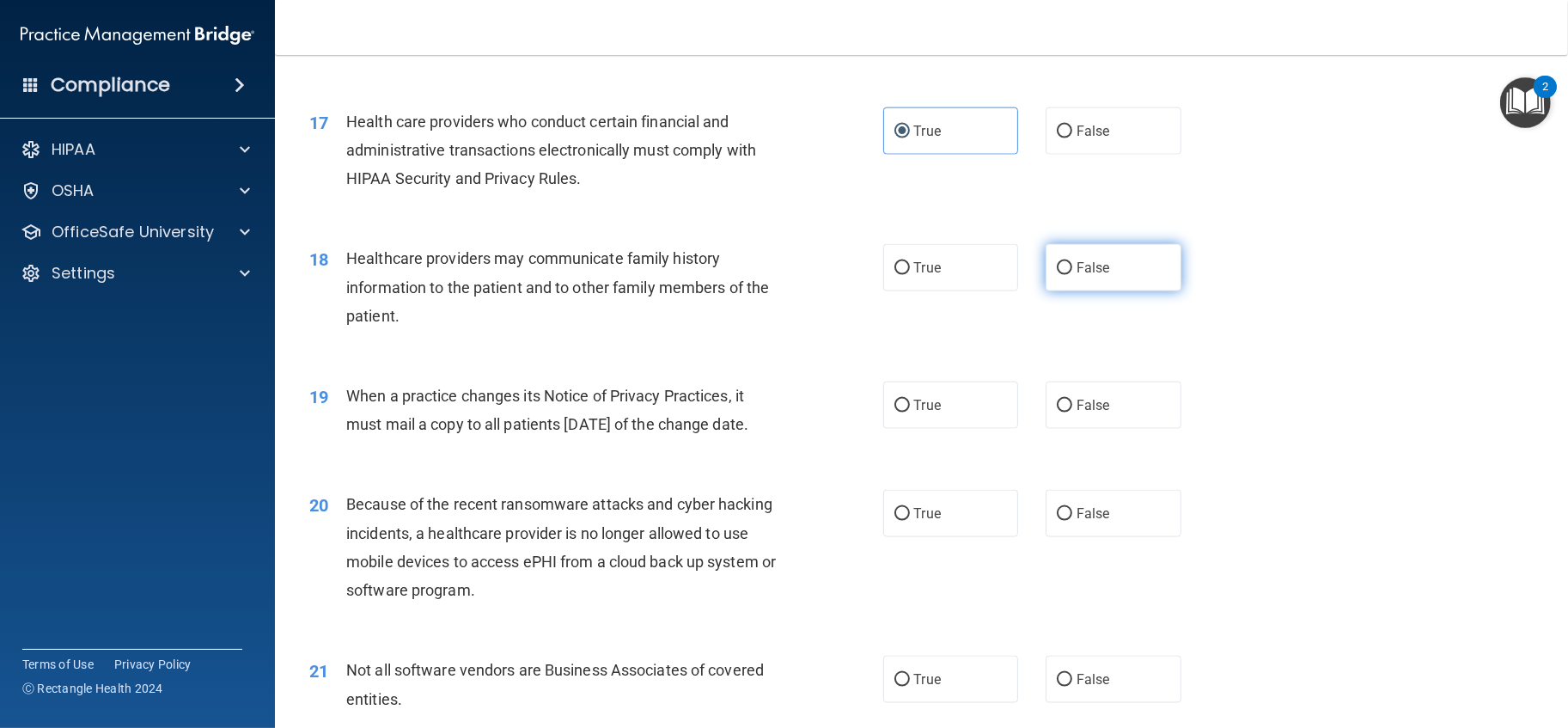
click at [1077, 276] on span "False" at bounding box center [1093, 267] width 33 height 16
click at [1072, 275] on input "False" at bounding box center [1064, 268] width 15 height 13
radio input "true"
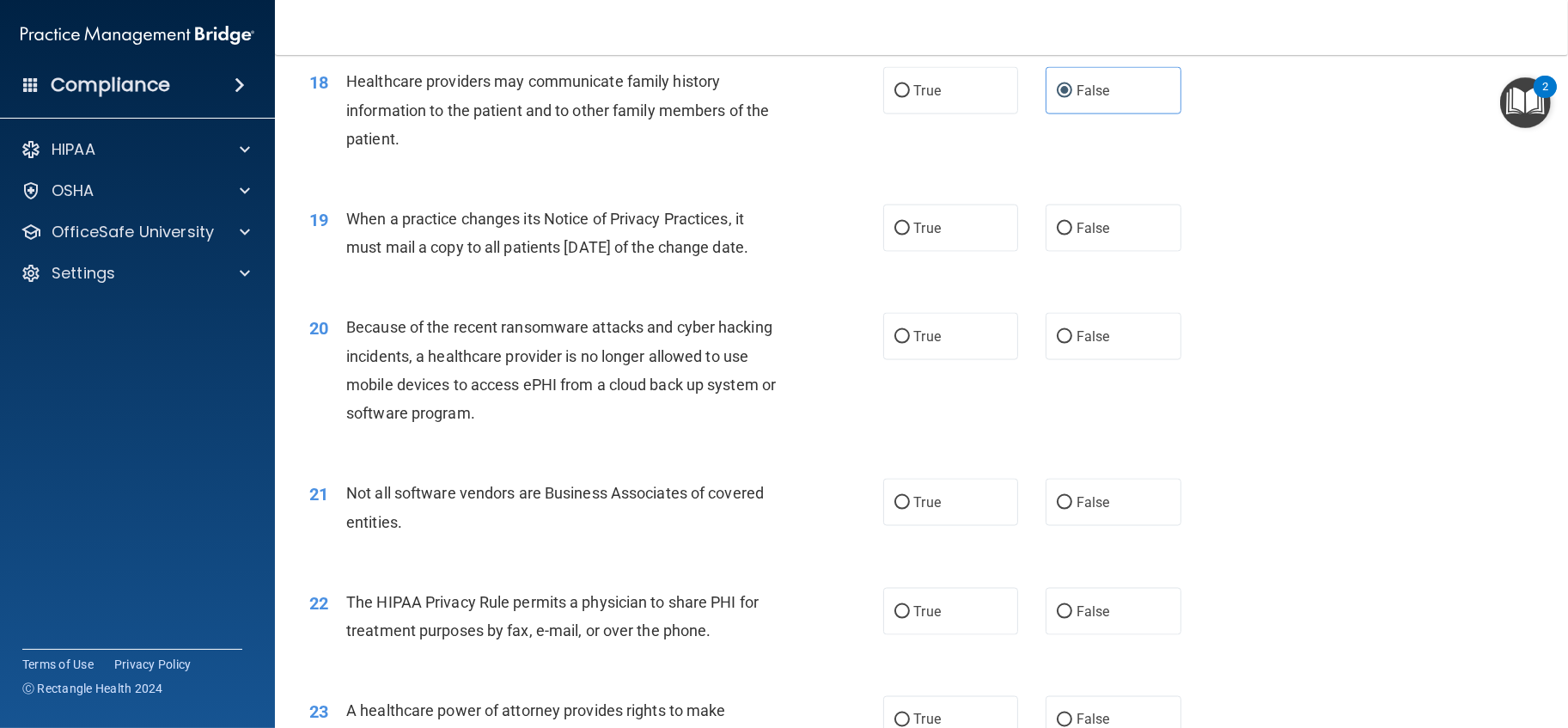
scroll to position [2387, 0]
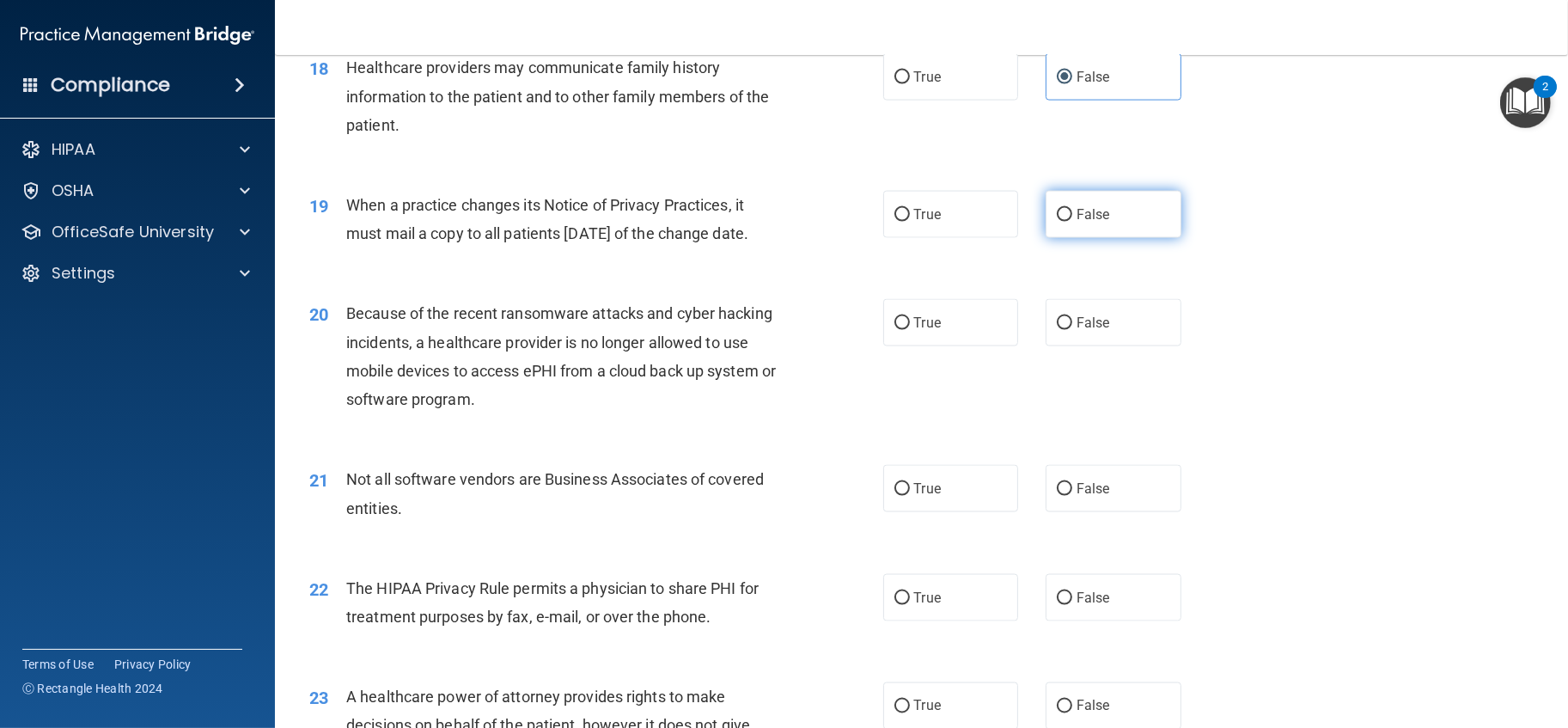
click at [1098, 238] on label "False" at bounding box center [1113, 214] width 135 height 48
click at [1072, 221] on input "False" at bounding box center [1064, 215] width 15 height 13
radio input "true"
click at [1091, 346] on label "False" at bounding box center [1113, 323] width 135 height 48
click at [1072, 330] on input "False" at bounding box center [1064, 324] width 15 height 13
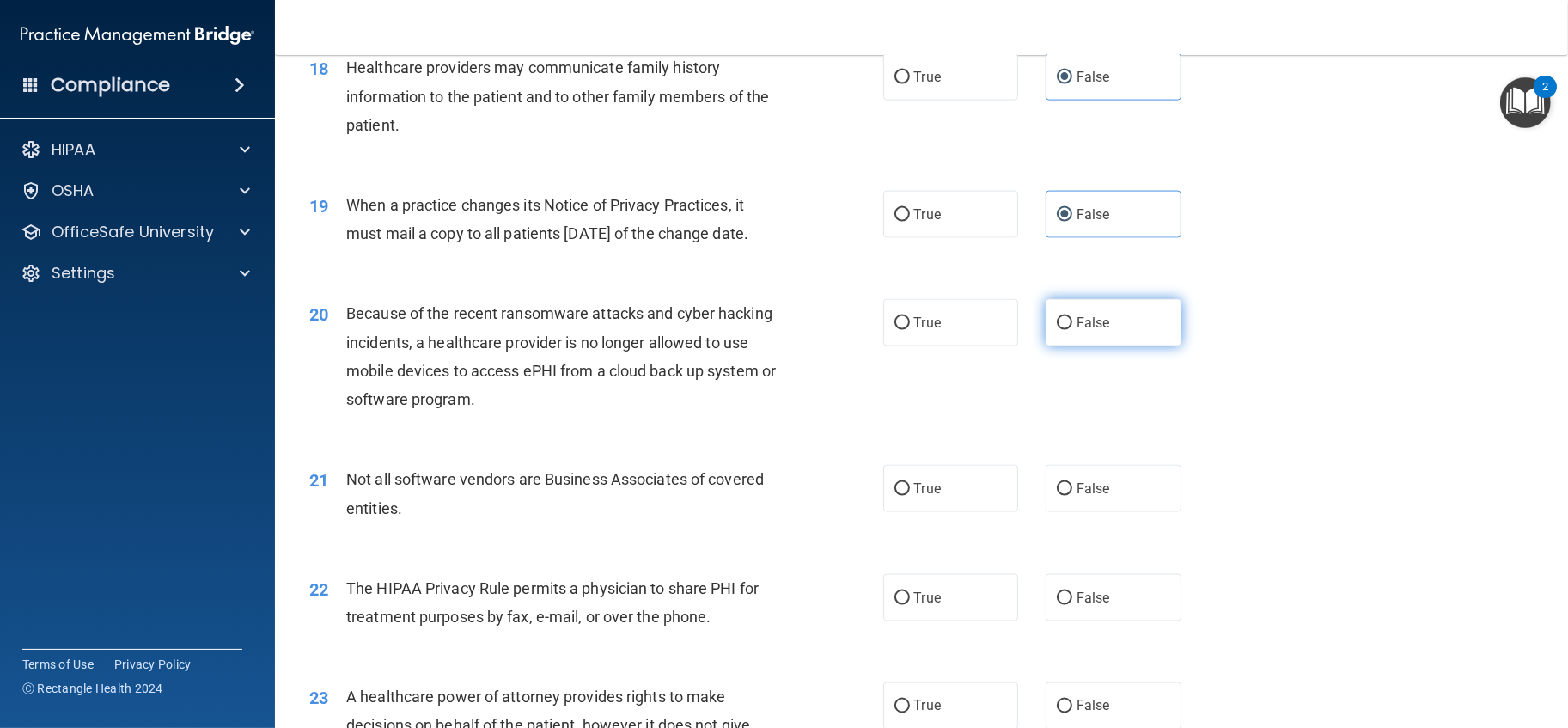
radio input "true"
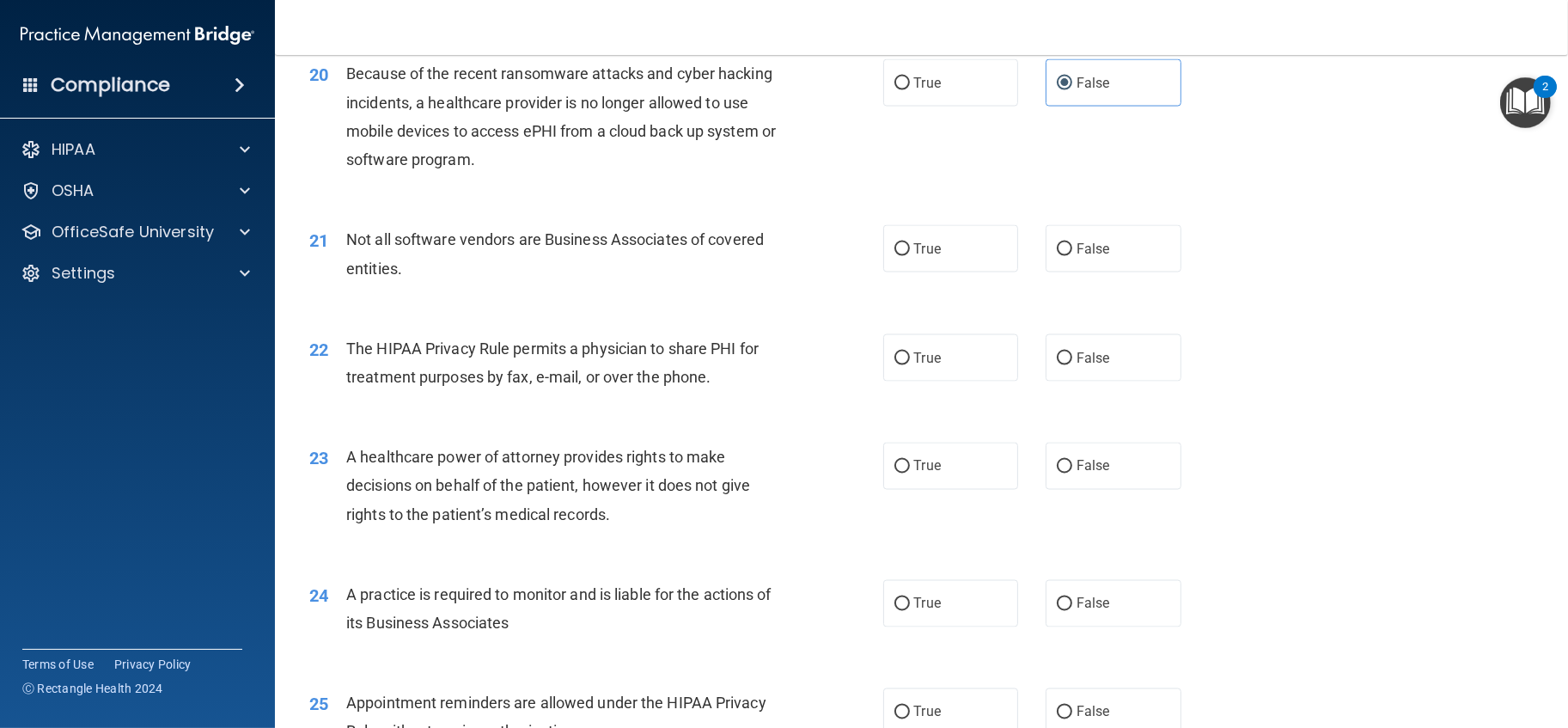
scroll to position [2674, 0]
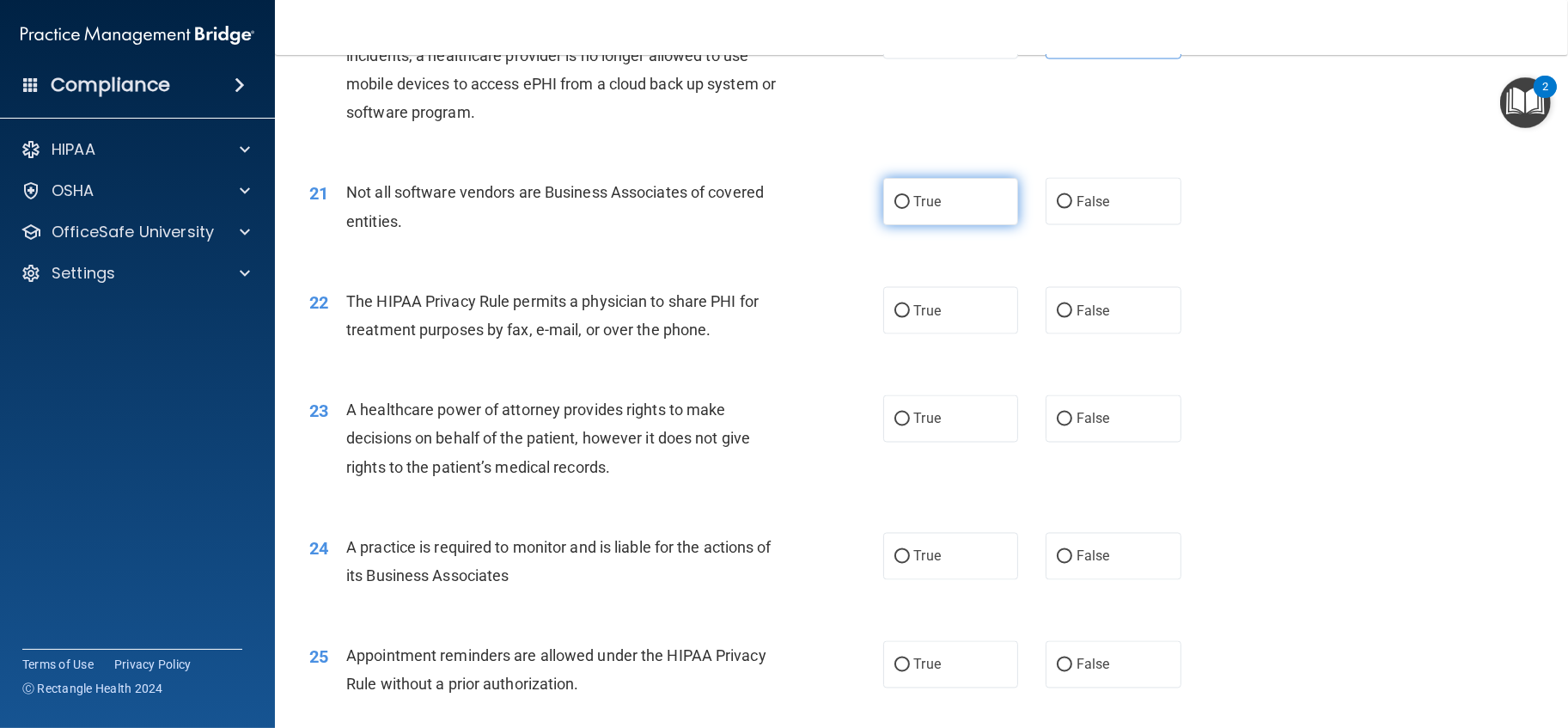
click at [949, 225] on label "True" at bounding box center [950, 201] width 135 height 48
click at [910, 209] on input "True" at bounding box center [902, 203] width 15 height 13
radio input "true"
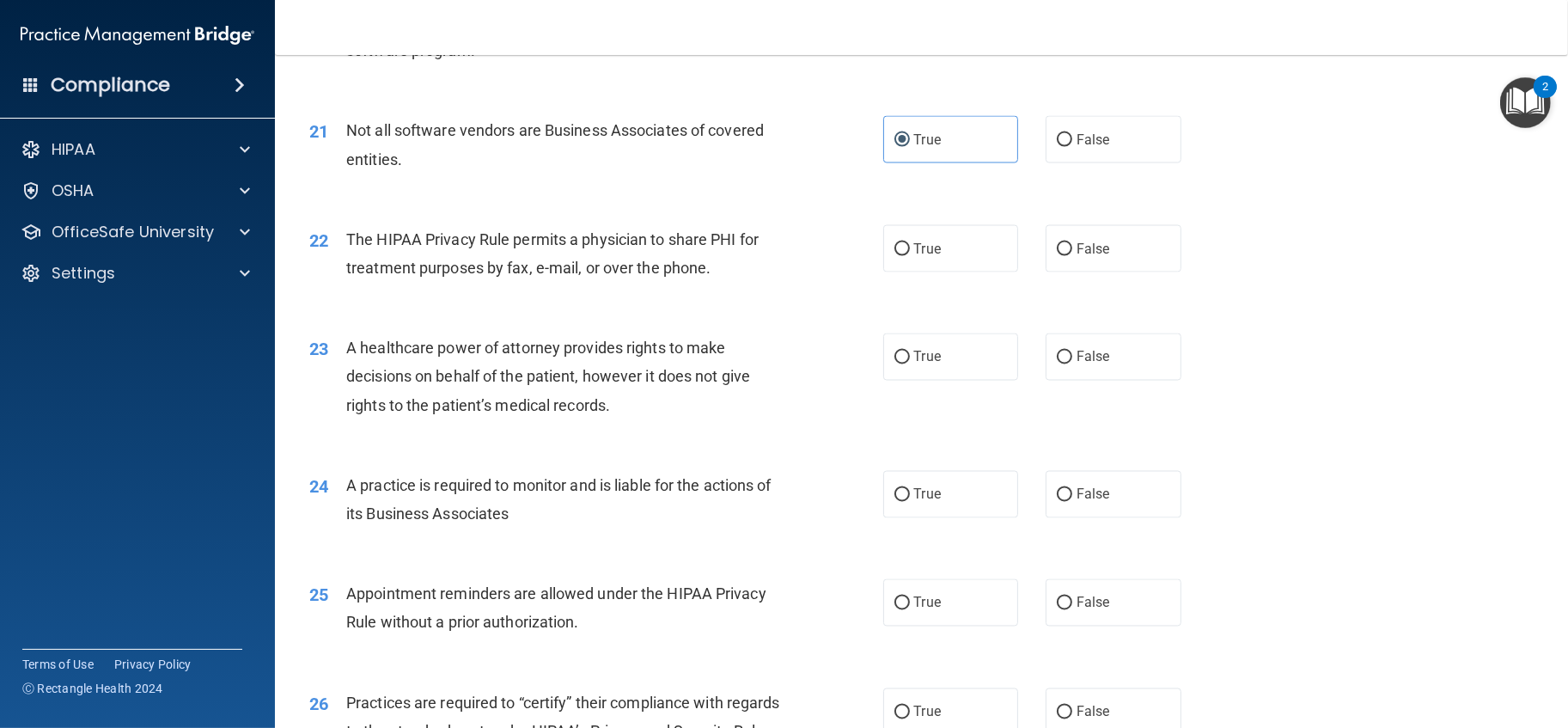
scroll to position [2769, 0]
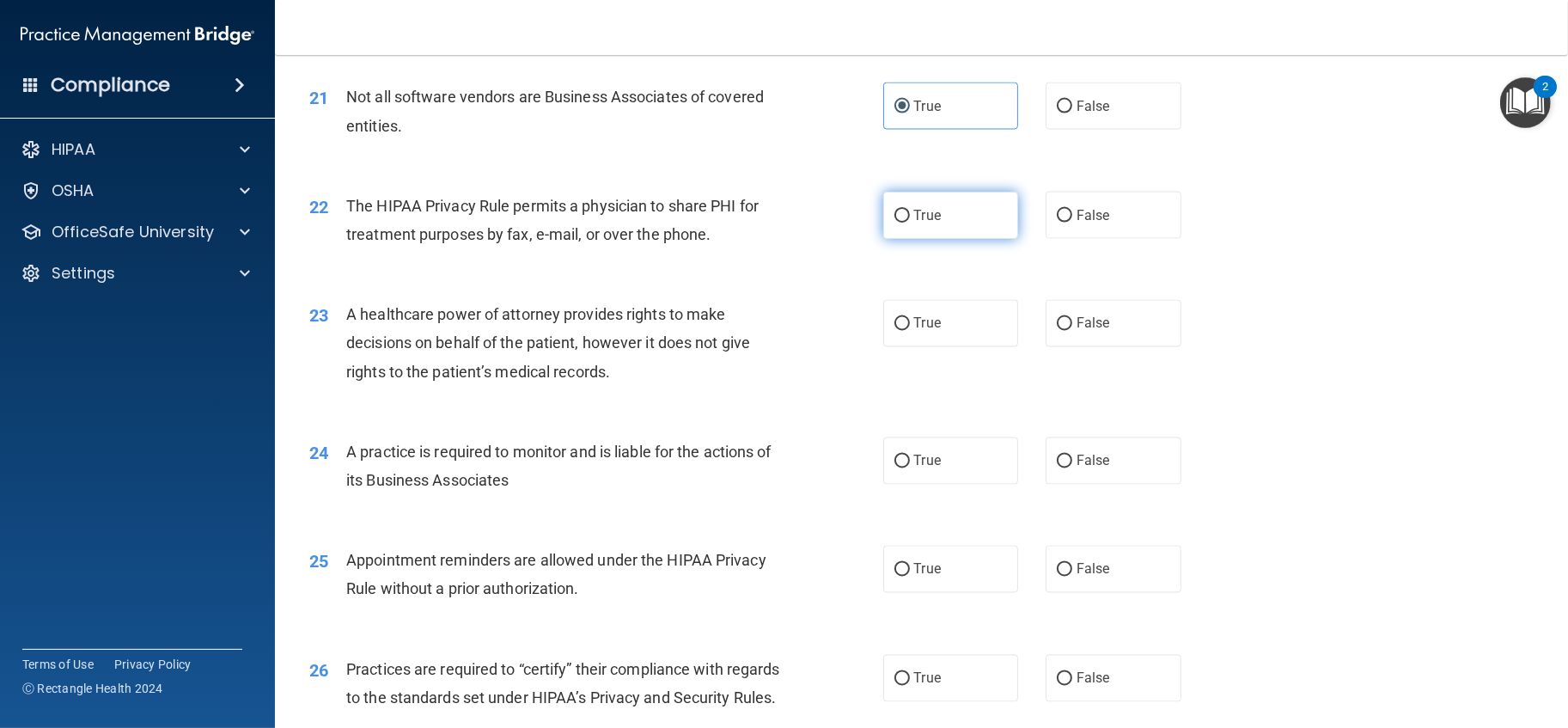
click at [928, 223] on span "True" at bounding box center [928, 215] width 27 height 16
click at [910, 222] on input "True" at bounding box center [902, 216] width 15 height 13
radio input "true"
click at [1096, 332] on span "False" at bounding box center [1093, 324] width 33 height 16
click at [1072, 331] on input "False" at bounding box center [1064, 325] width 15 height 13
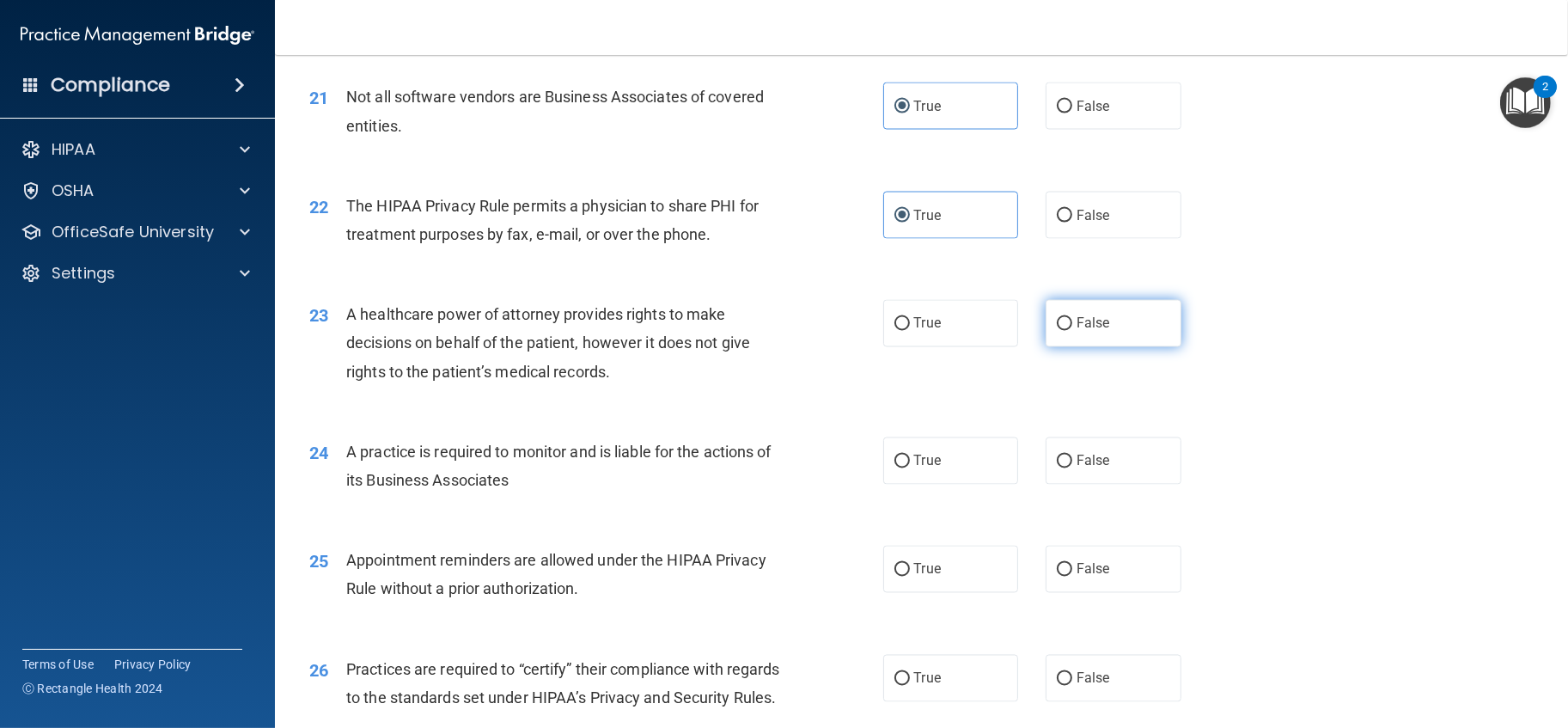
radio input "true"
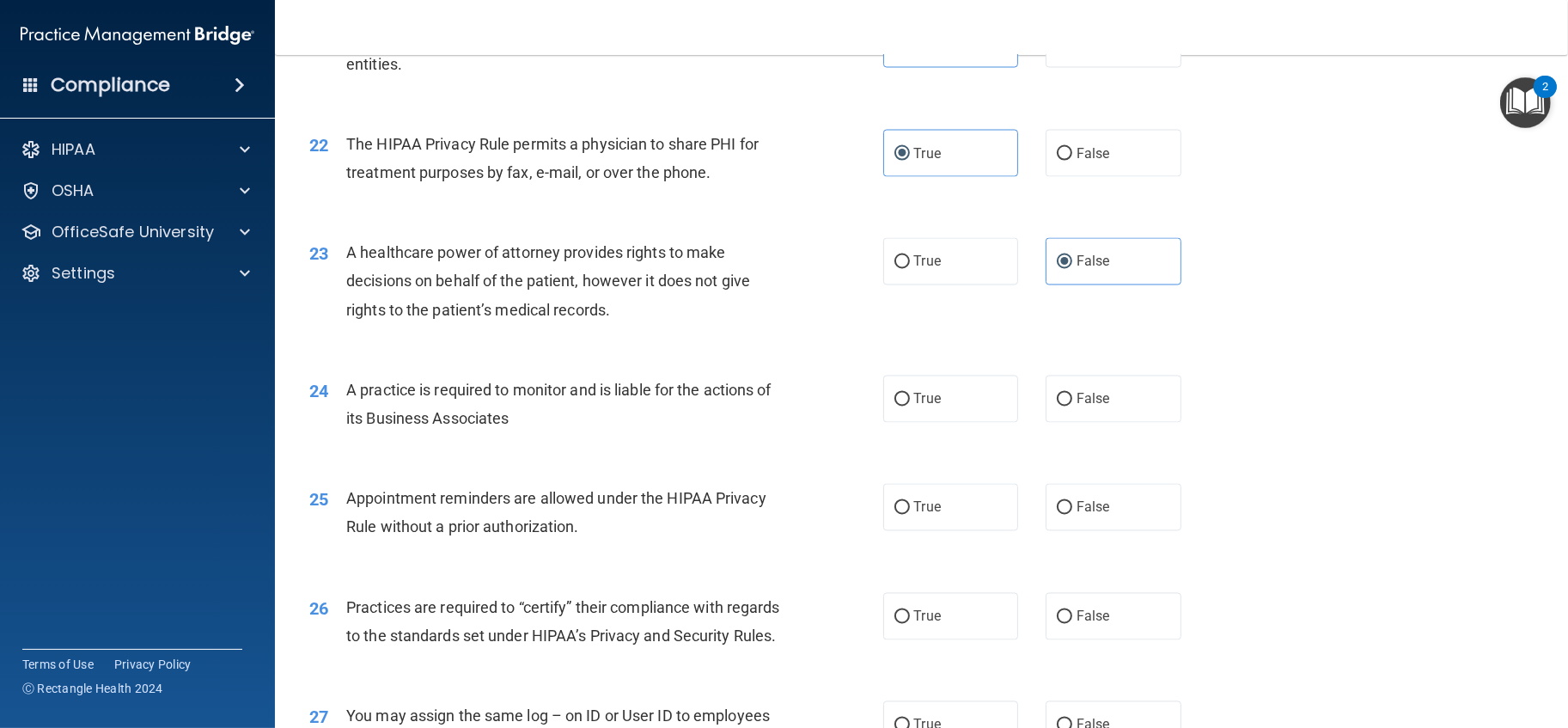
scroll to position [2864, 0]
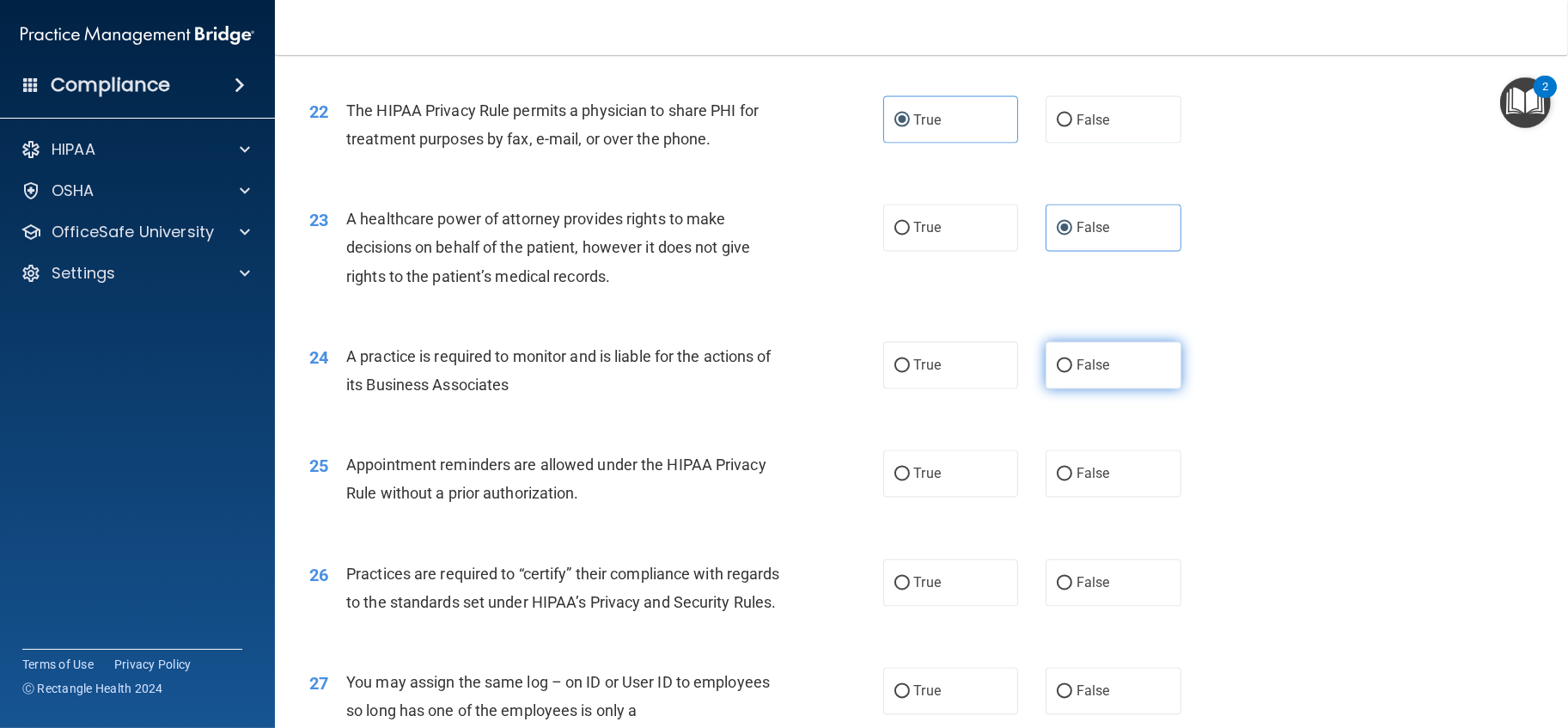
click at [1080, 374] on span "False" at bounding box center [1093, 366] width 33 height 16
click at [1072, 373] on input "False" at bounding box center [1064, 367] width 15 height 13
radio input "true"
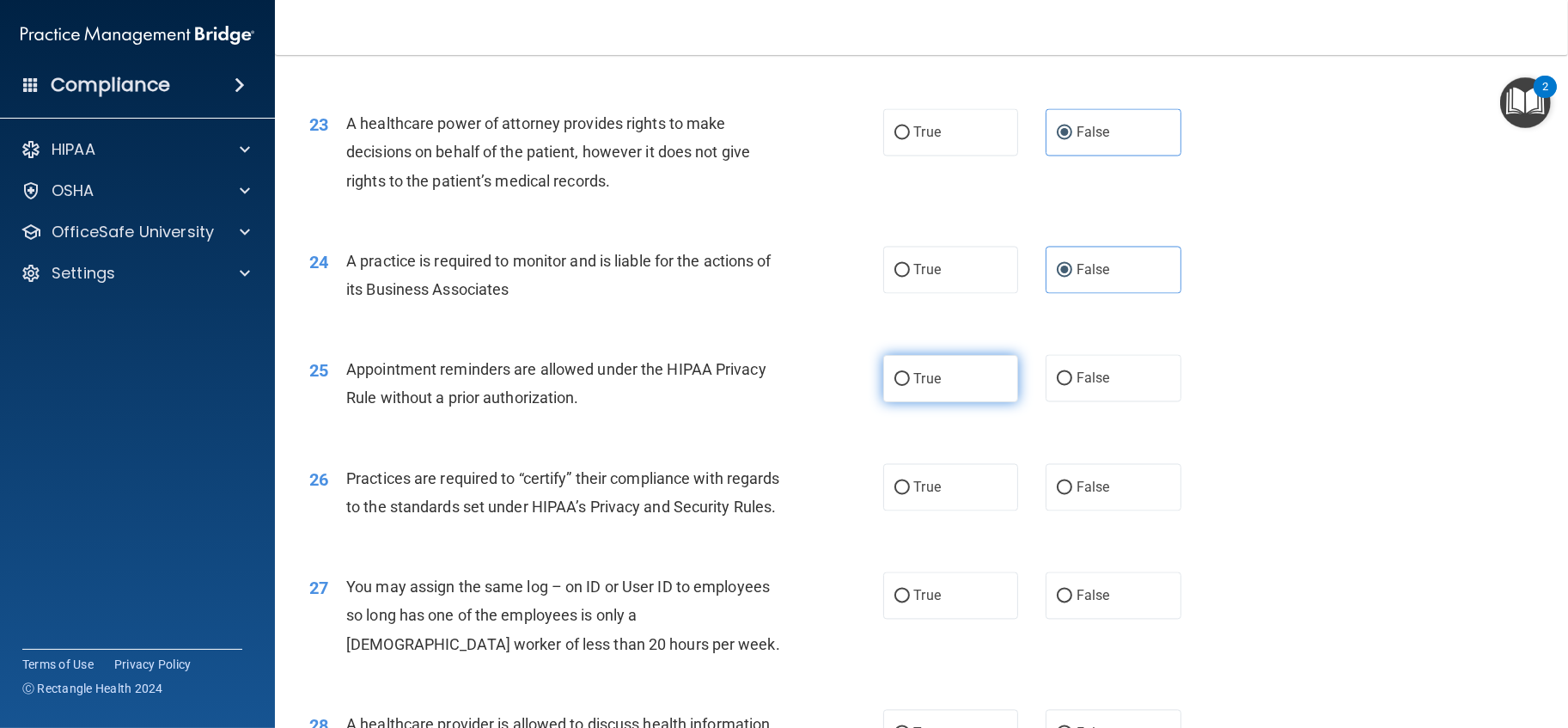
click at [947, 403] on label "True" at bounding box center [950, 378] width 135 height 48
click at [910, 386] on input "True" at bounding box center [902, 379] width 15 height 13
radio input "true"
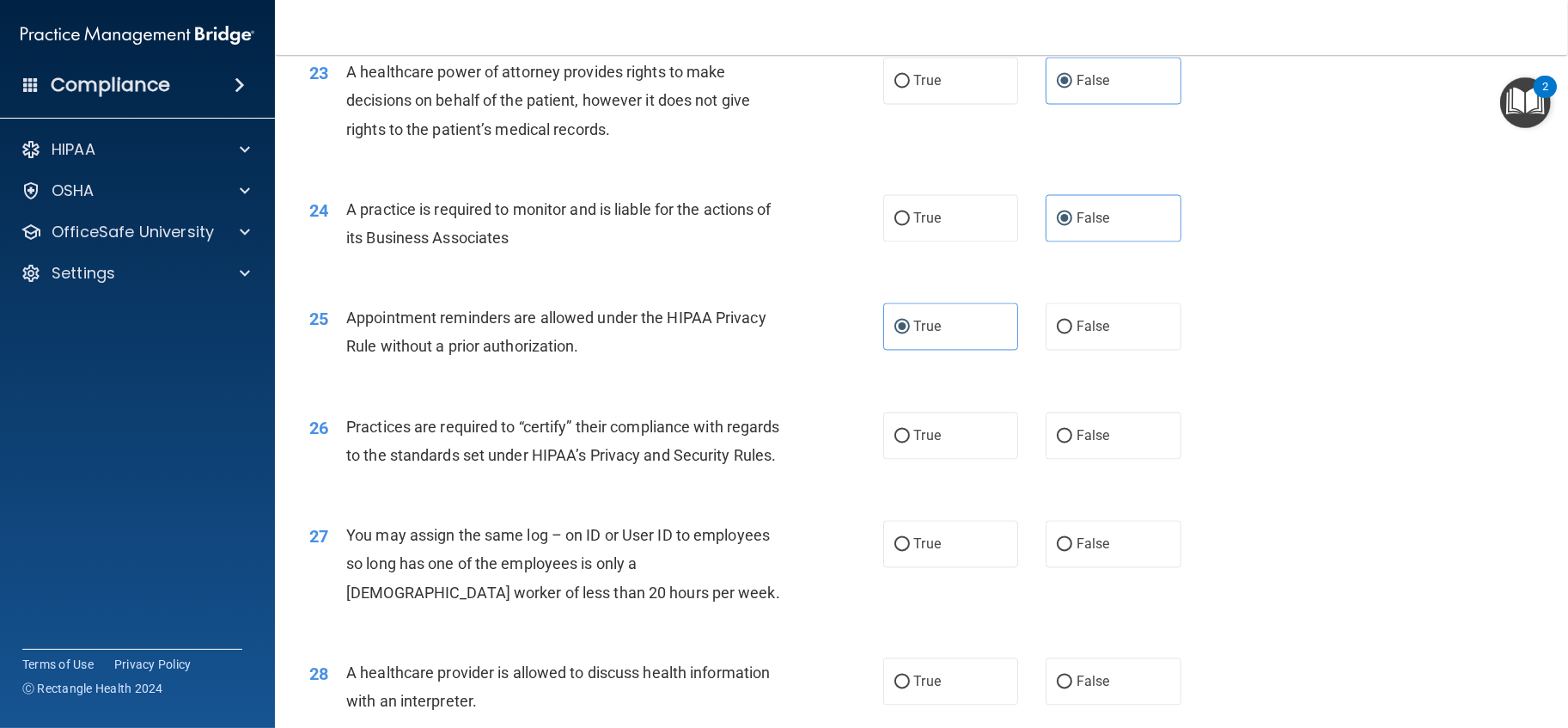
scroll to position [3055, 0]
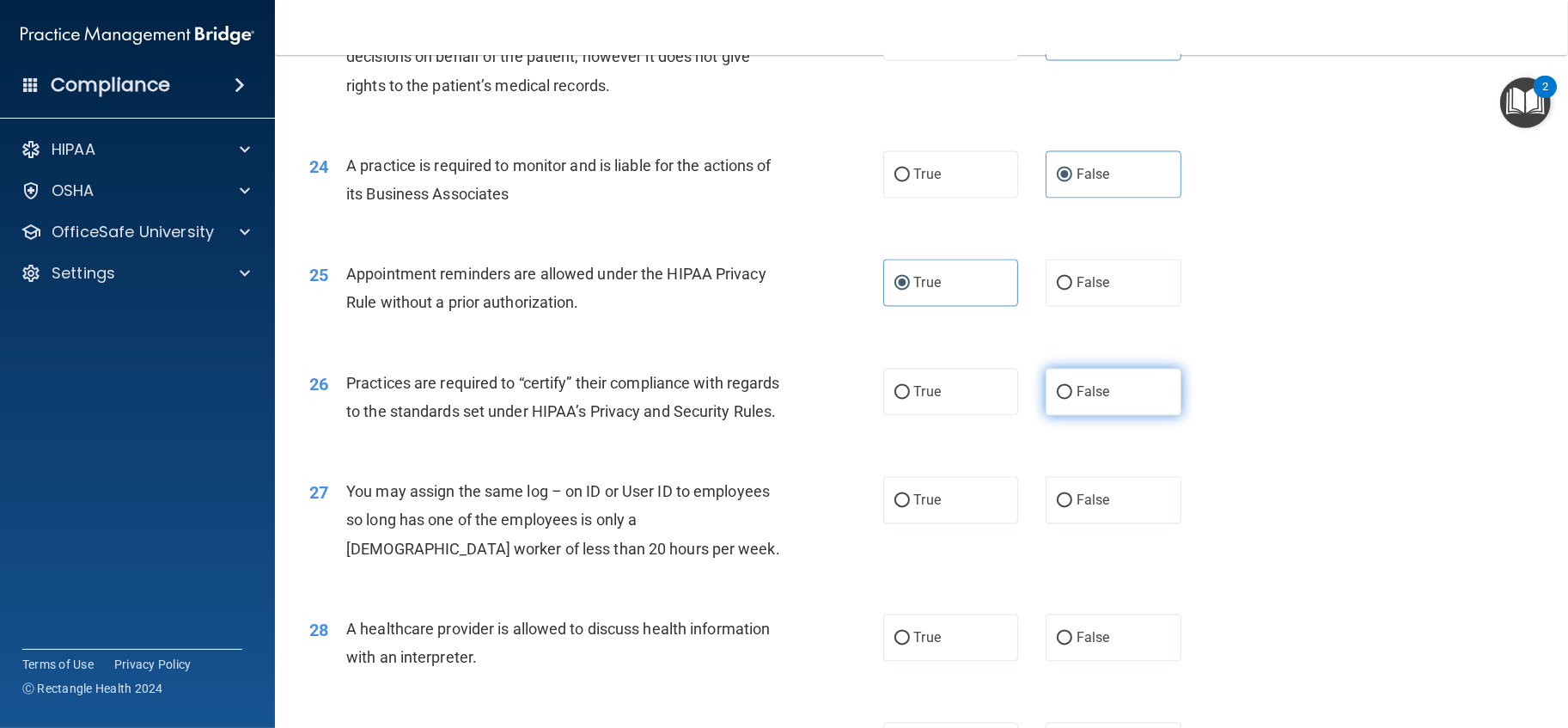
click at [1087, 401] on span "False" at bounding box center [1093, 392] width 33 height 16
click at [1072, 400] on input "False" at bounding box center [1064, 393] width 15 height 13
radio input "true"
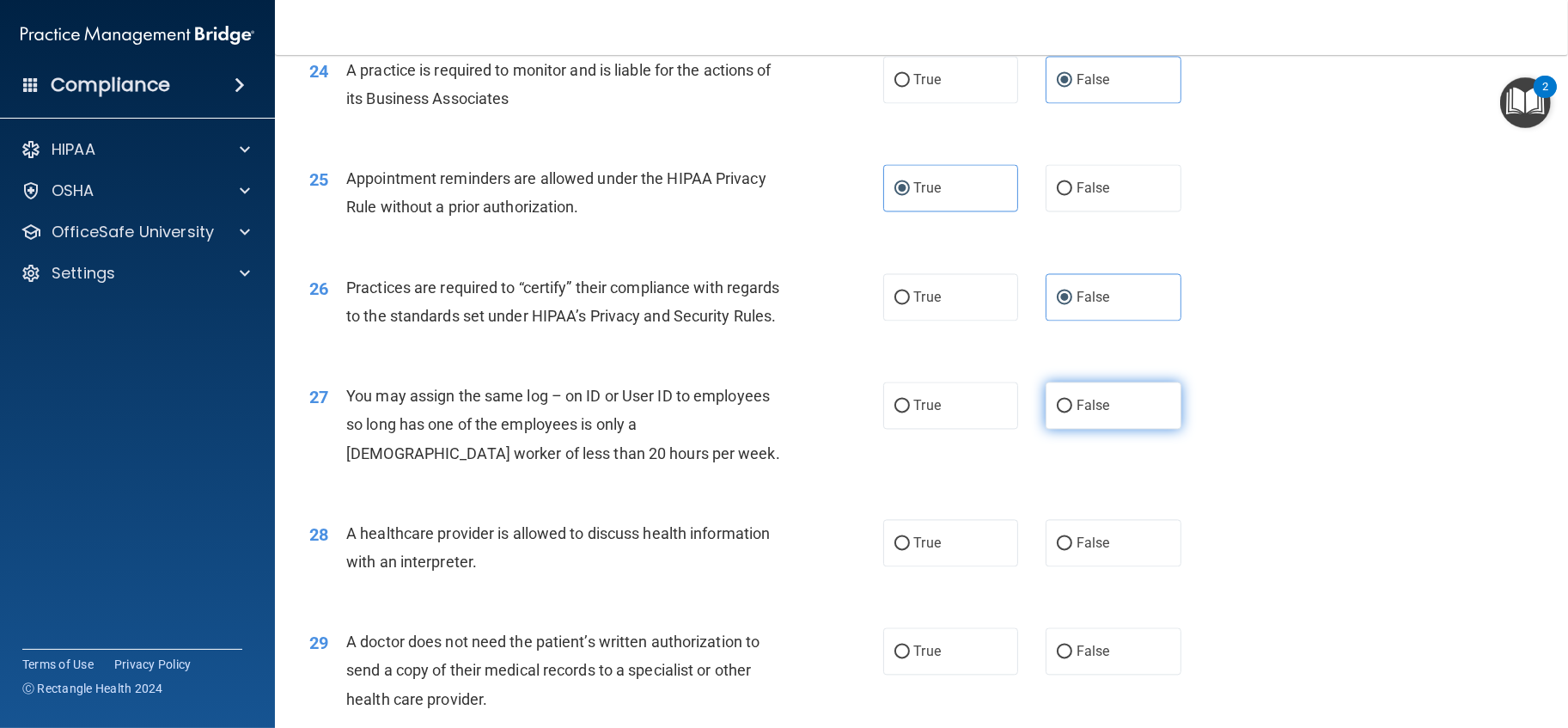
click at [1078, 413] on span "False" at bounding box center [1093, 405] width 33 height 16
click at [1072, 412] on input "False" at bounding box center [1064, 406] width 15 height 13
radio input "true"
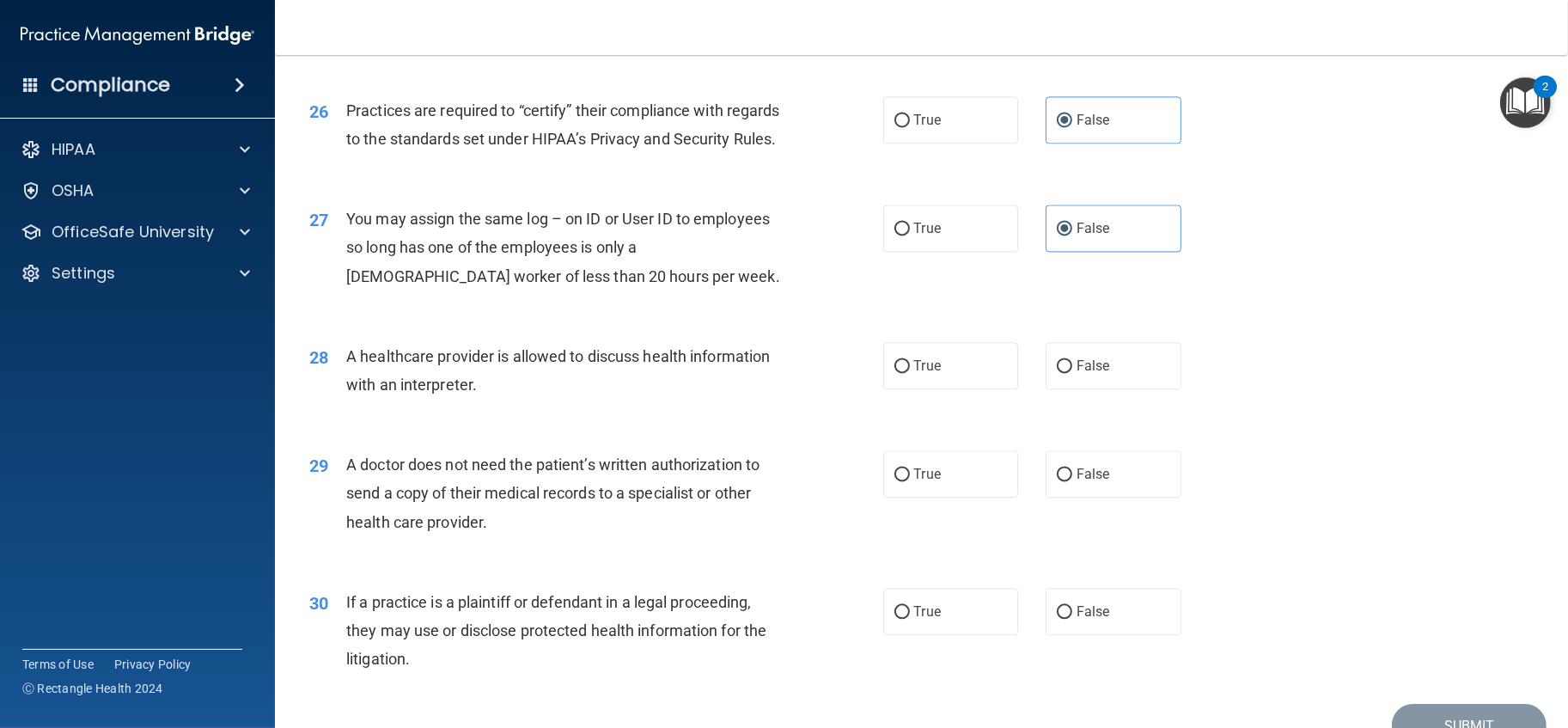
scroll to position [3341, 0]
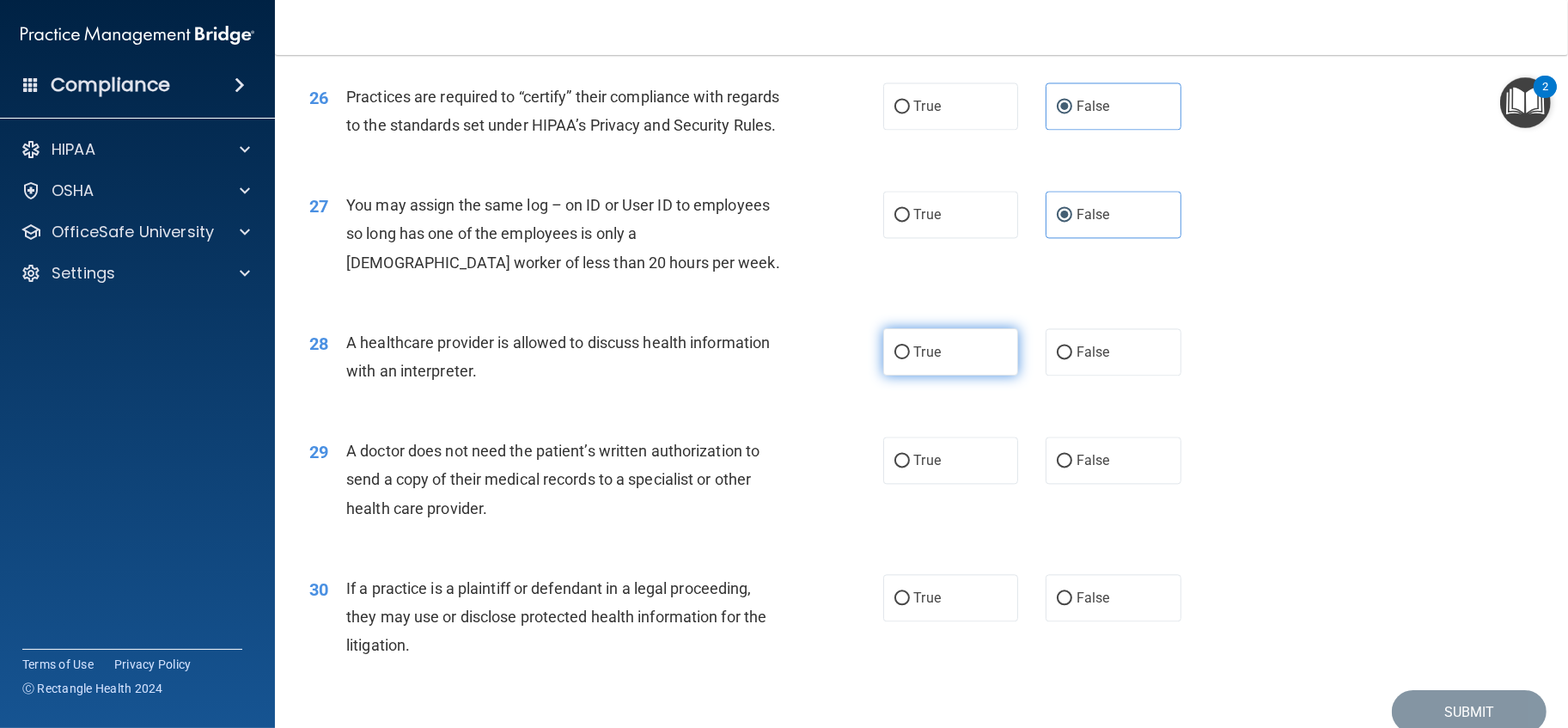
click at [907, 376] on label "True" at bounding box center [950, 351] width 135 height 48
click at [907, 360] on input "True" at bounding box center [902, 352] width 15 height 13
radio input "true"
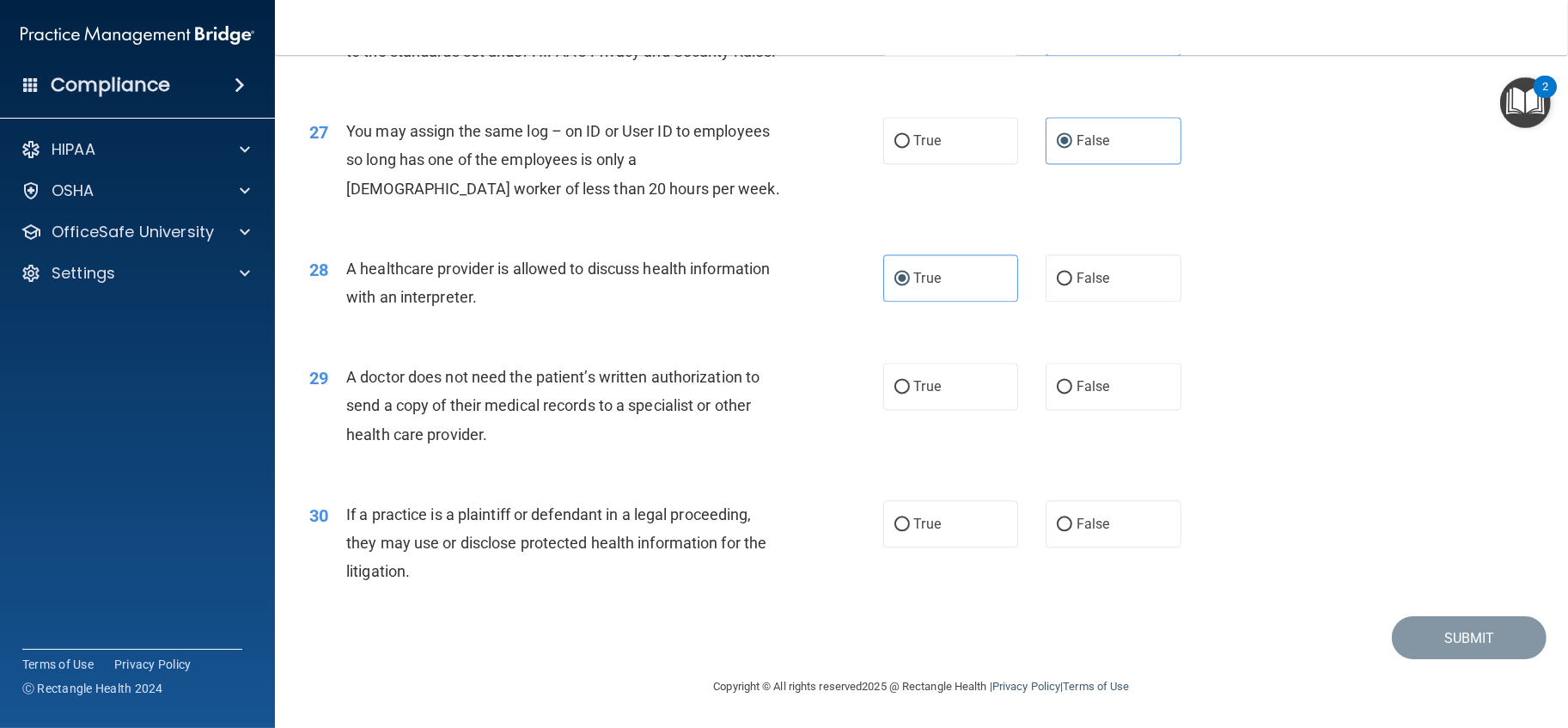
scroll to position [3437, 0]
click at [939, 410] on label "True" at bounding box center [950, 386] width 135 height 48
click at [910, 394] on input "True" at bounding box center [902, 387] width 15 height 13
radio input "true"
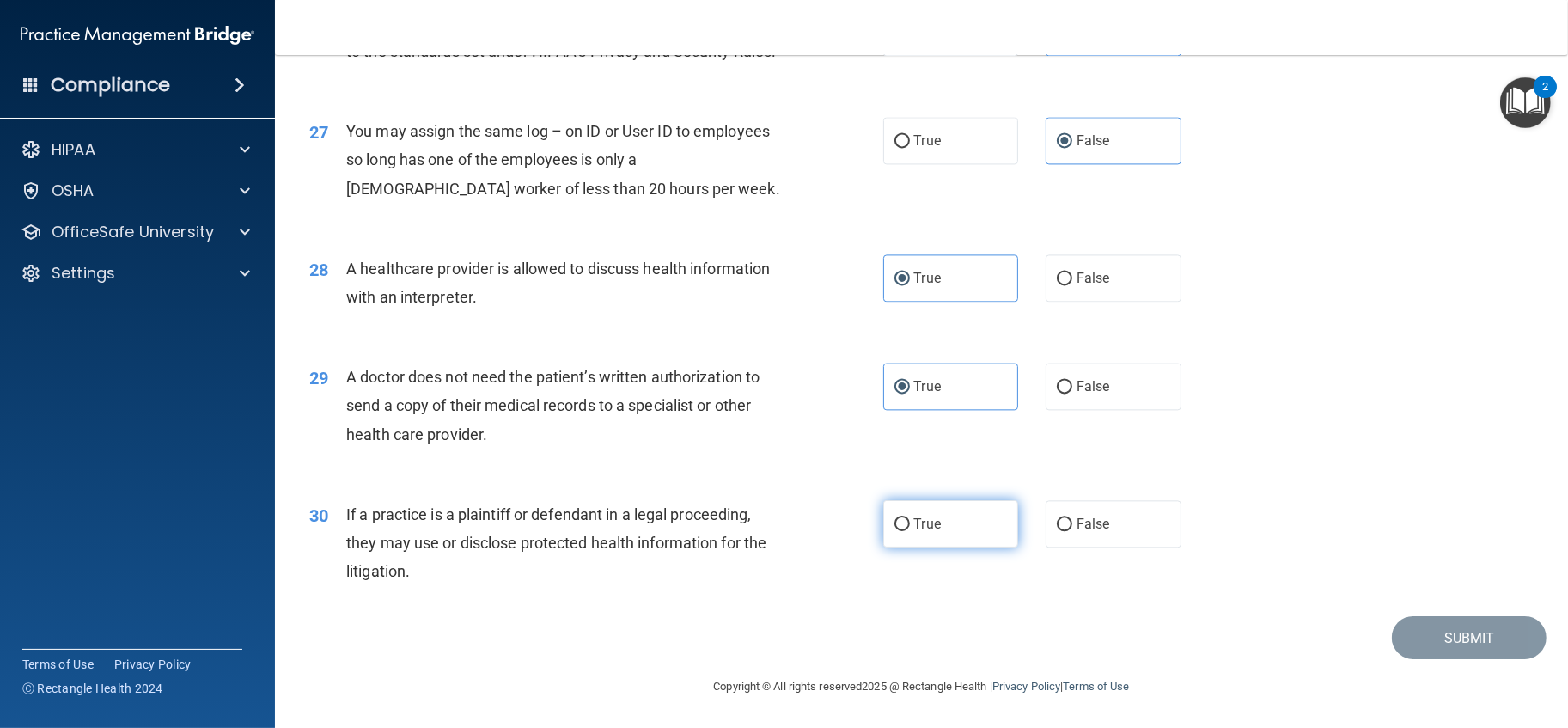
click at [905, 528] on label "True" at bounding box center [950, 524] width 135 height 48
click at [905, 528] on input "True" at bounding box center [902, 524] width 15 height 13
radio input "true"
drag, startPoint x: 1444, startPoint y: 650, endPoint x: 1446, endPoint y: 639, distance: 11.2
click at [1444, 648] on button "Submit" at bounding box center [1469, 637] width 155 height 44
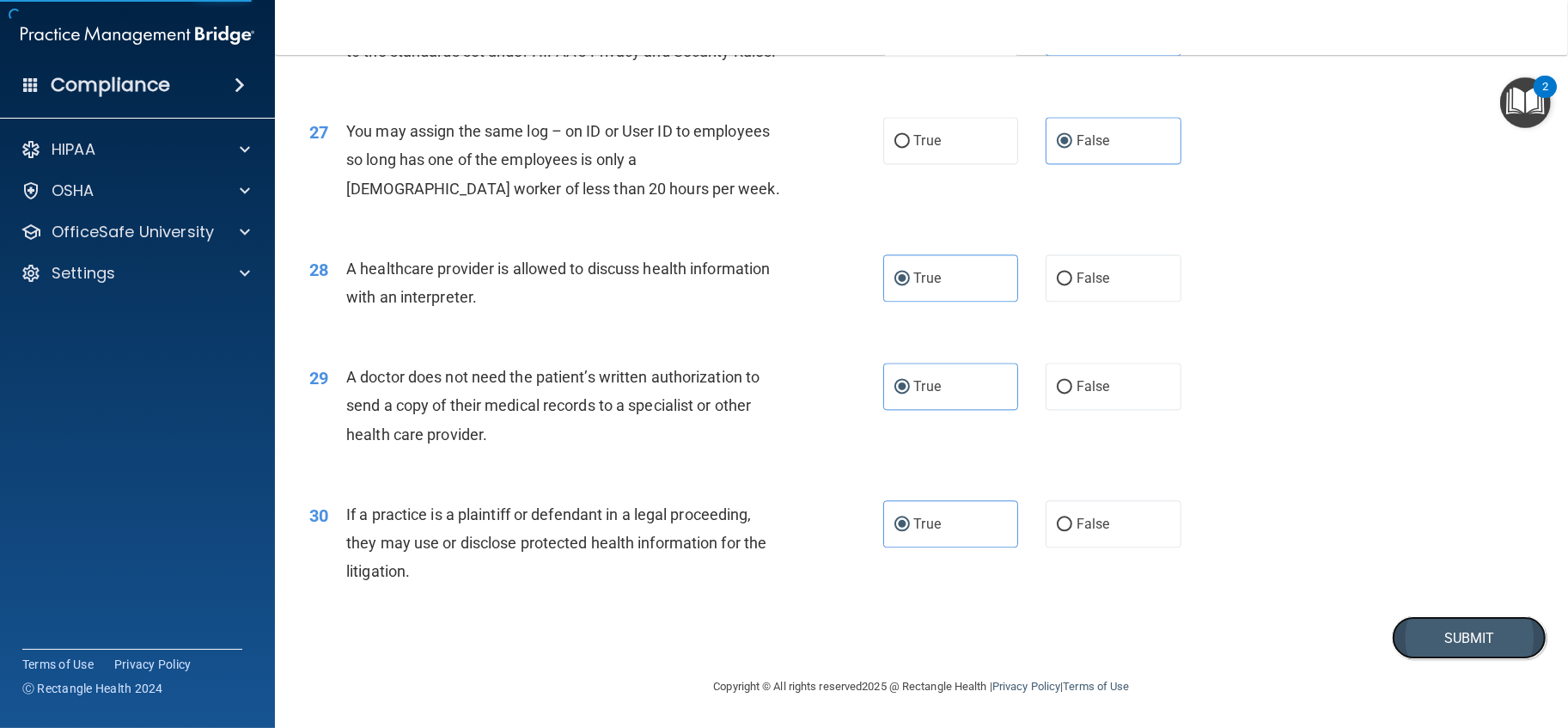
click at [1446, 639] on button "Submit" at bounding box center [1469, 637] width 155 height 44
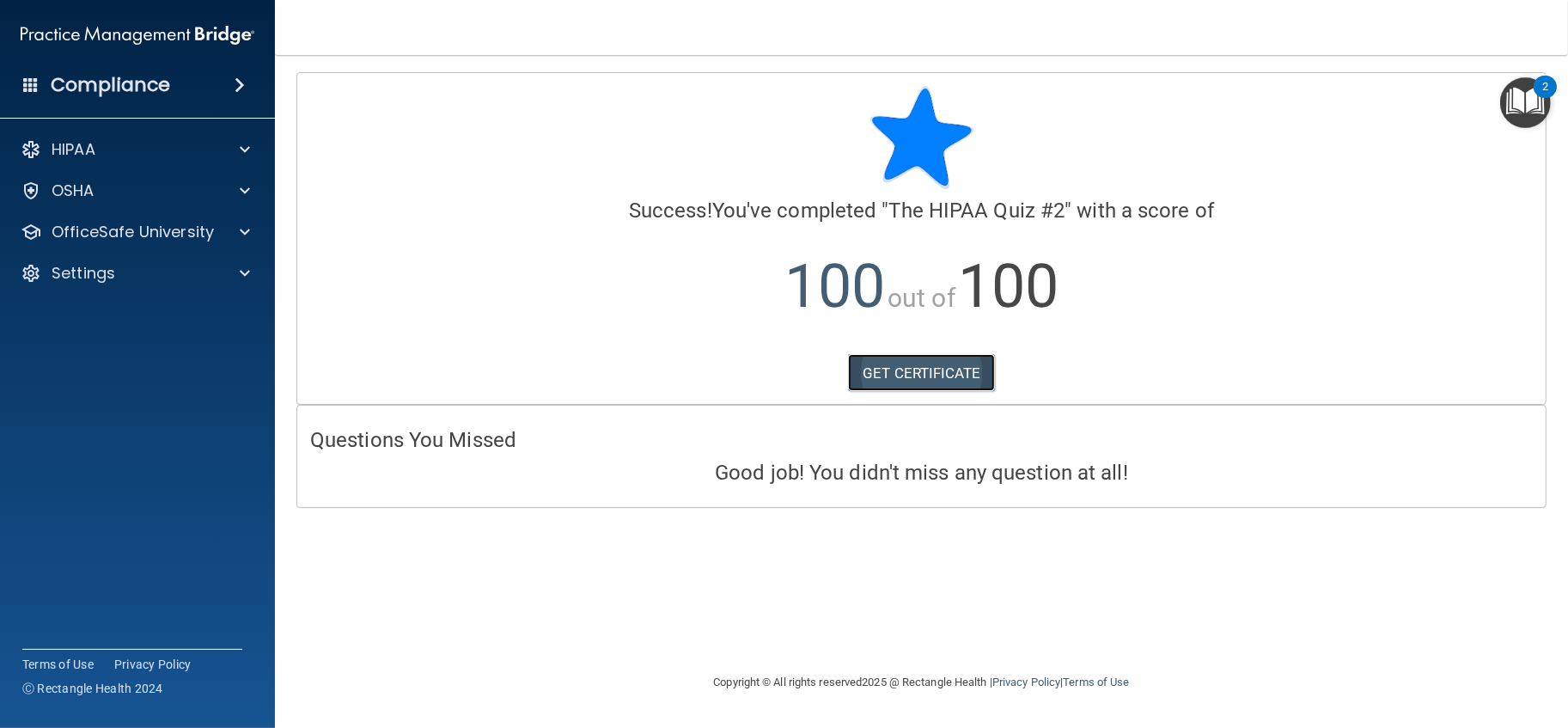
click at [894, 372] on link "GET CERTIFICATE" at bounding box center [922, 373] width 147 height 38
click at [158, 161] on div "HIPAA" at bounding box center [138, 150] width 276 height 34
click at [192, 148] on div "HIPAA" at bounding box center [115, 149] width 213 height 21
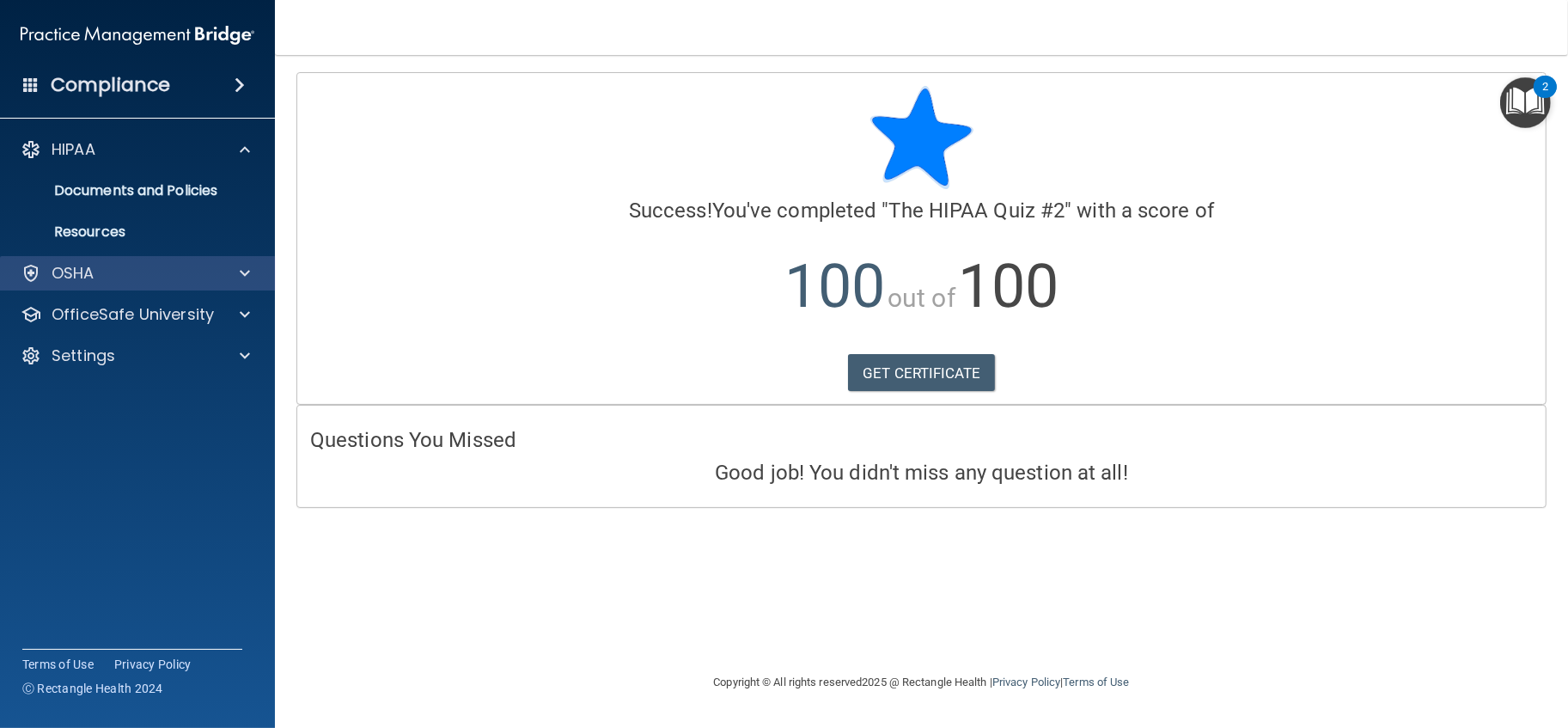
click at [252, 288] on div "OSHA" at bounding box center [138, 273] width 276 height 34
click at [247, 280] on span at bounding box center [245, 273] width 11 height 21
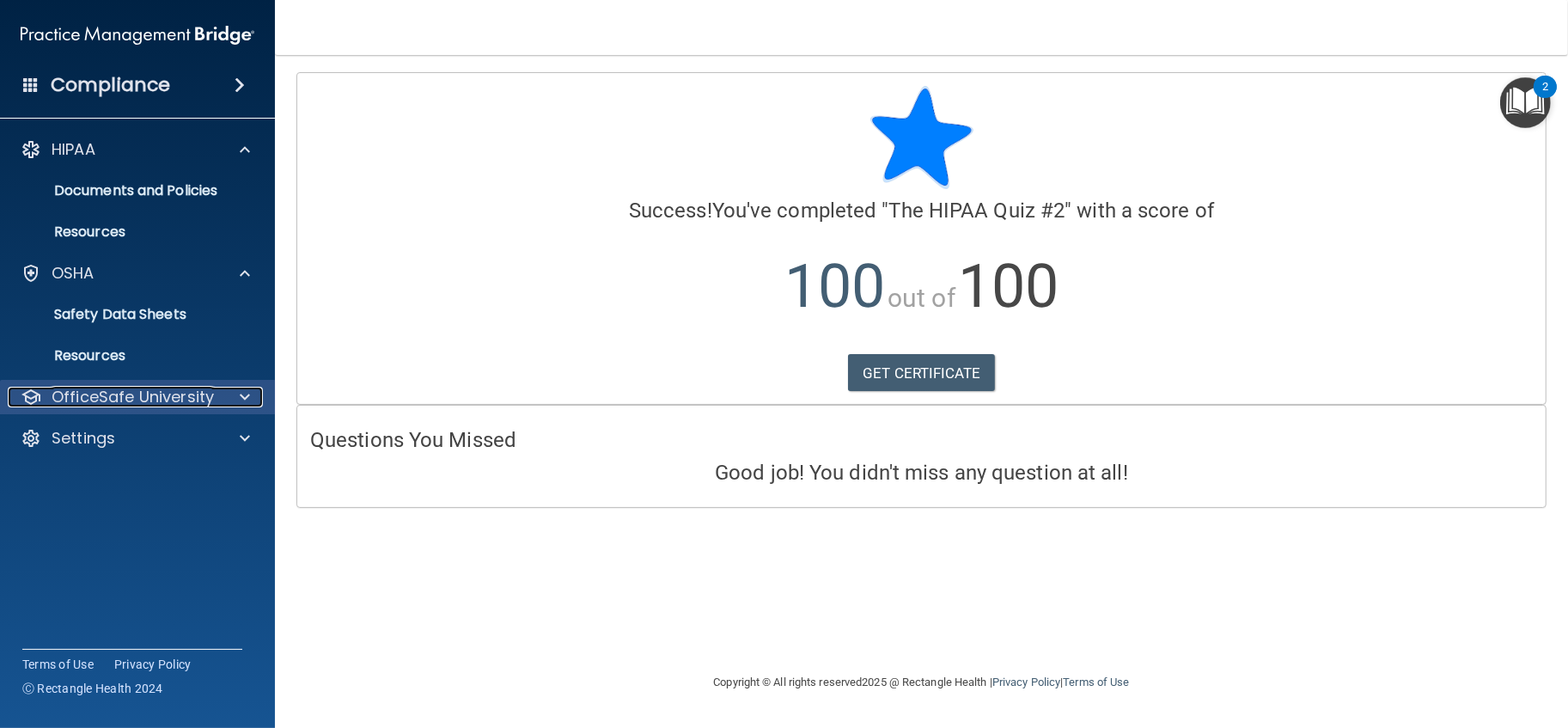
click at [240, 393] on span at bounding box center [245, 396] width 11 height 21
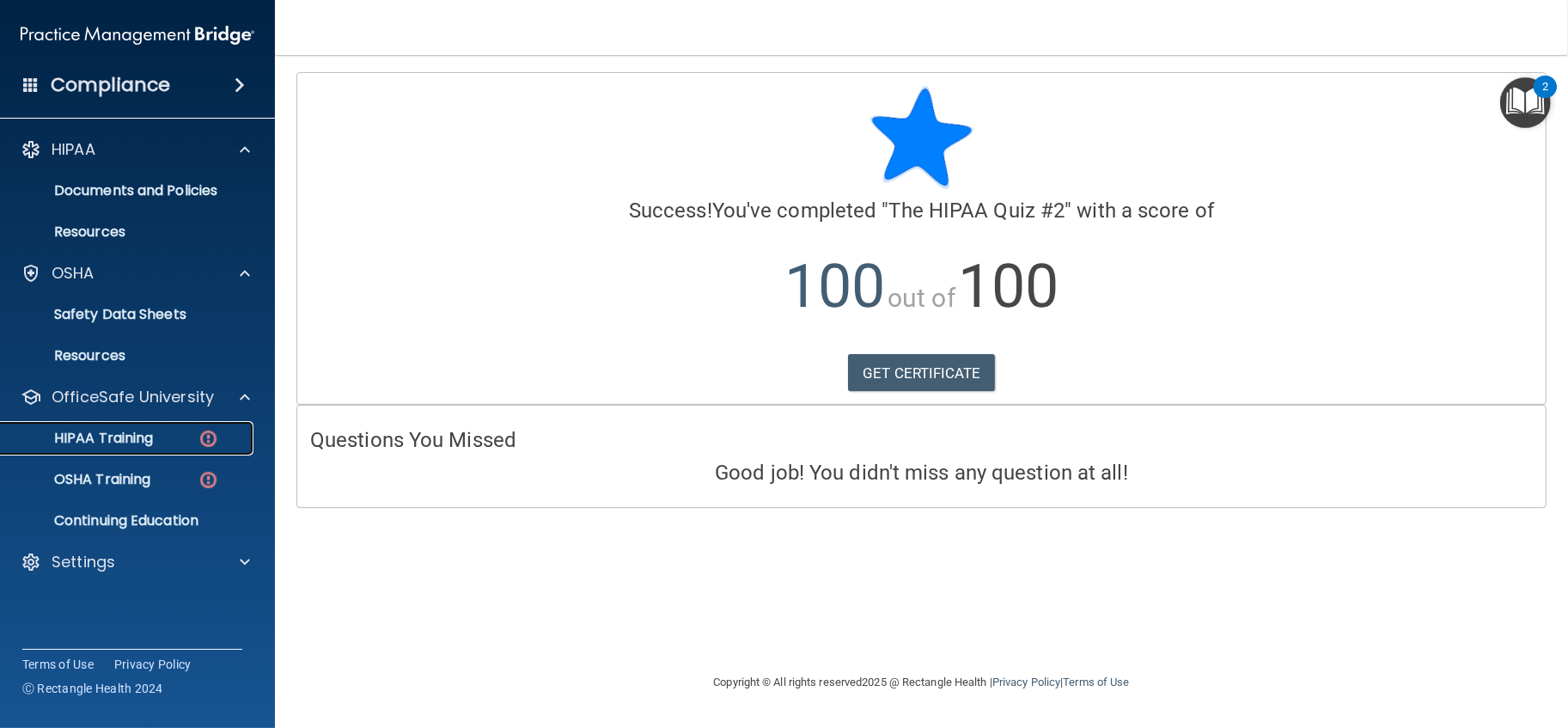
click at [108, 429] on p "HIPAA Training" at bounding box center [82, 438] width 142 height 17
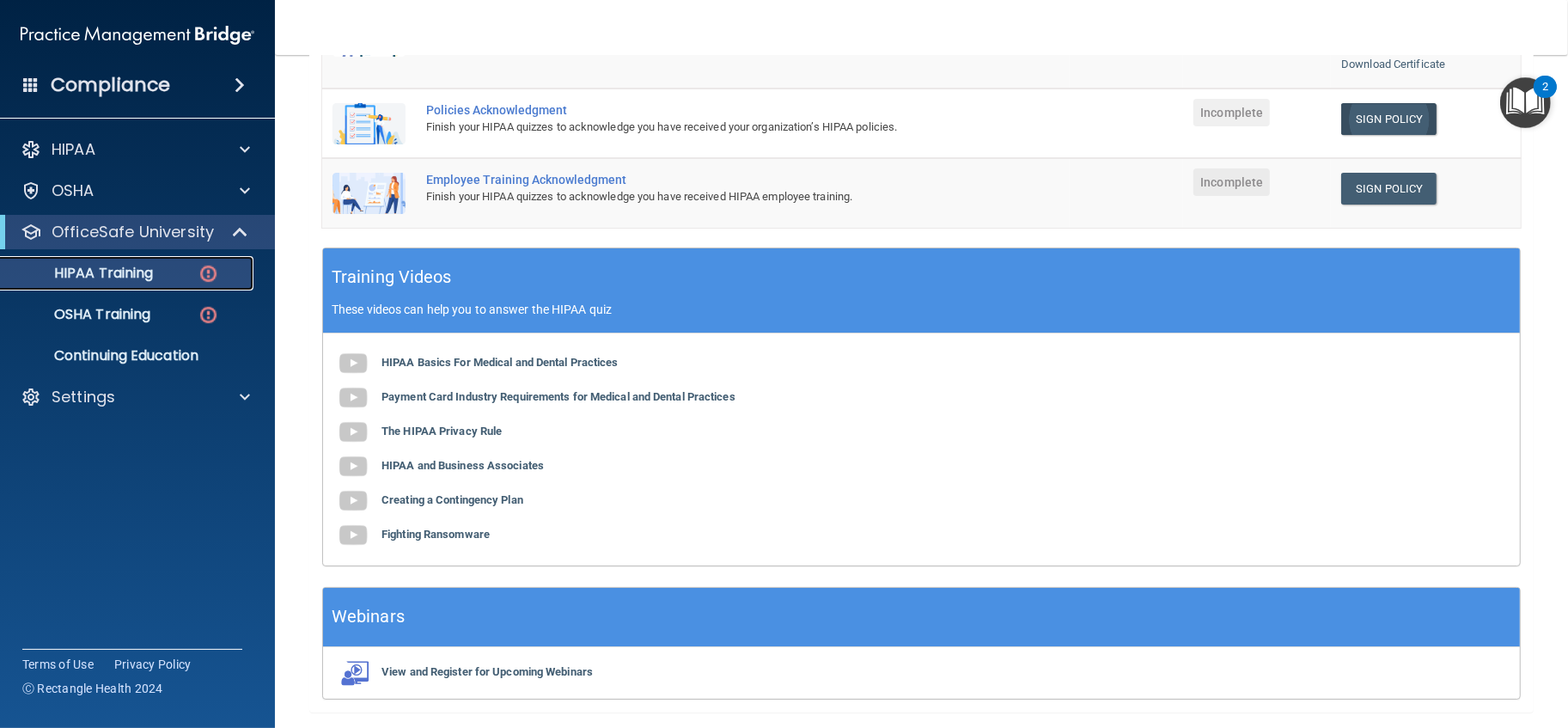
scroll to position [382, 0]
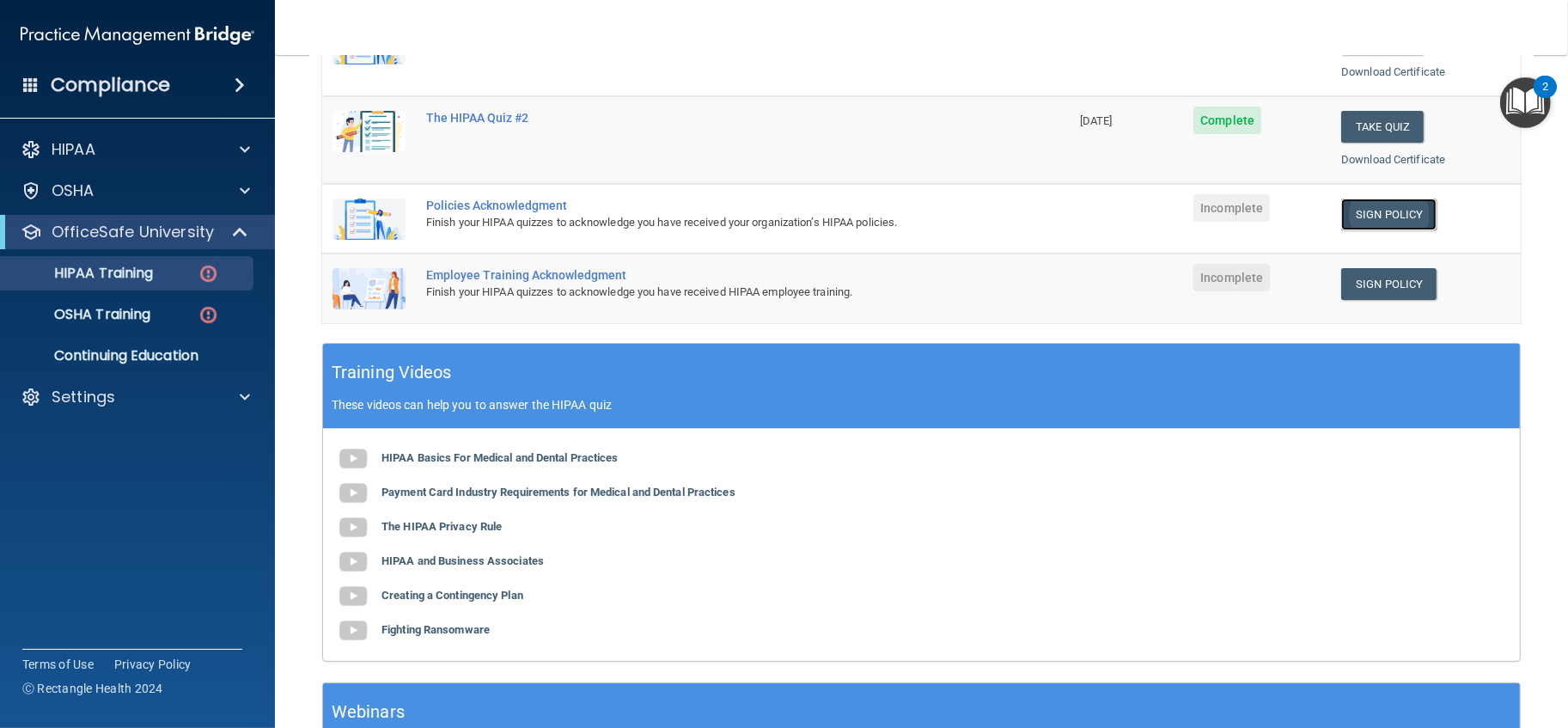
click at [1373, 211] on link "Sign Policy" at bounding box center [1389, 213] width 95 height 31
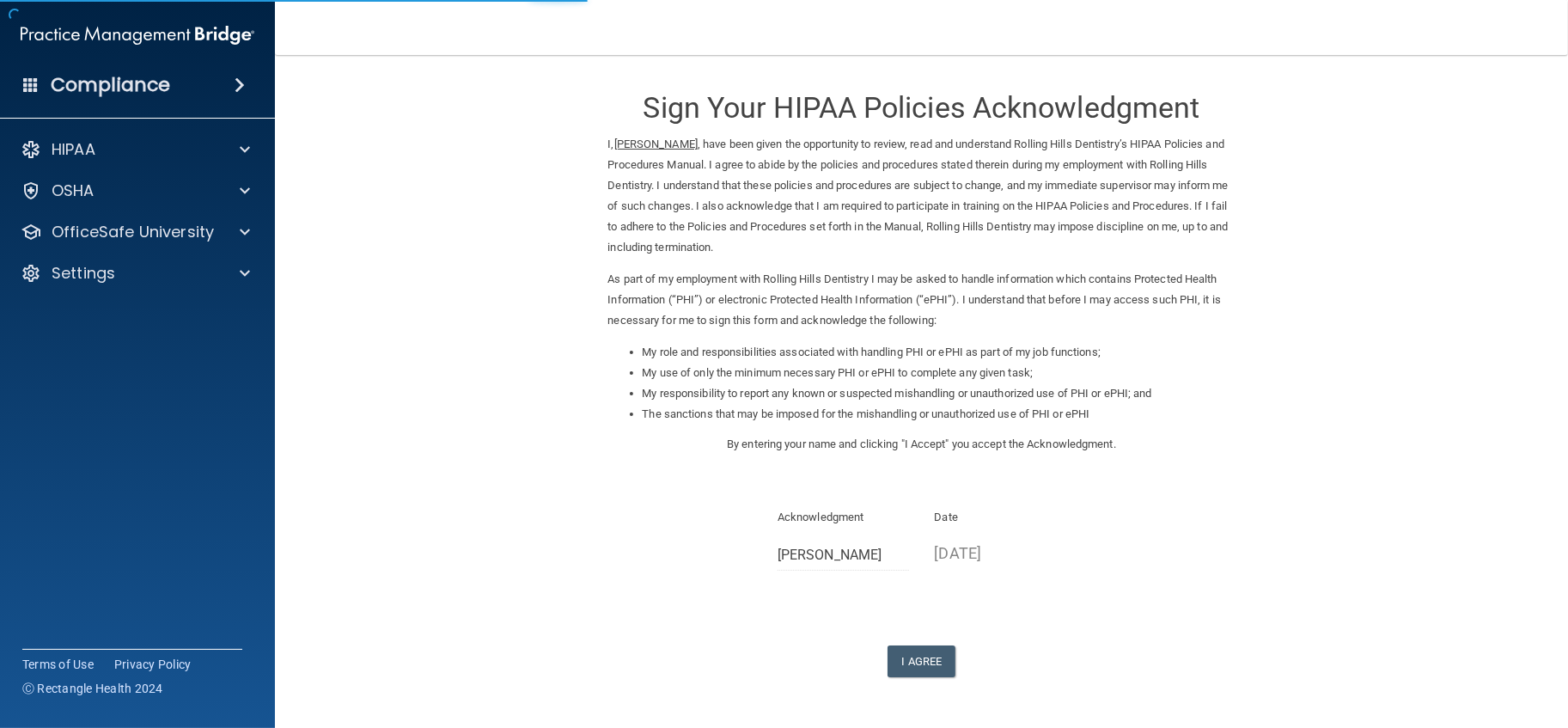
scroll to position [58, 0]
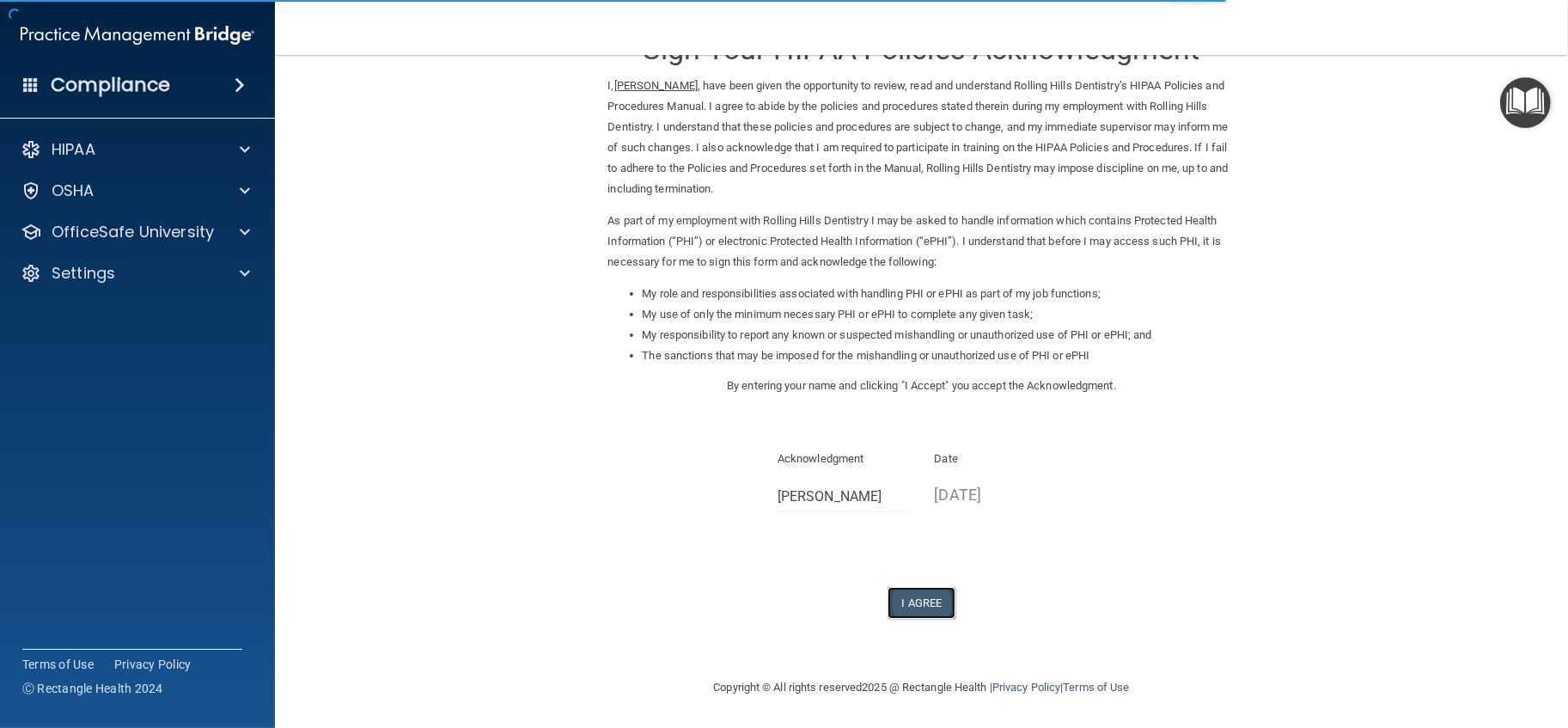
click at [913, 600] on button "I Agree" at bounding box center [922, 602] width 69 height 31
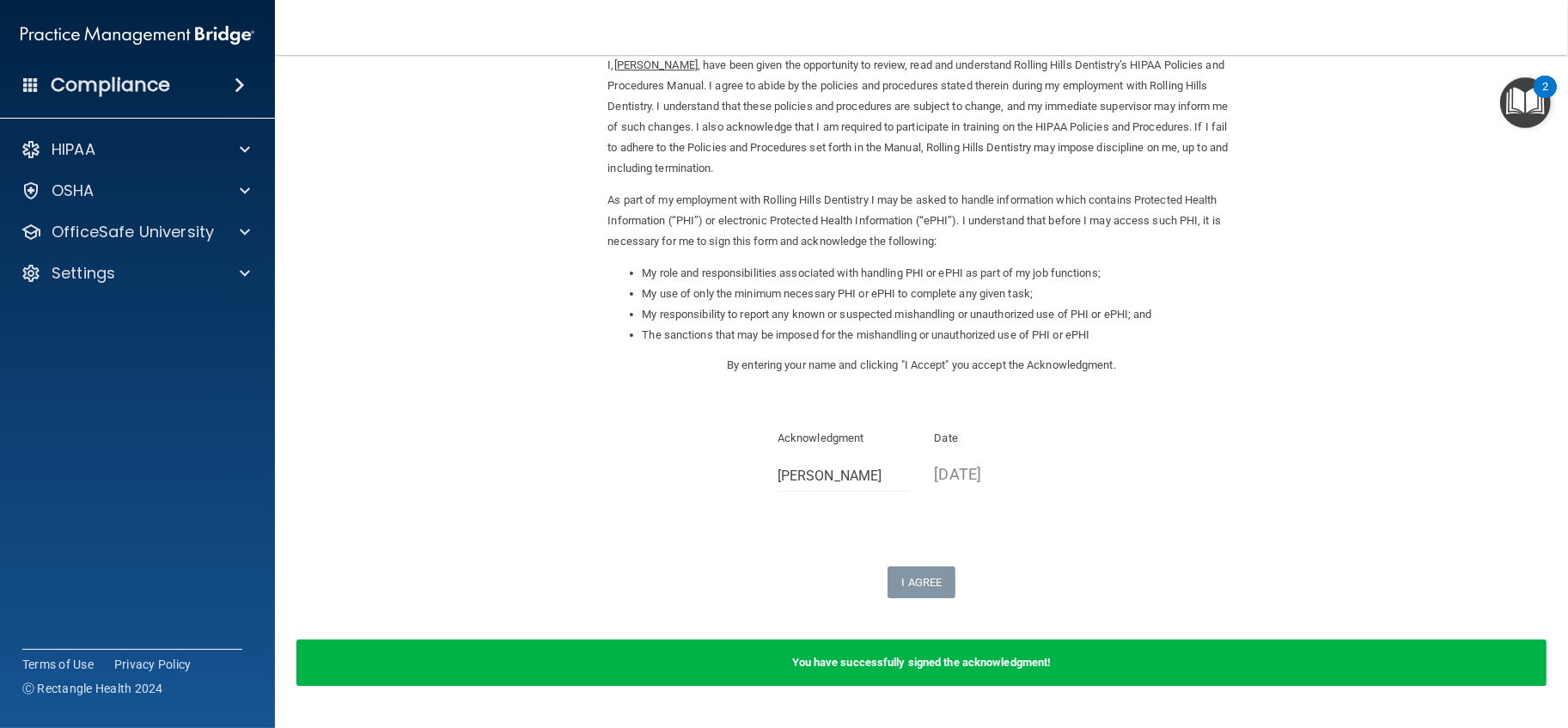
scroll to position [0, 0]
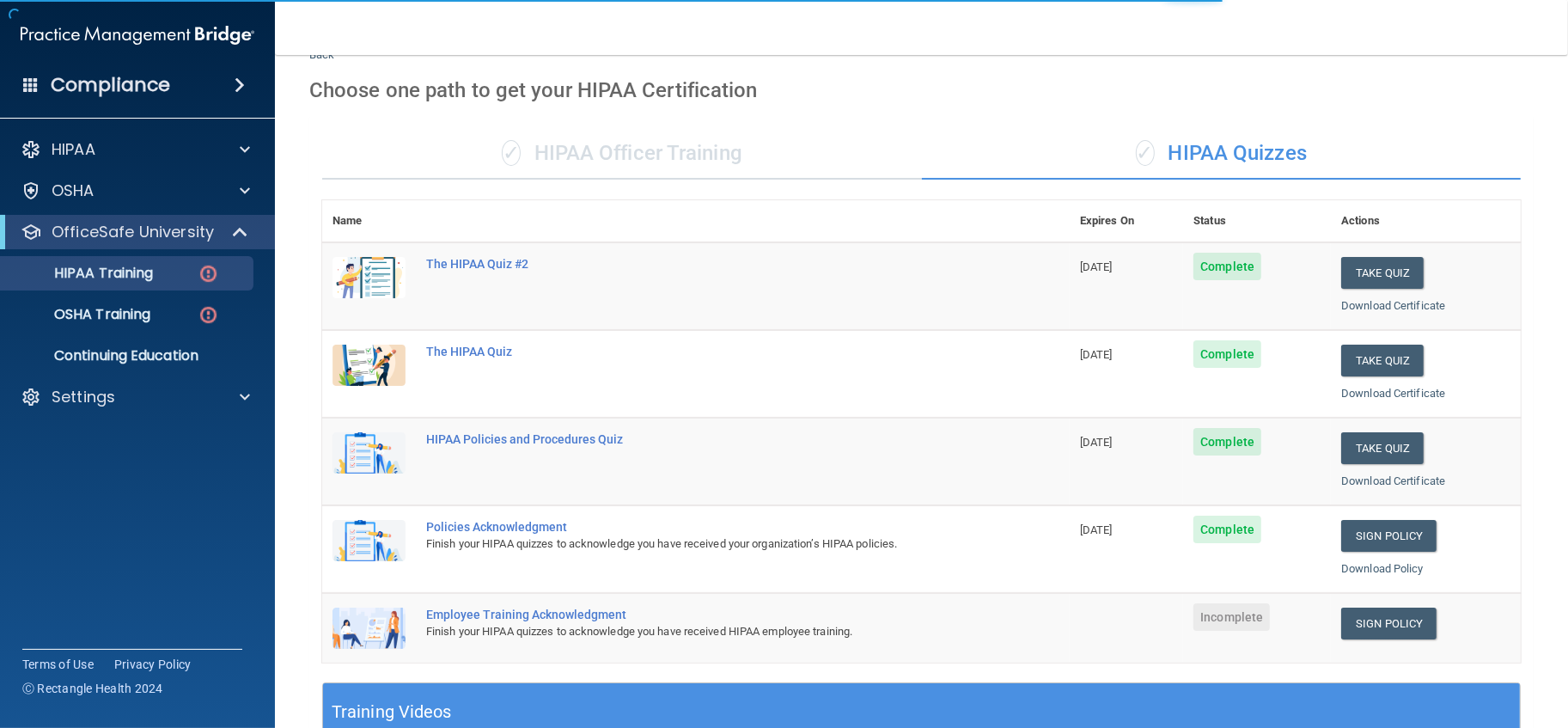
scroll to position [191, 0]
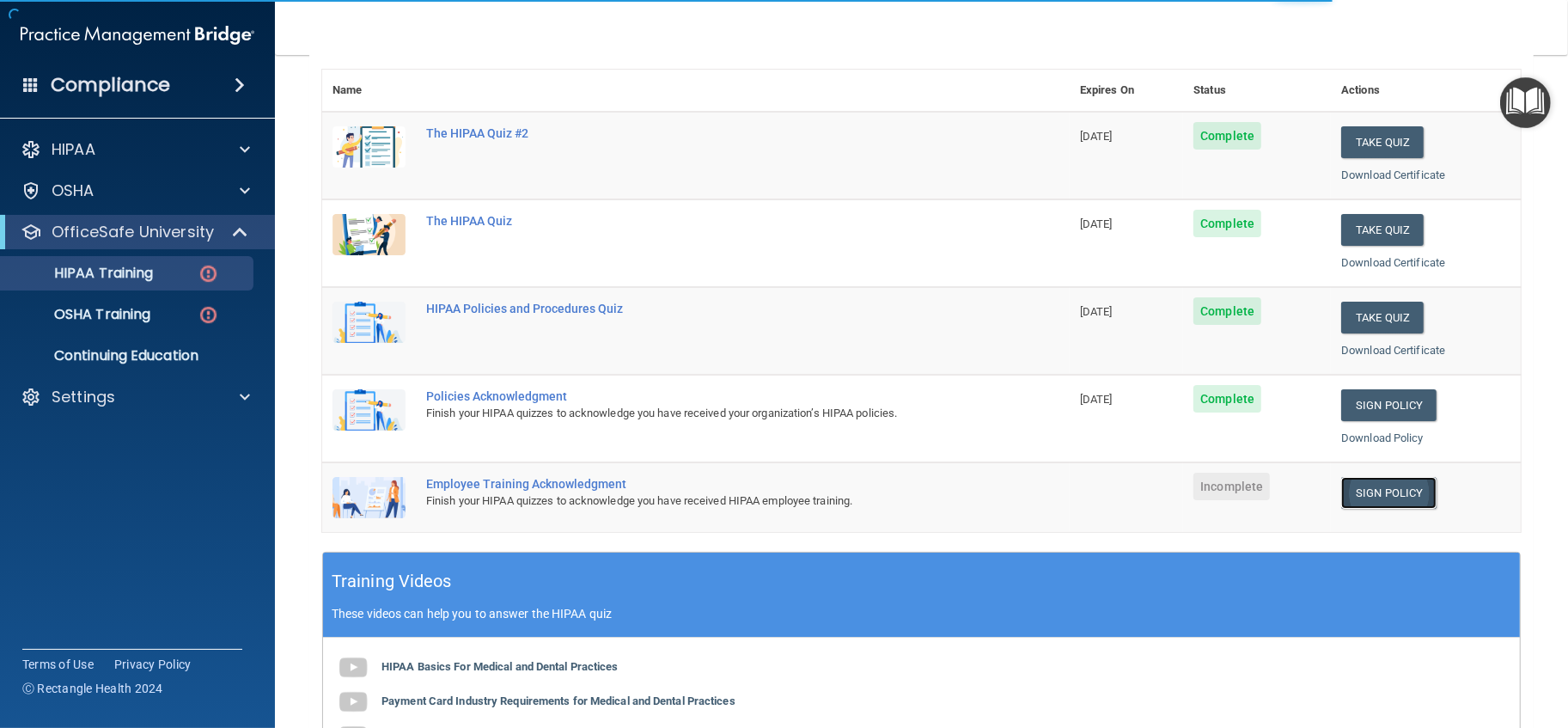
click at [1377, 491] on link "Sign Policy" at bounding box center [1389, 492] width 95 height 31
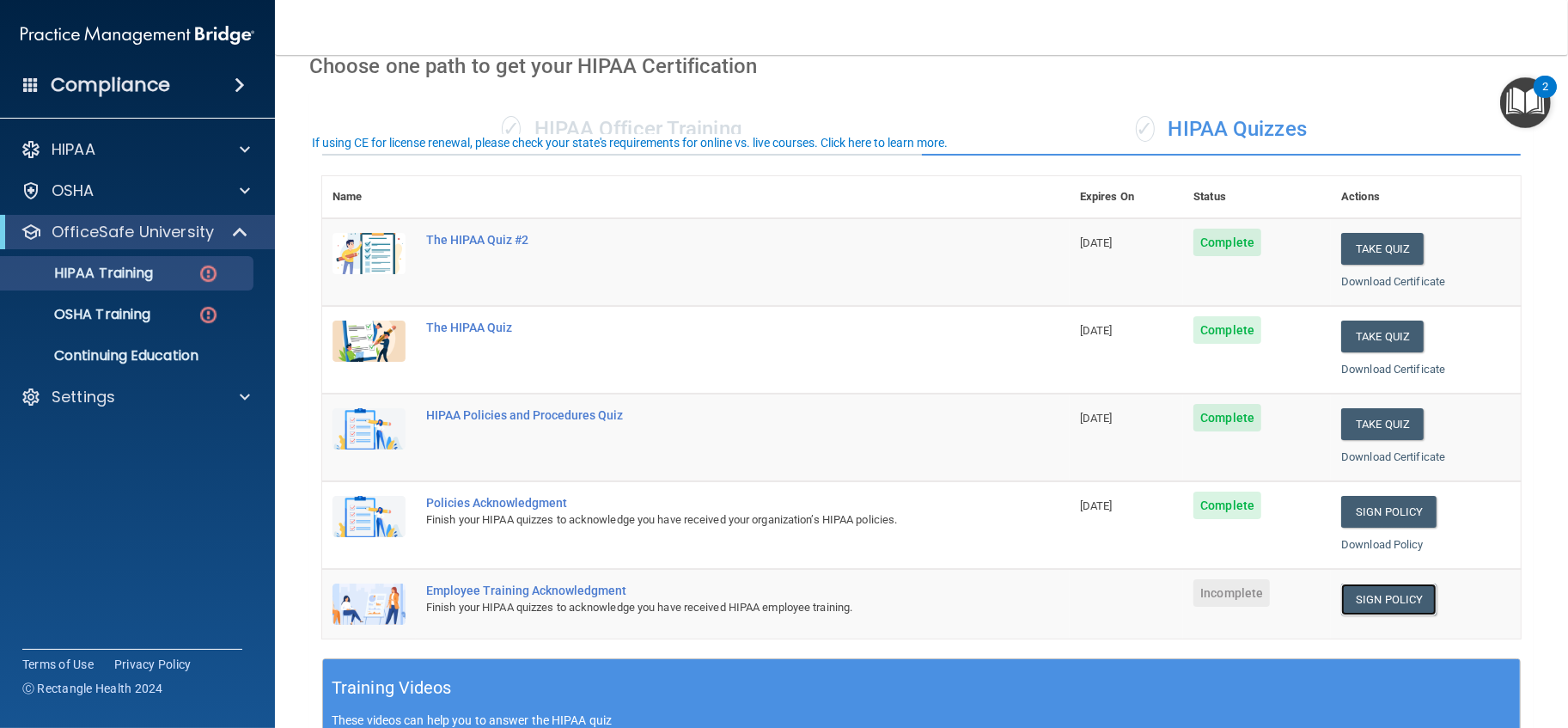
scroll to position [0, 0]
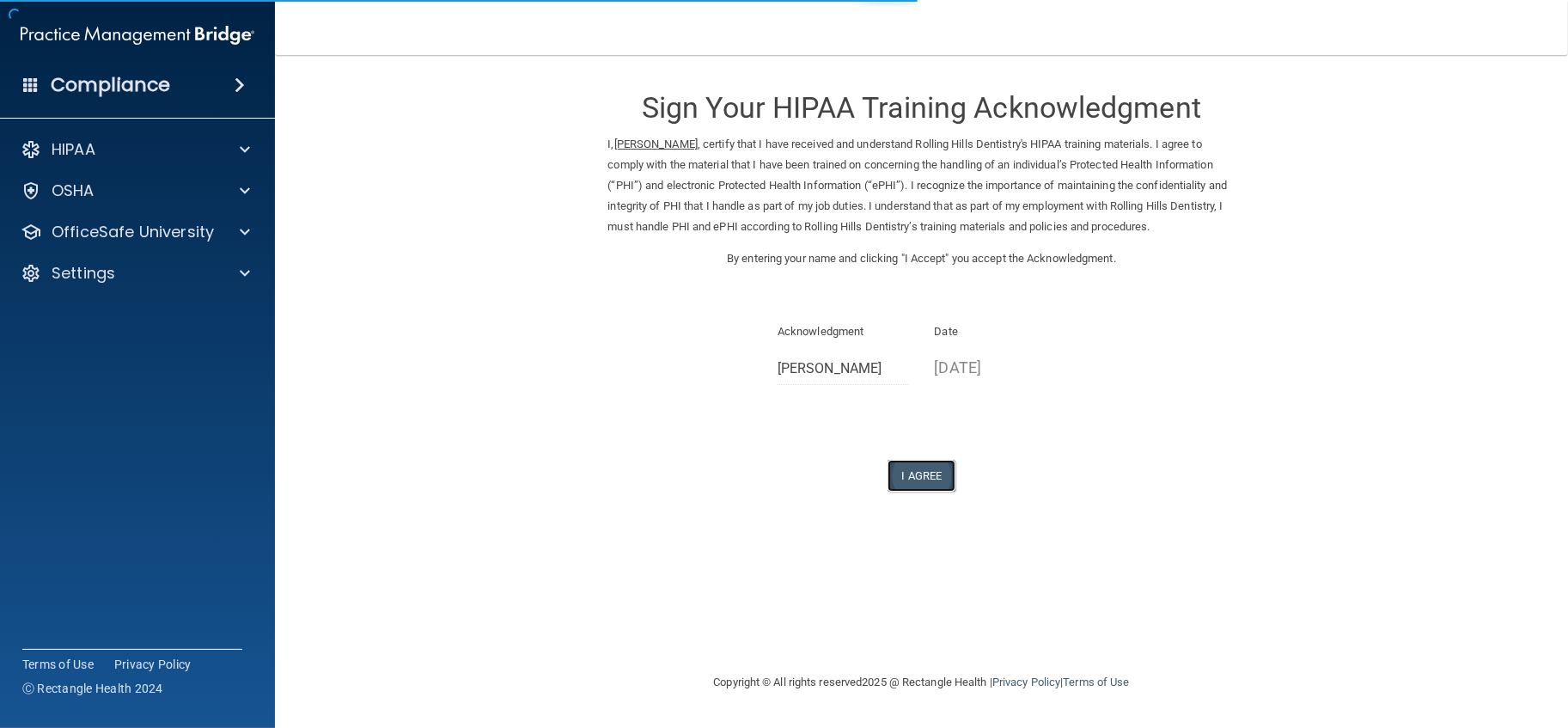
click at [929, 483] on button "I Agree" at bounding box center [922, 475] width 69 height 31
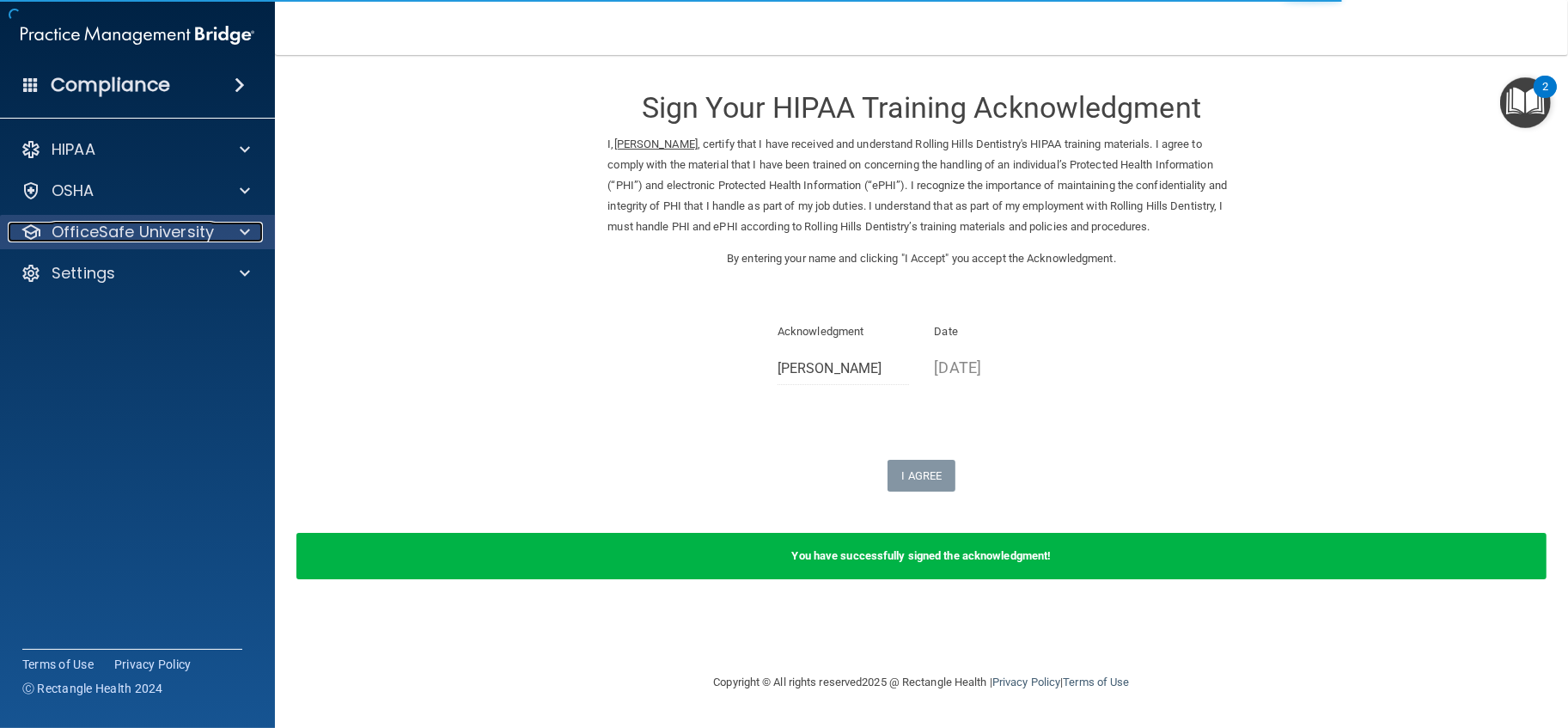
click at [184, 230] on p "OfficeSafe University" at bounding box center [133, 231] width 162 height 21
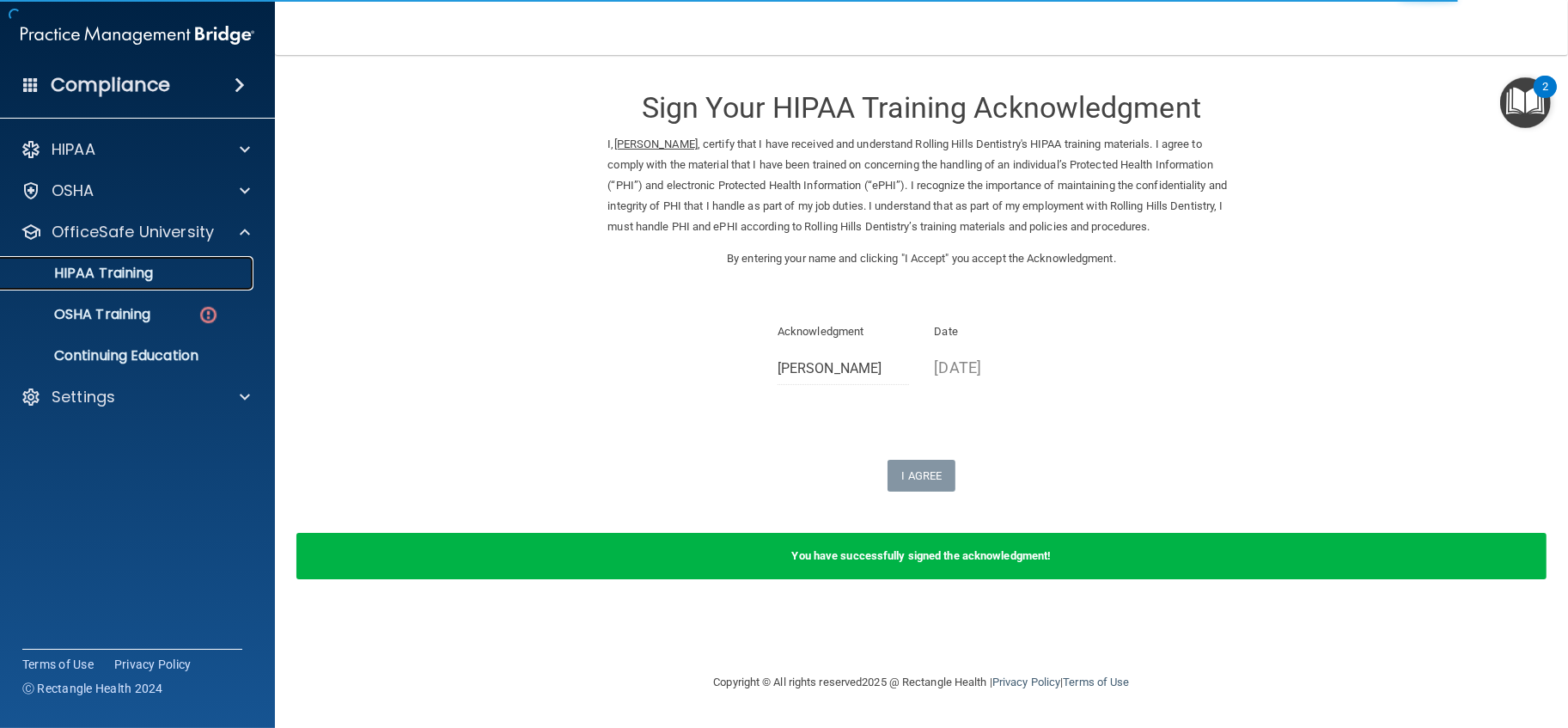
click at [167, 282] on link "HIPAA Training" at bounding box center [118, 273] width 271 height 34
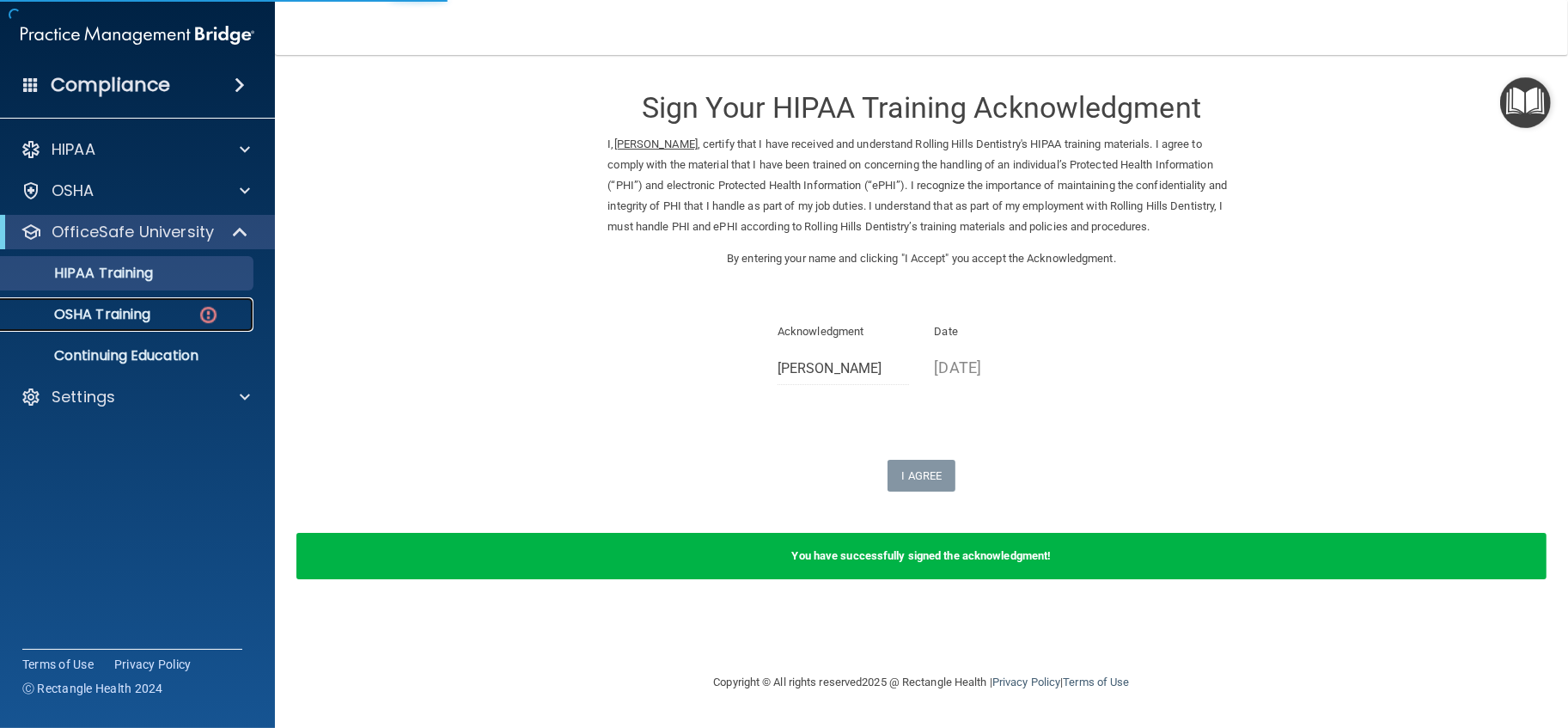
click at [171, 308] on div "OSHA Training" at bounding box center [128, 314] width 235 height 17
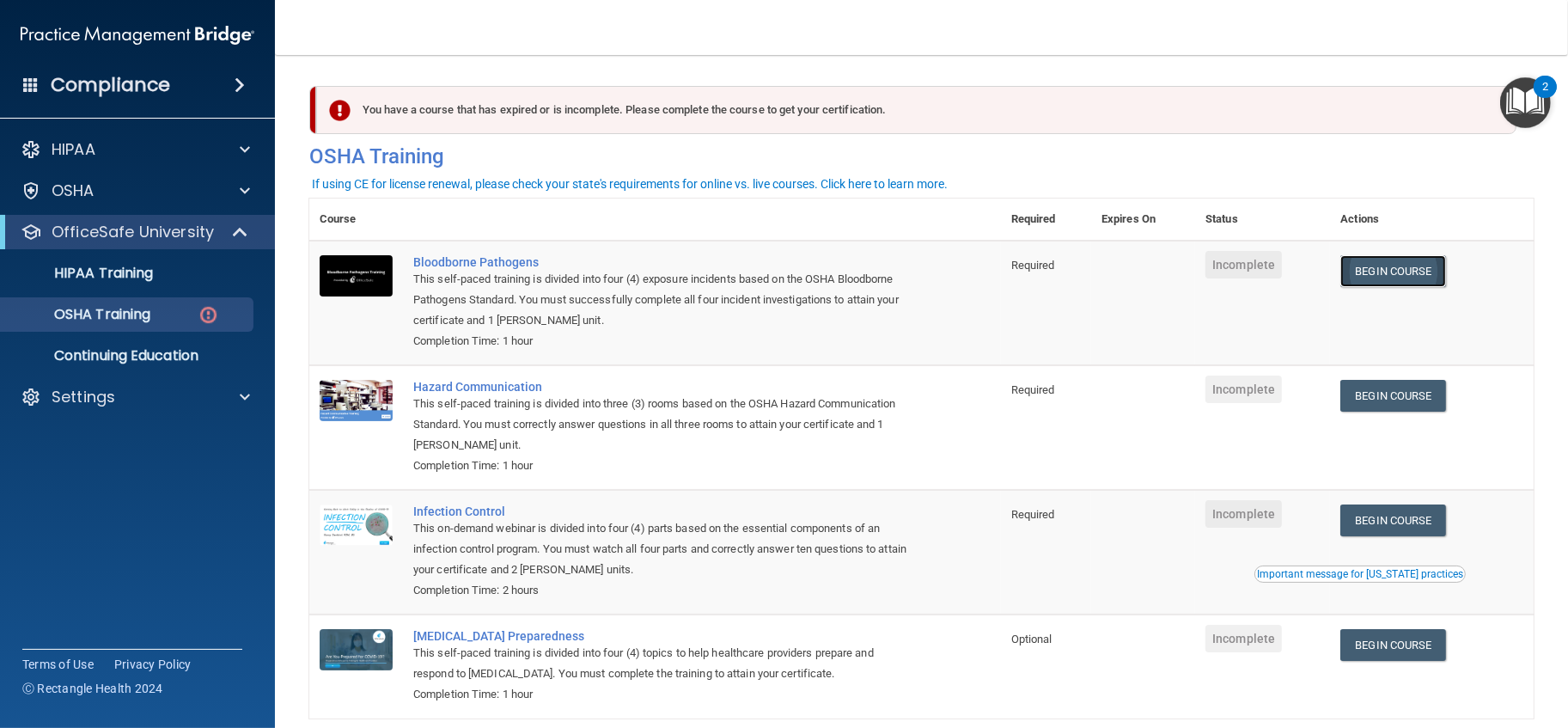
click at [1399, 256] on link "Begin Course" at bounding box center [1392, 271] width 105 height 31
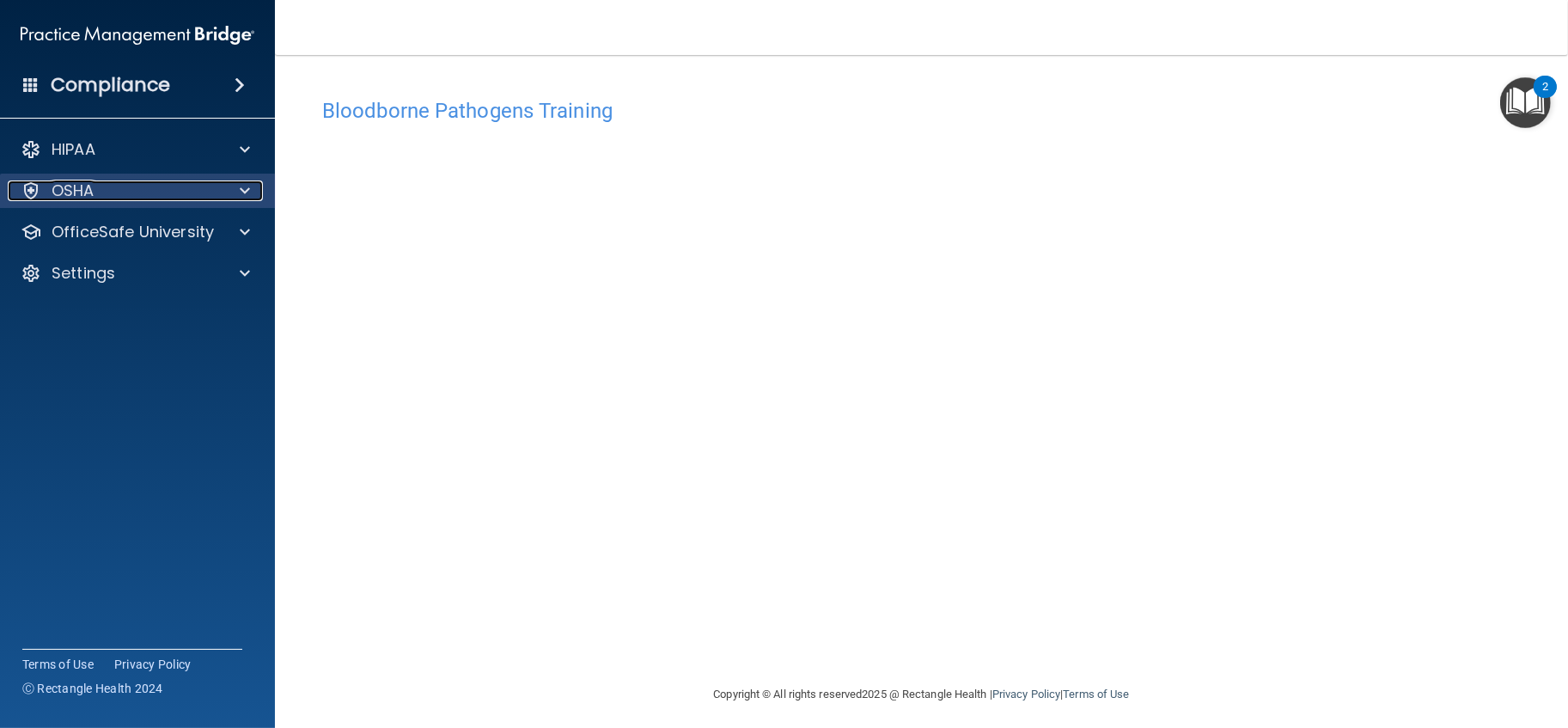
click at [249, 197] on span at bounding box center [245, 190] width 11 height 21
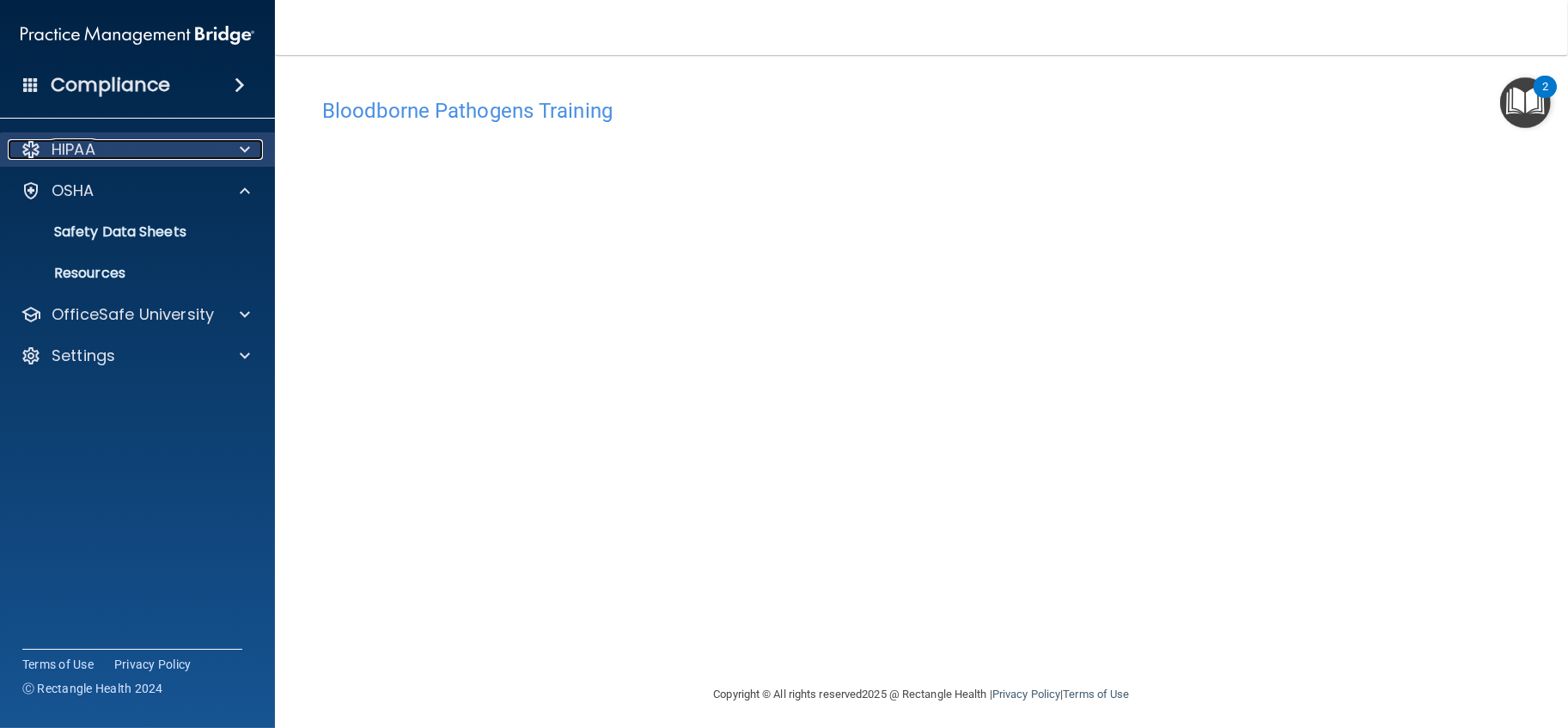
click at [195, 154] on div "HIPAA" at bounding box center [115, 149] width 213 height 21
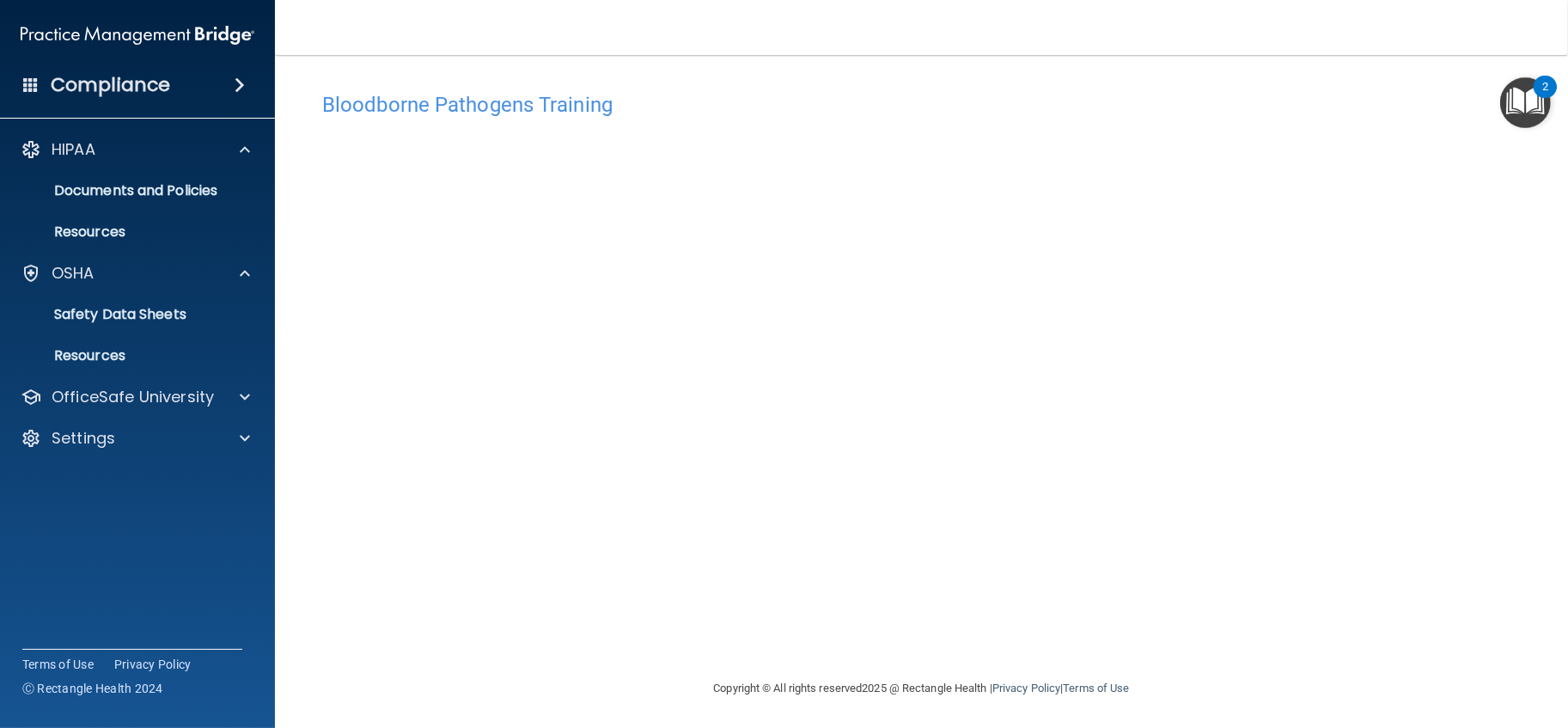
scroll to position [7, 0]
click at [243, 152] on span at bounding box center [245, 149] width 11 height 21
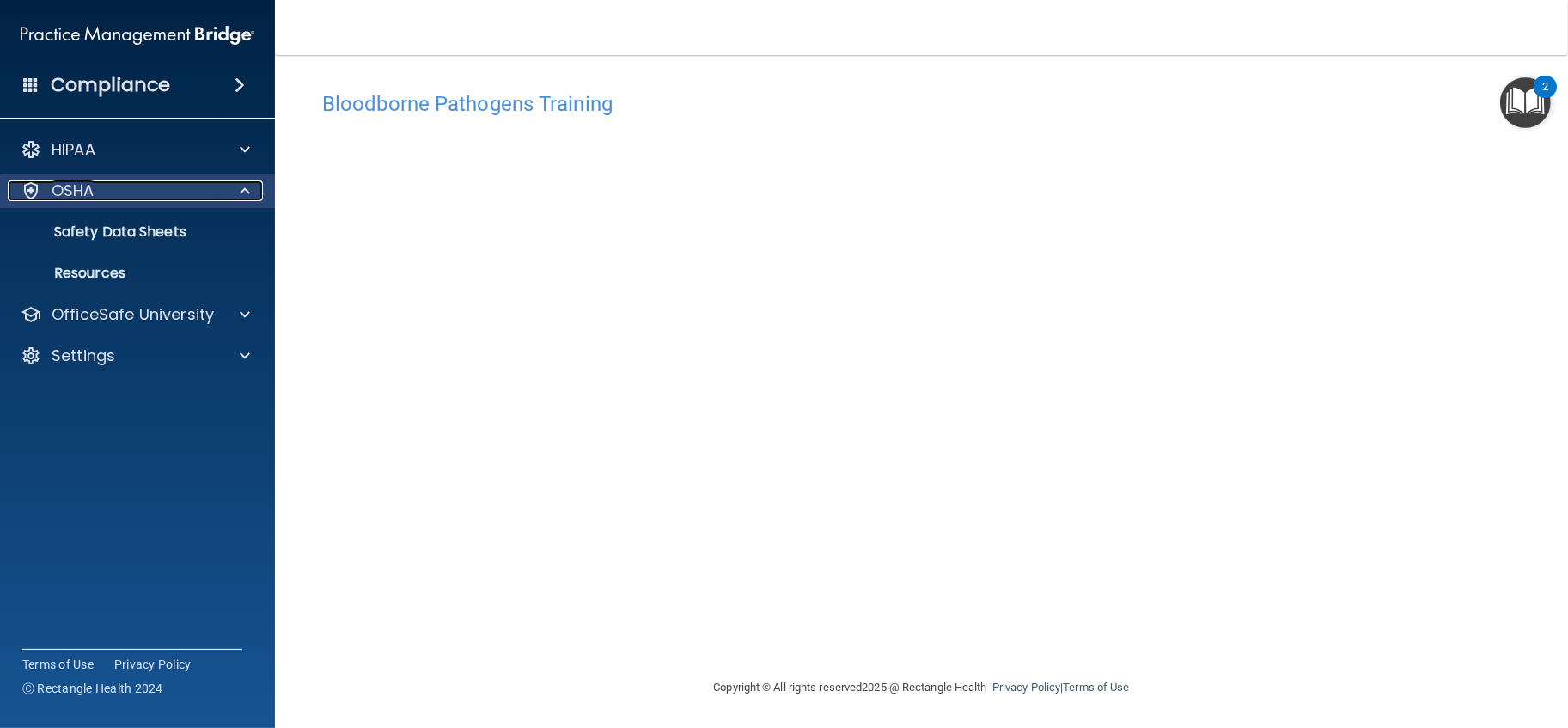
click at [243, 194] on span at bounding box center [245, 190] width 11 height 21
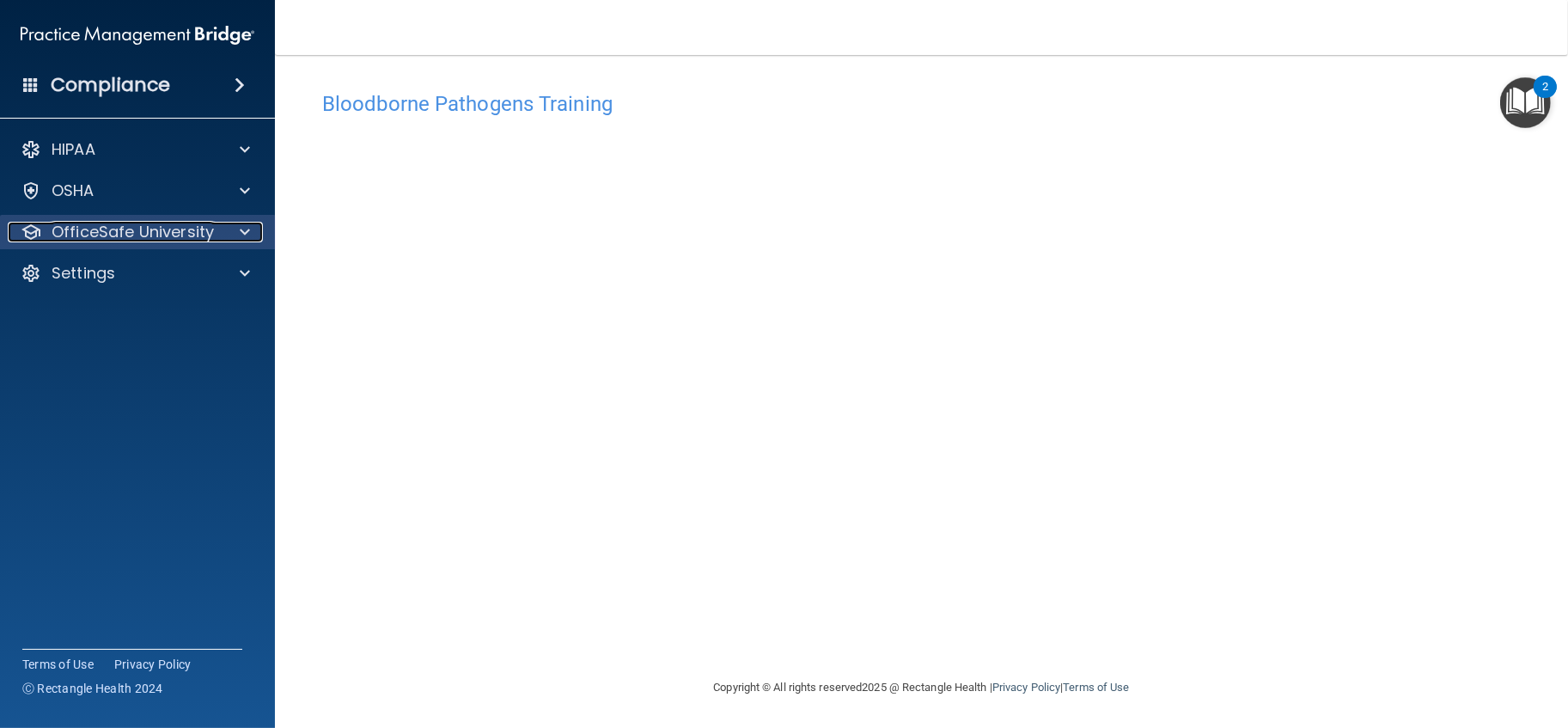
click at [258, 238] on div at bounding box center [242, 231] width 43 height 21
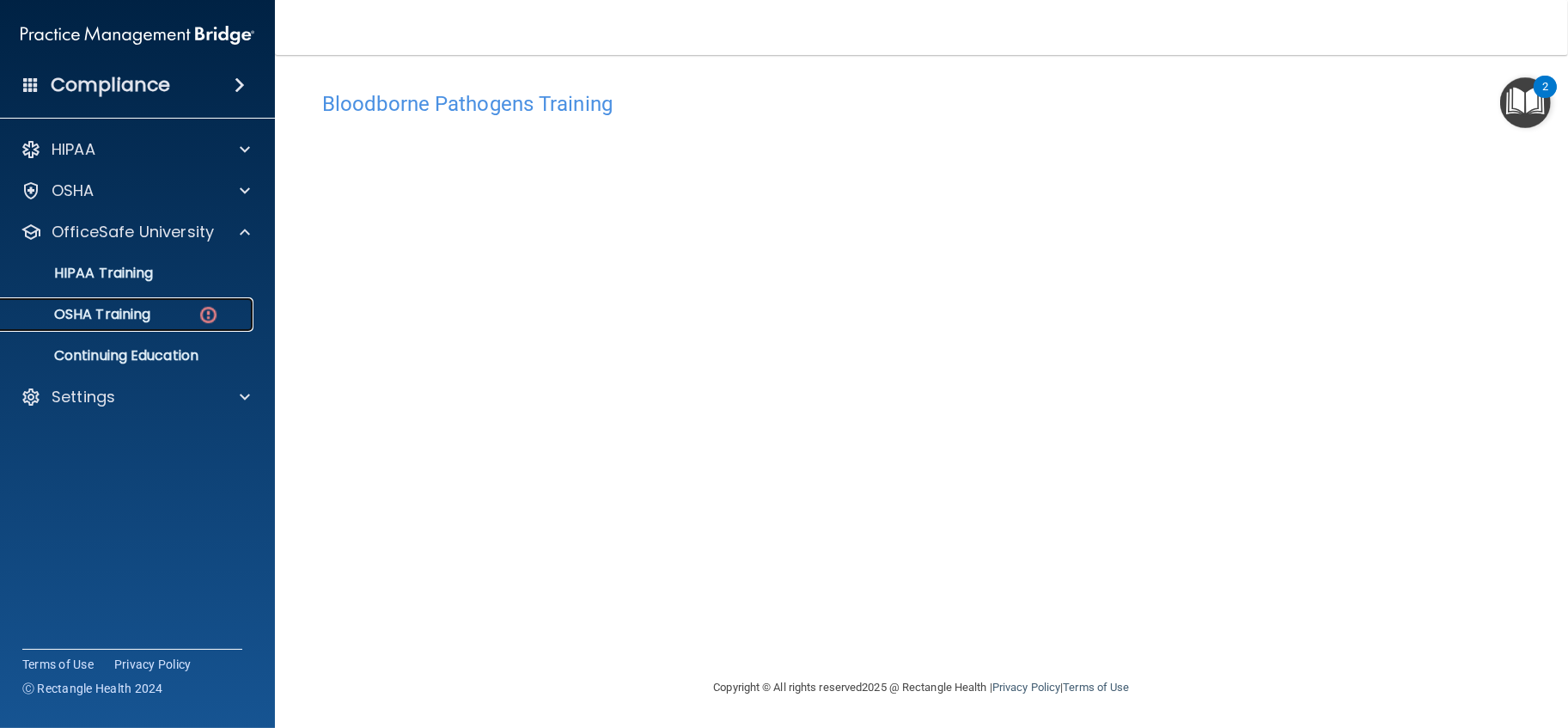
click at [136, 306] on p "OSHA Training" at bounding box center [80, 314] width 139 height 17
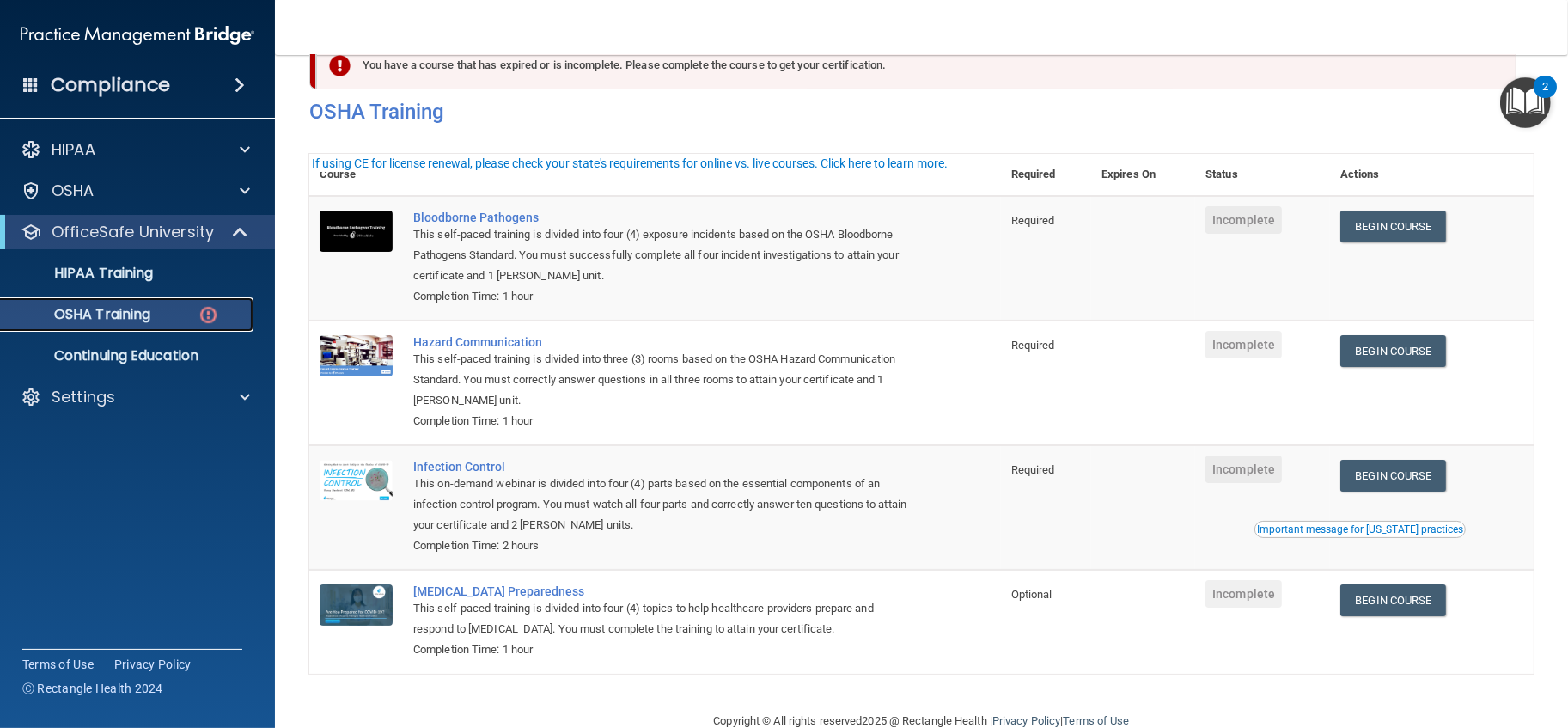
scroll to position [82, 0]
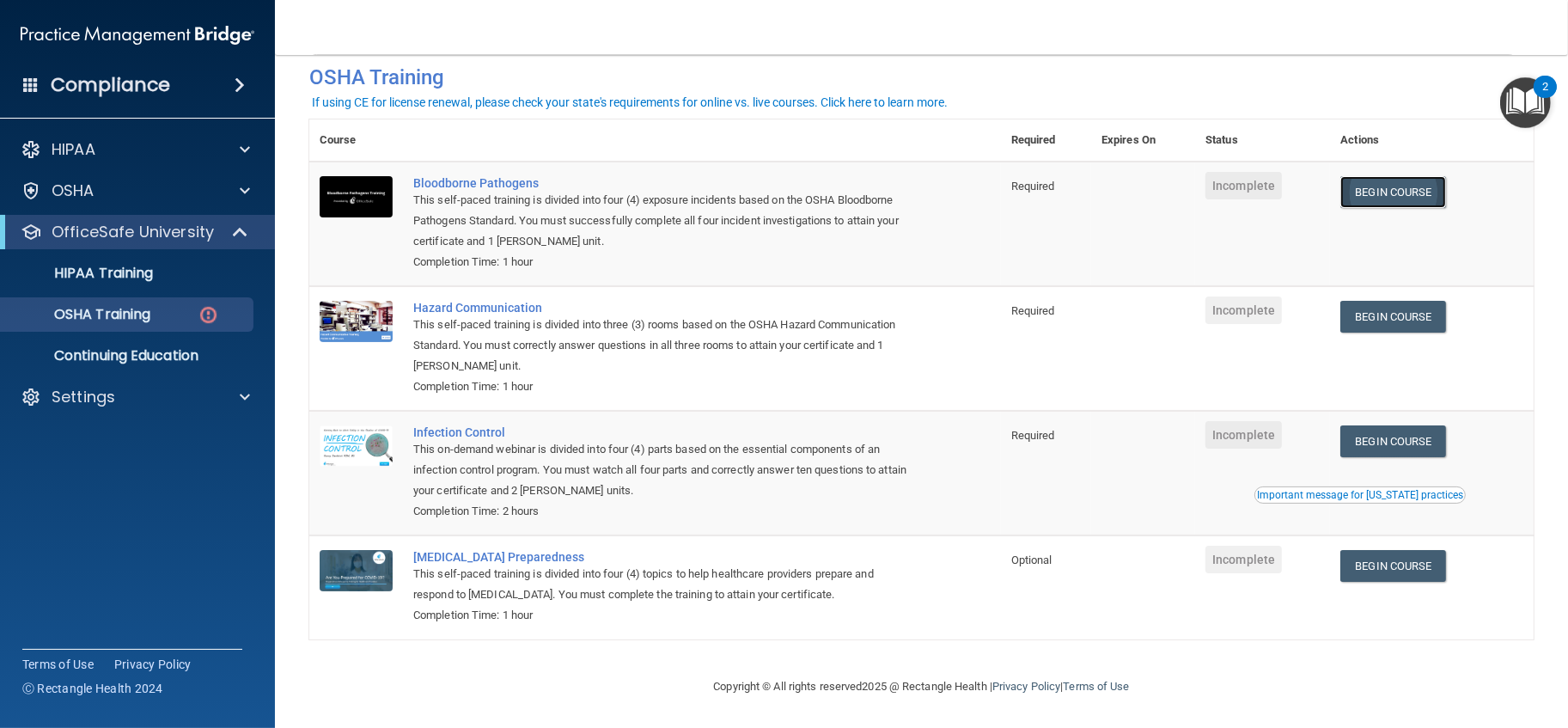
click at [1407, 193] on link "Begin Course" at bounding box center [1392, 191] width 105 height 31
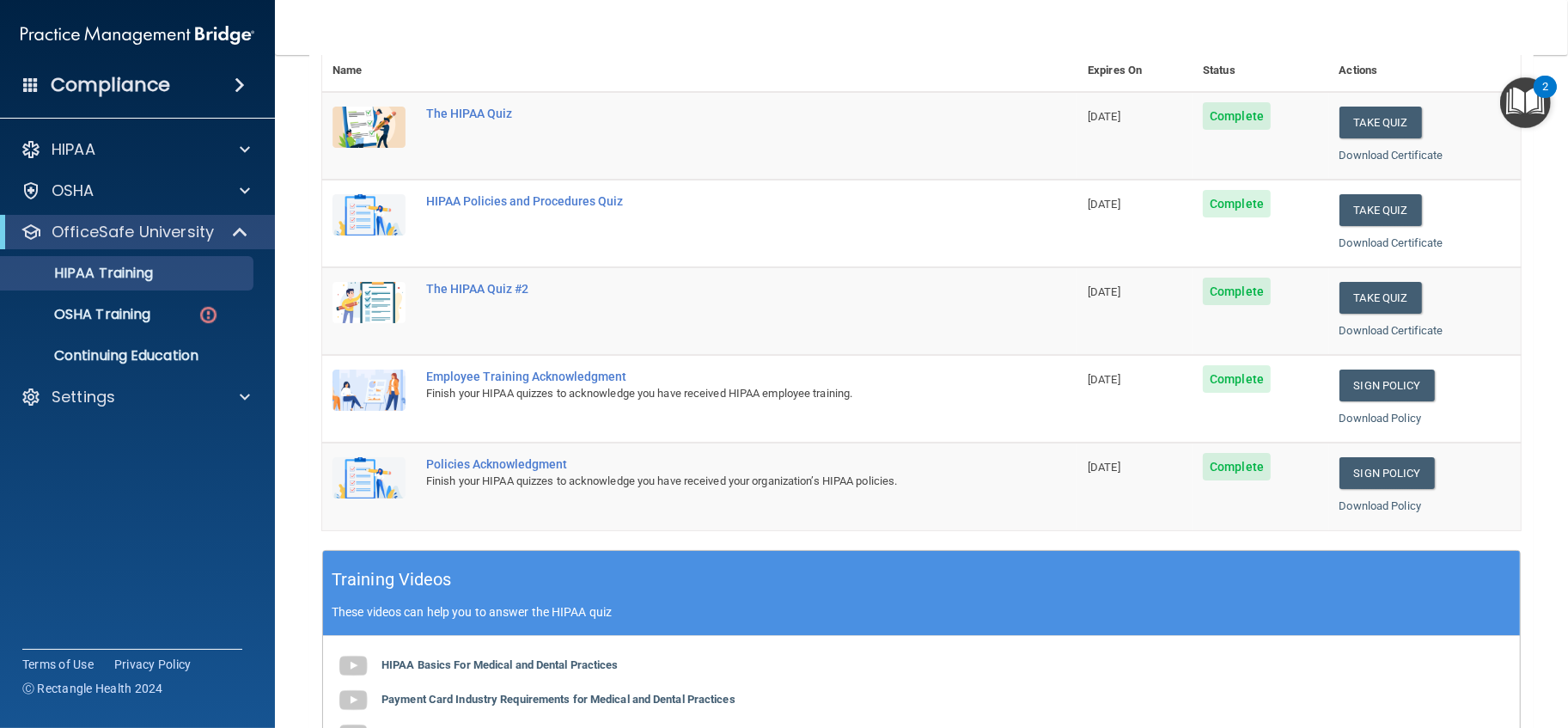
scroll to position [181, 0]
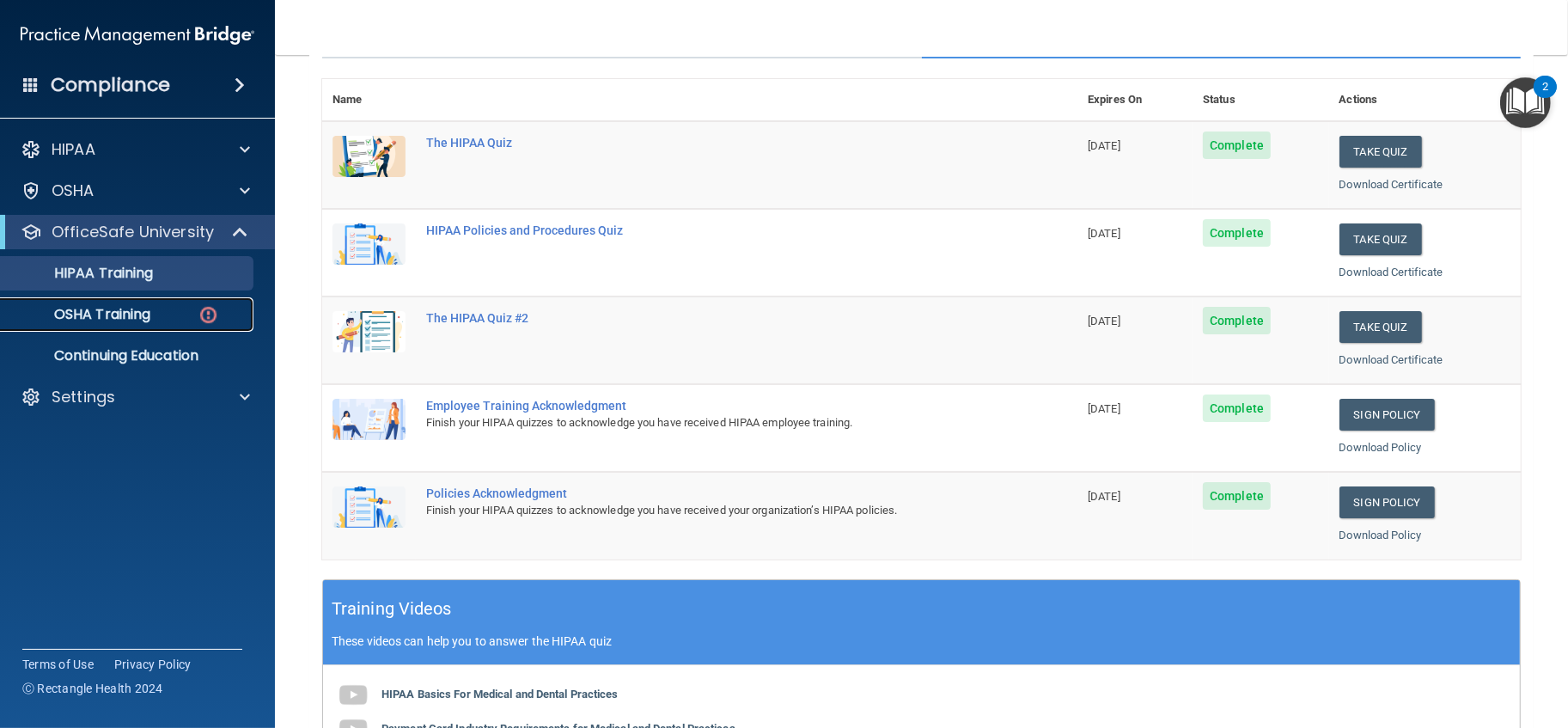
click at [146, 315] on p "OSHA Training" at bounding box center [80, 314] width 139 height 17
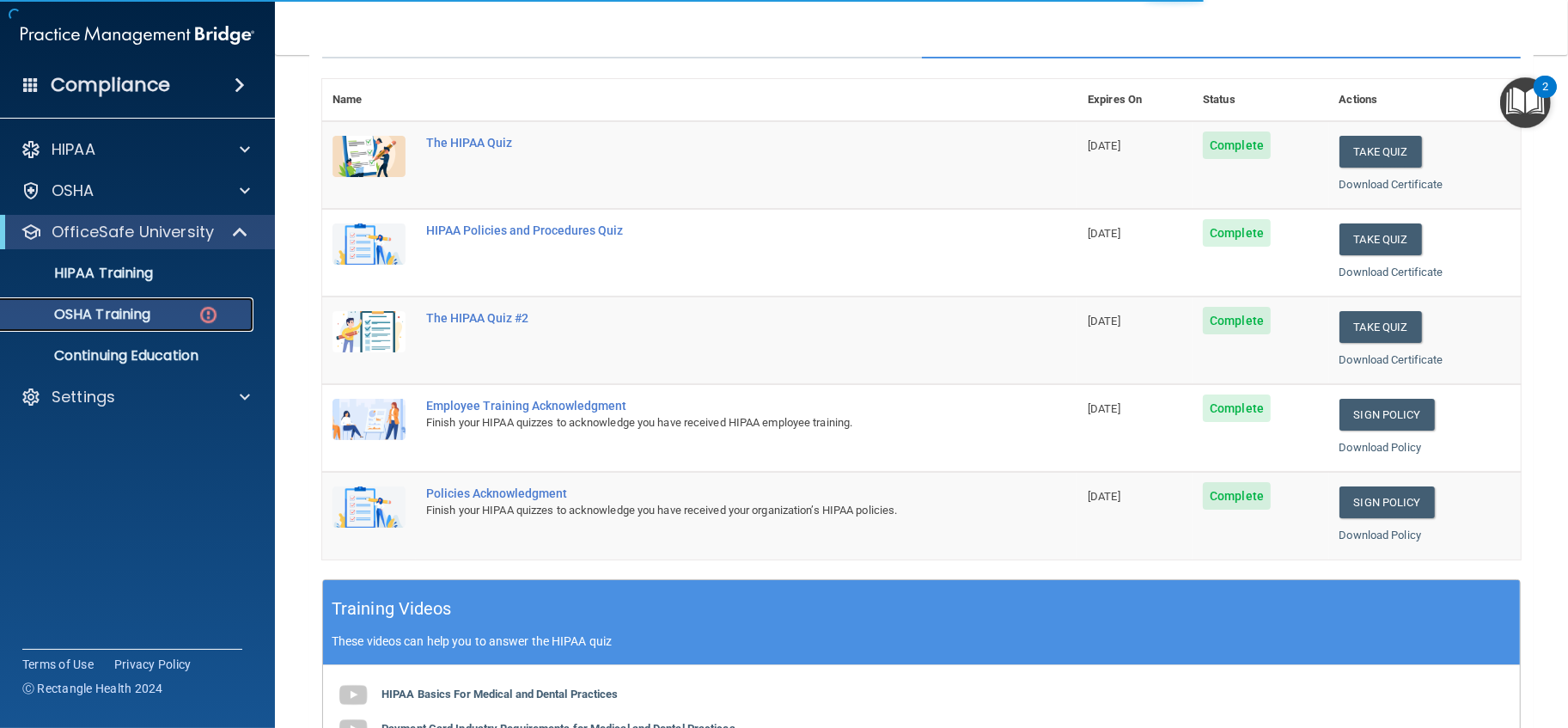
scroll to position [82, 0]
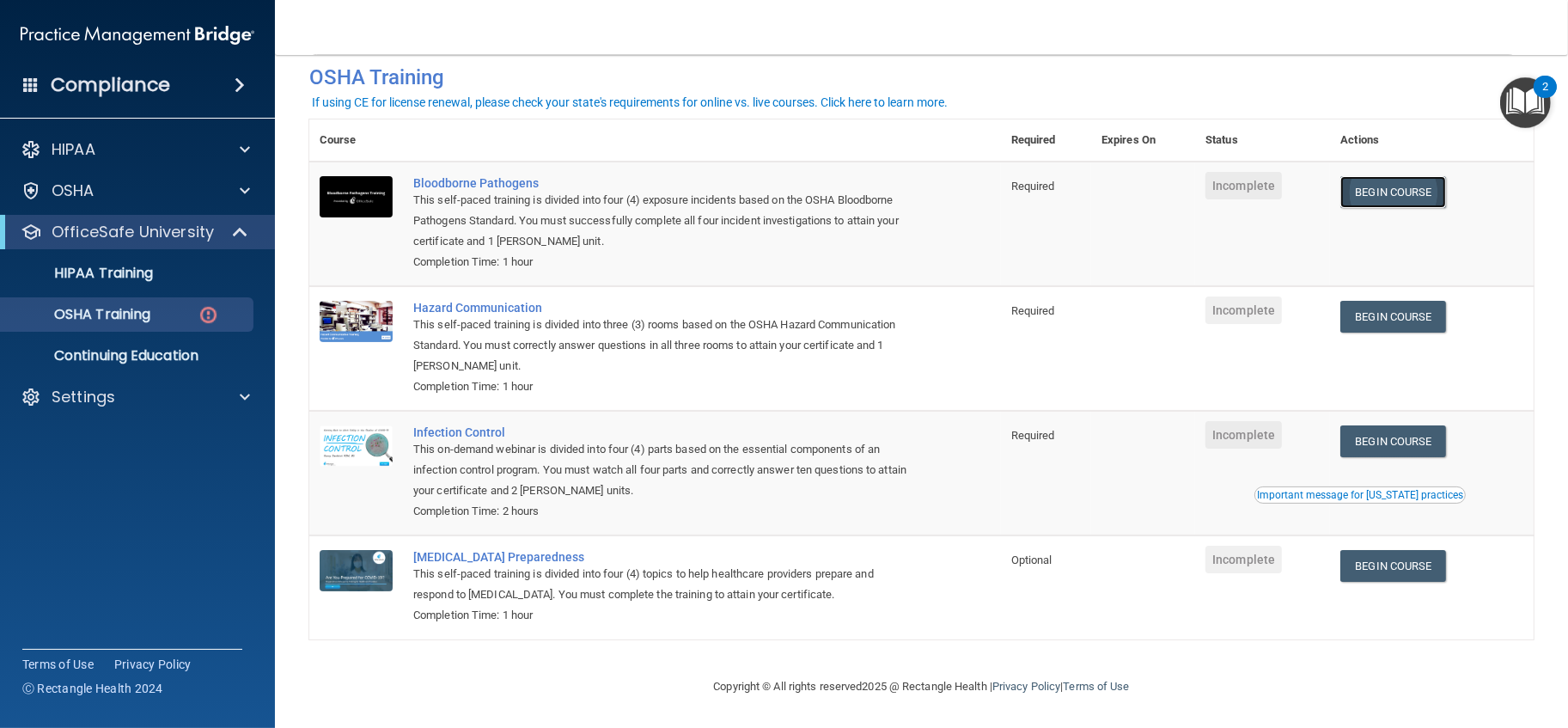
click at [1367, 177] on link "Begin Course" at bounding box center [1392, 191] width 105 height 31
